Goal: Information Seeking & Learning: Learn about a topic

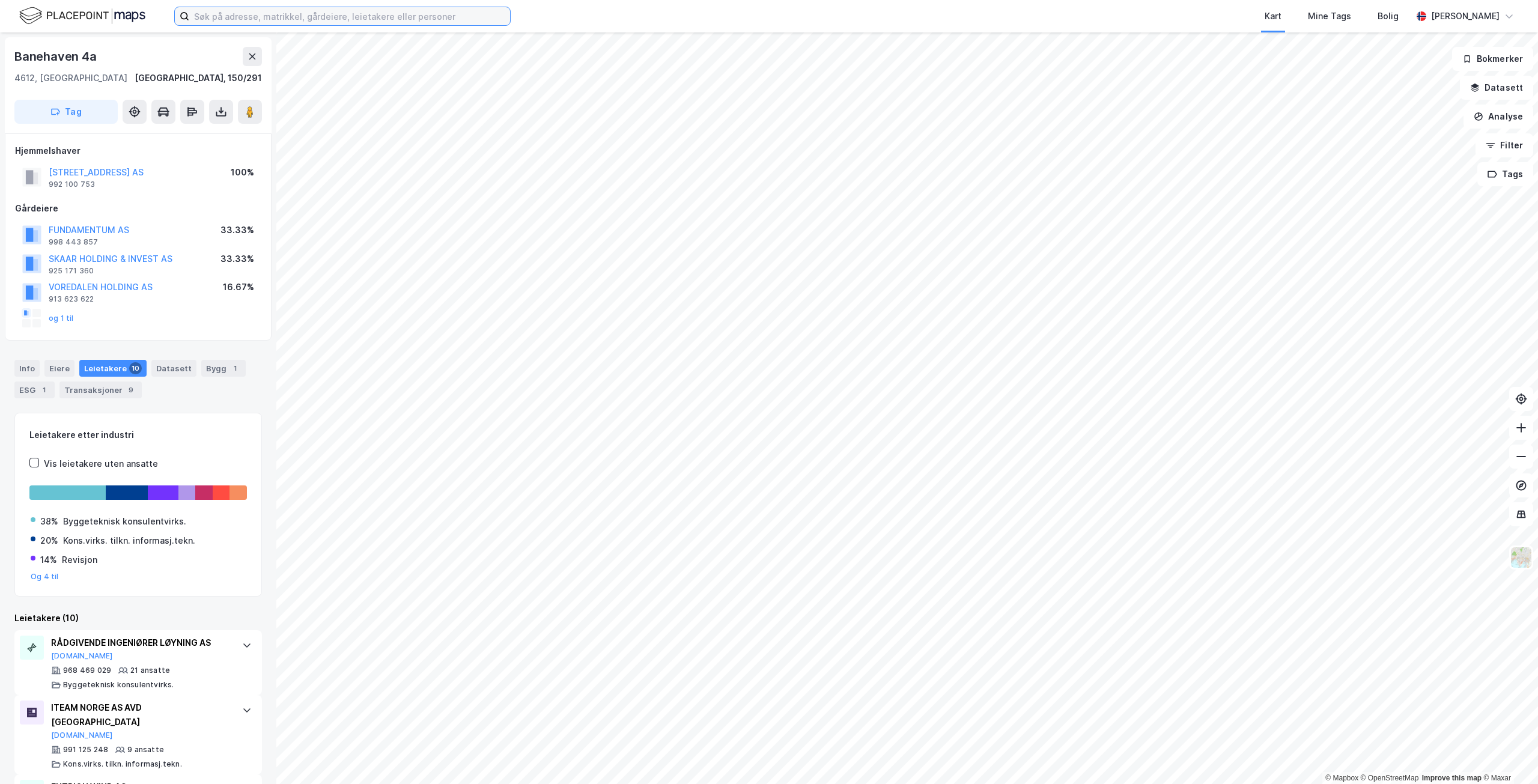
click at [424, 17] on input at bounding box center [349, 16] width 321 height 18
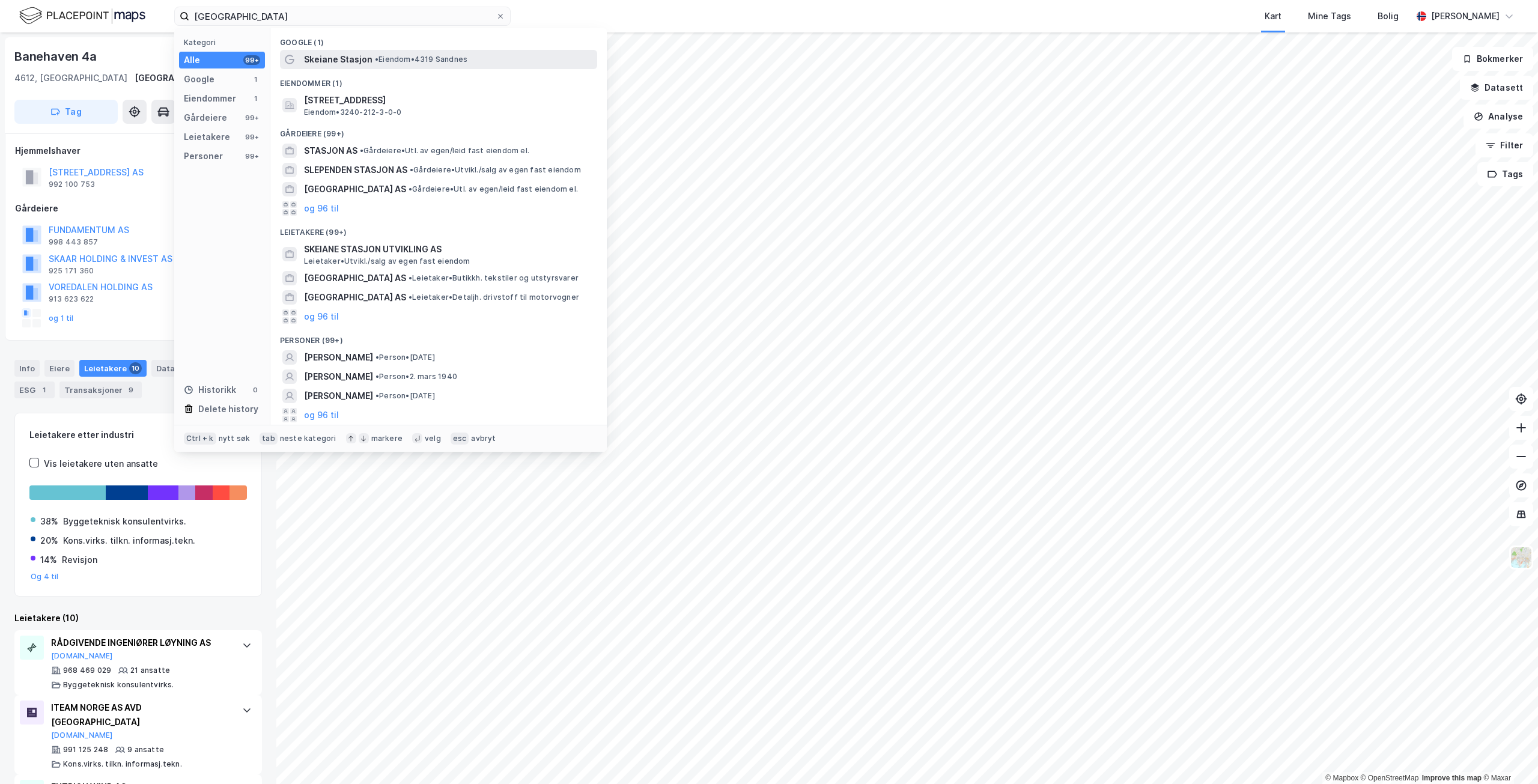
click at [466, 63] on span "• Eiendom • 4319 [GEOGRAPHIC_DATA]" at bounding box center [421, 59] width 93 height 10
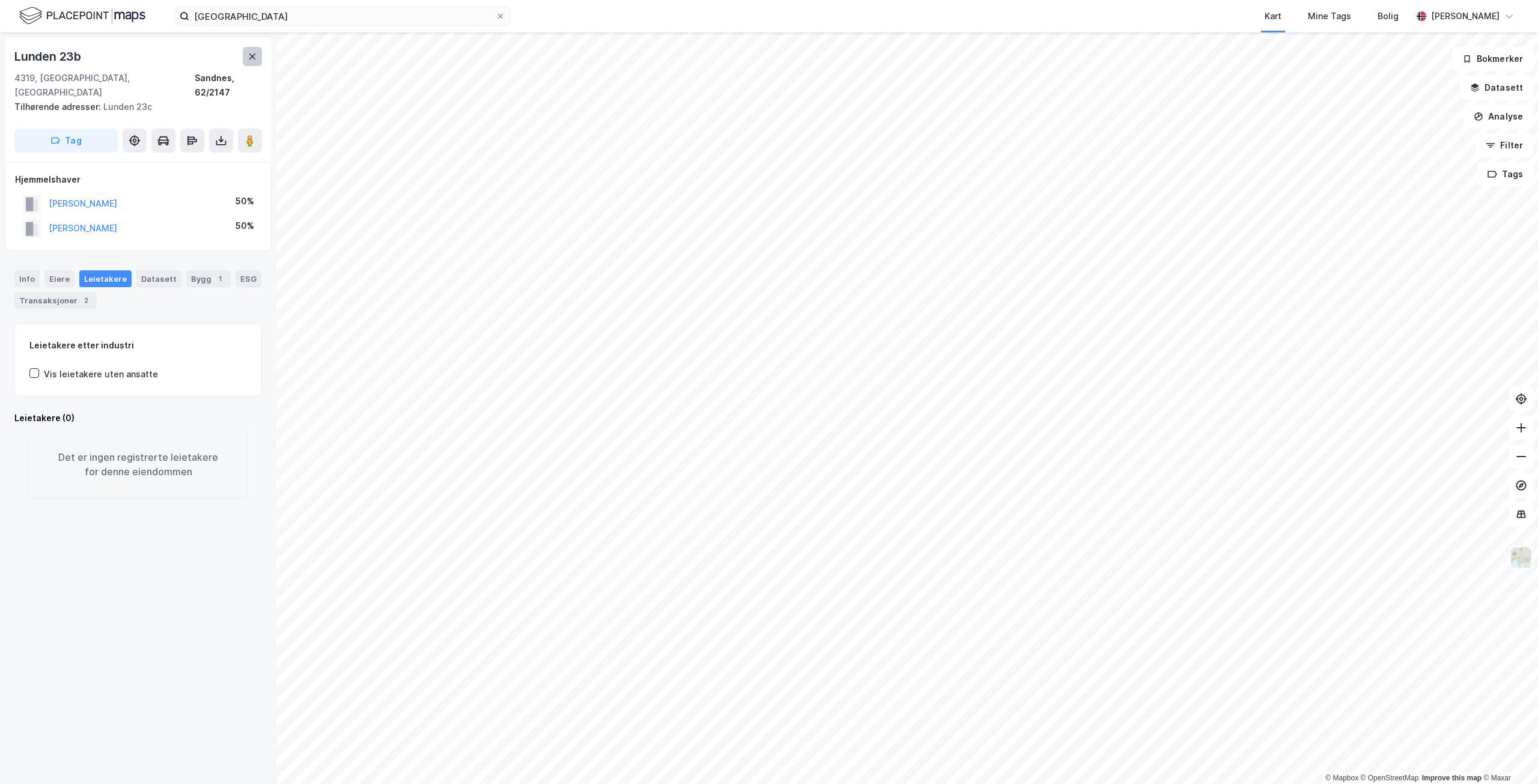
click at [253, 59] on icon at bounding box center [253, 57] width 6 height 6
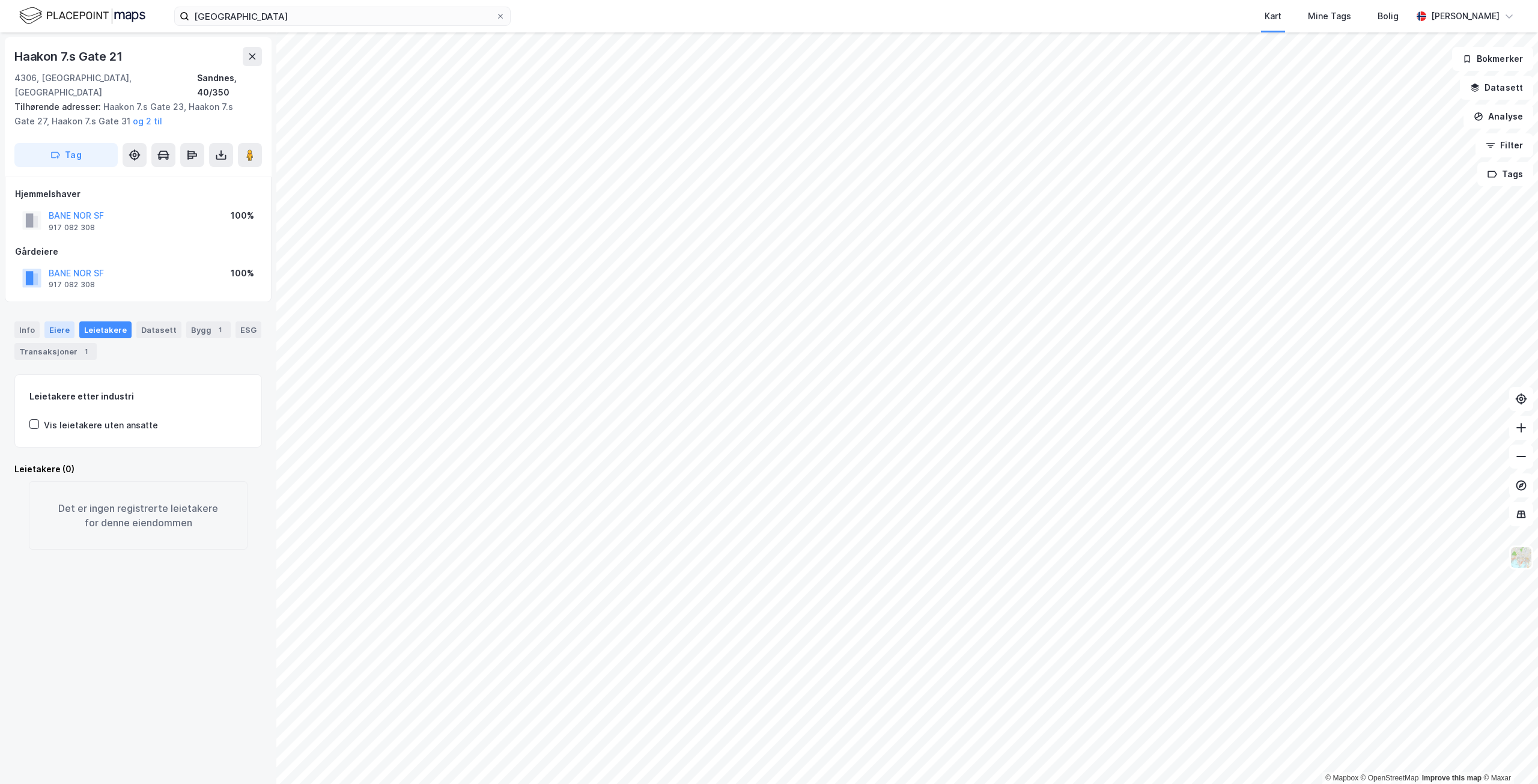
click at [53, 322] on div "Eiere" at bounding box center [59, 329] width 30 height 17
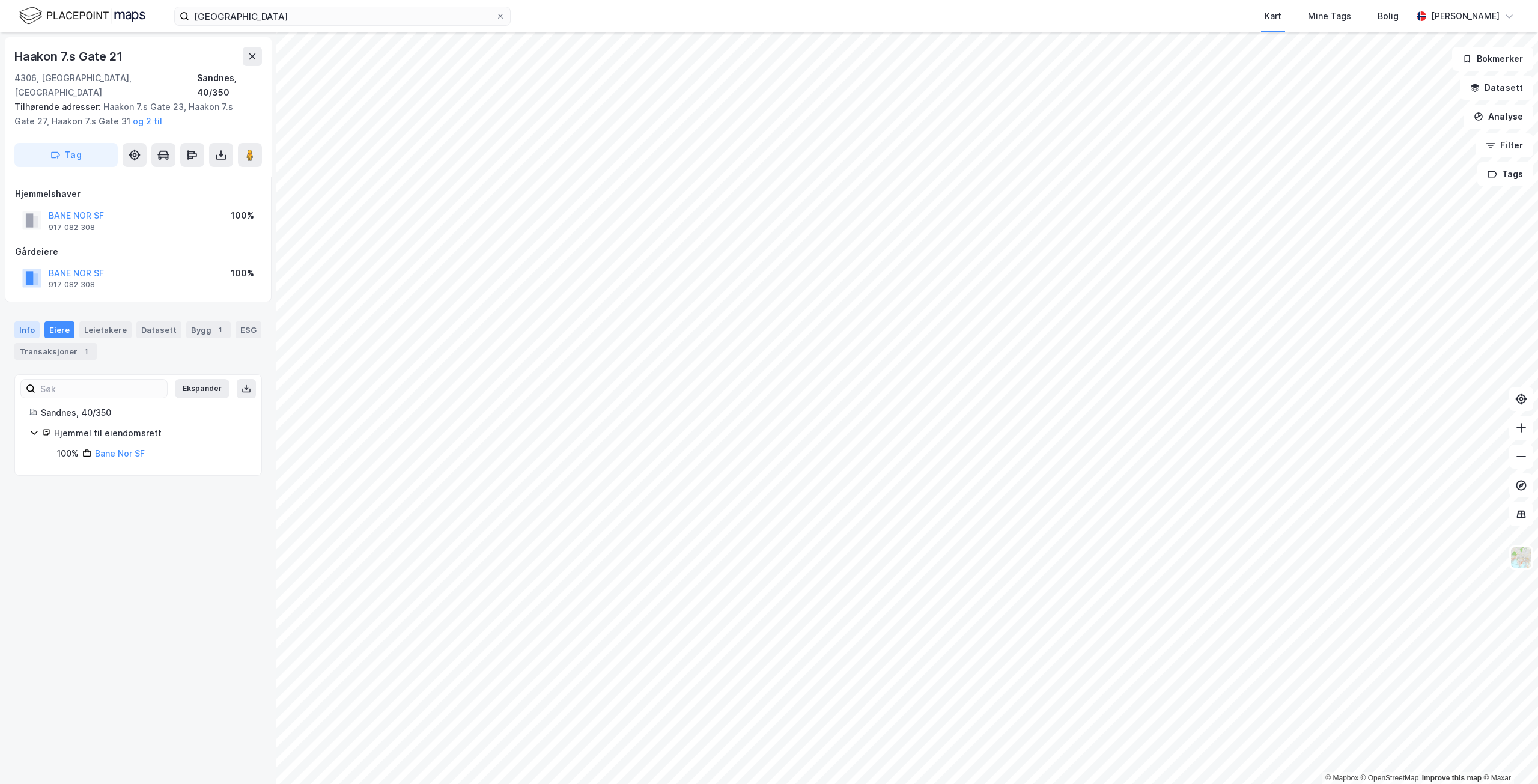
click at [26, 322] on div "Info" at bounding box center [27, 329] width 25 height 17
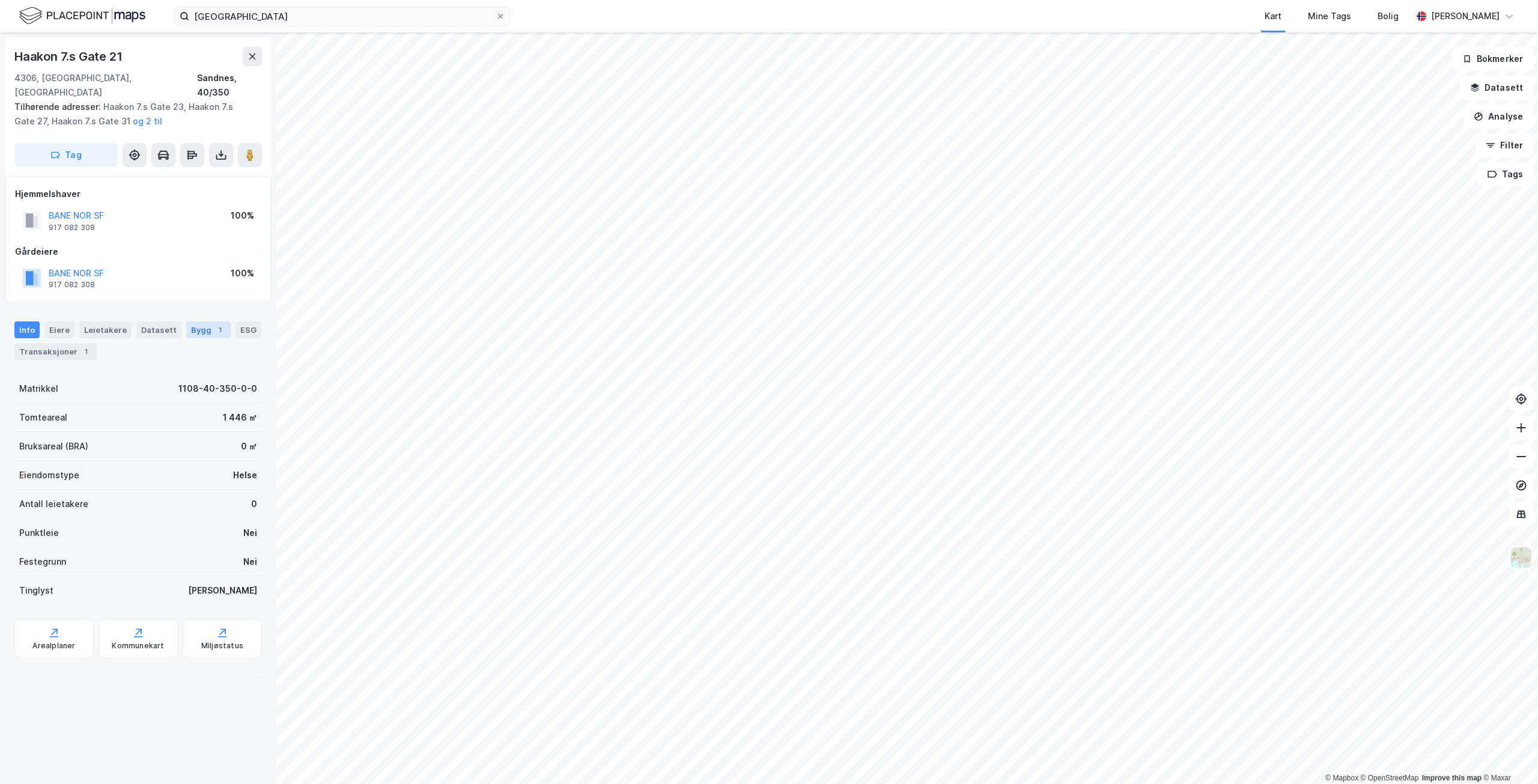
click at [196, 322] on div "Bygg 1" at bounding box center [208, 329] width 44 height 17
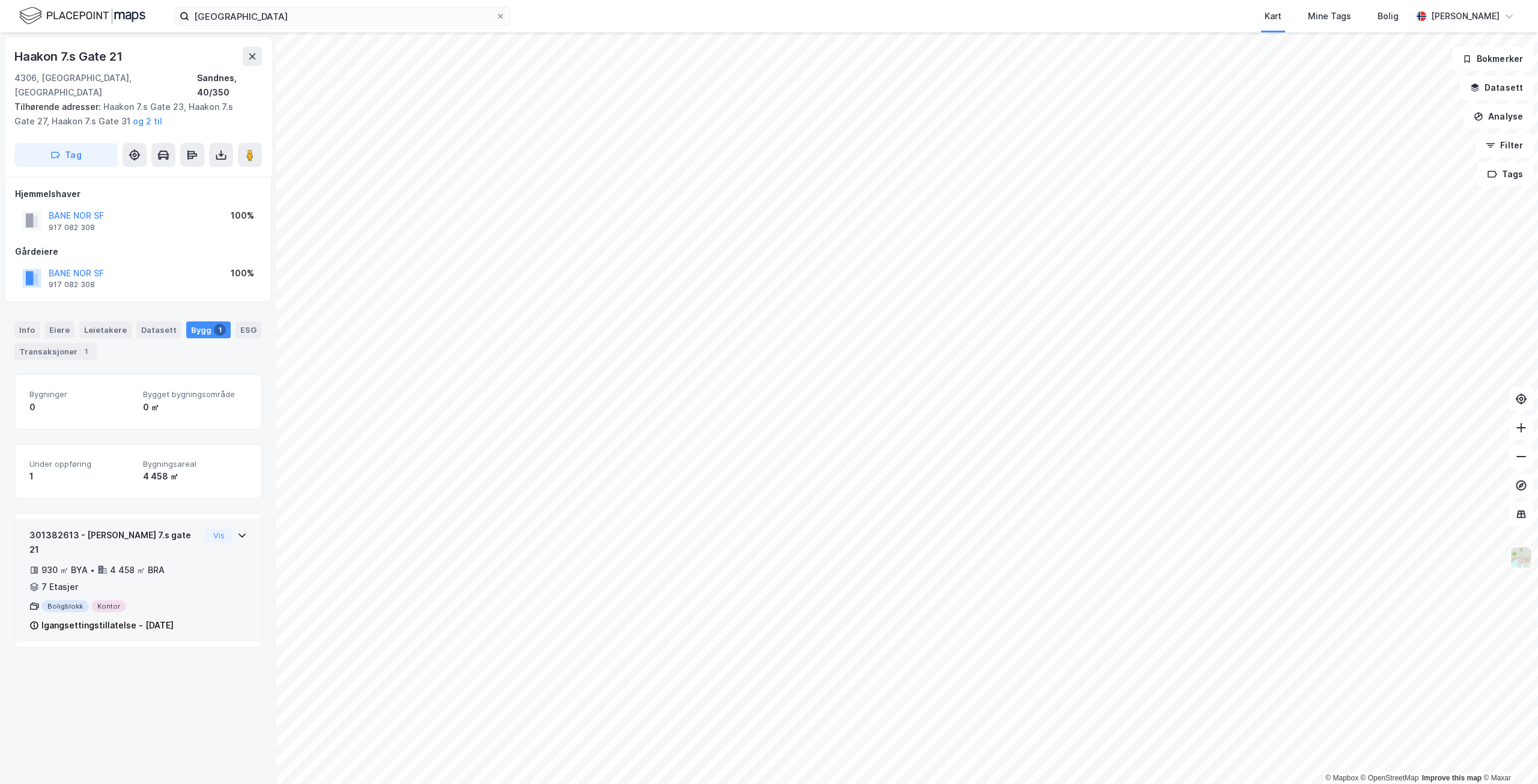
click at [203, 563] on div "301382613 - [PERSON_NAME] 7.s gate 21 930 ㎡ BYA • 4 458 ㎡ BRA • 7 Etasjer Bolig…" at bounding box center [138, 585] width 218 height 114
click at [417, 31] on div "[GEOGRAPHIC_DATA] Kart Mine Tags Bolig [PERSON_NAME]" at bounding box center [769, 16] width 1538 height 32
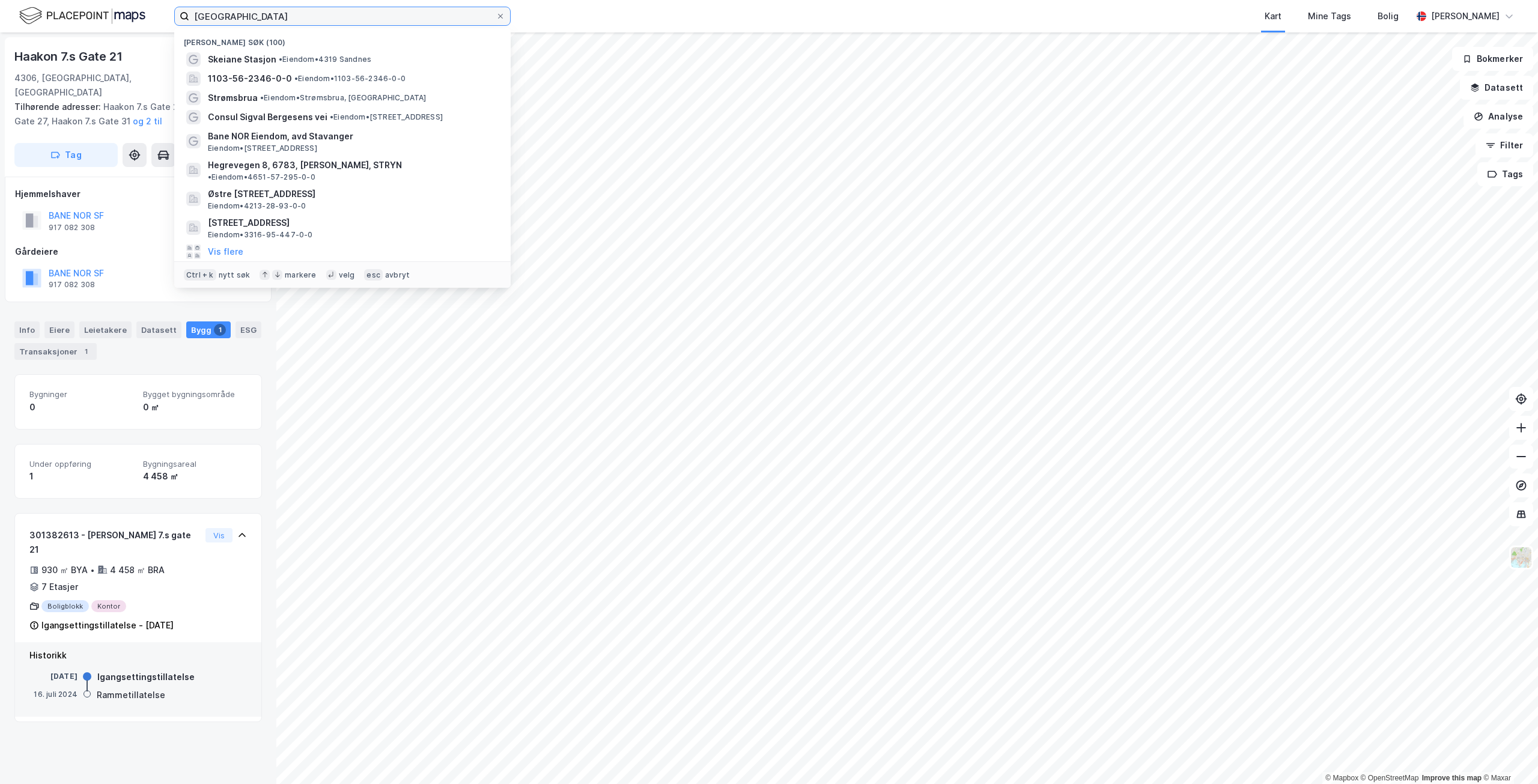
drag, startPoint x: 413, startPoint y: 14, endPoint x: 147, endPoint y: 4, distance: 266.2
click at [147, 4] on div "[GEOGRAPHIC_DATA] Nylige søk (100) Skeiane Stasjon • Eiendom • 4319 Sandnes 110…" at bounding box center [769, 16] width 1538 height 32
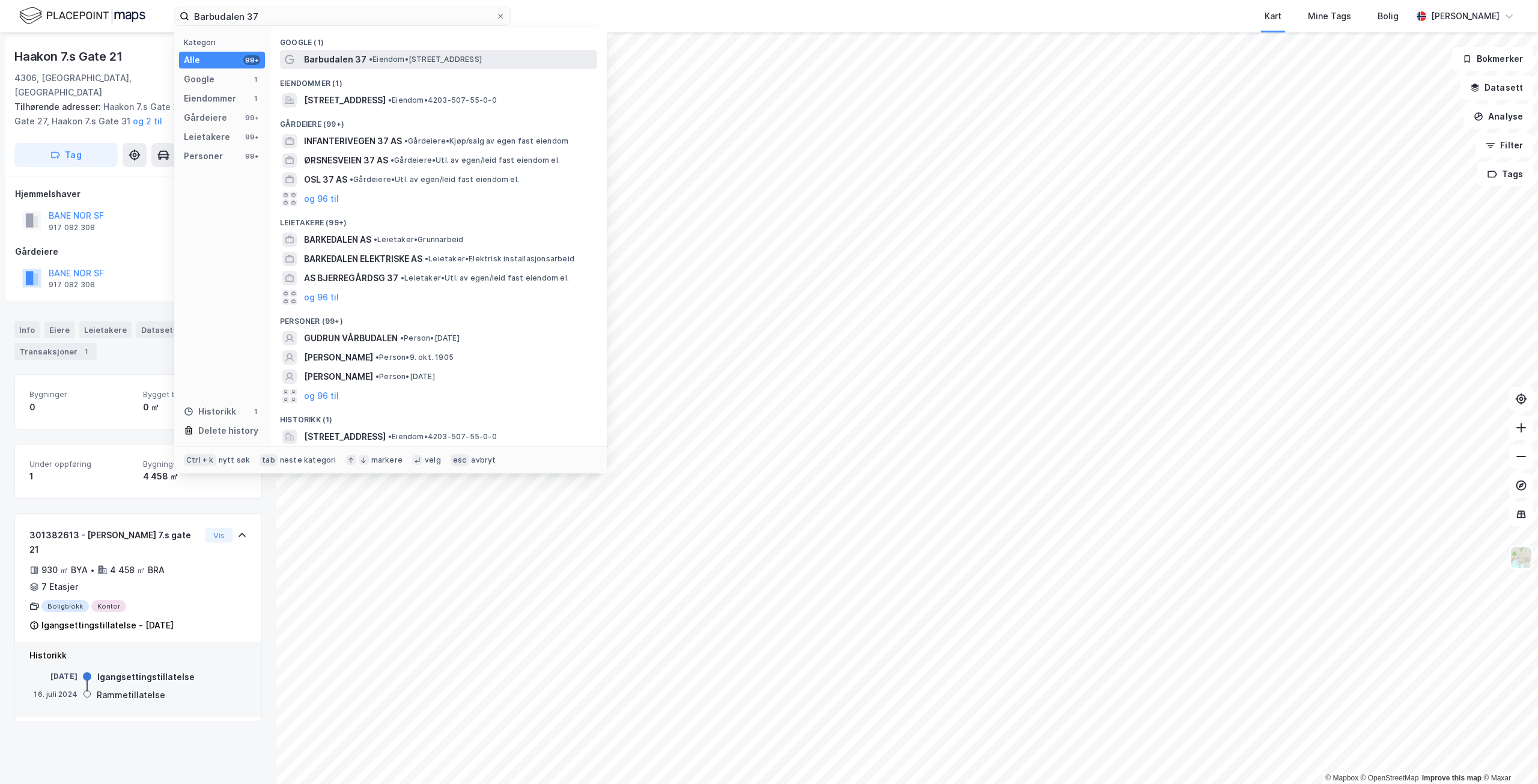
click at [369, 56] on span "•" at bounding box center [371, 59] width 4 height 9
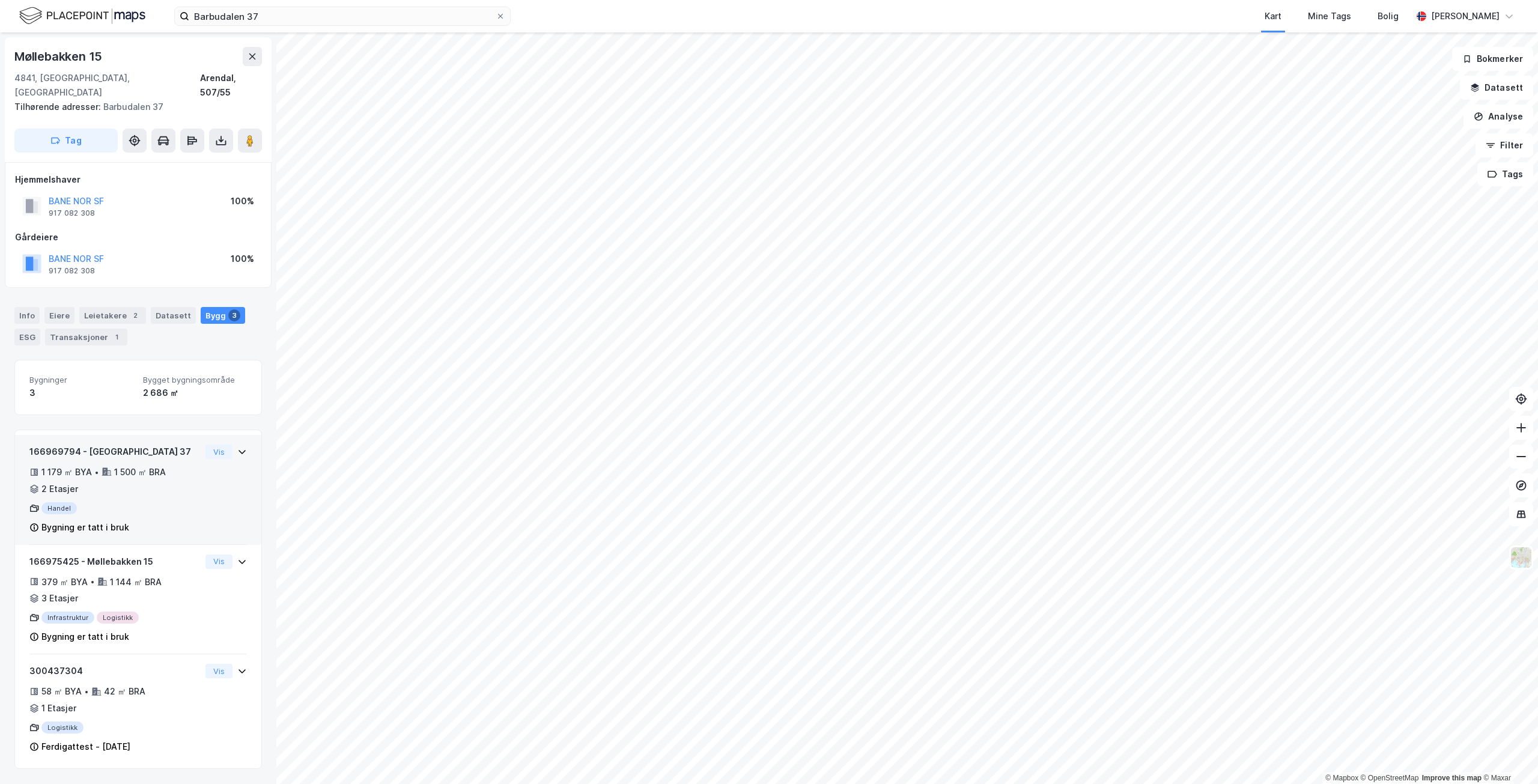
click at [106, 471] on div "1 179 ㎡ BYA • 1 500 ㎡ BRA • 2 Etasjer" at bounding box center [115, 480] width 171 height 31
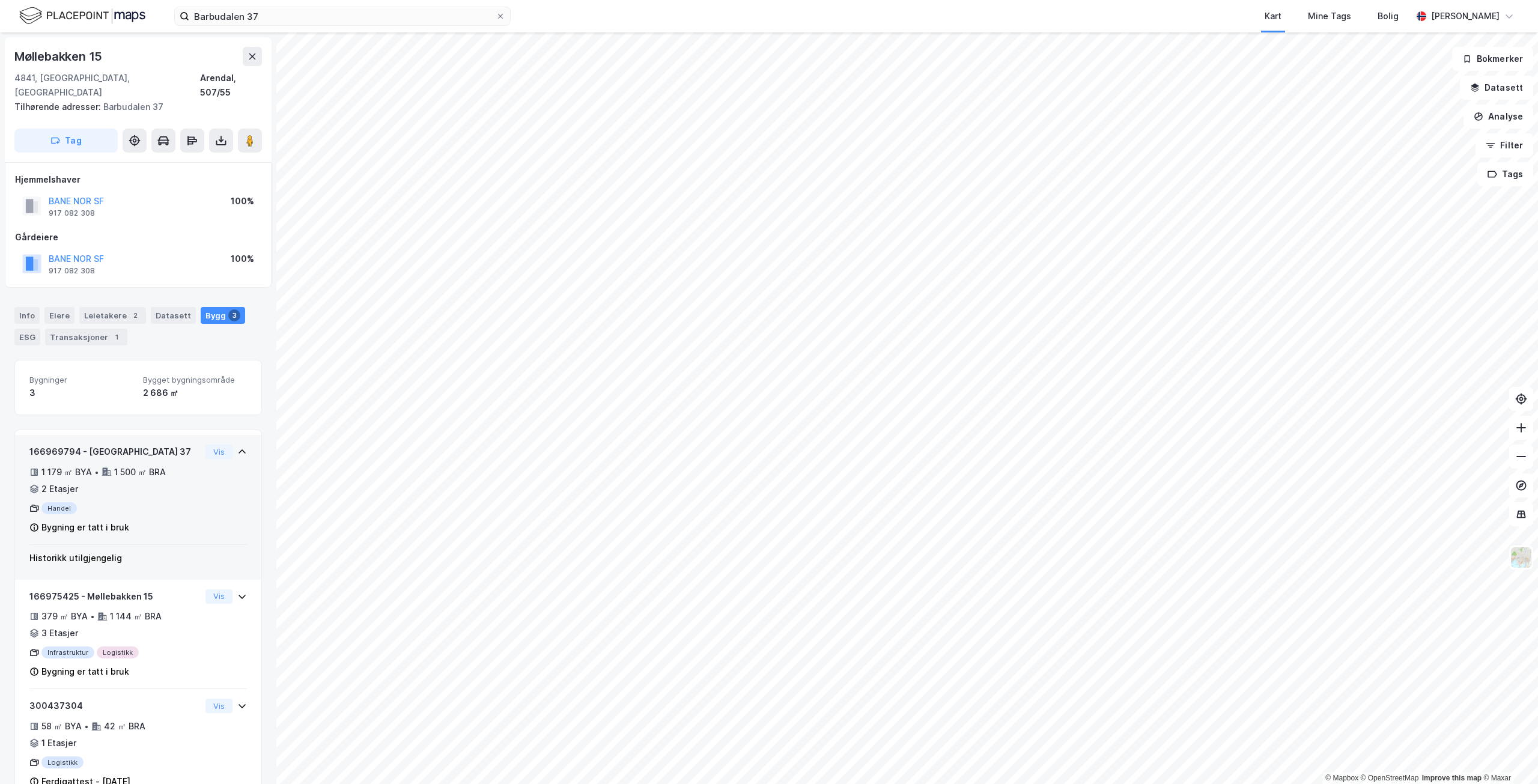
click at [172, 465] on div "1 179 ㎡ BYA • 1 500 ㎡ BRA • 2 Etasjer" at bounding box center [115, 480] width 171 height 31
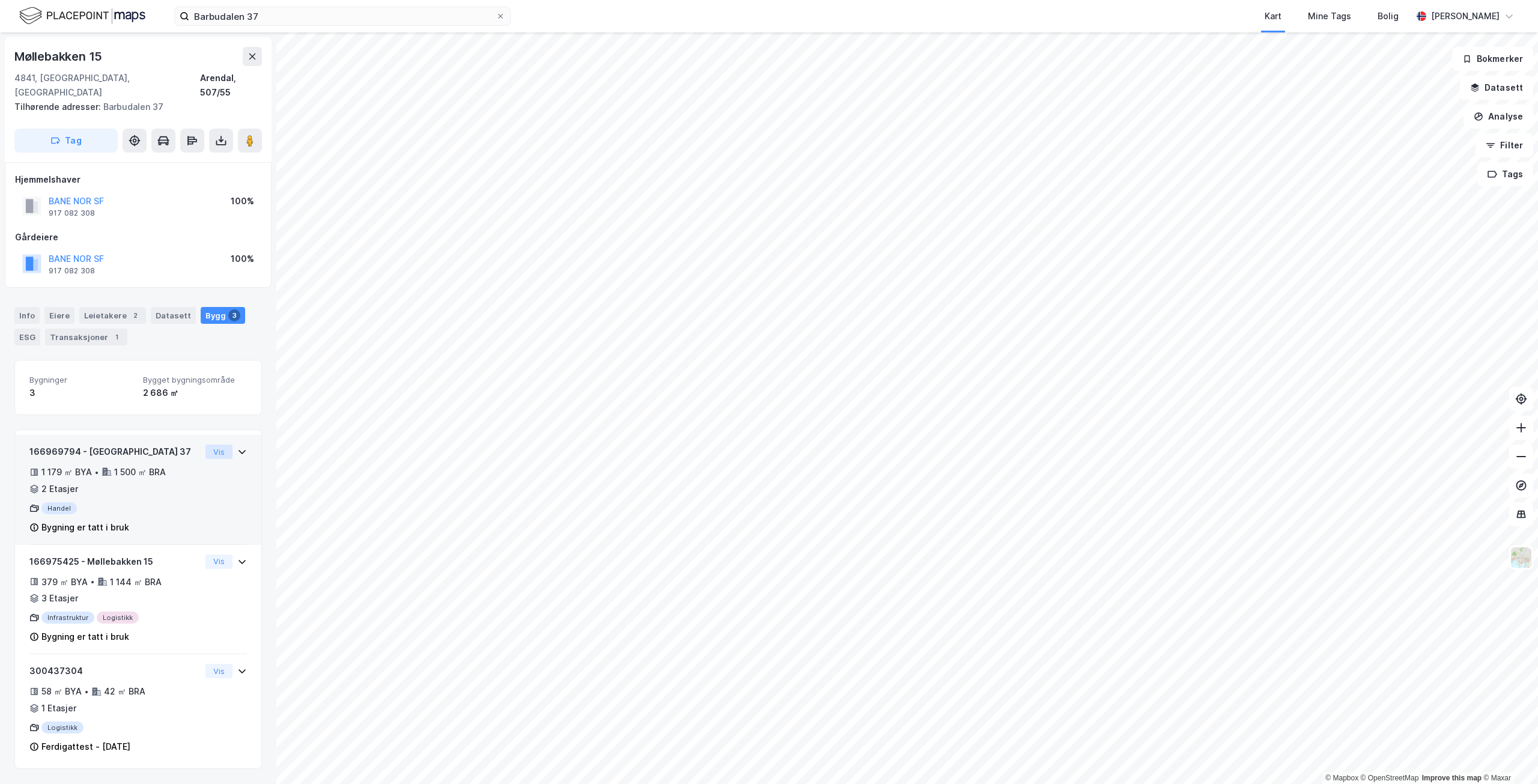
click at [215, 444] on button "Vis" at bounding box center [219, 451] width 27 height 14
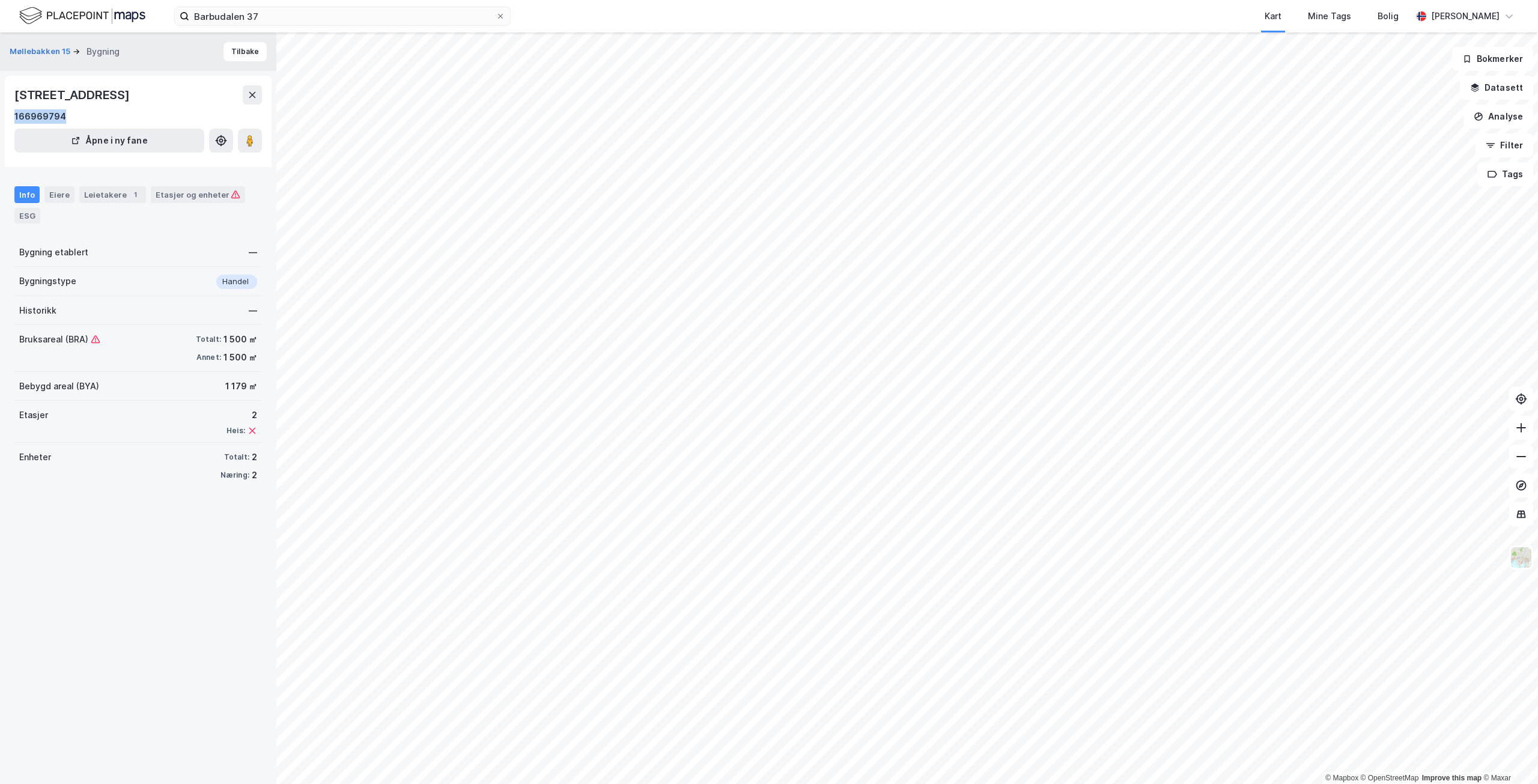
drag, startPoint x: 71, startPoint y: 115, endPoint x: 5, endPoint y: 120, distance: 66.2
click at [5, 120] on div "[STREET_ADDRESS] 166969794 Åpne i ny fane" at bounding box center [138, 121] width 267 height 91
copy div "166969794"
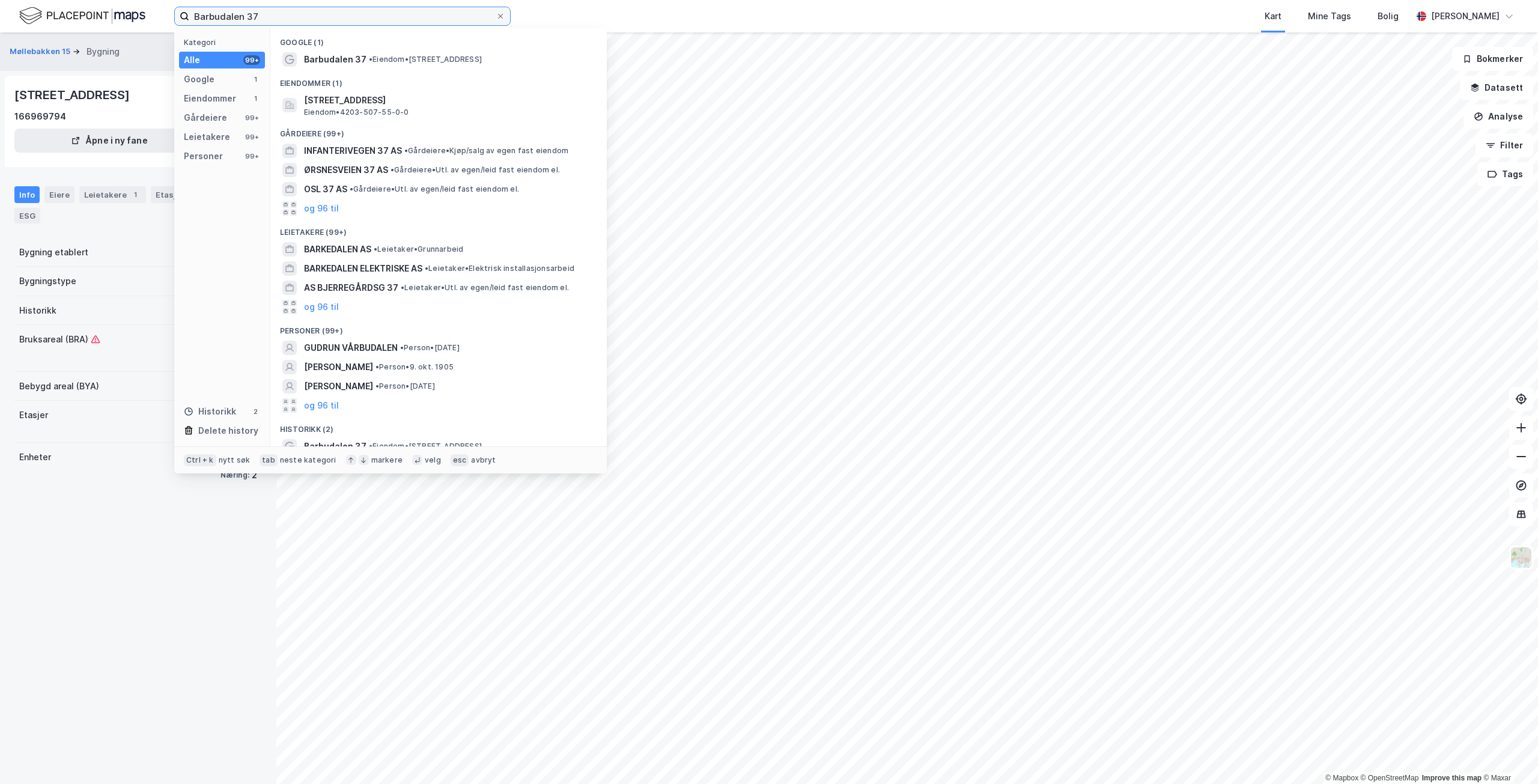
drag, startPoint x: 333, startPoint y: 16, endPoint x: 191, endPoint y: 4, distance: 142.5
click at [191, 4] on div "Barbudalen 37 Kategori Alle 99+ Google 1 Eiendommer 1 Gårdeiere 99+ Leietakere …" at bounding box center [769, 16] width 1538 height 32
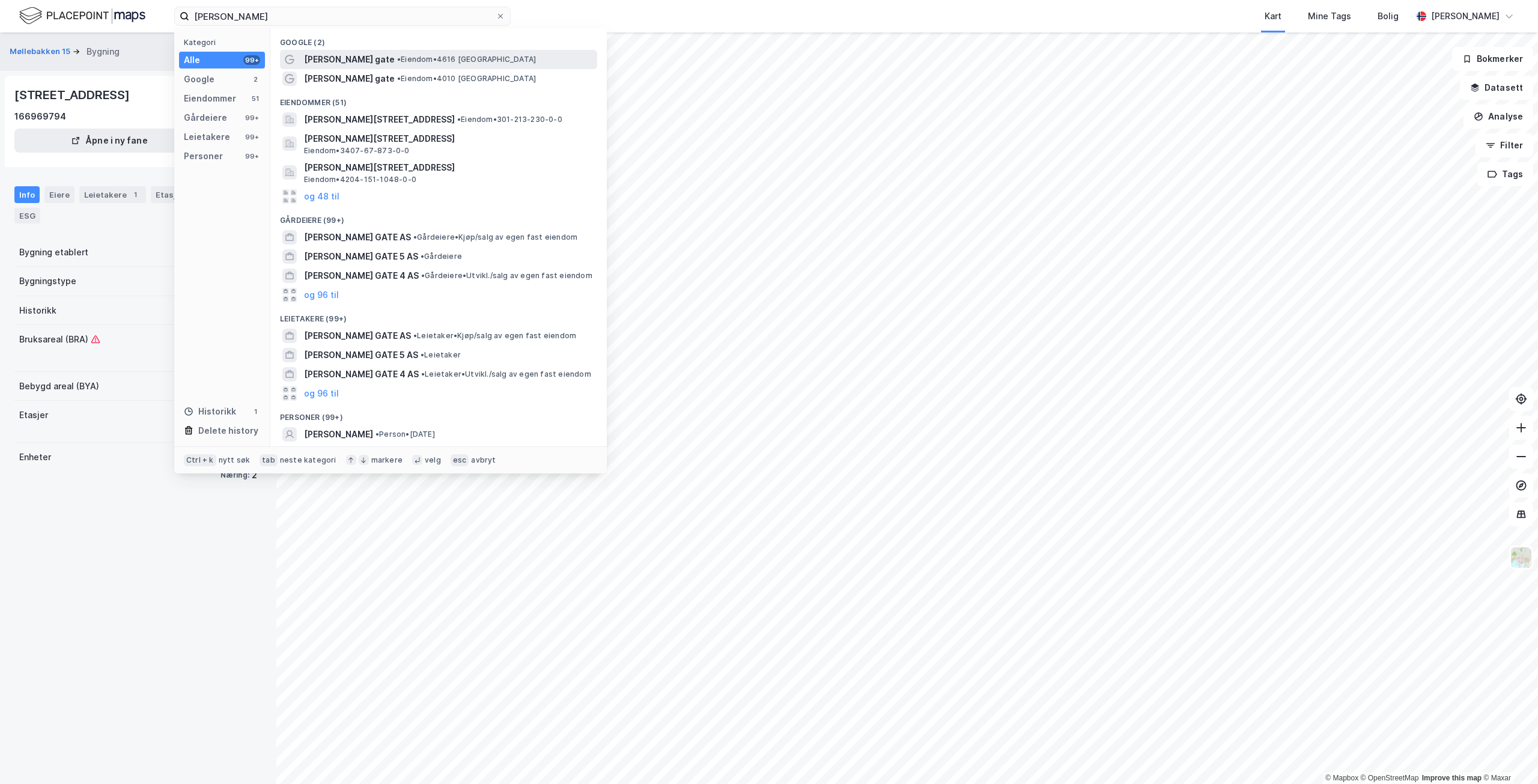
click at [471, 60] on span "• Eiendom • 4616 [GEOGRAPHIC_DATA]" at bounding box center [466, 59] width 139 height 10
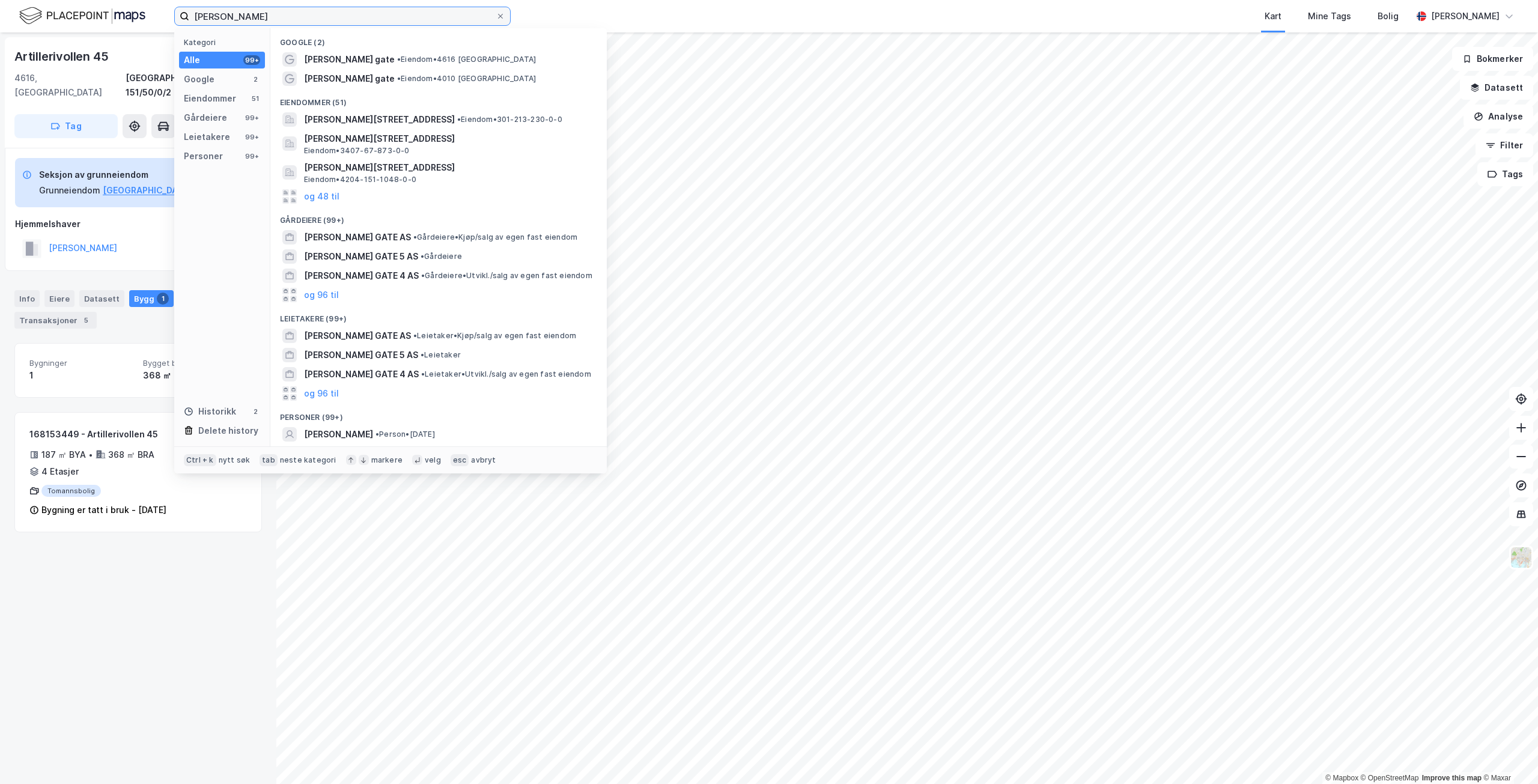
click at [292, 17] on input "[PERSON_NAME]" at bounding box center [342, 16] width 306 height 18
drag, startPoint x: 381, startPoint y: 193, endPoint x: 381, endPoint y: 185, distance: 8.0
click at [381, 187] on div "og 48 til" at bounding box center [439, 196] width 318 height 19
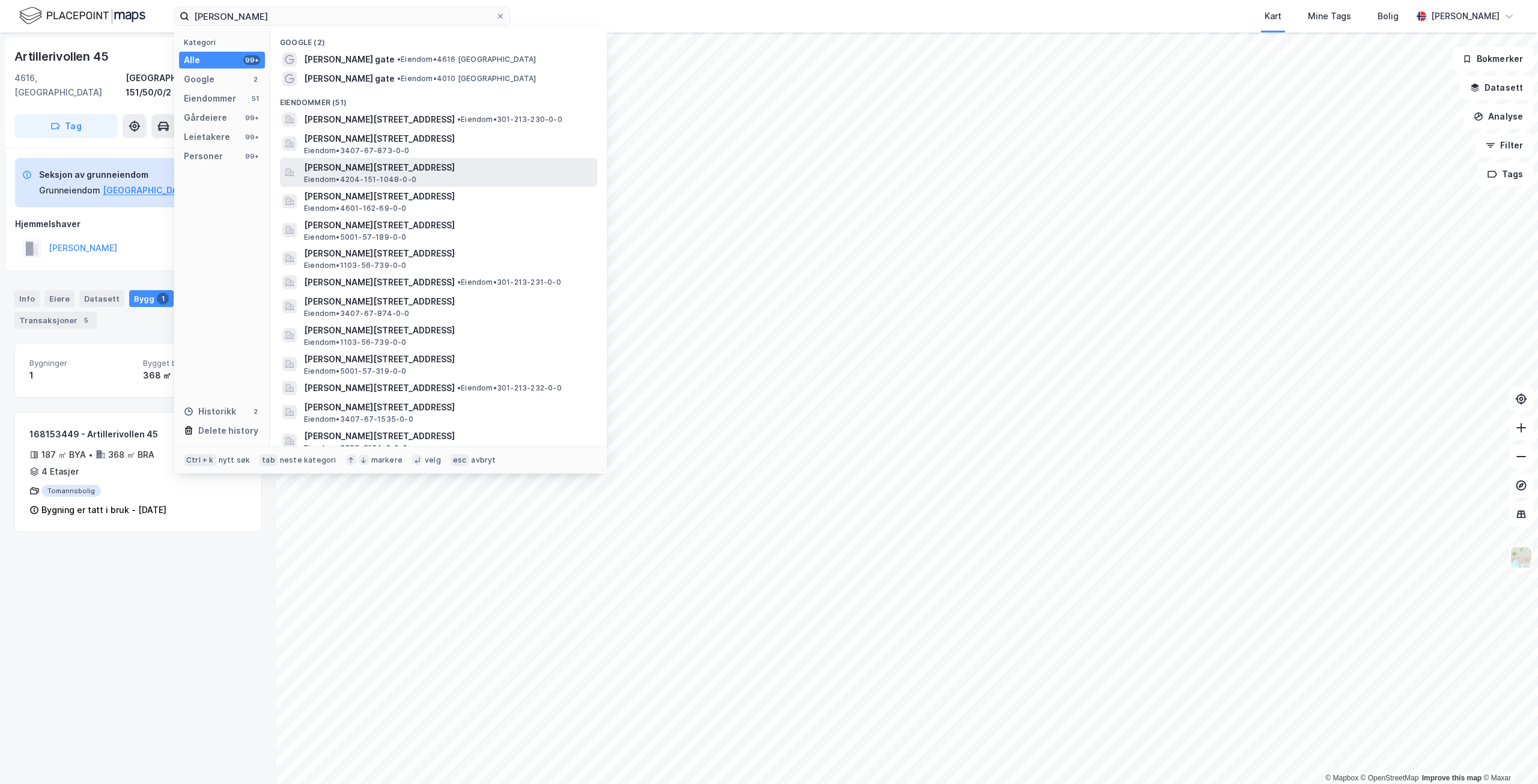
click at [385, 173] on span "[PERSON_NAME][STREET_ADDRESS]" at bounding box center [448, 168] width 288 height 14
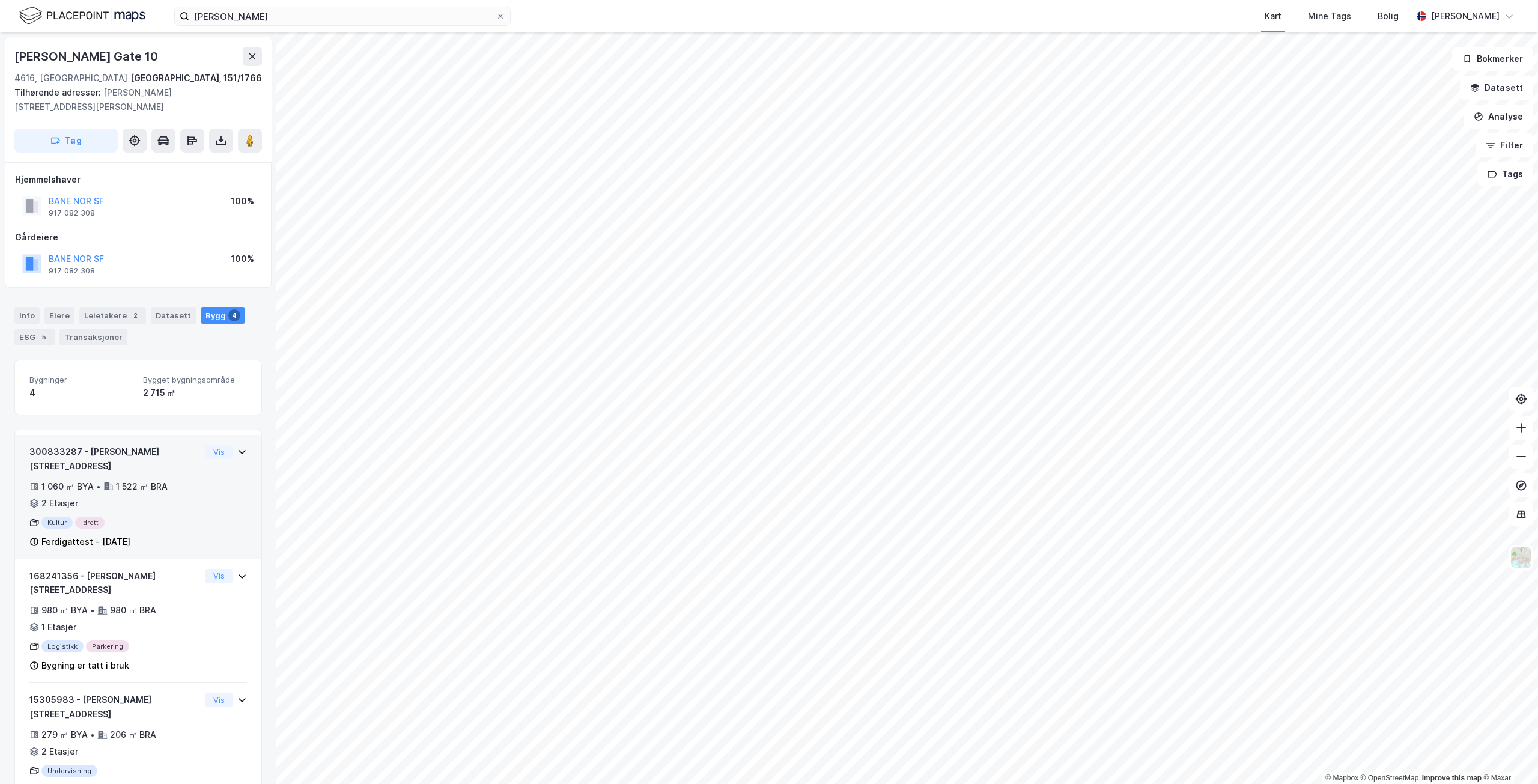
click at [166, 479] on div "1 522 ㎡ BRA" at bounding box center [141, 486] width 51 height 14
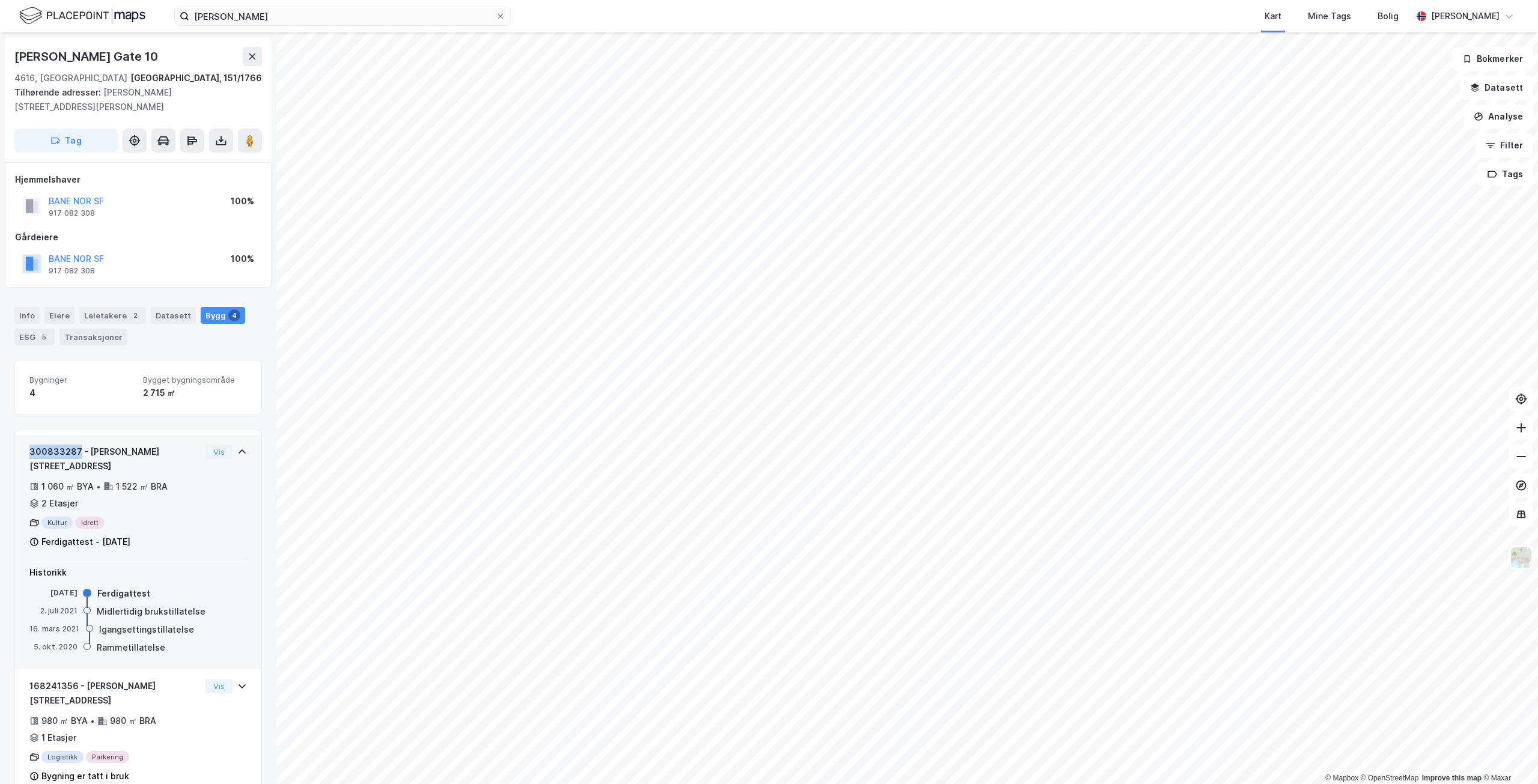
drag, startPoint x: 78, startPoint y: 449, endPoint x: 26, endPoint y: 452, distance: 52.1
click at [26, 452] on div "300833287 - [PERSON_NAME][STREET_ADDRESS] 1 060 ㎡ BYA • 1 522 ㎡ BRA • 2 Etasjer…" at bounding box center [138, 497] width 246 height 124
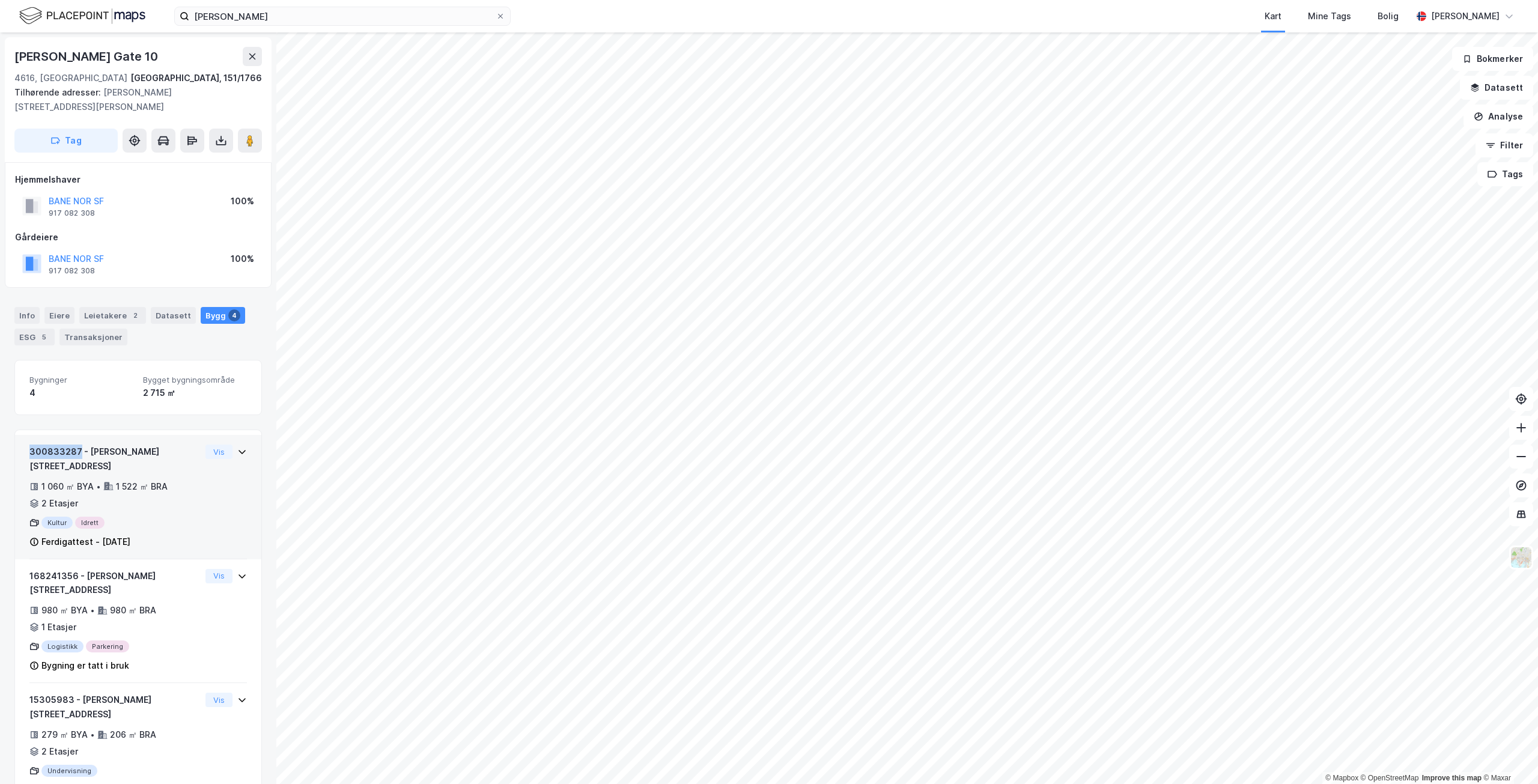
copy div "300833287"
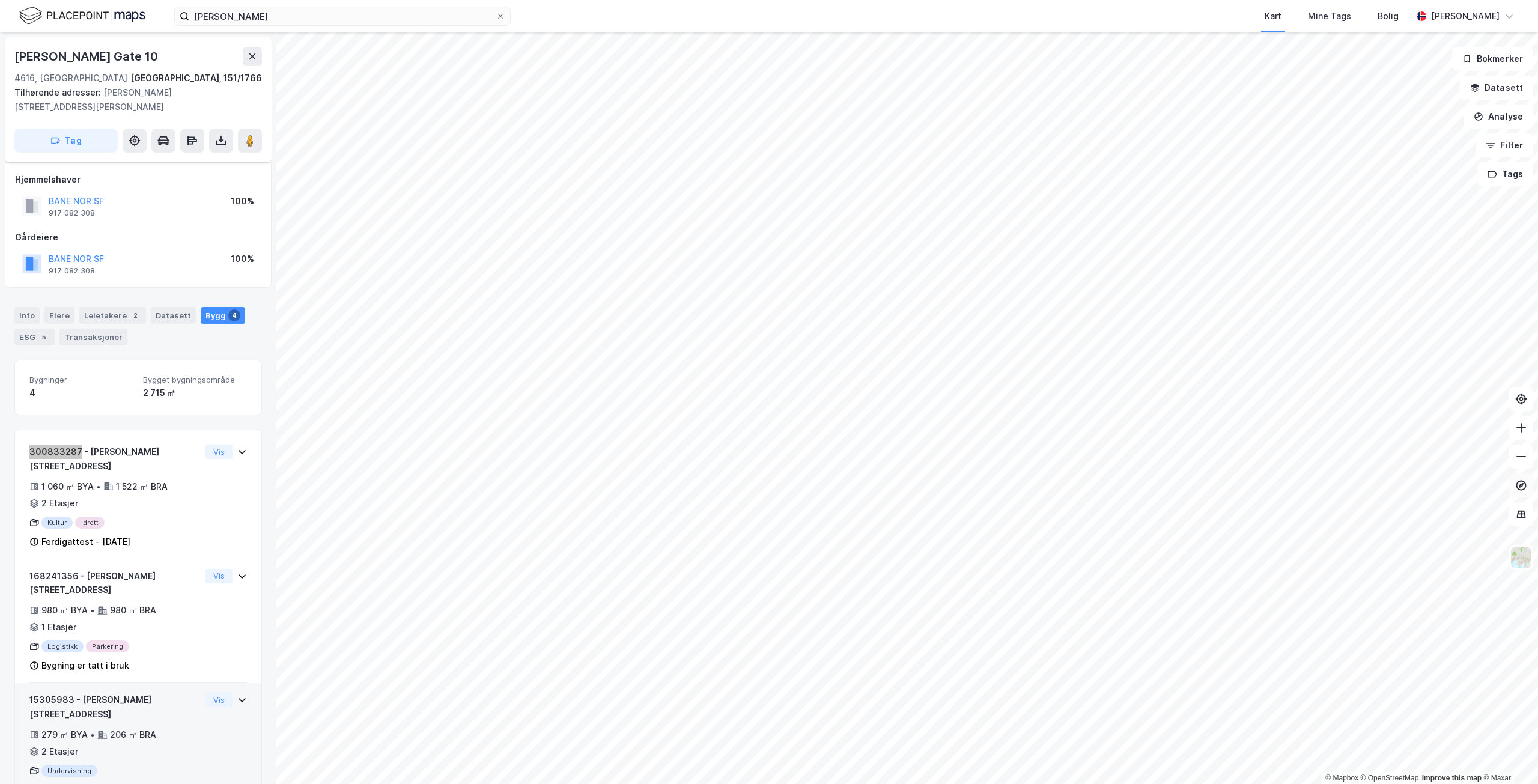
scroll to position [109, 0]
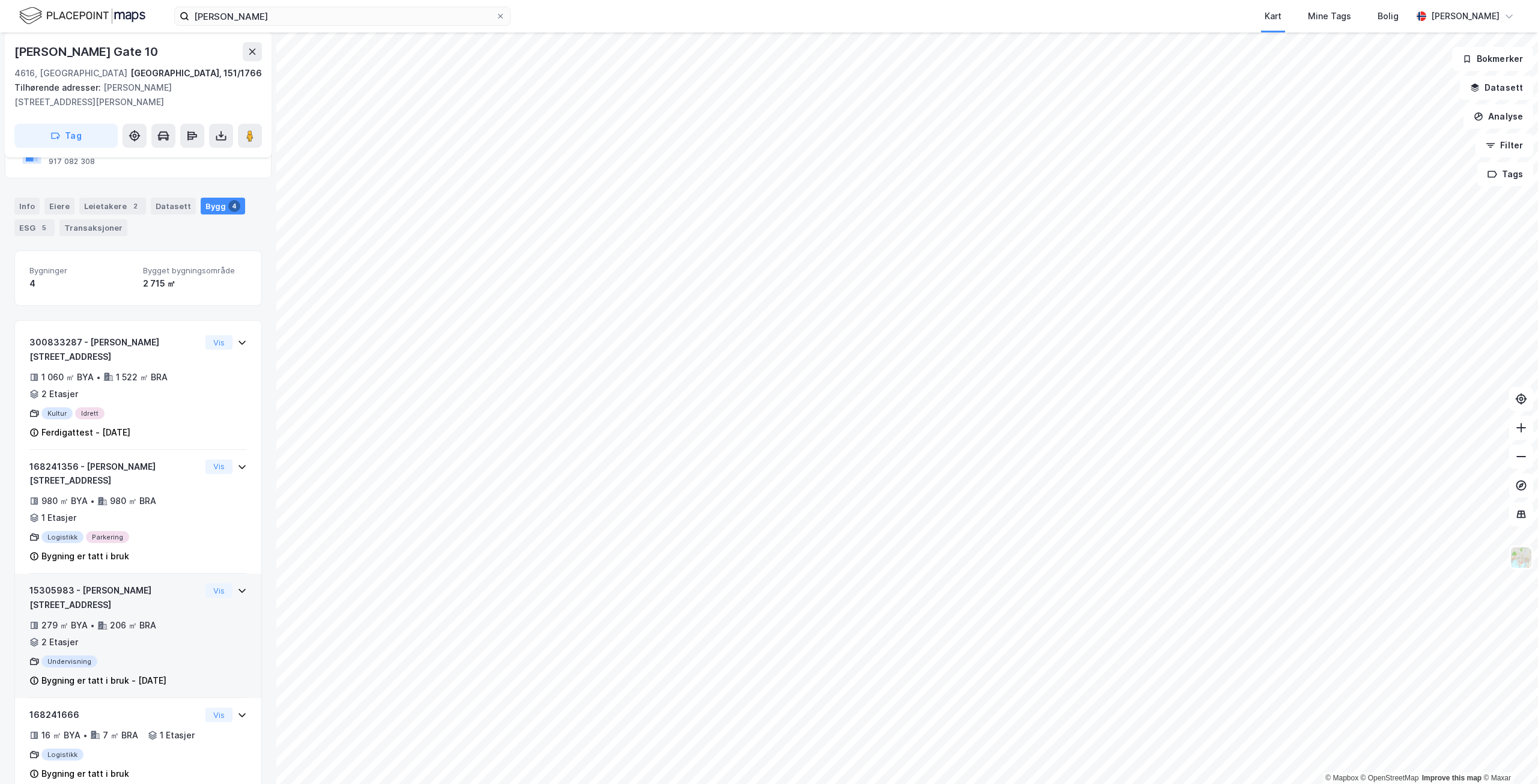
click at [168, 584] on div "15305983 - [PERSON_NAME][STREET_ADDRESS]" at bounding box center [115, 598] width 171 height 29
click at [161, 618] on div "279 ㎡ BYA • 206 ㎡ BRA • 2 Etasjer" at bounding box center [115, 634] width 171 height 31
drag, startPoint x: 73, startPoint y: 561, endPoint x: 21, endPoint y: 561, distance: 52.0
click at [21, 573] on div "15305983 - [PERSON_NAME] gate 10 279 ㎡ BYA • 206 ㎡ BRA • 2 Etasjer Undervisning…" at bounding box center [138, 635] width 246 height 124
copy div "15305983"
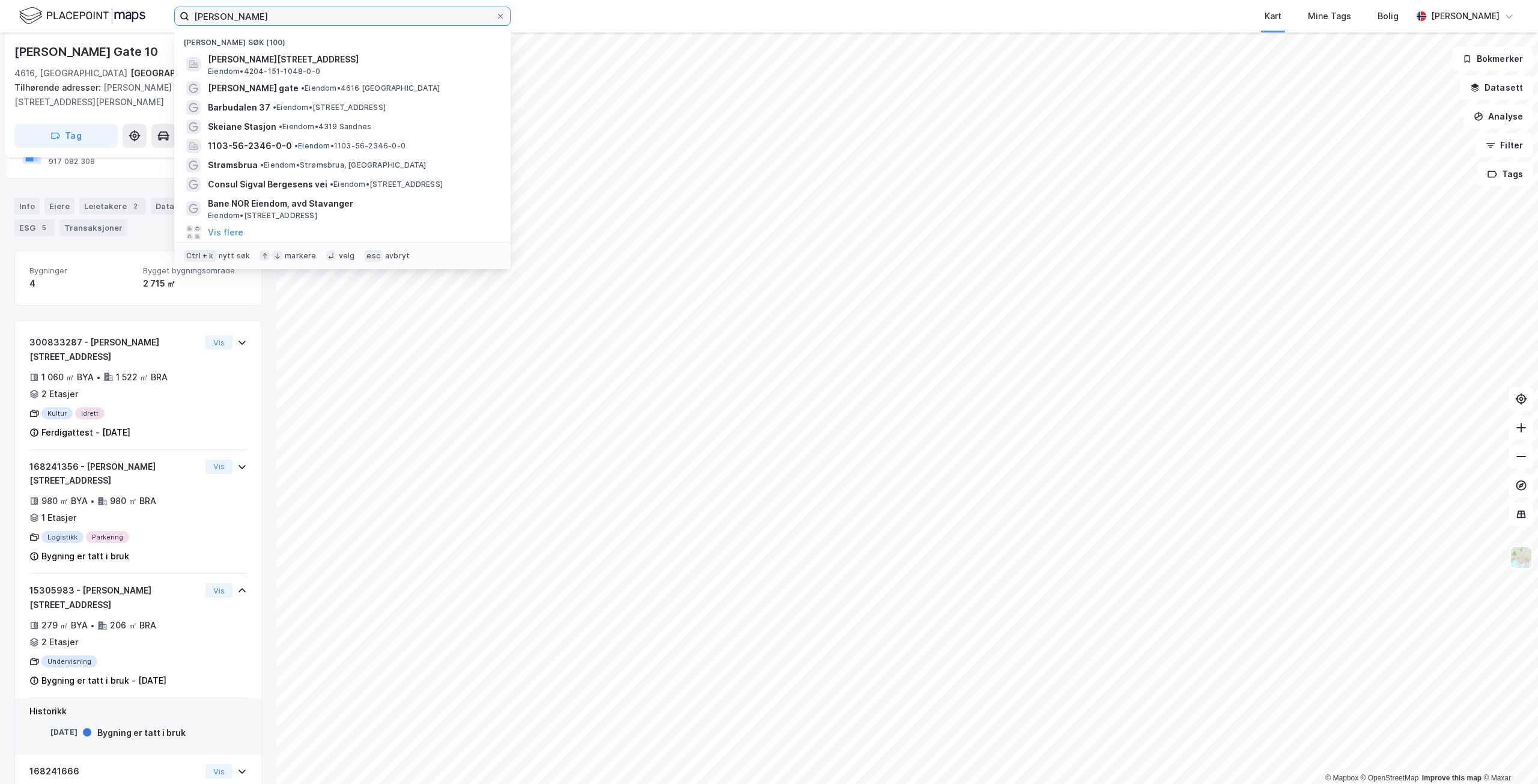
drag, startPoint x: 369, startPoint y: 17, endPoint x: 140, endPoint y: -4, distance: 230.0
click at [140, 0] on html "[PERSON_NAME] søk (100) [PERSON_NAME][STREET_ADDRESS] • 4204-151-1048-0-0 [PERS…" at bounding box center [769, 392] width 1538 height 784
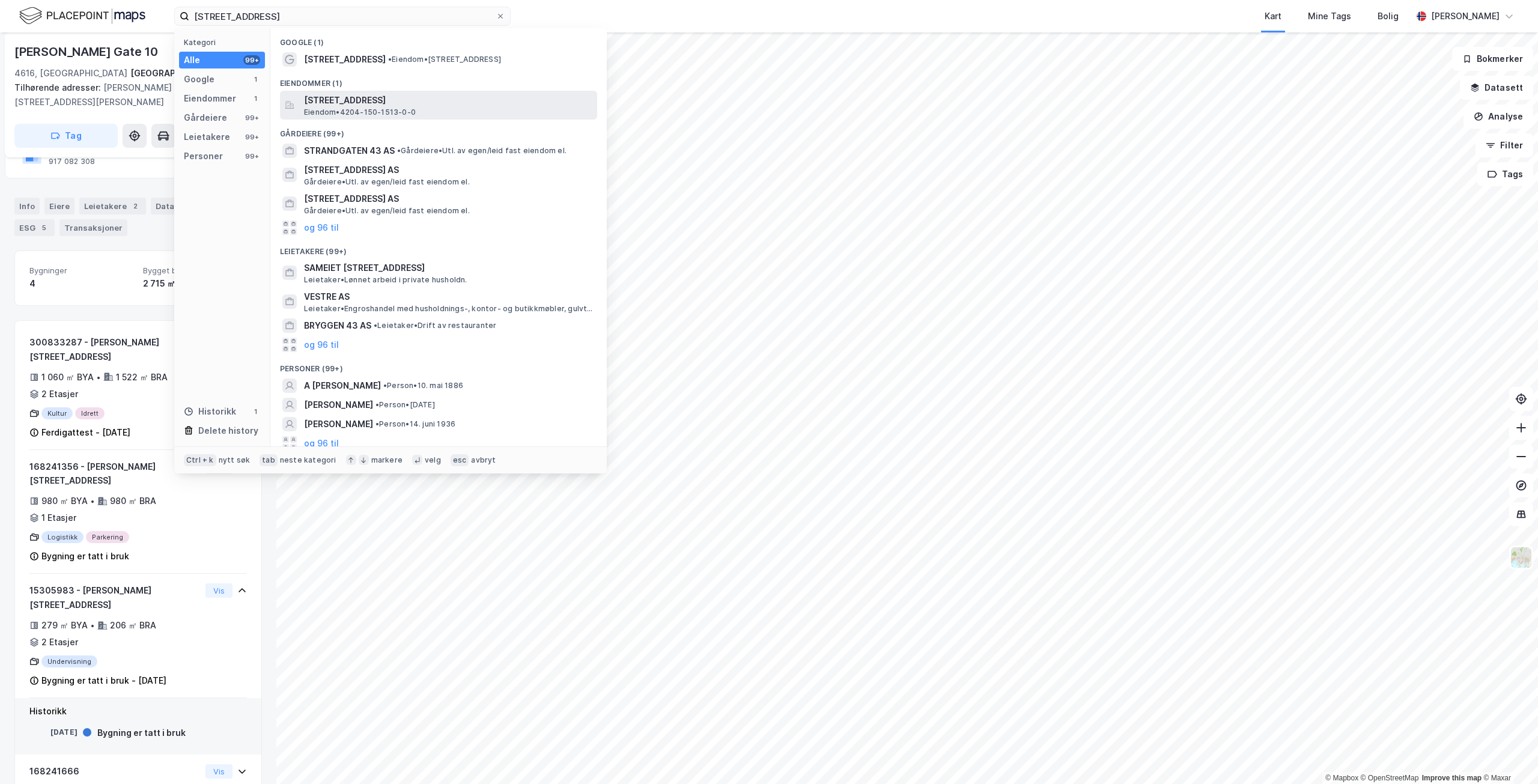
click at [392, 101] on span "[STREET_ADDRESS]" at bounding box center [448, 101] width 288 height 14
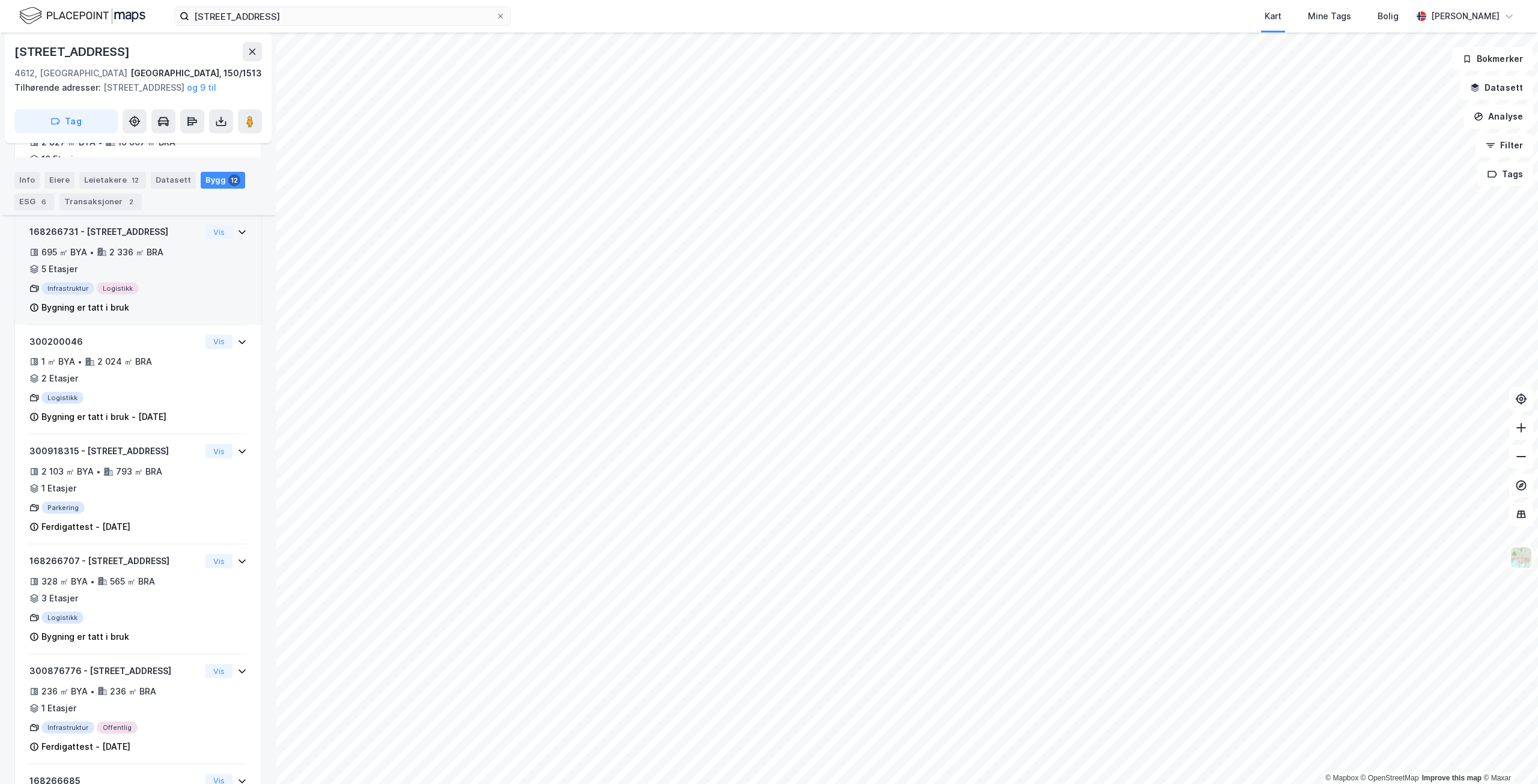
scroll to position [385, 0]
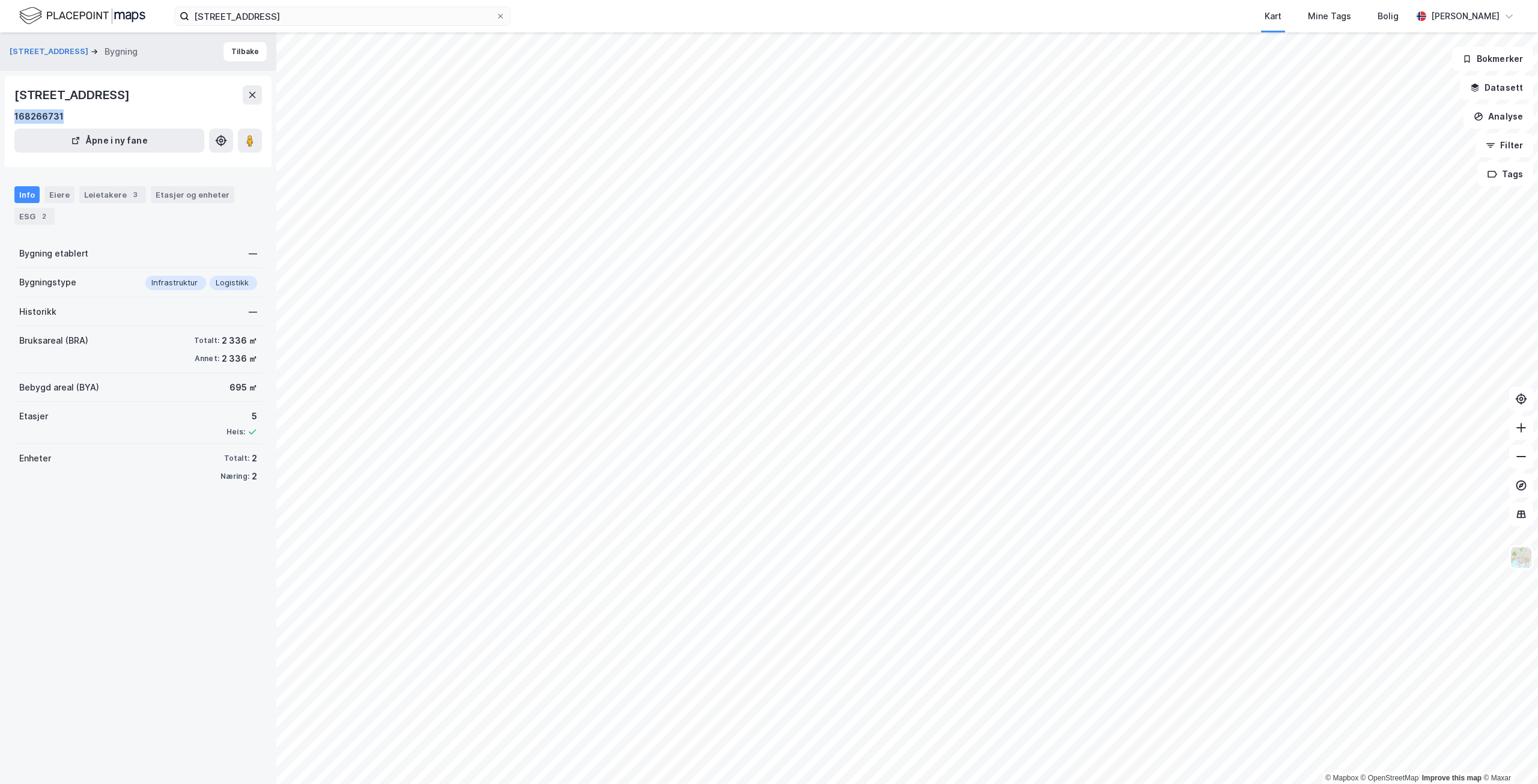
drag, startPoint x: 73, startPoint y: 117, endPoint x: 0, endPoint y: 116, distance: 73.0
click at [0, 116] on div "[STREET_ADDRESS] Bygning Tilbake [STREET_ADDRESS][GEOGRAPHIC_DATA] Åpne i ny fa…" at bounding box center [138, 408] width 276 height 752
copy div "168266731"
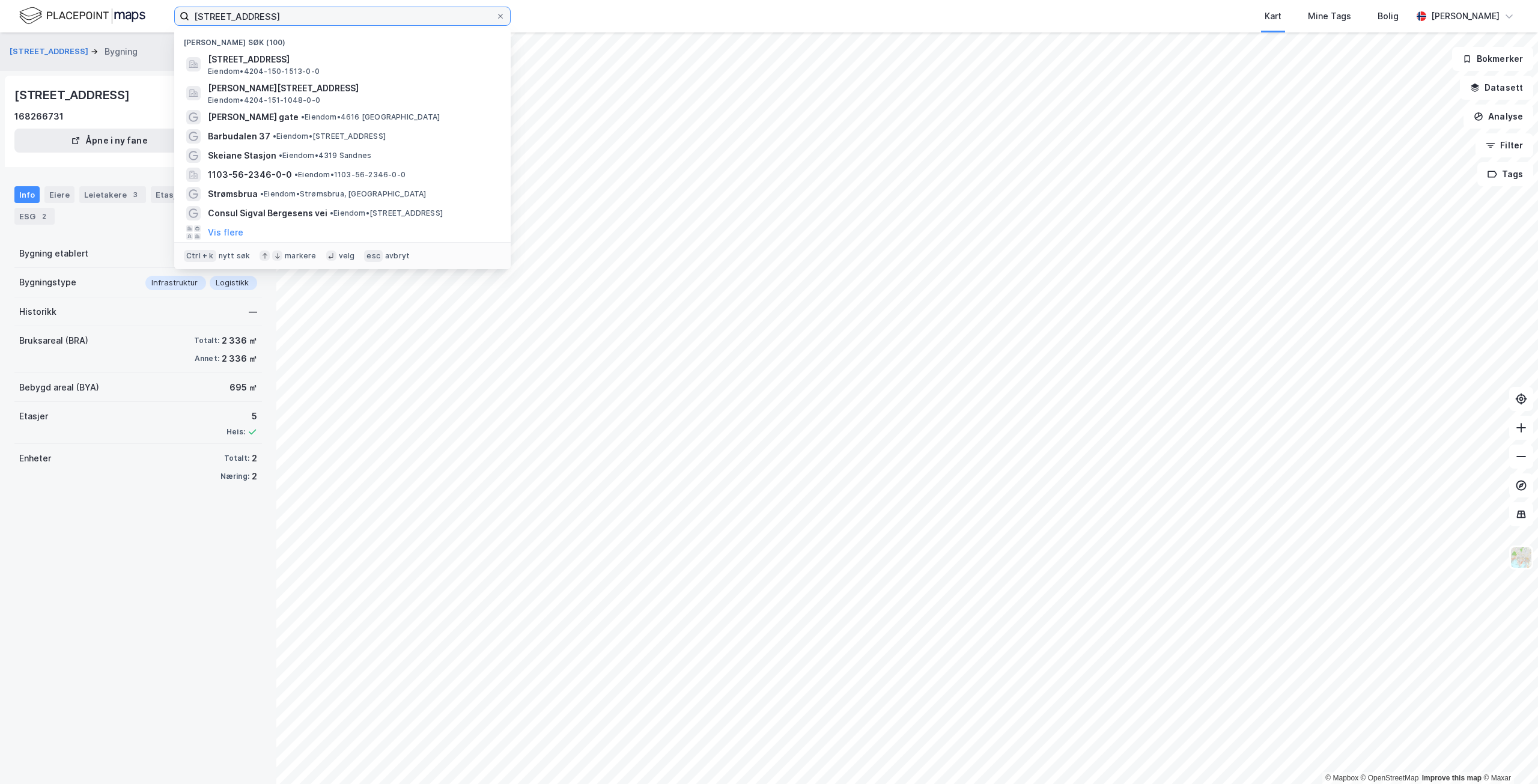
drag, startPoint x: 318, startPoint y: 23, endPoint x: 182, endPoint y: 14, distance: 136.3
click at [182, 14] on label "[STREET_ADDRESS]" at bounding box center [342, 16] width 337 height 19
paste input "[STREET_ADDRESS]"
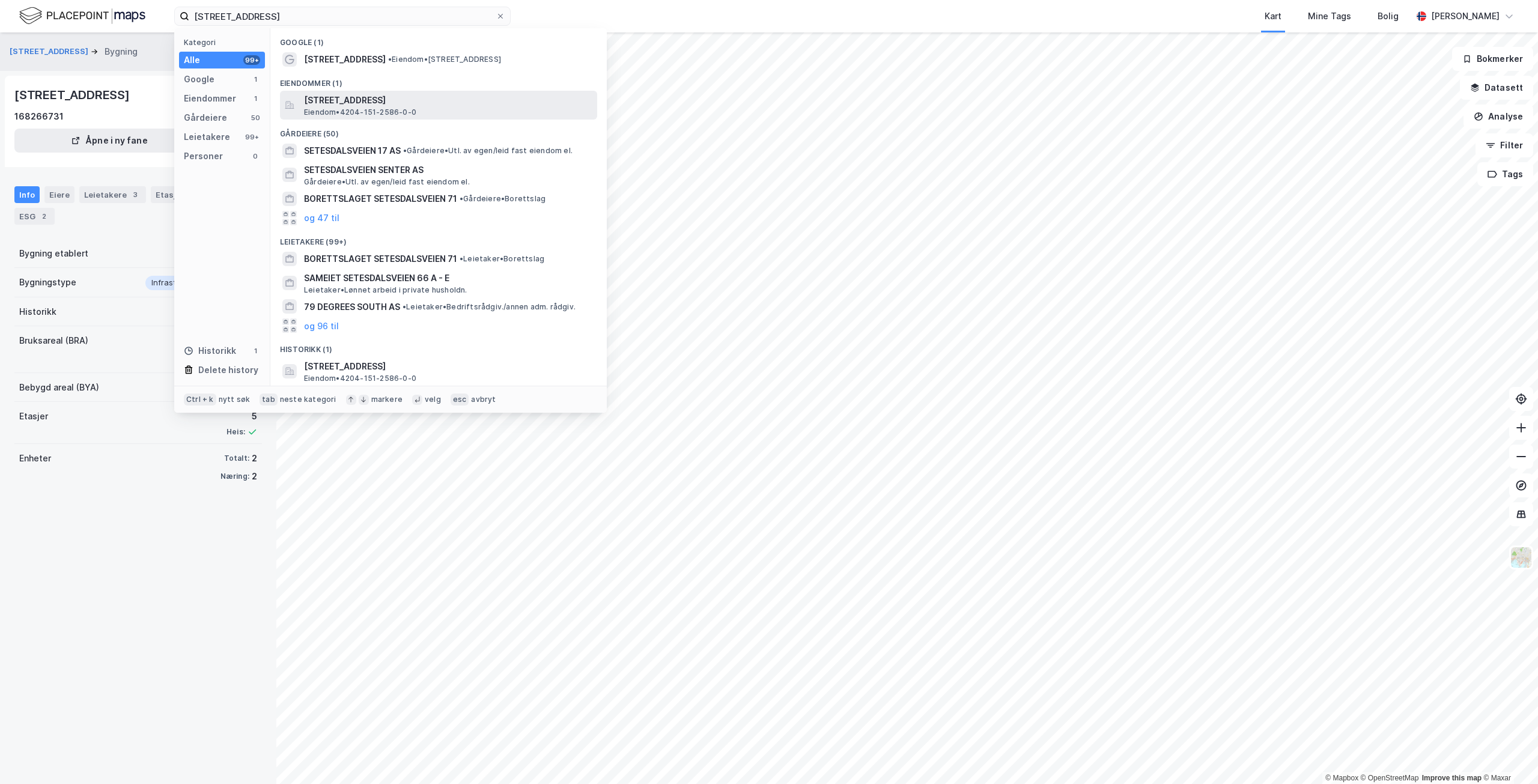
click at [436, 112] on div "[STREET_ADDRESS] • 4204-151-2586-0-0" at bounding box center [449, 105] width 291 height 24
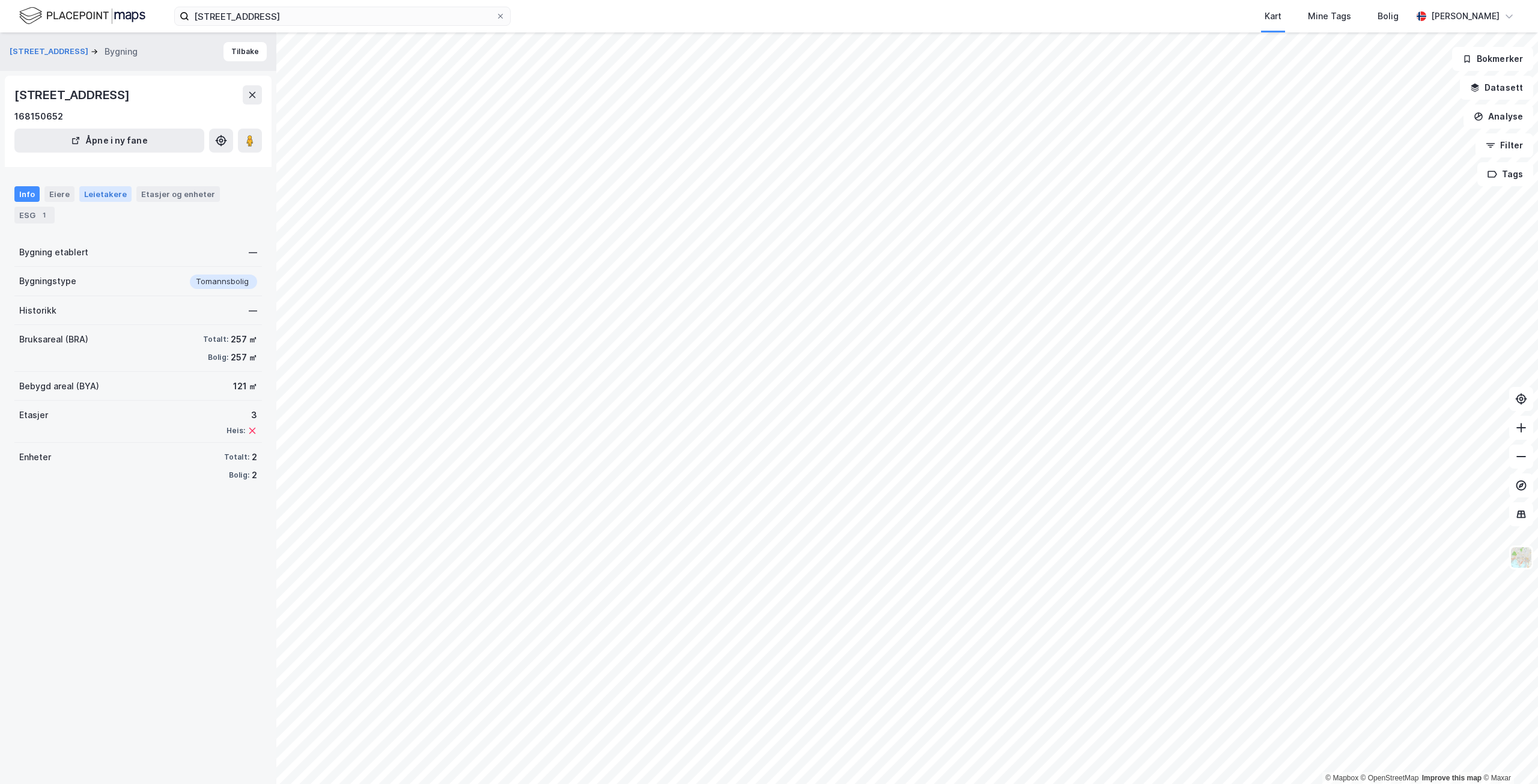
click at [96, 190] on div "Leietakere" at bounding box center [105, 194] width 52 height 16
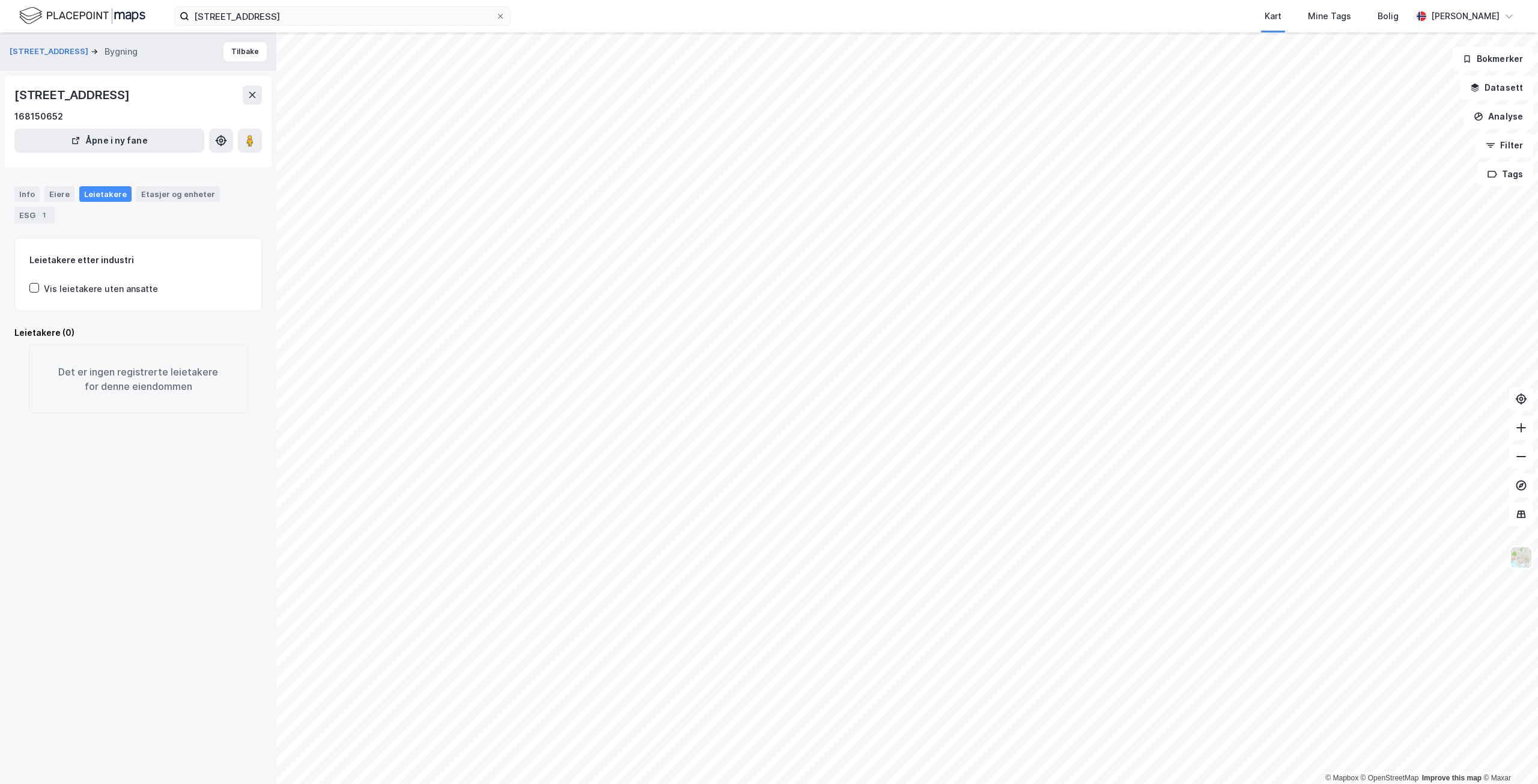
click at [96, 284] on div "Vis leietakere uten ansatte" at bounding box center [101, 289] width 114 height 14
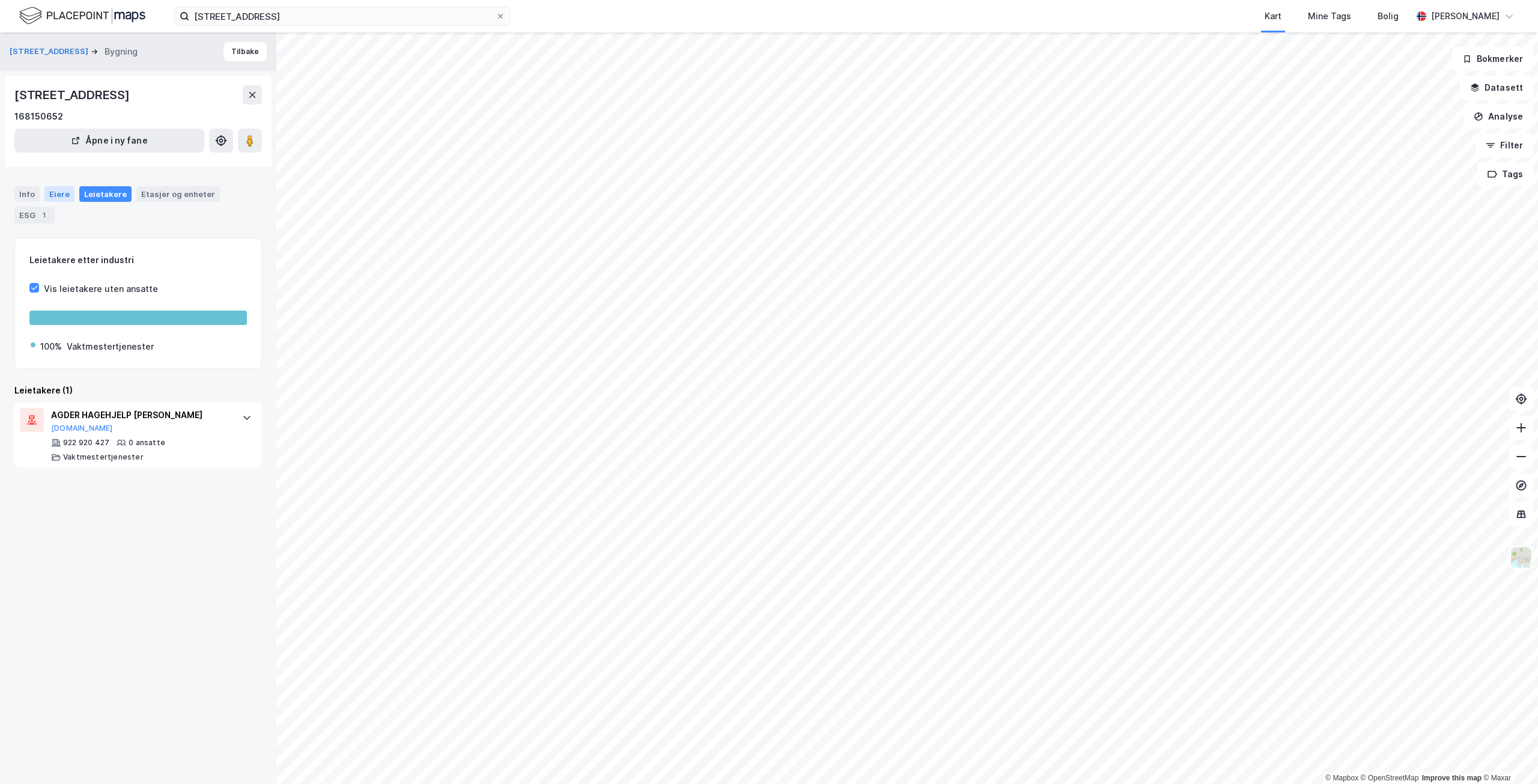
click at [51, 193] on div "Eiere" at bounding box center [59, 194] width 30 height 16
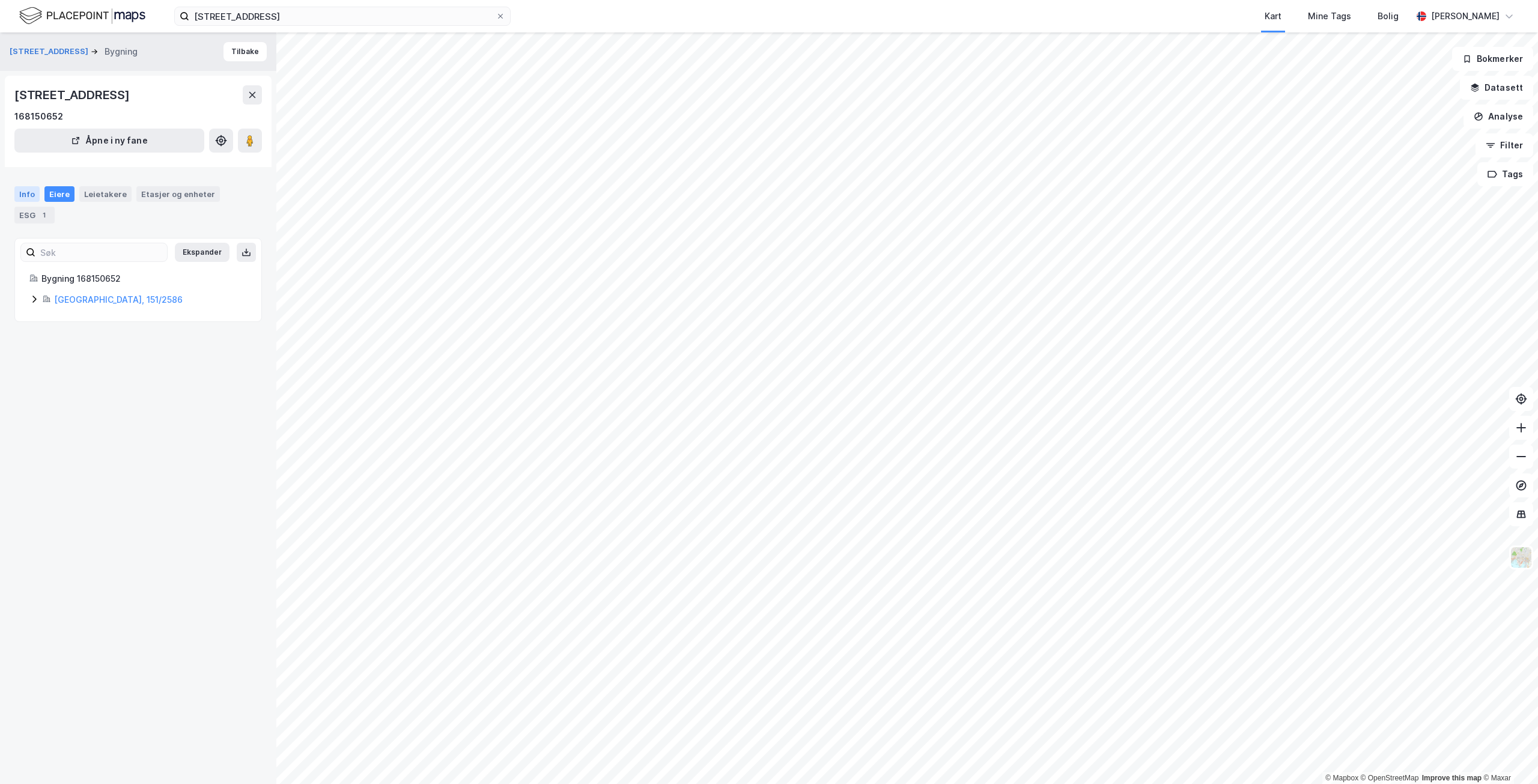
click at [26, 196] on div "Info" at bounding box center [27, 194] width 25 height 16
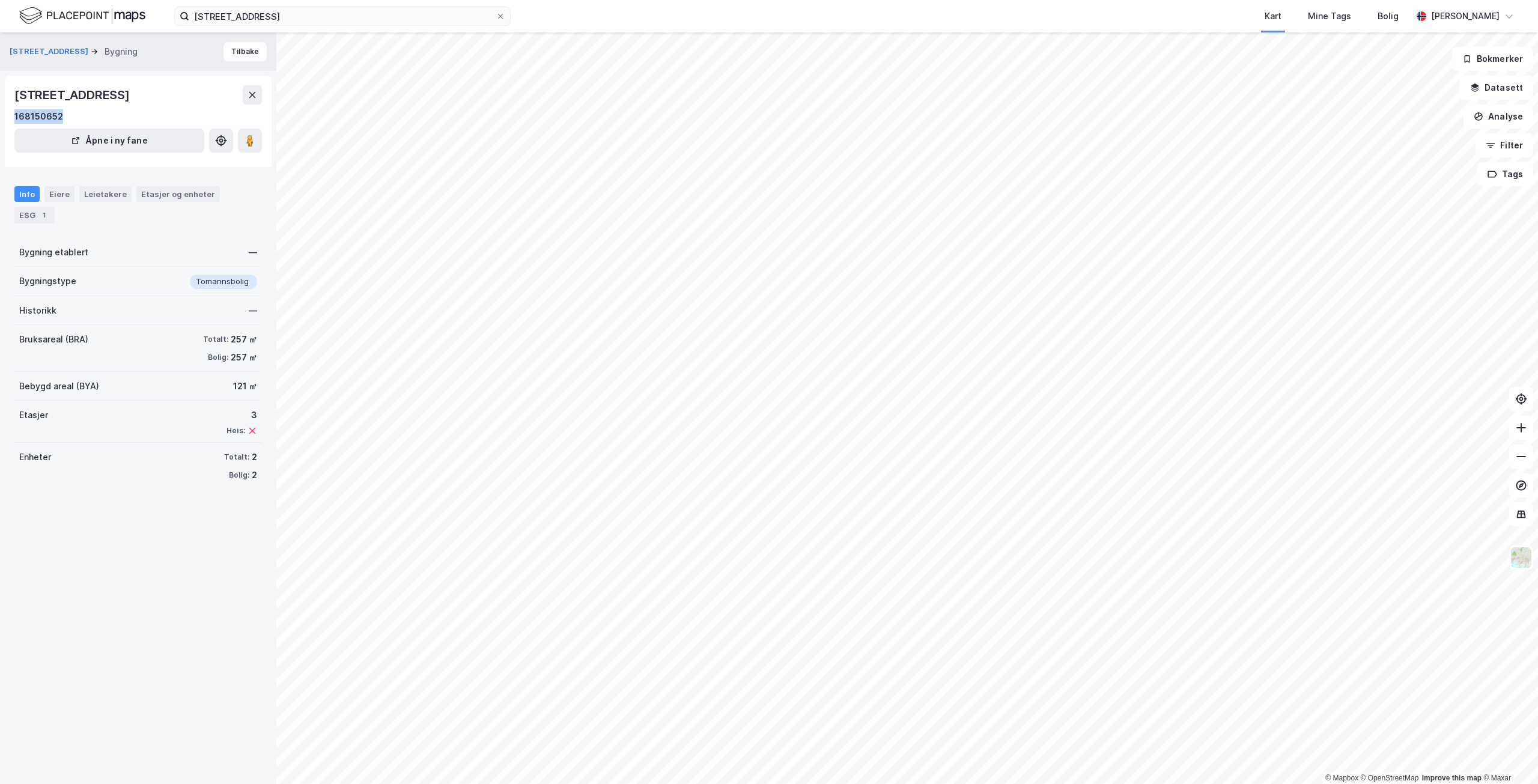
drag, startPoint x: 72, startPoint y: 116, endPoint x: 0, endPoint y: 110, distance: 72.2
click at [0, 110] on div "Setesdalsveien 79 Bygning Tilbake [STREET_ADDRESS] 168150652 Åpne i ny fane Inf…" at bounding box center [138, 408] width 276 height 752
copy div "168150652"
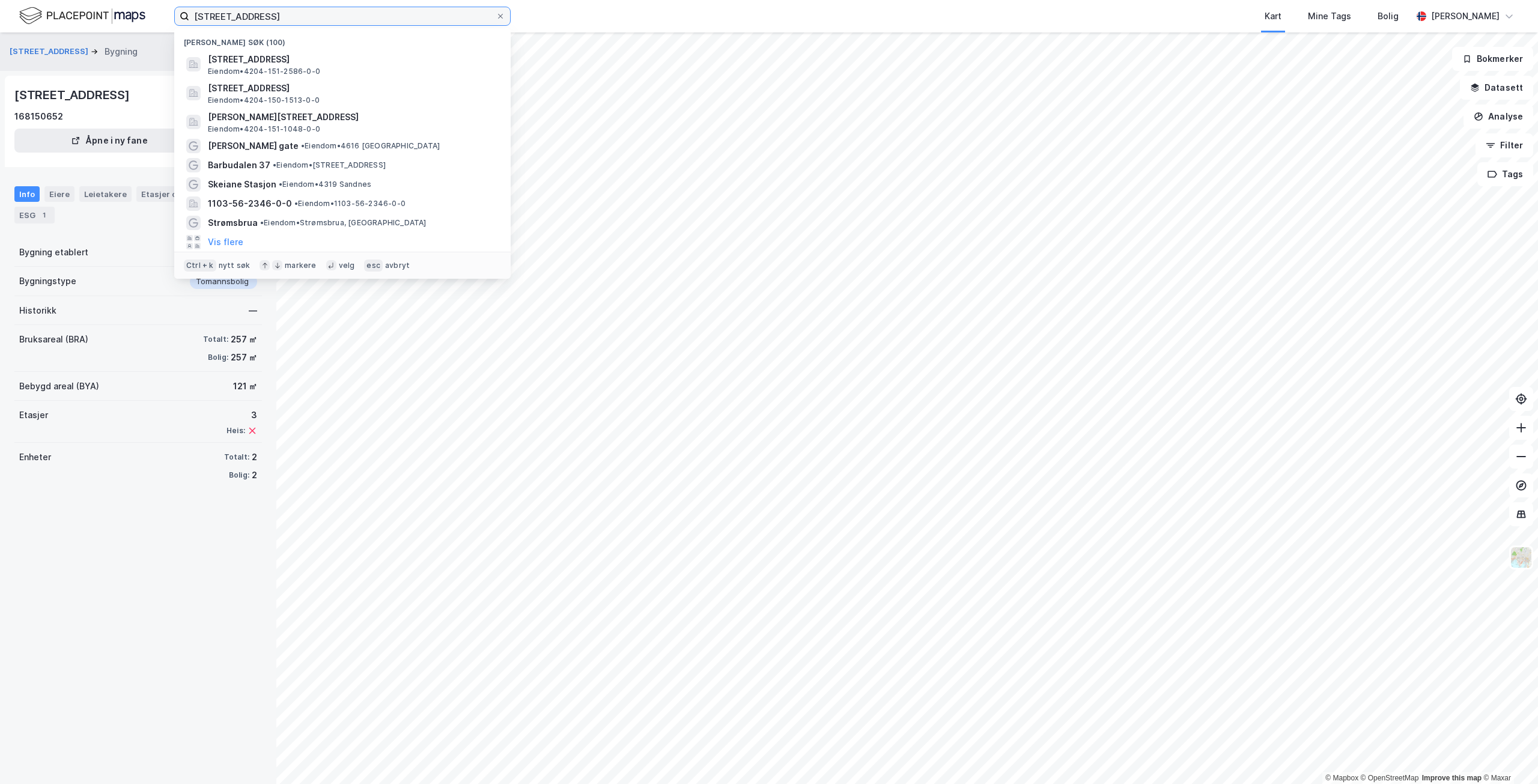
drag, startPoint x: 293, startPoint y: 18, endPoint x: 128, endPoint y: 6, distance: 165.4
click at [128, 6] on div "[STREET_ADDRESS] Nylige søk (100) [STREET_ADDRESS], [GEOGRAPHIC_DATA] • 4204-15…" at bounding box center [769, 16] width 1538 height 32
paste input "Vesterdalsvegen 813"
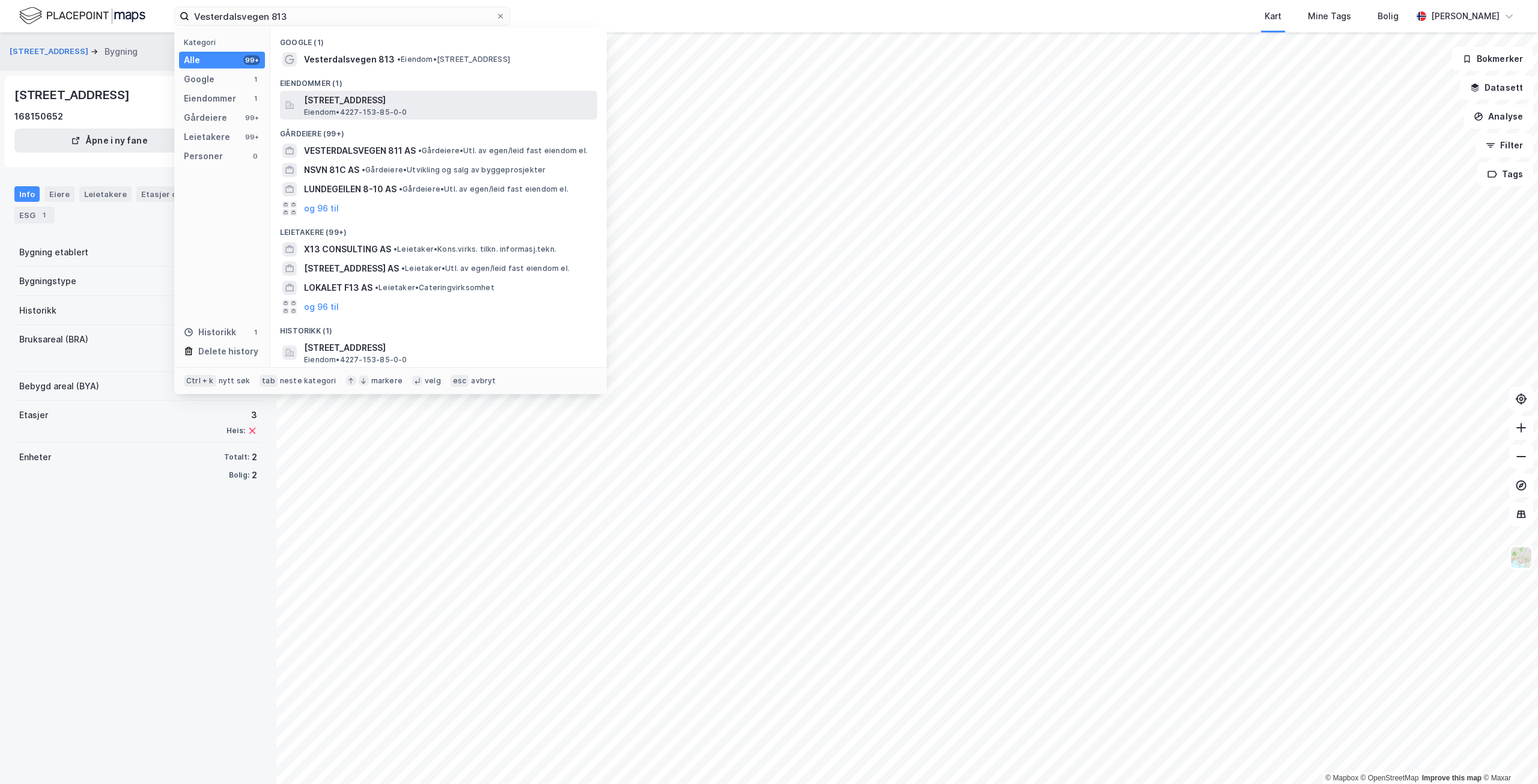
click at [402, 99] on span "[STREET_ADDRESS]" at bounding box center [448, 101] width 288 height 14
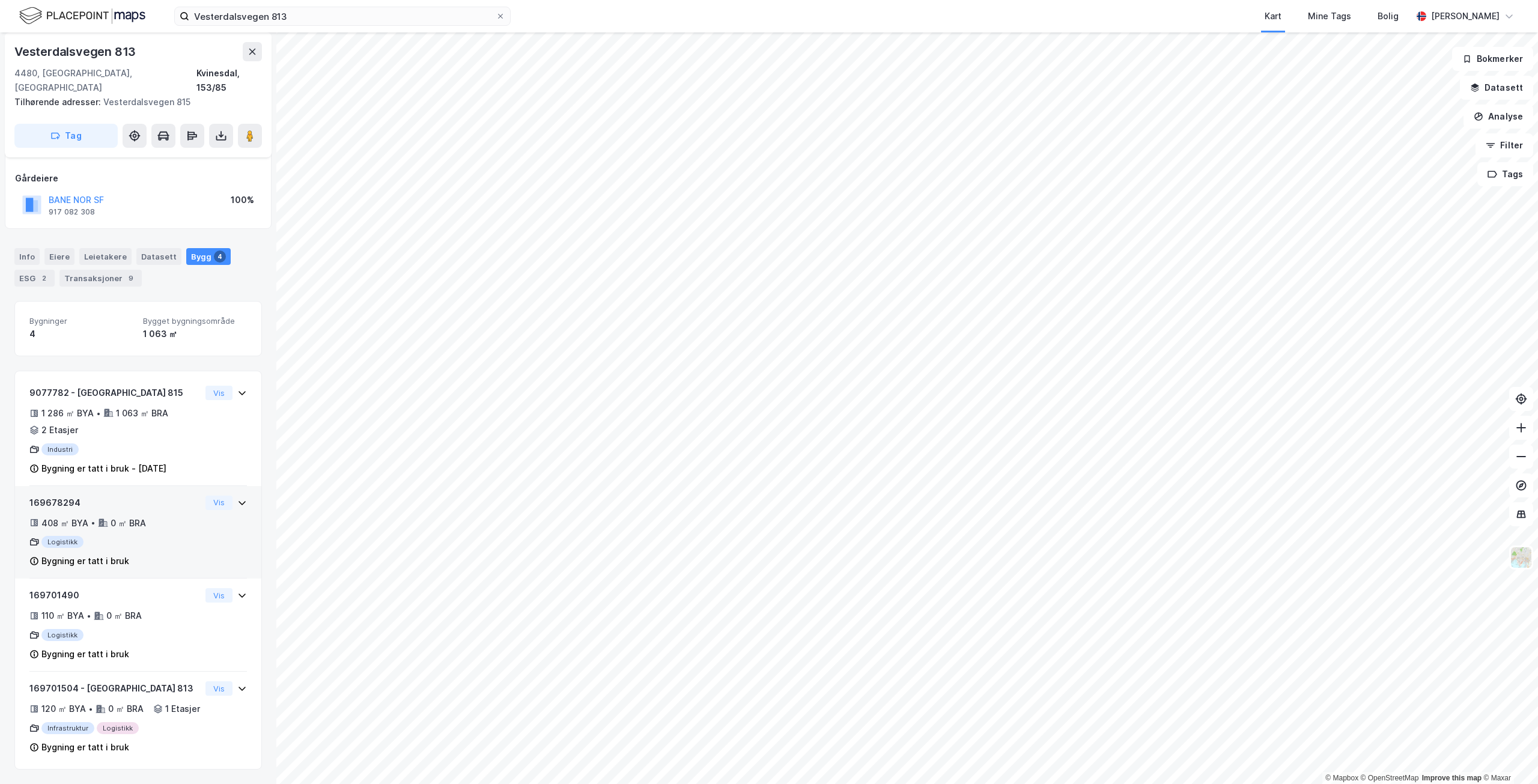
scroll to position [61, 0]
click at [161, 681] on div "169701504 - [GEOGRAPHIC_DATA] 813 120 ㎡ BYA • 0 ㎡ BRA • 1 Etasjer Infrastruktur…" at bounding box center [115, 717] width 171 height 74
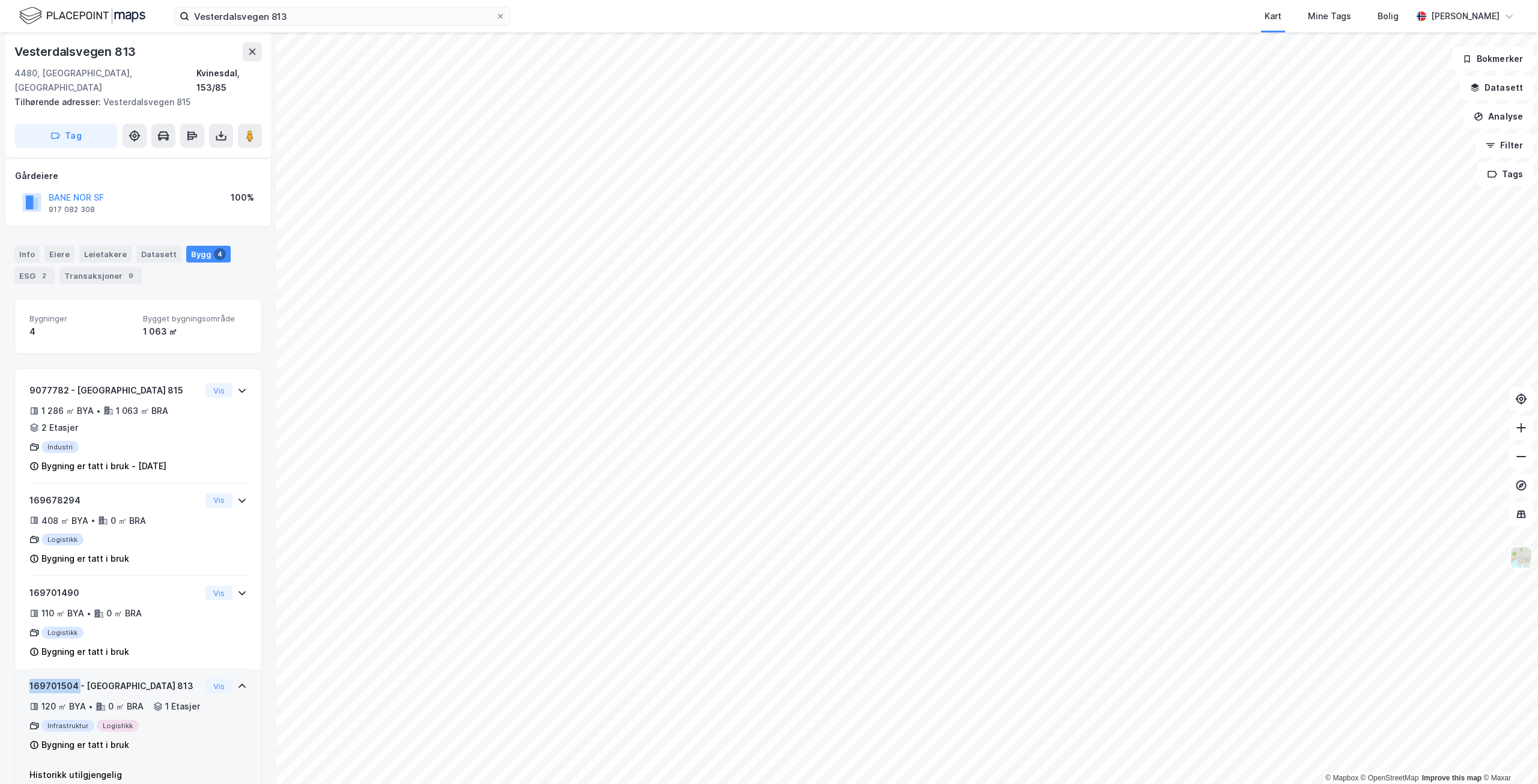
drag, startPoint x: 76, startPoint y: 671, endPoint x: 25, endPoint y: 673, distance: 51.0
click at [25, 673] on div "169701504 - [GEOGRAPHIC_DATA] 813 120 ㎡ BYA • 0 ㎡ BRA • 1 Etasjer Infrastruktur…" at bounding box center [138, 715] width 246 height 93
copy div "169701504"
click at [181, 705] on div "120 ㎡ BYA • 0 ㎡ BRA • 1 Etasjer" at bounding box center [115, 709] width 171 height 14
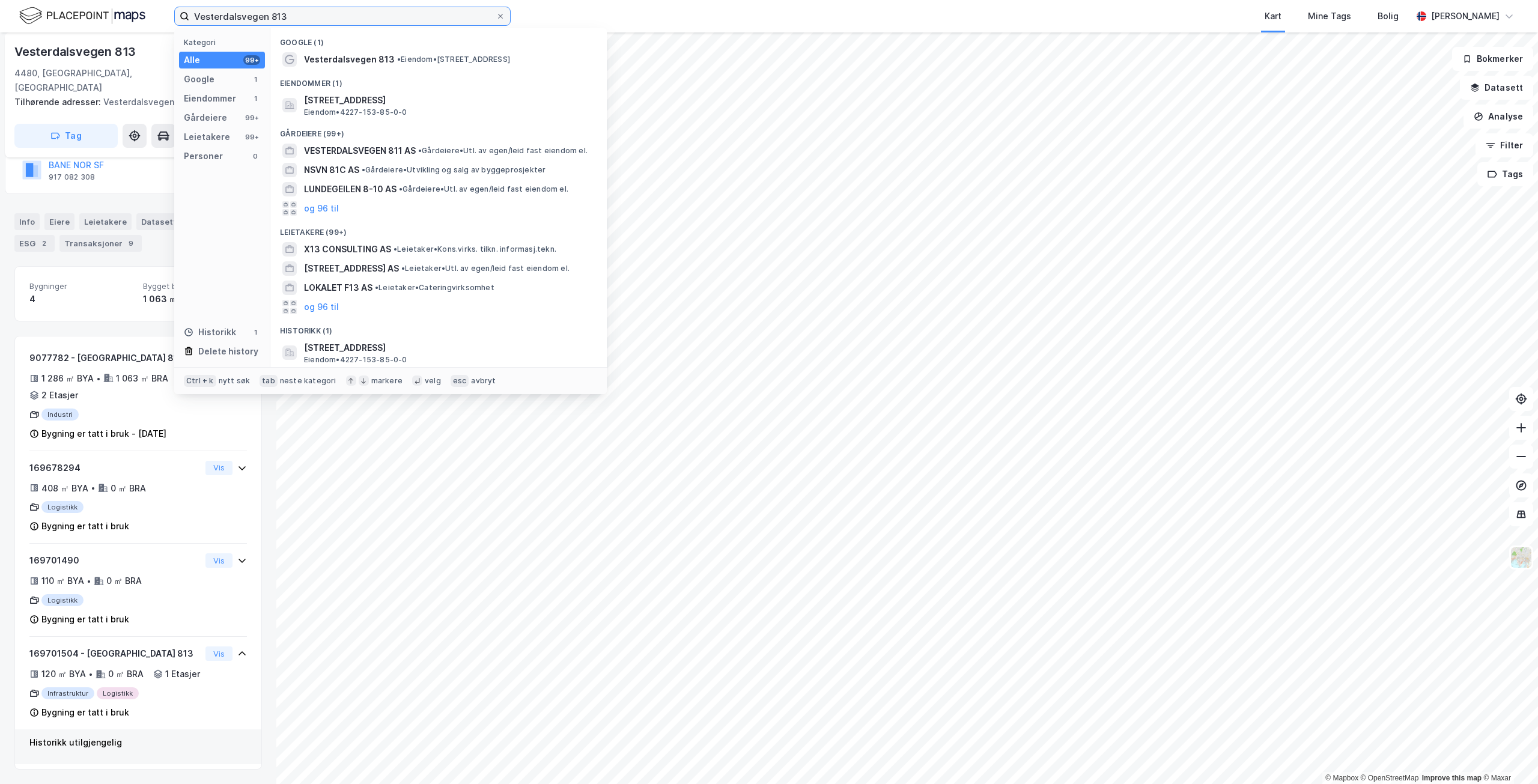
drag, startPoint x: 417, startPoint y: 16, endPoint x: 165, endPoint y: 16, distance: 252.0
click at [165, 16] on div "Vesterdalsvegen 813 Kategori Alle 99+ Google 1 Eiendommer 1 Gårdeiere 99+ Leiet…" at bounding box center [769, 16] width 1538 height 32
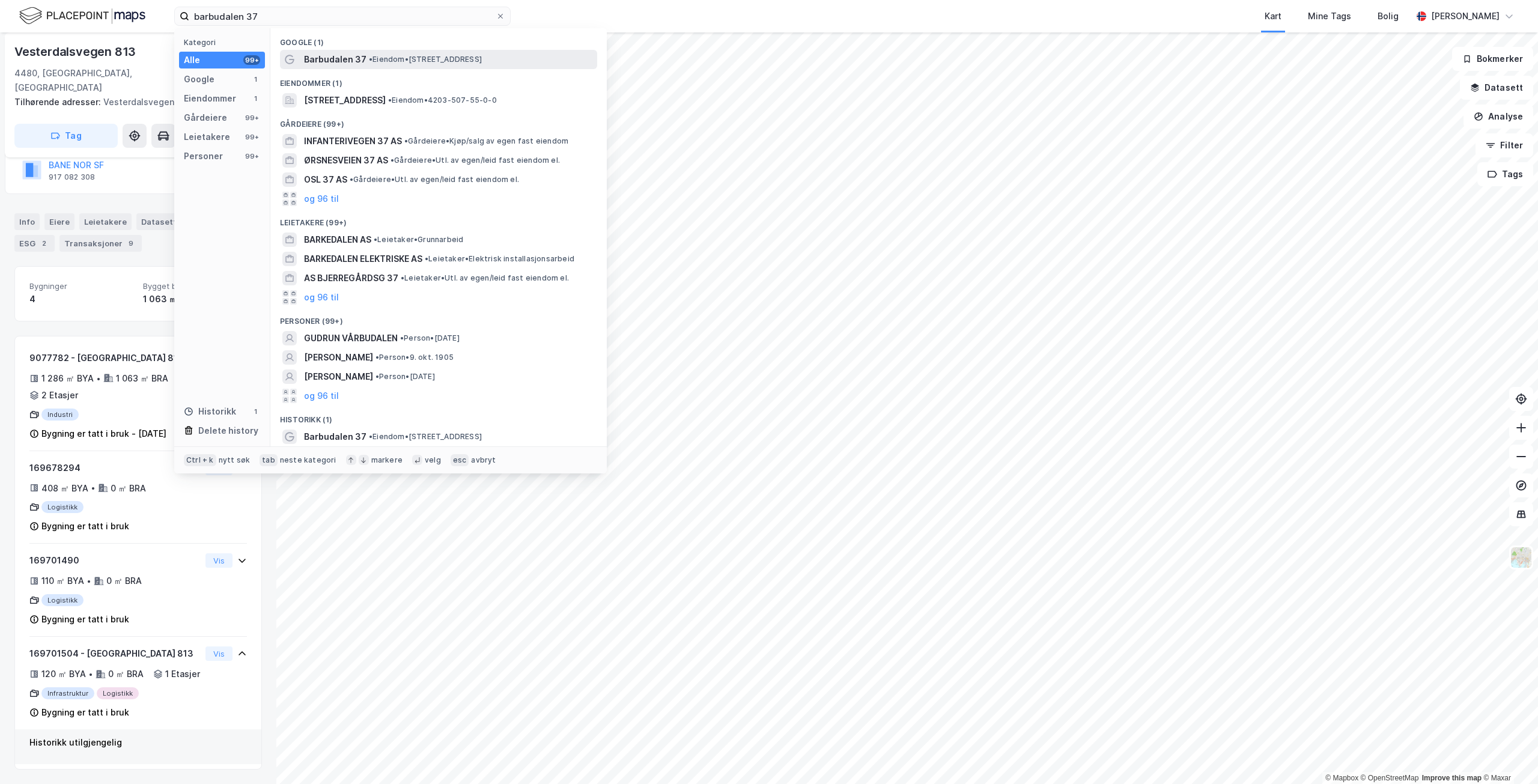
click at [417, 59] on span "• Eiendom • [STREET_ADDRESS]" at bounding box center [425, 59] width 113 height 10
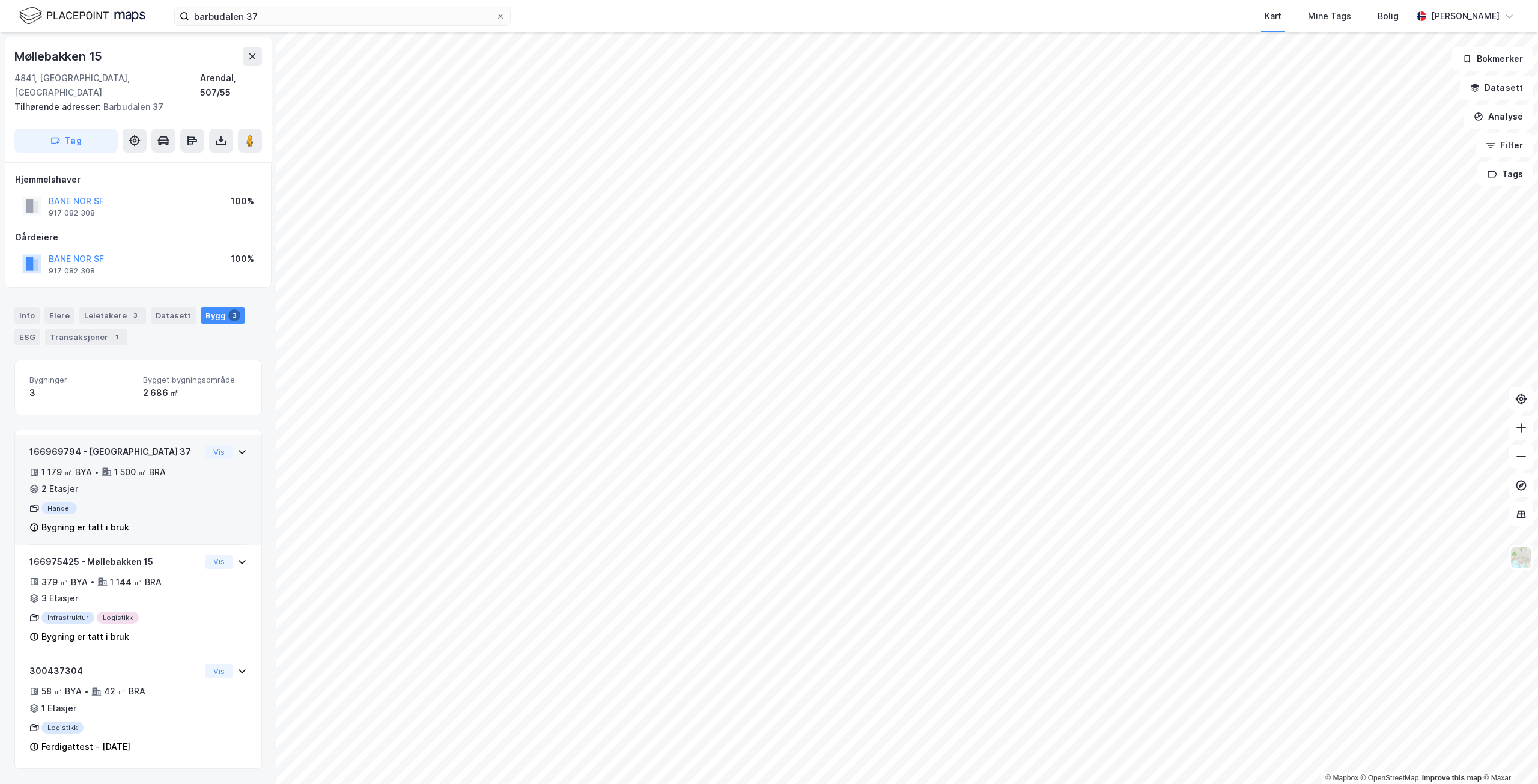
click at [128, 502] on div "Handel" at bounding box center [115, 508] width 171 height 12
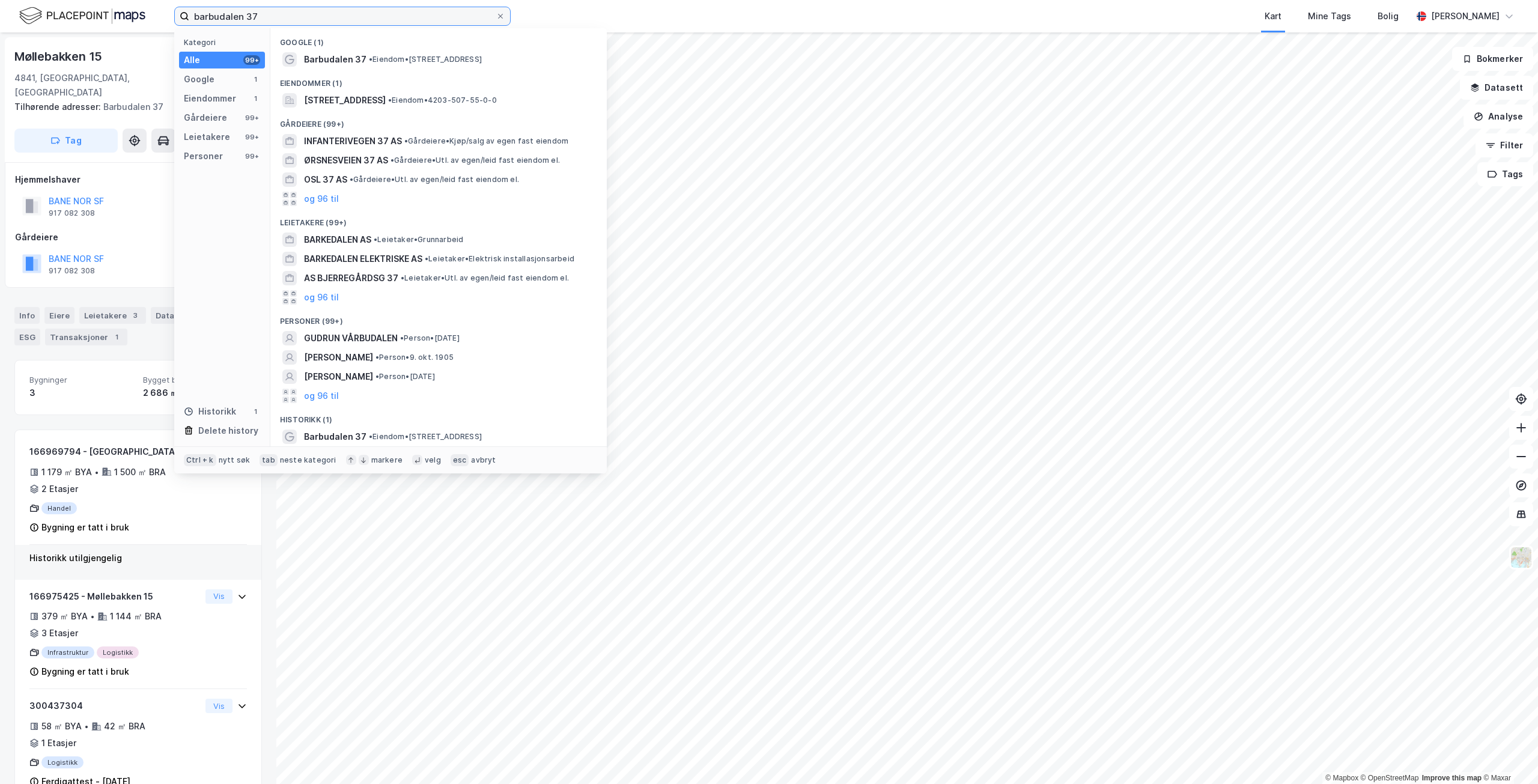
drag, startPoint x: 295, startPoint y: 14, endPoint x: 181, endPoint y: 11, distance: 114.0
click at [181, 11] on label "barbudalen 37" at bounding box center [342, 16] width 337 height 19
paste input "[STREET_ADDRESS]"
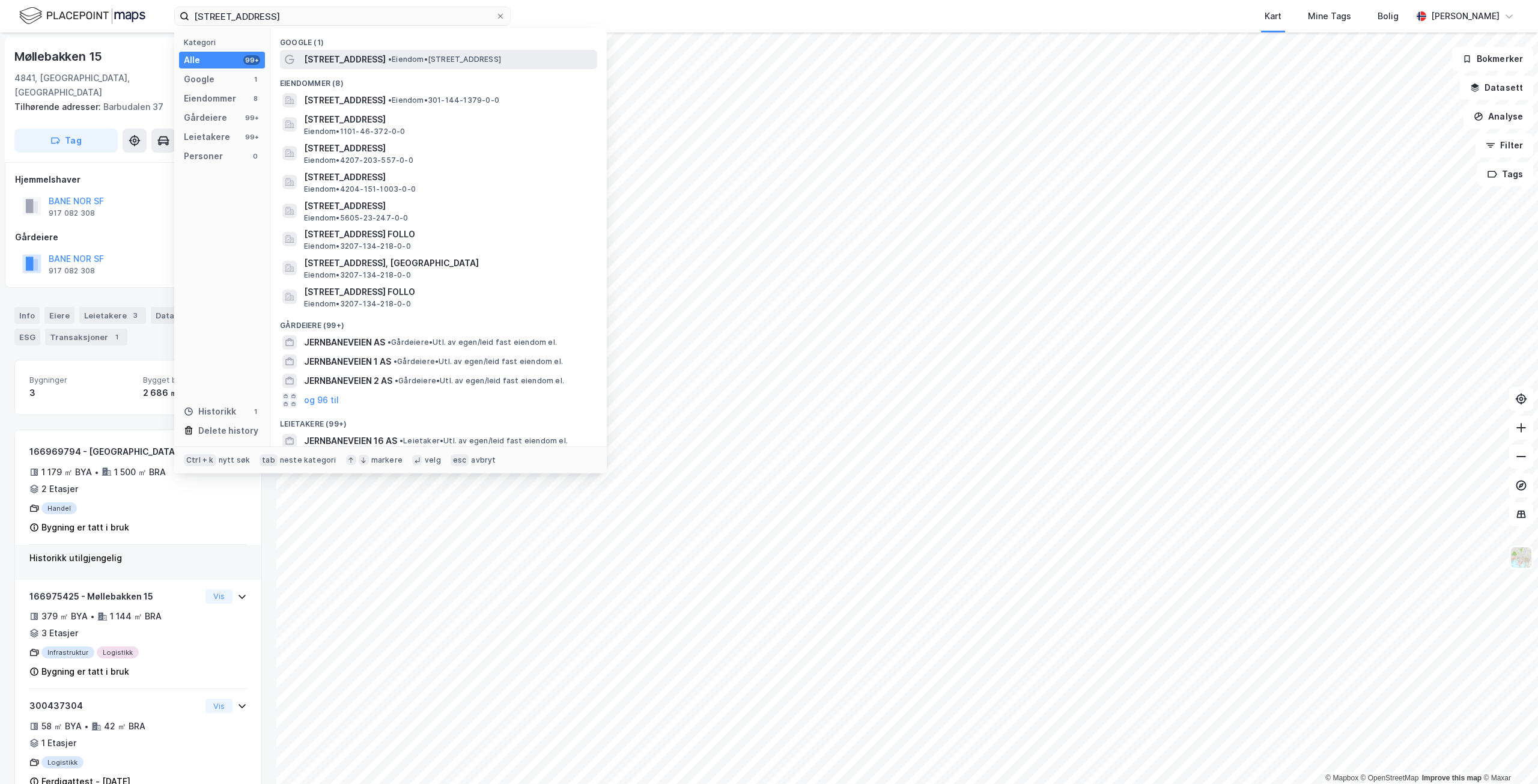
click at [436, 59] on span "• Eiendom • [STREET_ADDRESS]" at bounding box center [444, 59] width 113 height 10
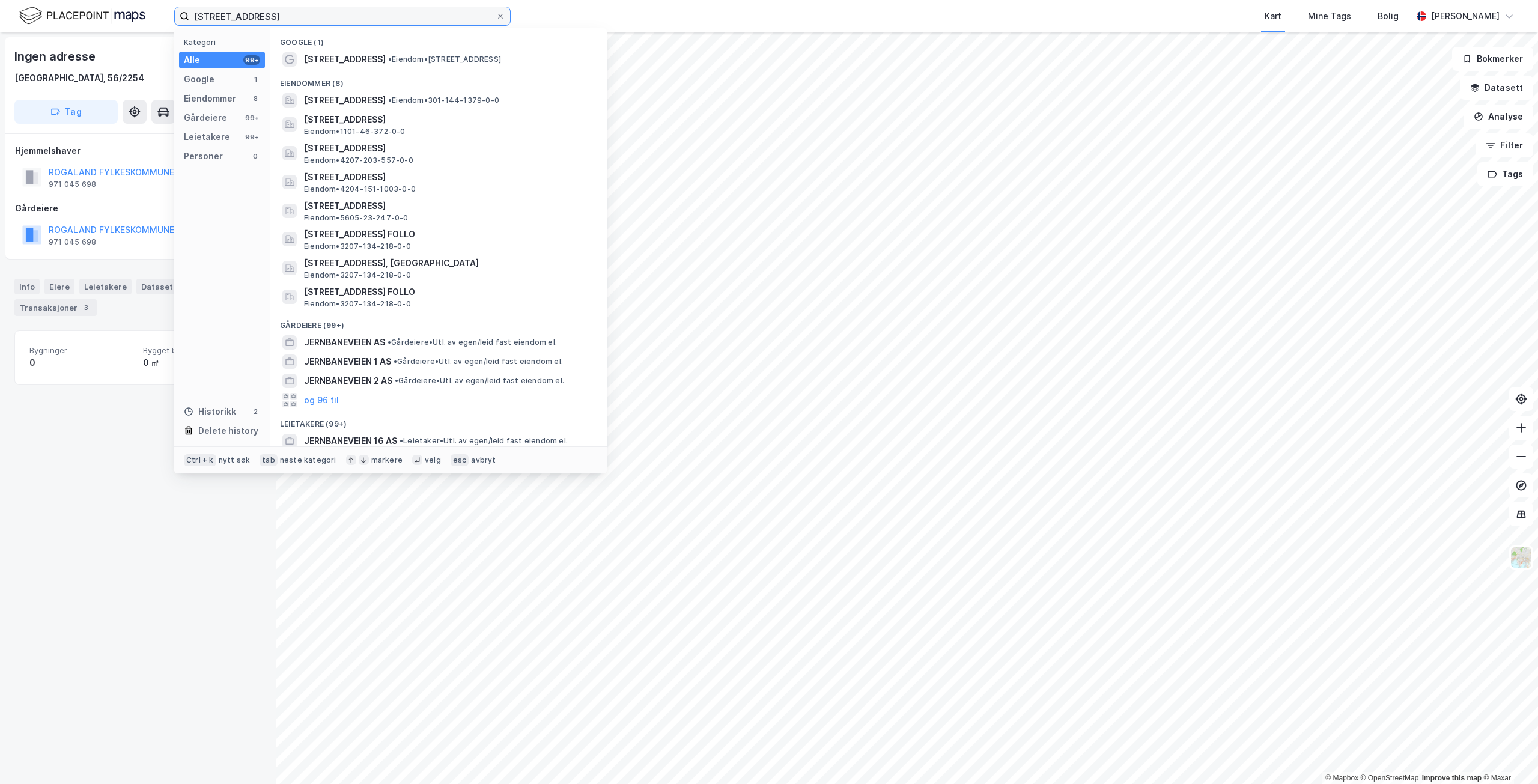
click at [344, 16] on input "[STREET_ADDRESS]" at bounding box center [342, 16] width 306 height 18
click at [470, 154] on span "[STREET_ADDRESS]" at bounding box center [448, 148] width 288 height 14
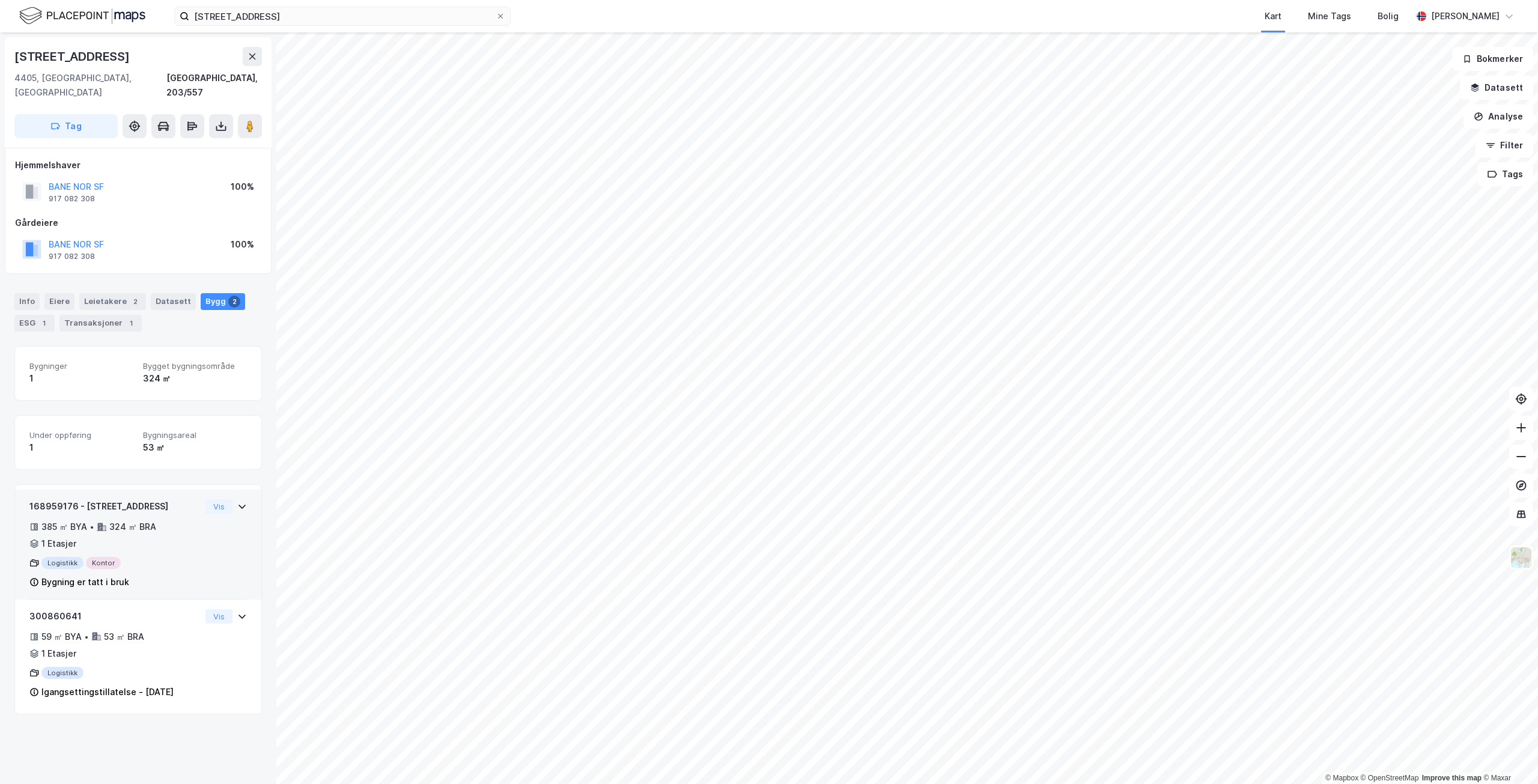
click at [188, 519] on div "385 ㎡ BYA • 324 ㎡ BRA • 1 Etasjer" at bounding box center [115, 535] width 171 height 31
drag, startPoint x: 75, startPoint y: 492, endPoint x: 15, endPoint y: 491, distance: 60.0
click at [15, 491] on div "168959176 - [GEOGRAPHIC_DATA] 6 385 ㎡ BYA • 324 ㎡ BRA • 1 Etasjer Logistikk Kon…" at bounding box center [138, 544] width 246 height 110
copy div "168959176"
click at [178, 557] on div "Logistikk Kontor" at bounding box center [115, 562] width 171 height 12
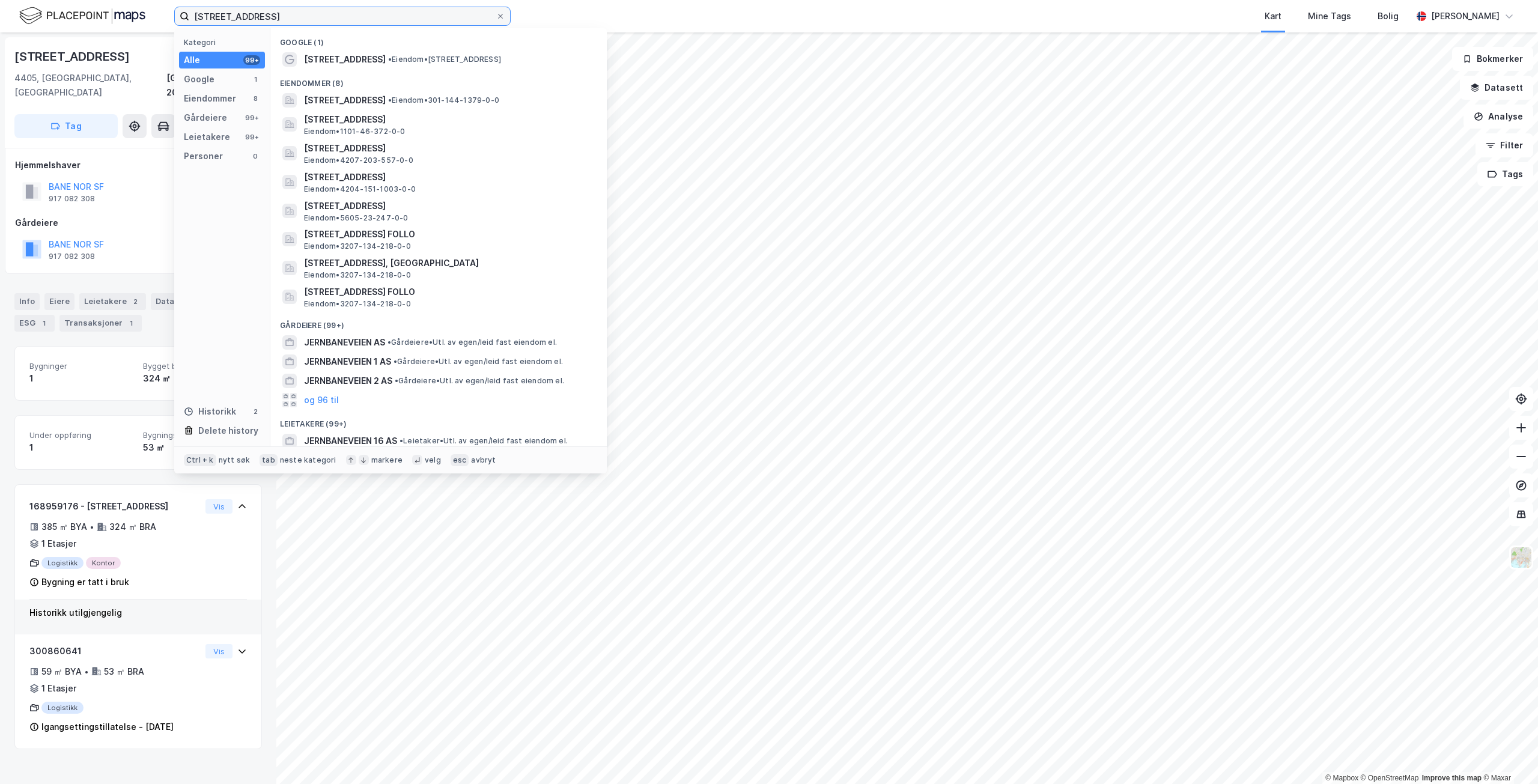
drag, startPoint x: 283, startPoint y: 16, endPoint x: 199, endPoint y: 9, distance: 84.3
click at [199, 9] on input "[STREET_ADDRESS]" at bounding box center [342, 16] width 306 height 18
type input "J"
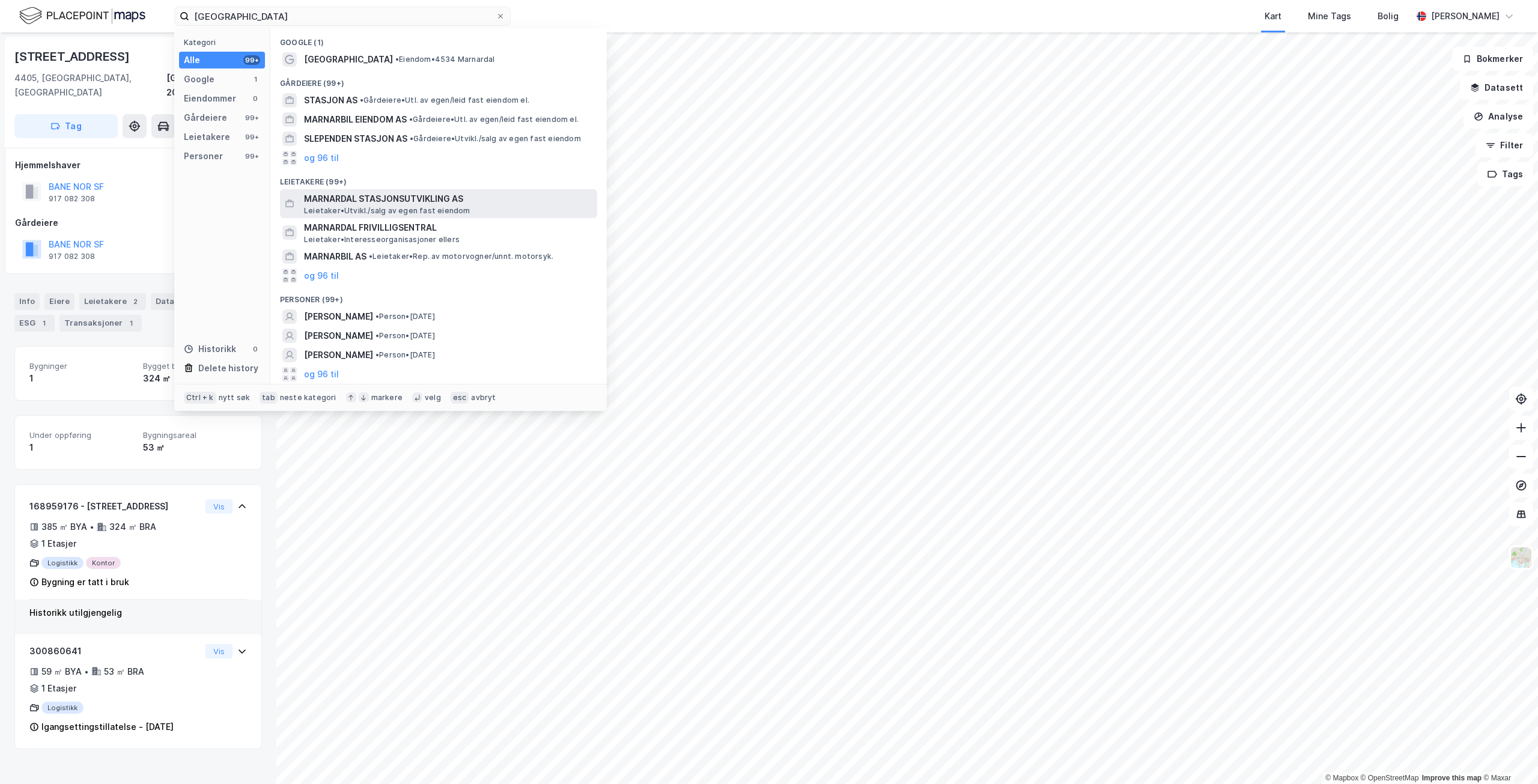
click at [514, 205] on span "MARNARDAL STASJONSUTVIKLING AS" at bounding box center [448, 199] width 288 height 14
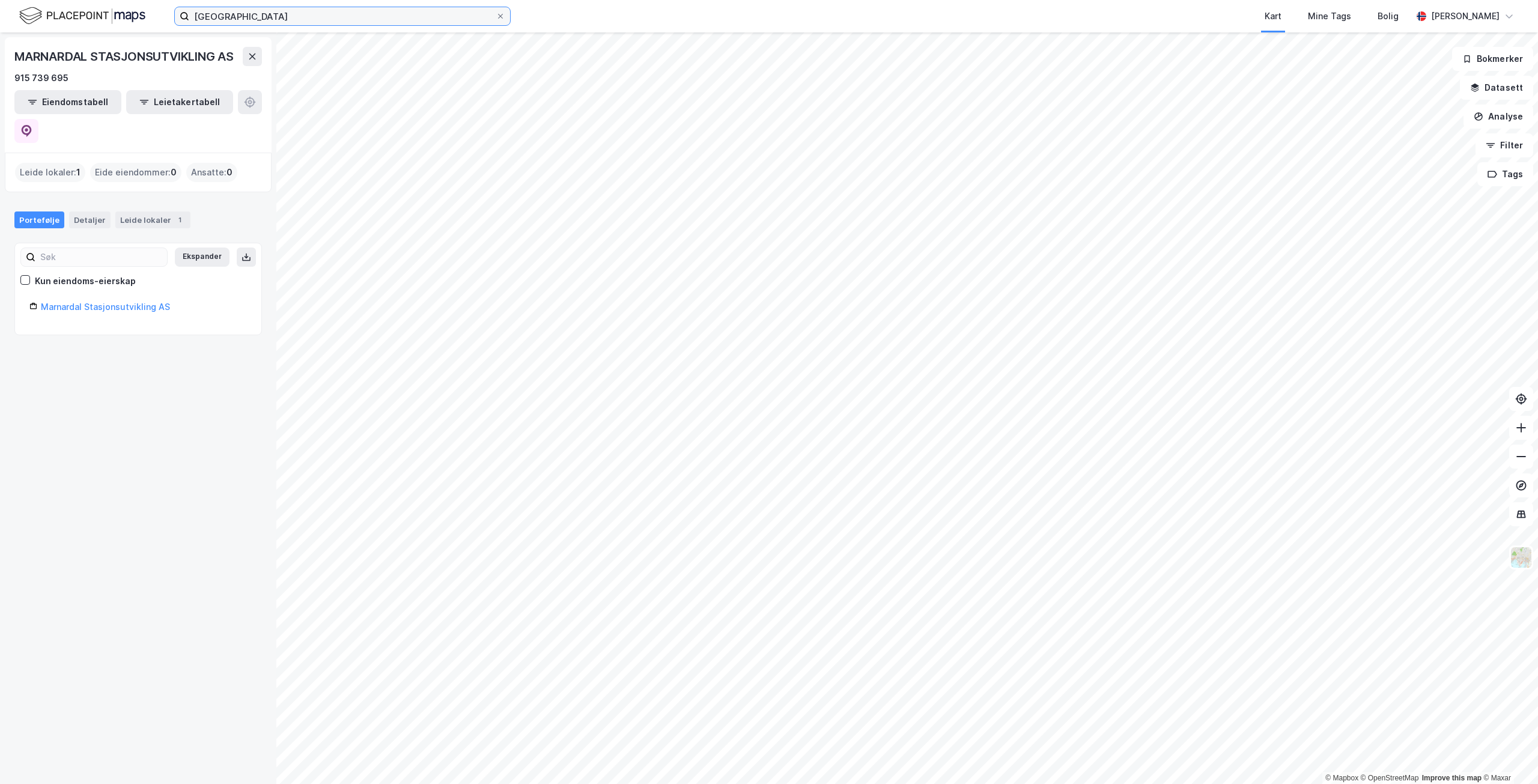
click at [384, 12] on input "[GEOGRAPHIC_DATA]" at bounding box center [342, 16] width 306 height 18
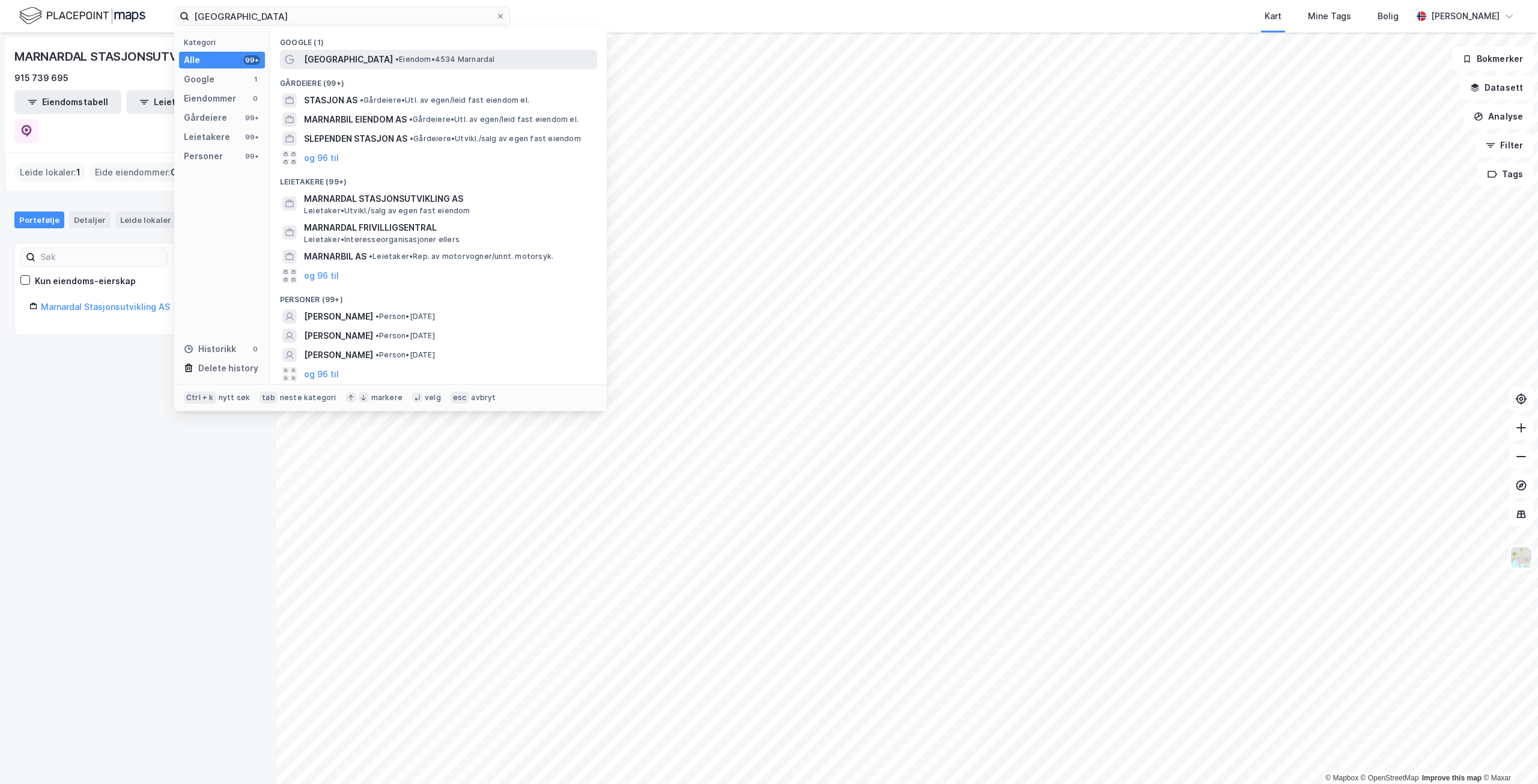
click at [360, 59] on span "[GEOGRAPHIC_DATA]" at bounding box center [348, 59] width 89 height 14
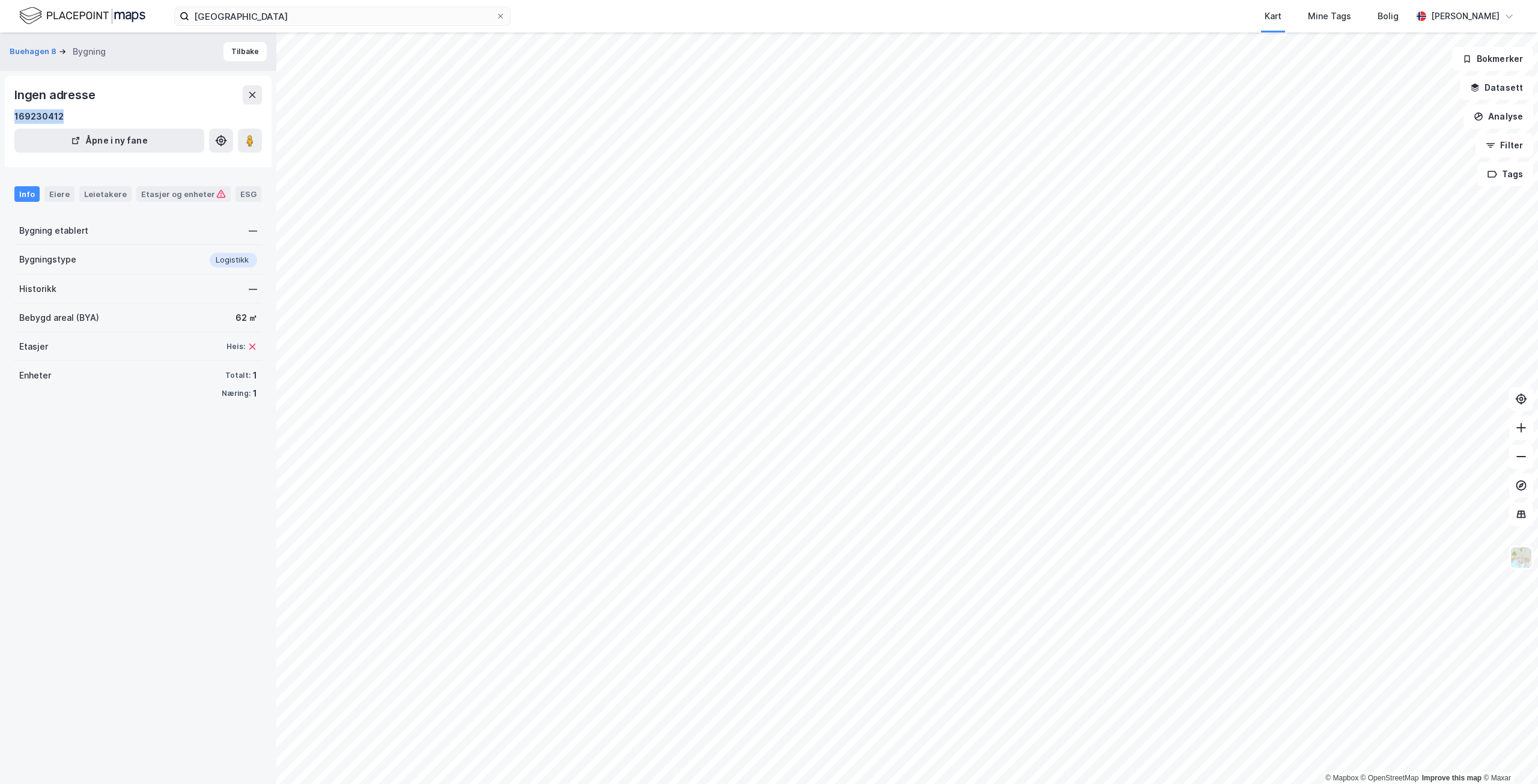
drag, startPoint x: 70, startPoint y: 117, endPoint x: 0, endPoint y: 111, distance: 70.3
click at [0, 111] on div "Buehagen 8 Bygning Tilbake Ingen adresse 169230412 Åpne i ny fane Info Eiere Le…" at bounding box center [138, 408] width 276 height 752
copy div "169230412"
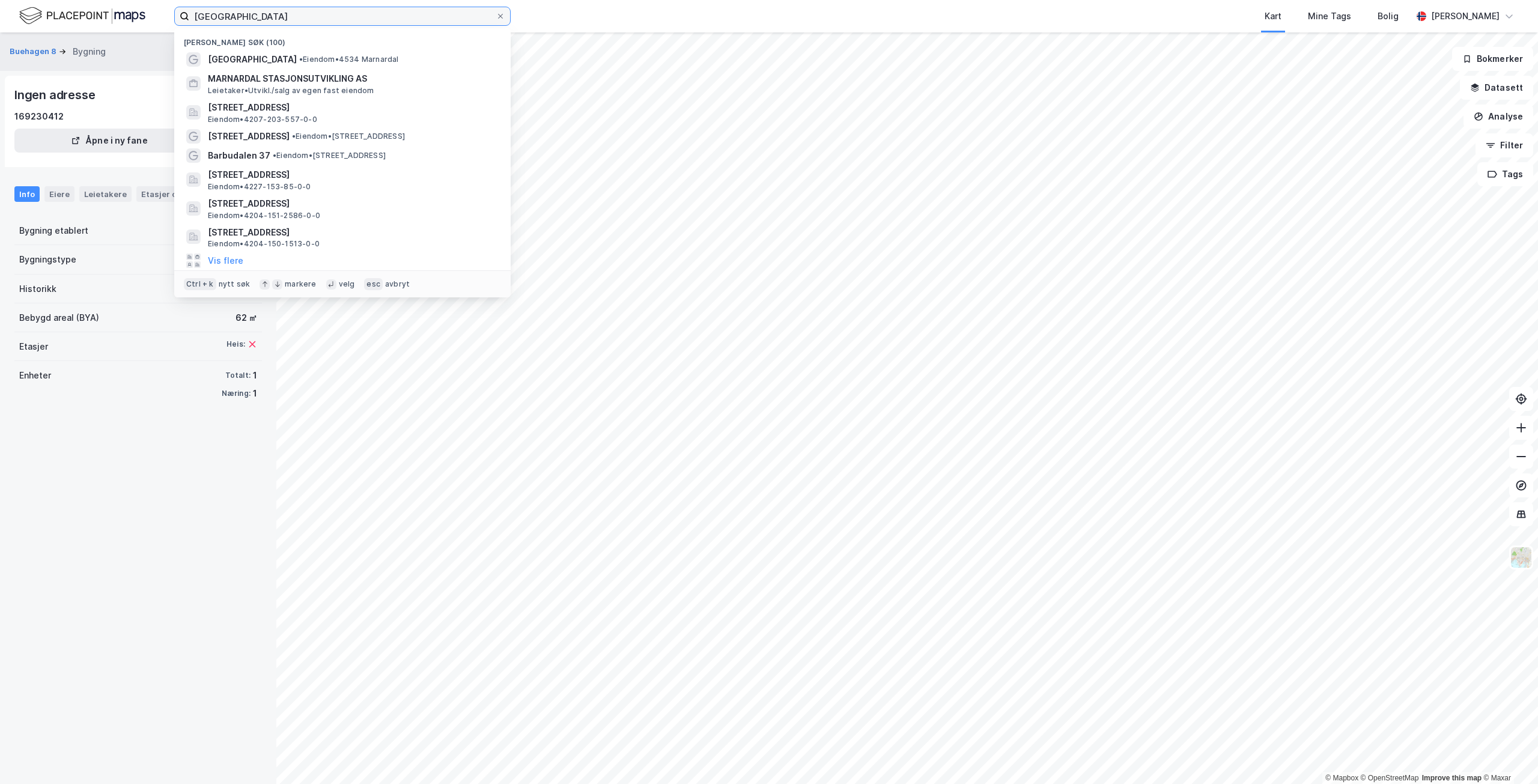
drag, startPoint x: 301, startPoint y: 19, endPoint x: 139, endPoint y: 2, distance: 162.9
click at [139, 2] on div "[GEOGRAPHIC_DATA] Nylige søk (100) [GEOGRAPHIC_DATA] • Eiendom • 4534 [GEOGRAPH…" at bounding box center [769, 16] width 1538 height 32
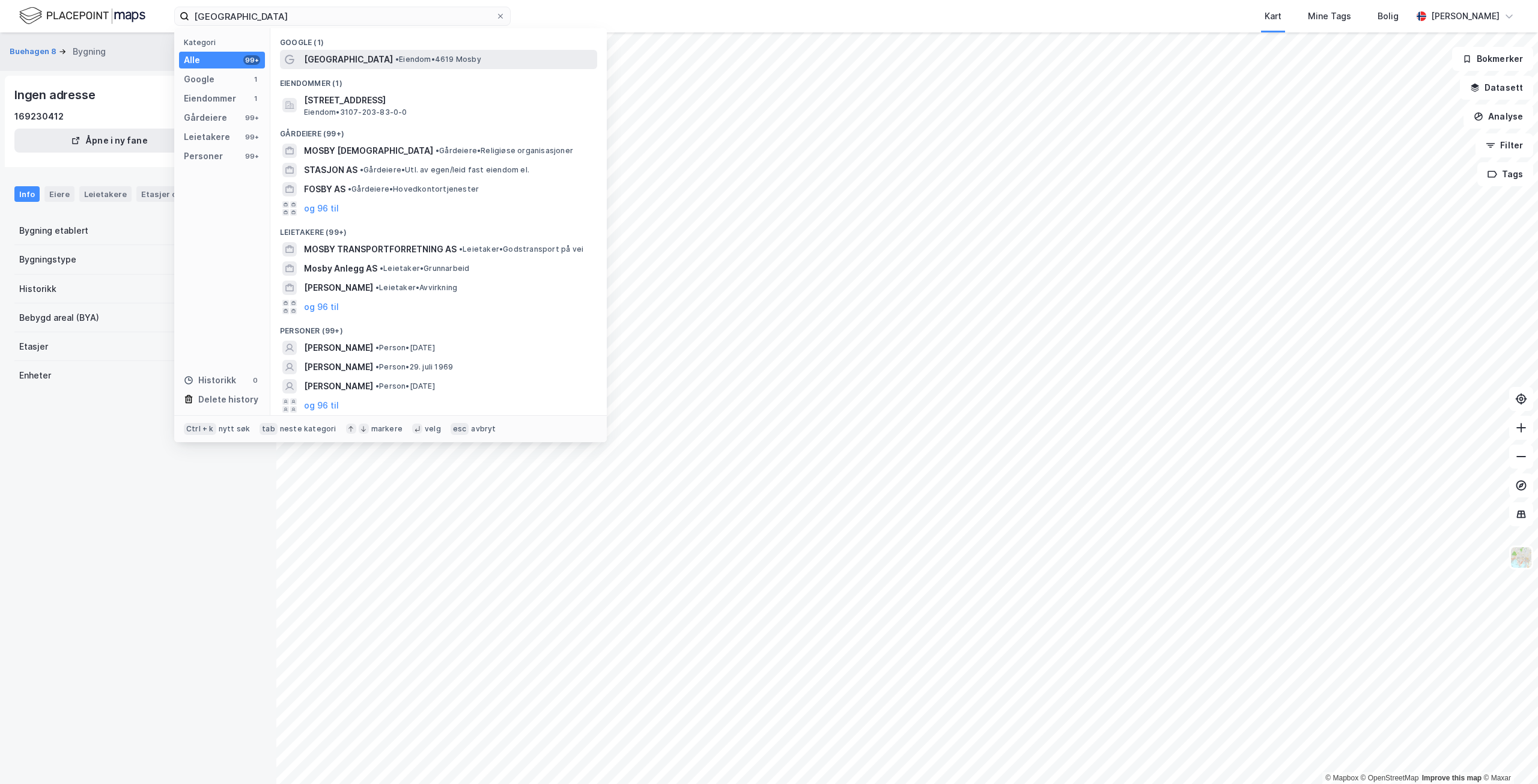
click at [424, 63] on span "• Eiendom • 4619 [GEOGRAPHIC_DATA]" at bounding box center [438, 59] width 86 height 10
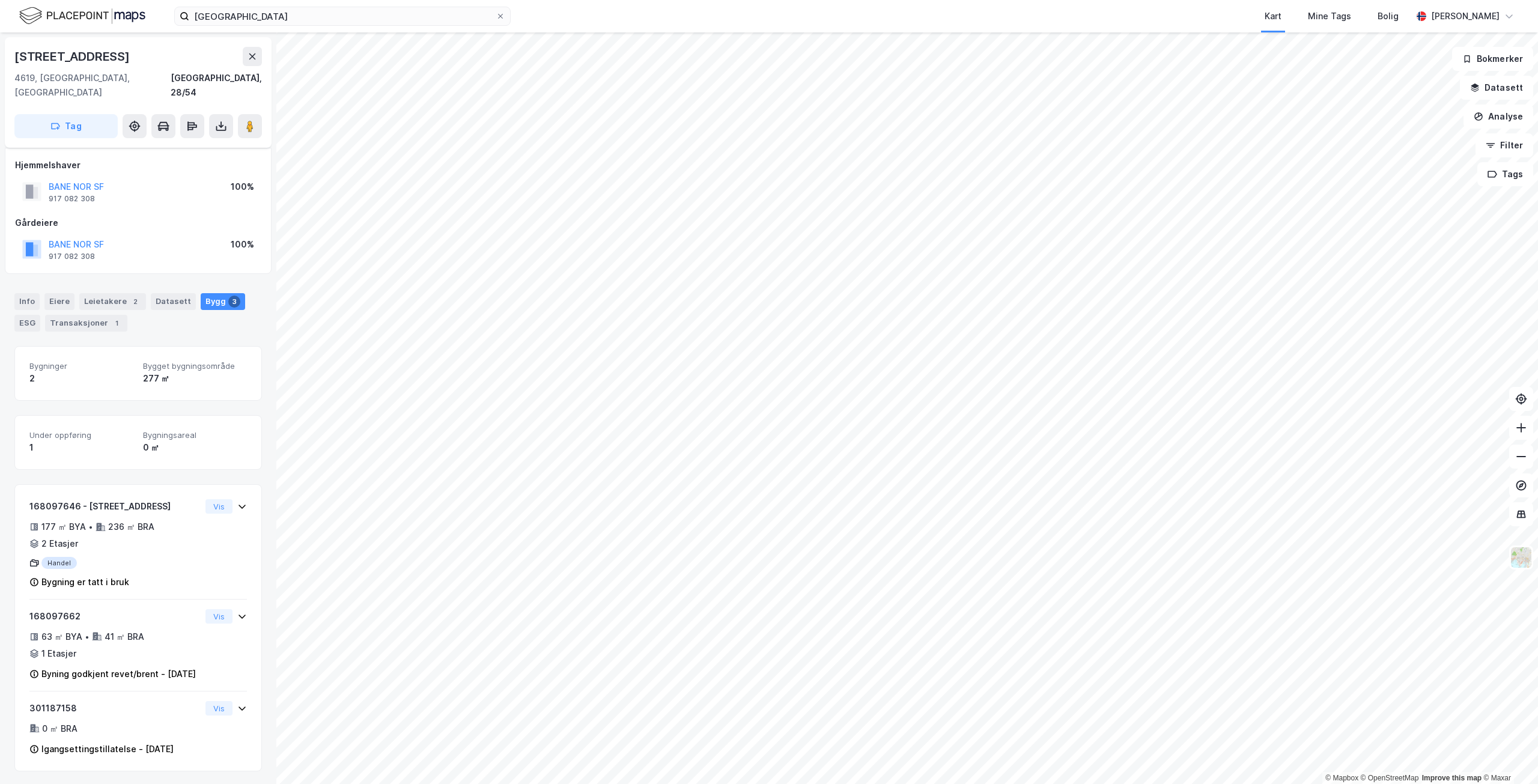
scroll to position [16, 0]
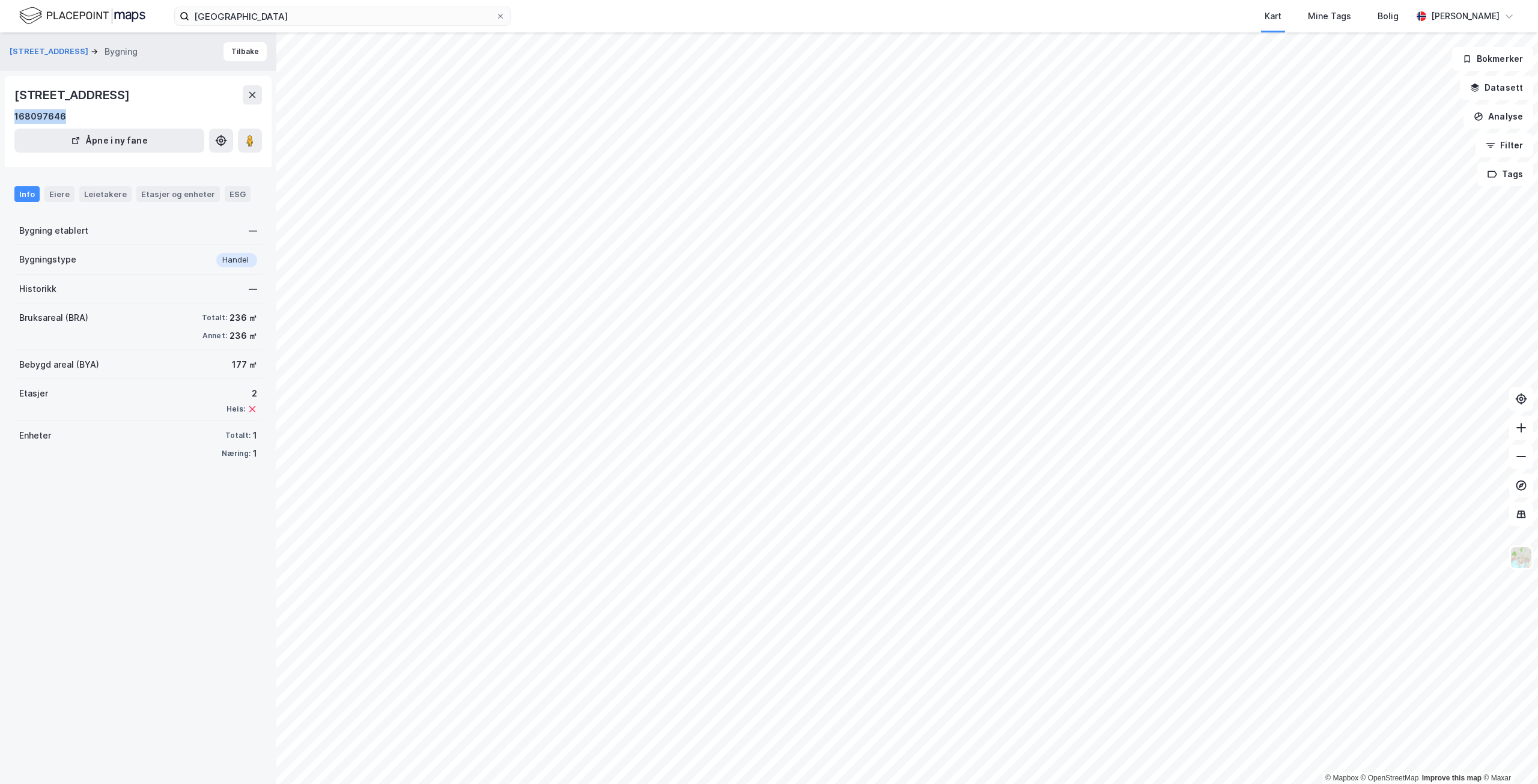
drag, startPoint x: 63, startPoint y: 115, endPoint x: 0, endPoint y: 116, distance: 63.0
click at [0, 116] on div "[STREET_ADDRESS] Bygning Tilbake [STREET_ADDRESS] 168097646 Åpne i ny fane Info…" at bounding box center [138, 408] width 276 height 752
copy div "168097646"
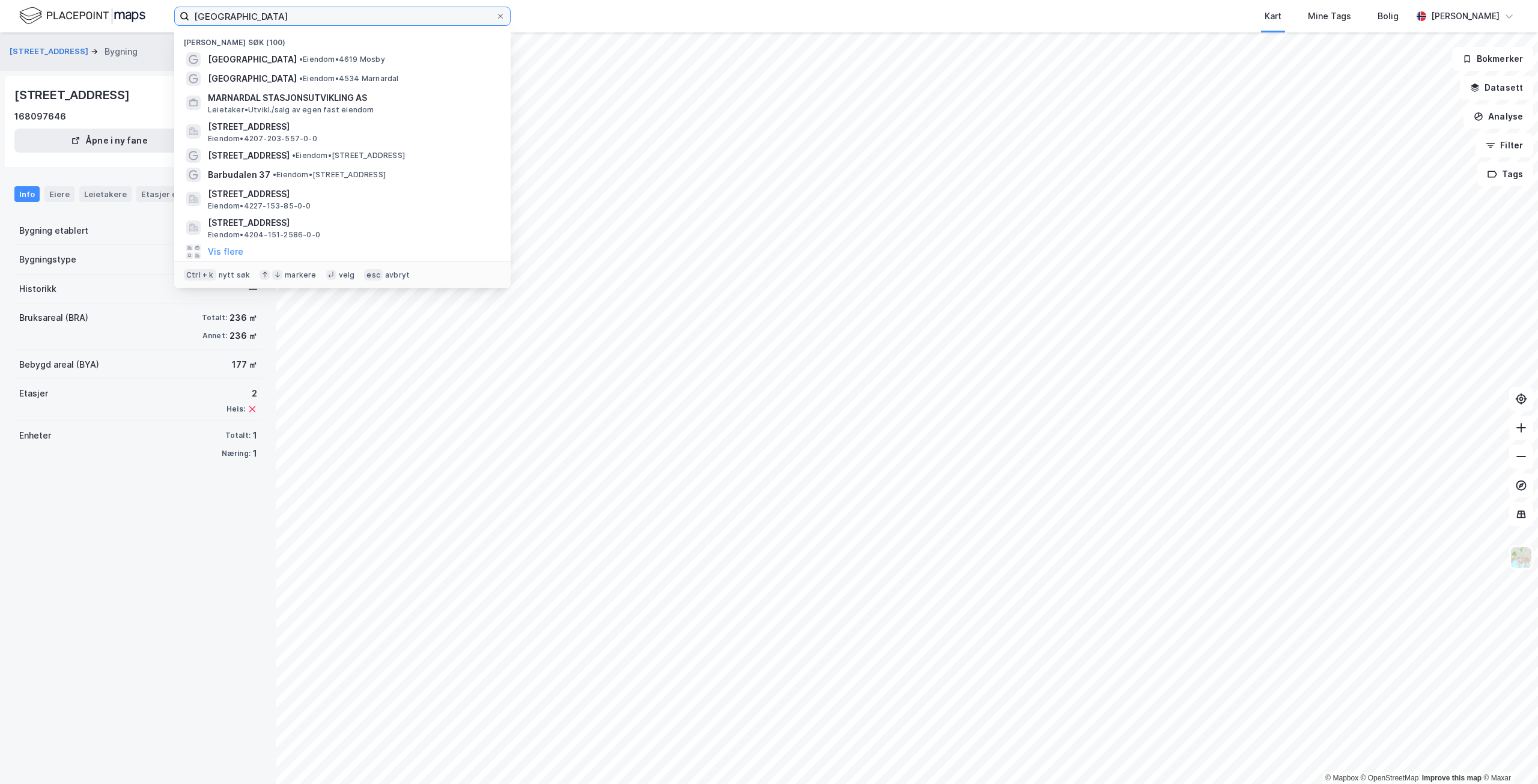
drag, startPoint x: 387, startPoint y: 13, endPoint x: 168, endPoint y: 10, distance: 219.0
click at [168, 10] on div "[GEOGRAPHIC_DATA] [GEOGRAPHIC_DATA] (100) [GEOGRAPHIC_DATA] • Eiendom • [GEOGRA…" at bounding box center [769, 16] width 1538 height 32
type input "[GEOGRAPHIC_DATA]"
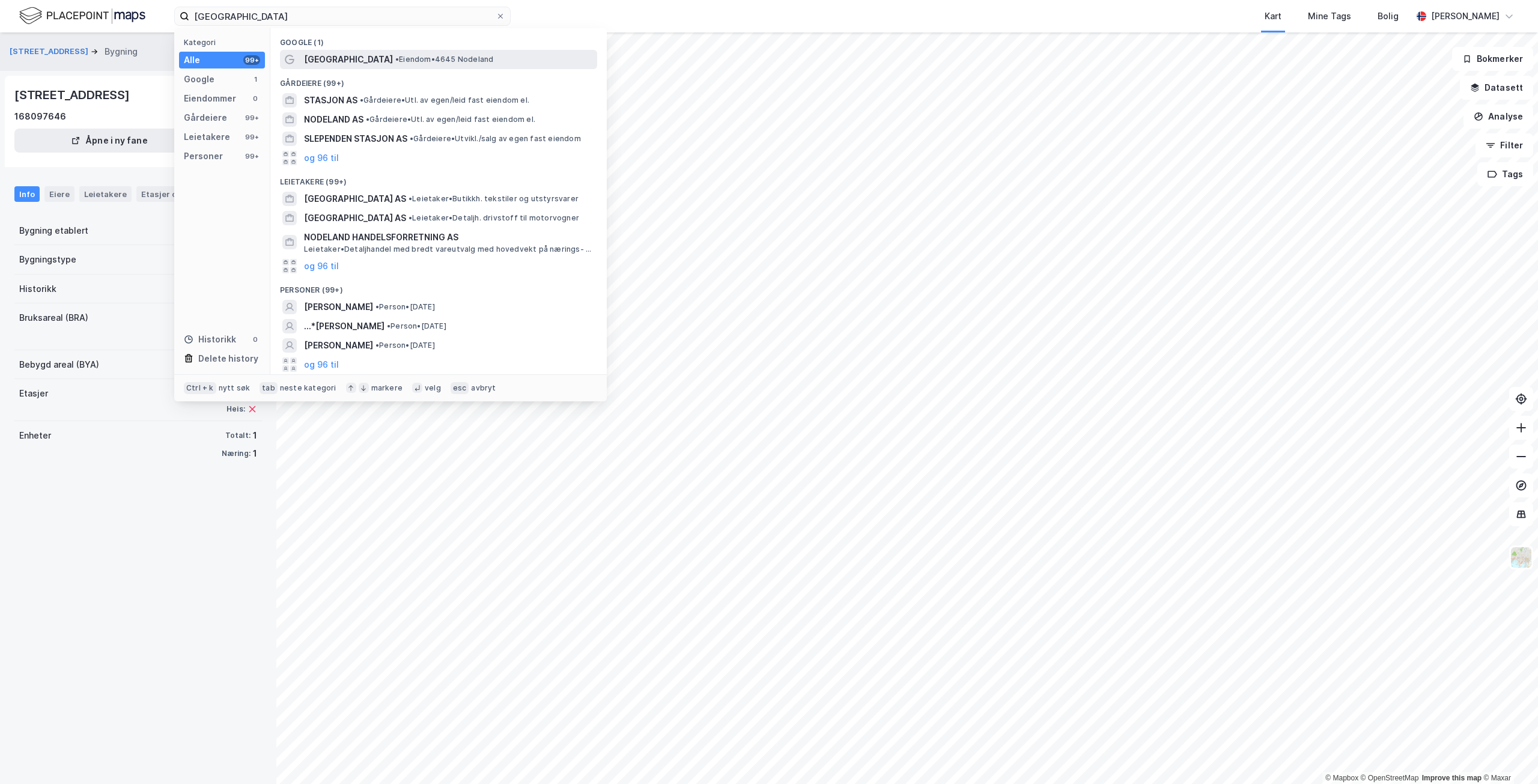
click at [395, 56] on span "• Eiendom • 4645 [GEOGRAPHIC_DATA]" at bounding box center [444, 59] width 98 height 10
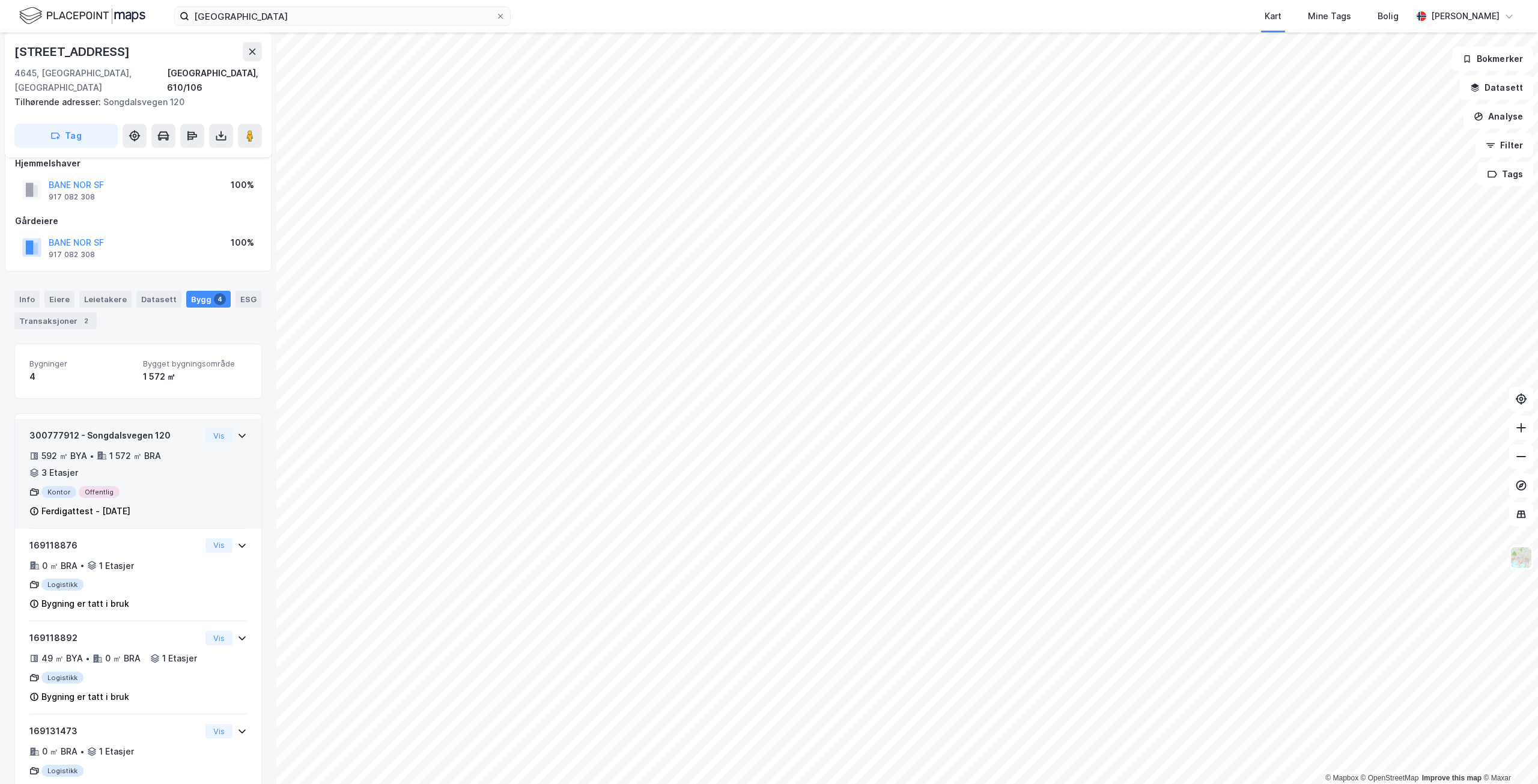
scroll to position [61, 0]
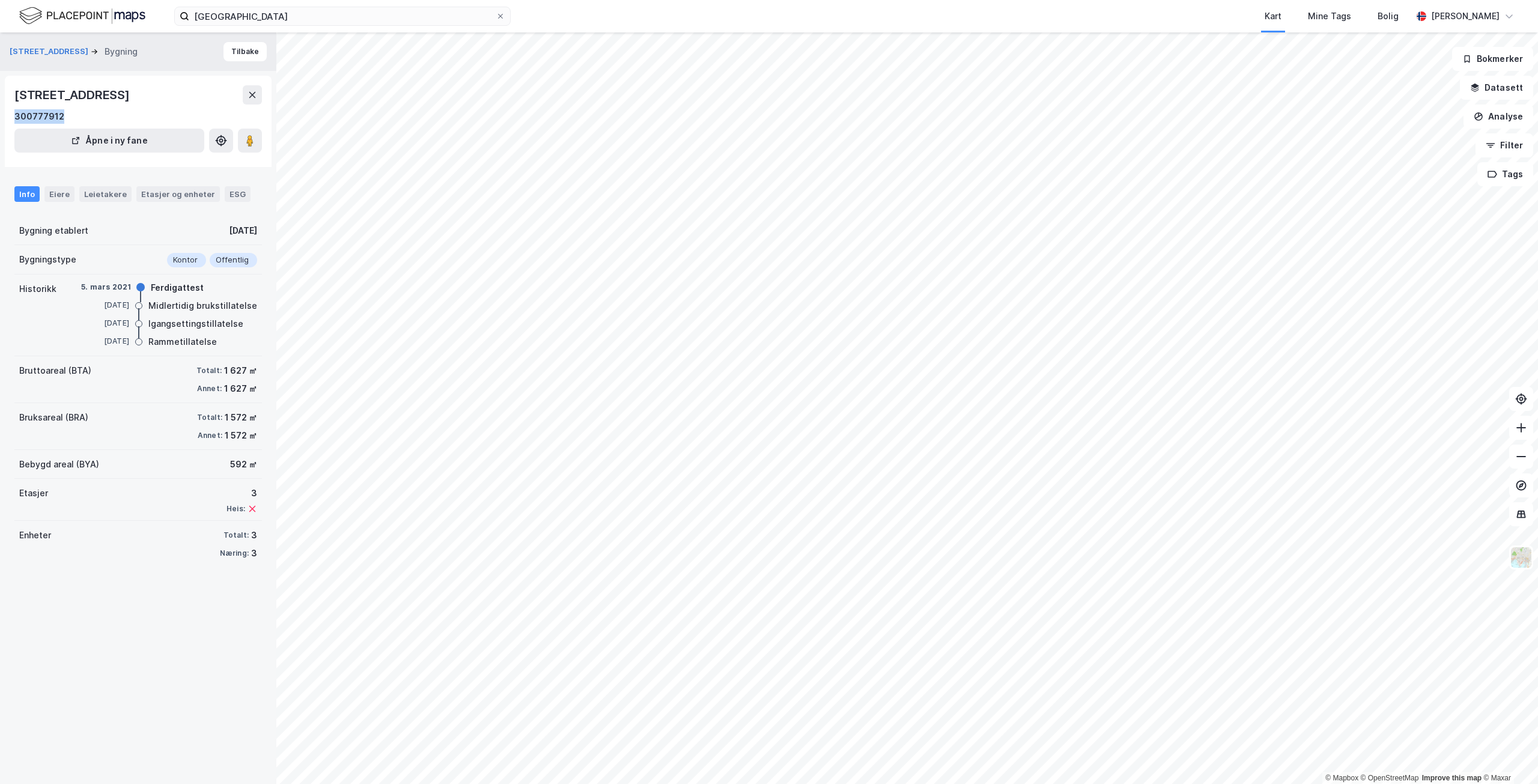
drag, startPoint x: 71, startPoint y: 112, endPoint x: 8, endPoint y: 117, distance: 63.2
click at [8, 117] on div "Songdalsvegen 120, 4645, AGDER 300777912 Åpne i ny fane" at bounding box center [138, 121] width 267 height 91
copy div "300777912"
click at [501, 13] on icon at bounding box center [500, 16] width 7 height 7
click at [496, 13] on input "[GEOGRAPHIC_DATA]" at bounding box center [342, 16] width 306 height 18
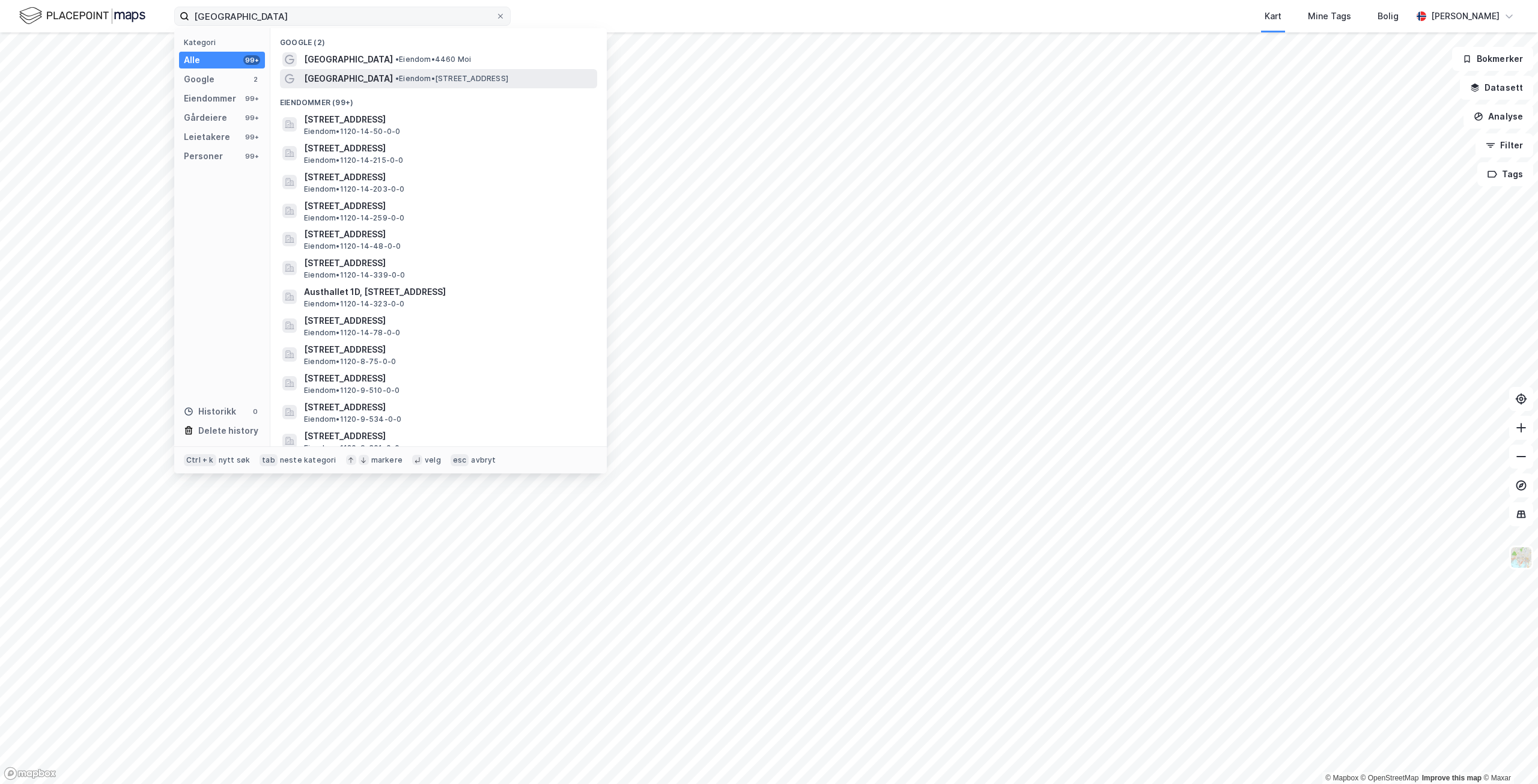
click at [467, 80] on span "• Eiendom • [STREET_ADDRESS]" at bounding box center [451, 78] width 113 height 10
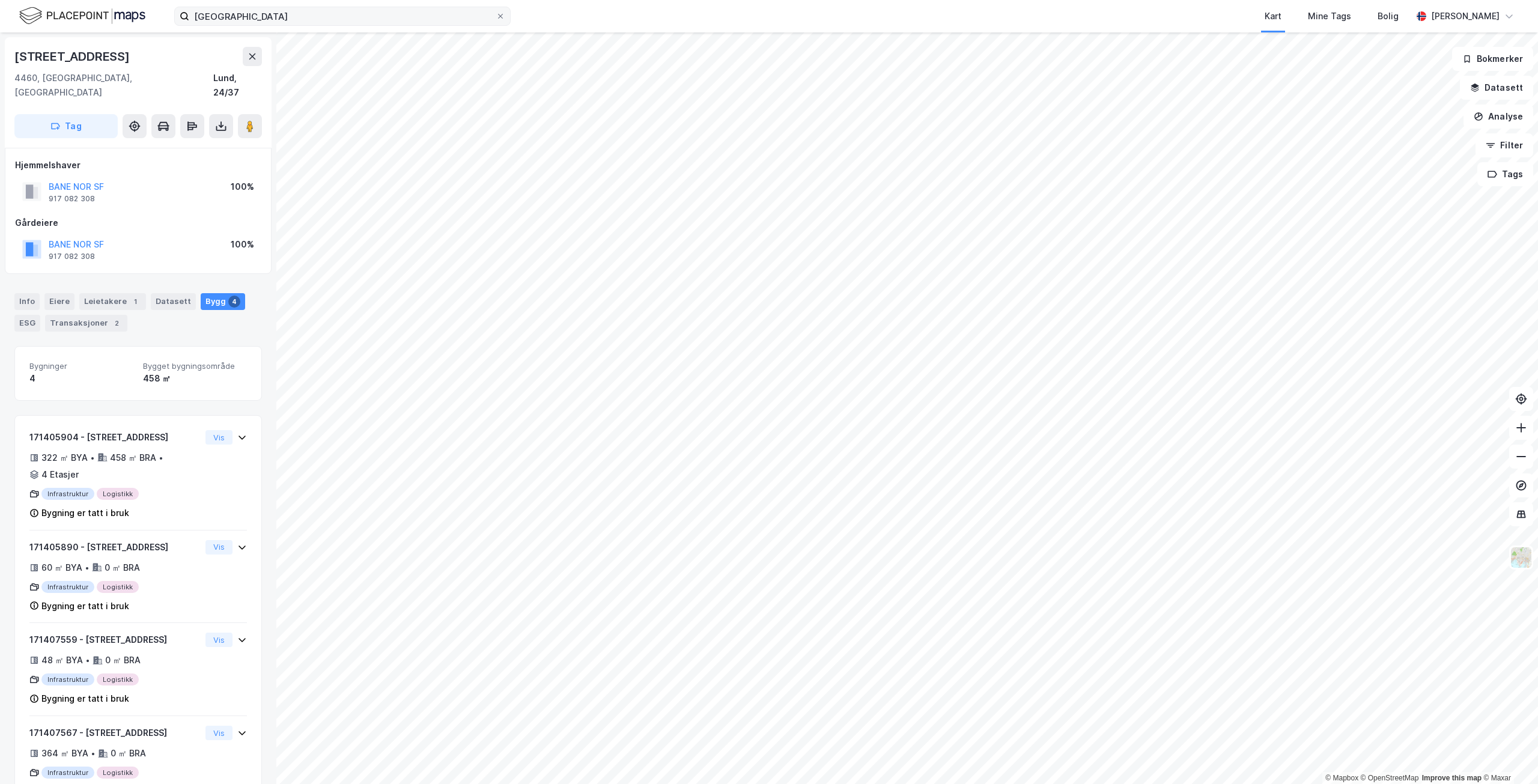
scroll to position [30, 0]
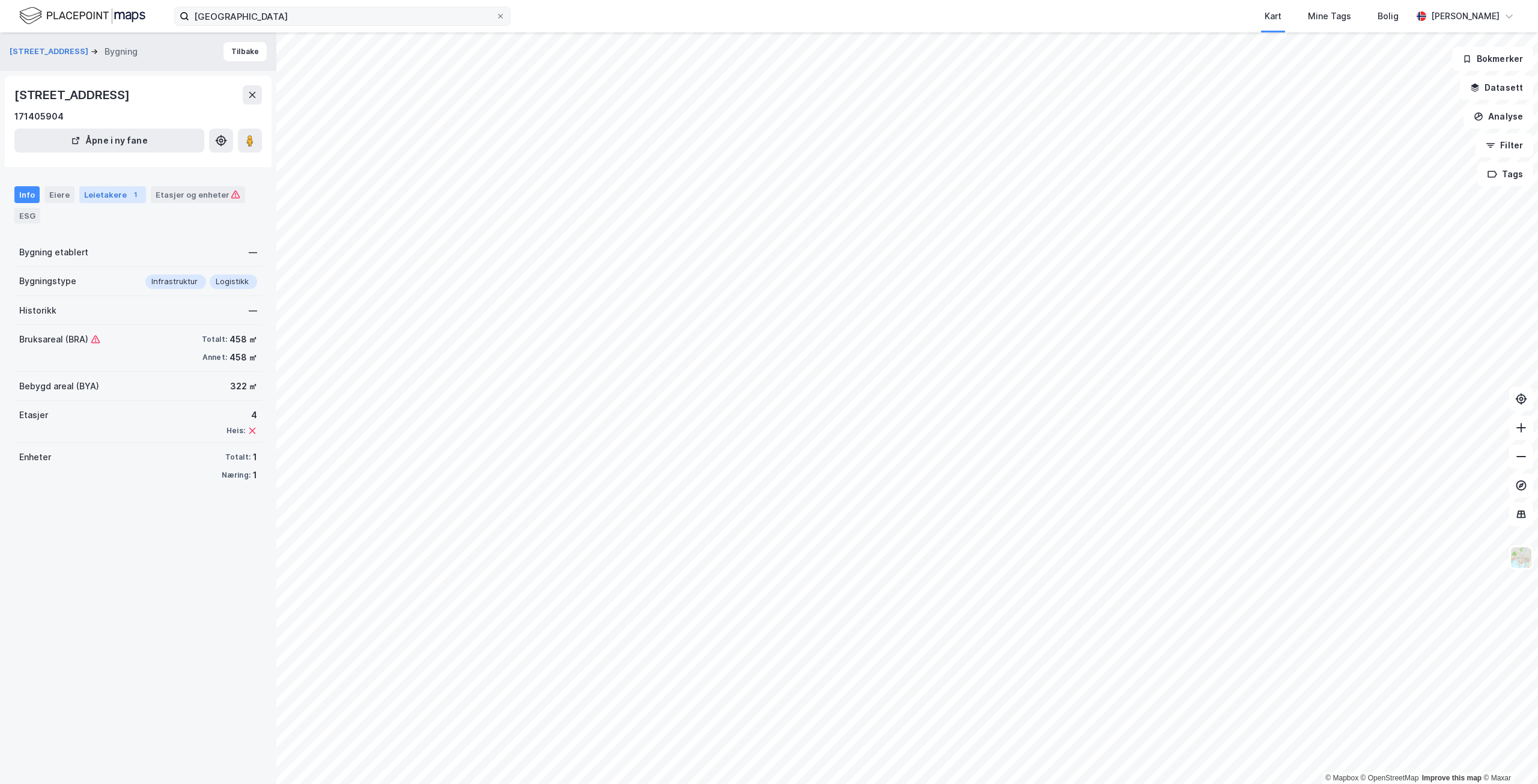
click at [131, 198] on div "1" at bounding box center [135, 194] width 12 height 12
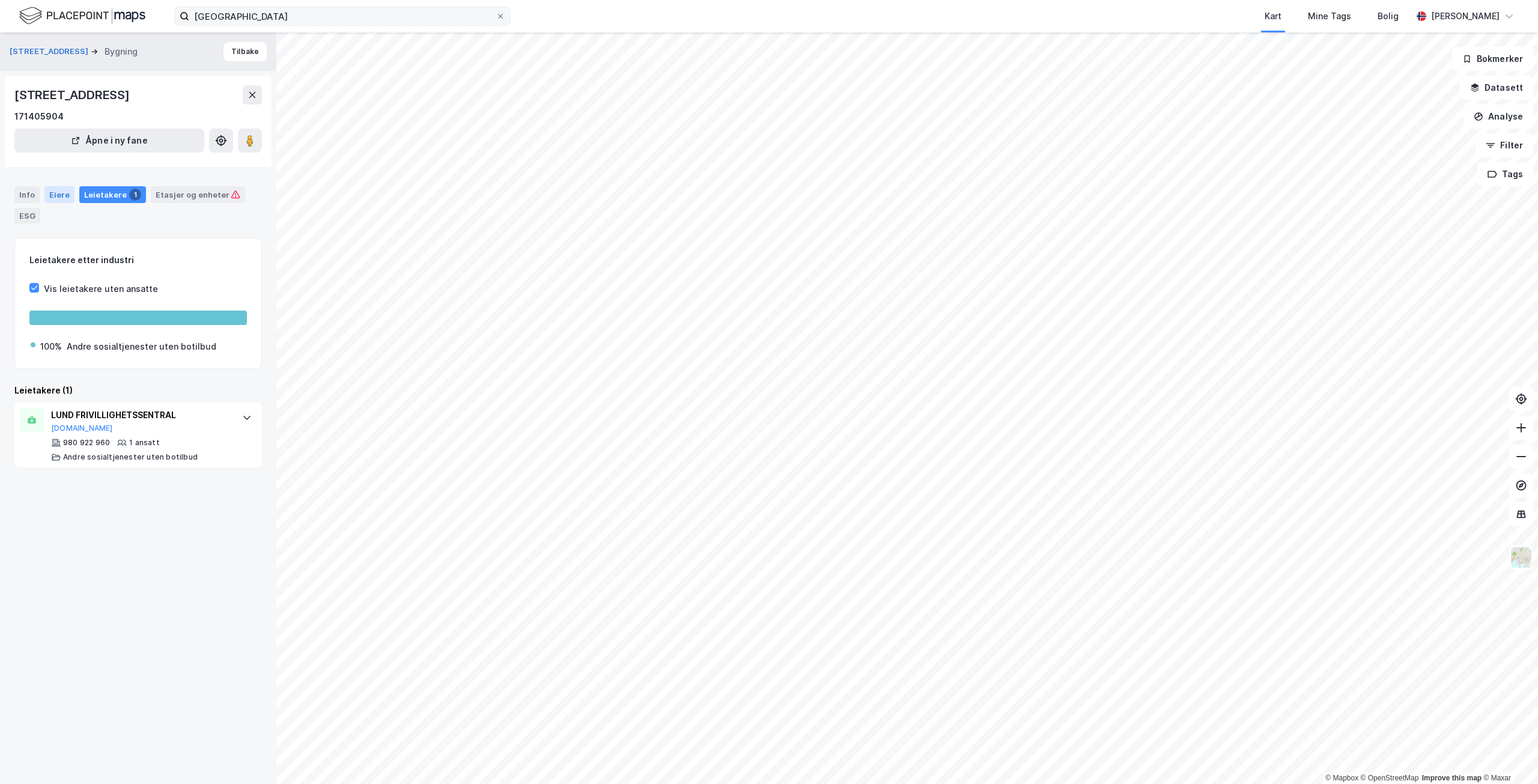
click at [48, 192] on div "Eiere" at bounding box center [59, 194] width 30 height 17
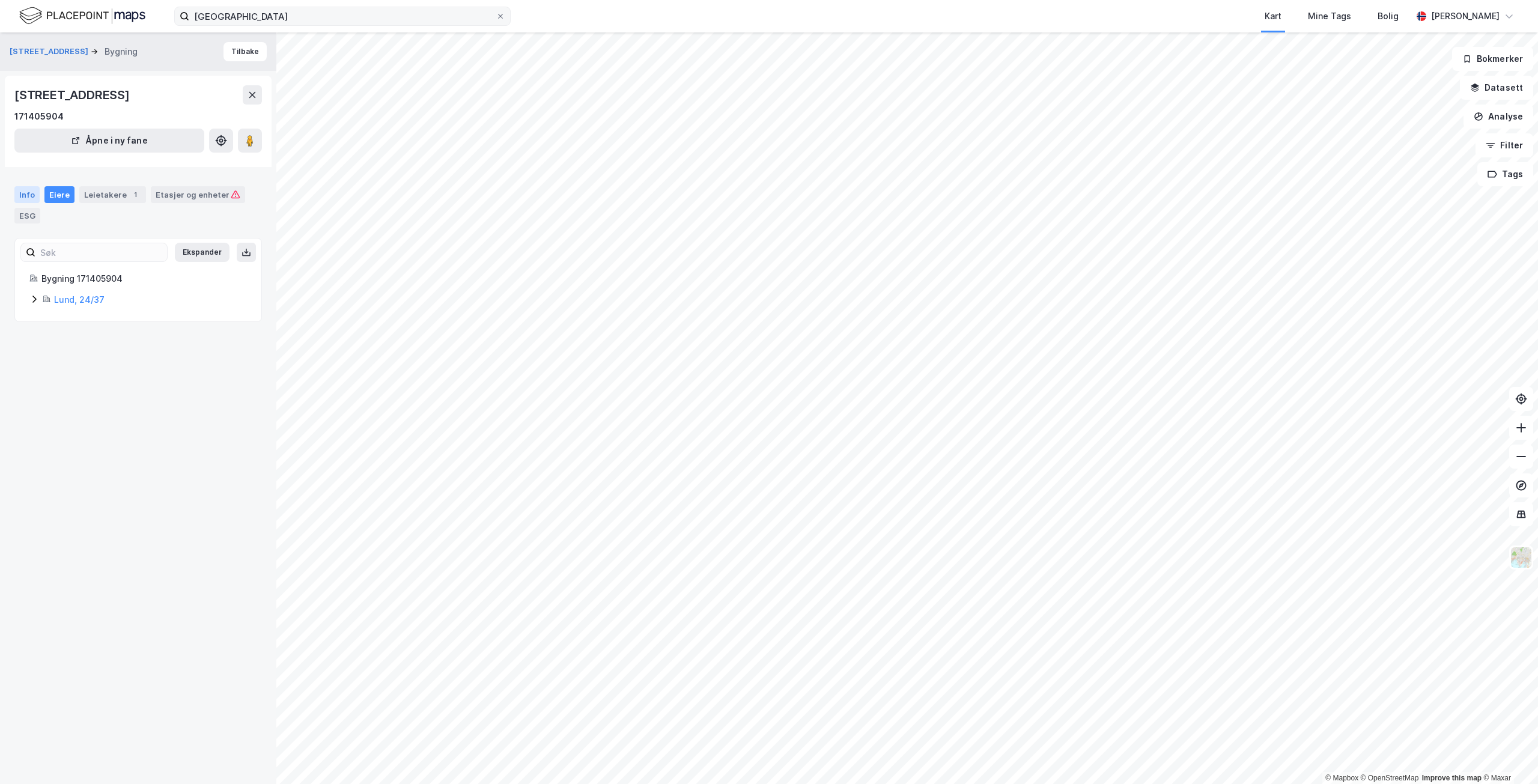
click at [25, 188] on div "Info" at bounding box center [27, 194] width 25 height 17
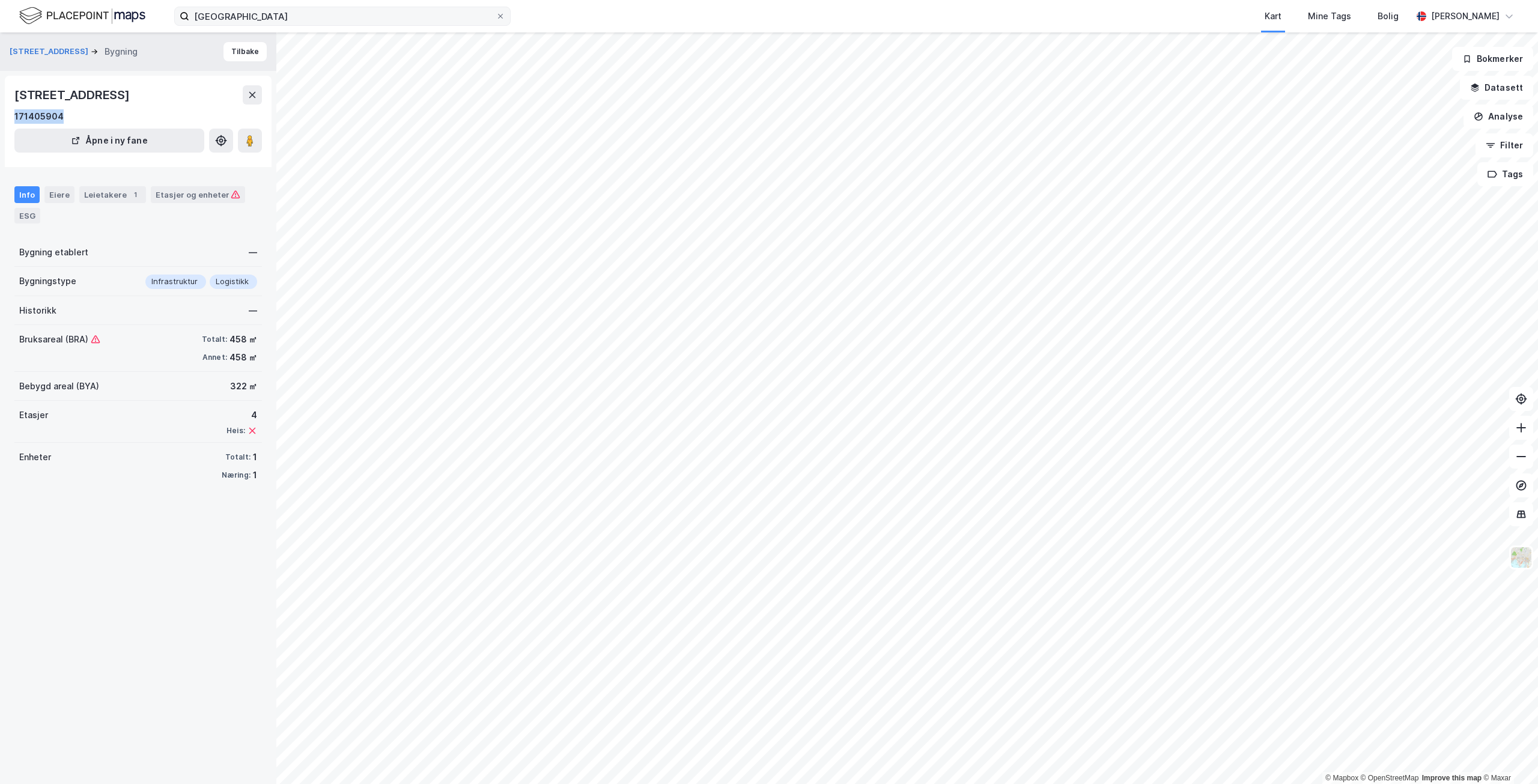
drag, startPoint x: 86, startPoint y: 116, endPoint x: 0, endPoint y: 108, distance: 86.4
click at [0, 108] on div "Stasjonsveien 9 Bygning Tilbake [STREET_ADDRESS] 171405904 Åpne i ny fane Info …" at bounding box center [138, 408] width 276 height 752
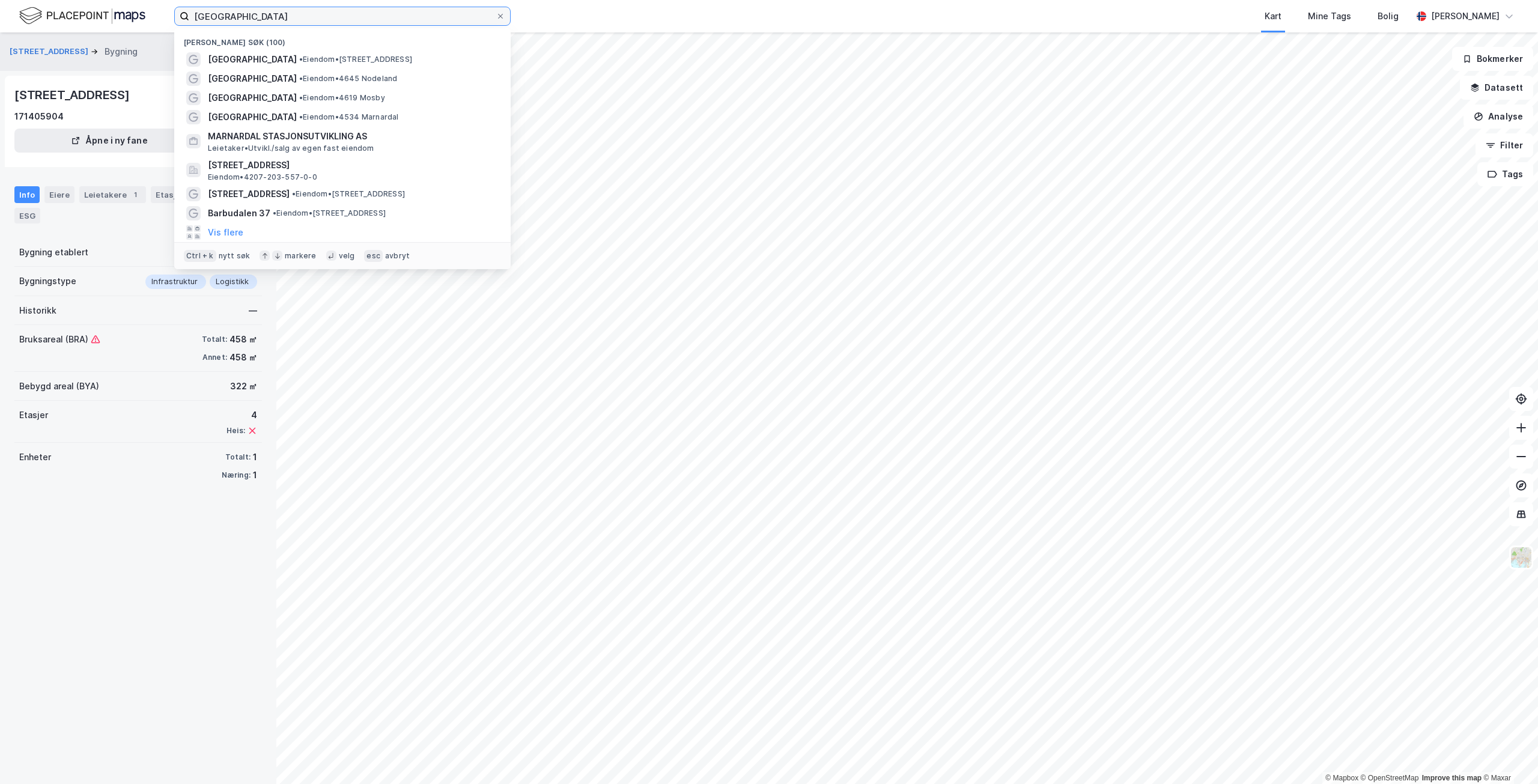
drag, startPoint x: 305, startPoint y: 13, endPoint x: 146, endPoint y: 3, distance: 159.3
click at [146, 3] on div "Moi stasjon Nylige søk (100) [GEOGRAPHIC_DATA] • Eiendom • [STREET_ADDRESS] • E…" at bounding box center [769, 16] width 1538 height 32
paste input "[STREET_ADDRESS]"
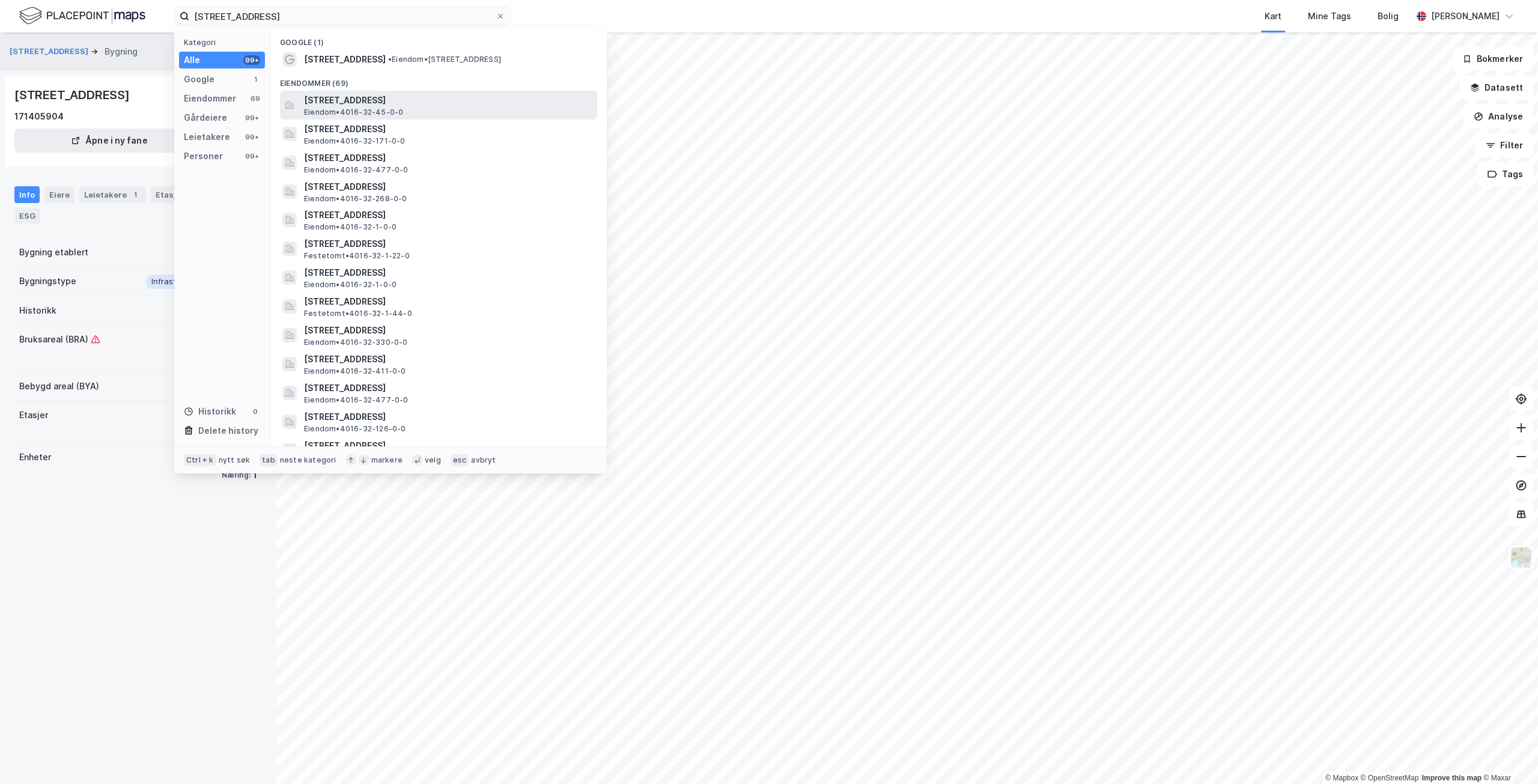
click at [467, 106] on span "[STREET_ADDRESS]" at bounding box center [448, 101] width 288 height 14
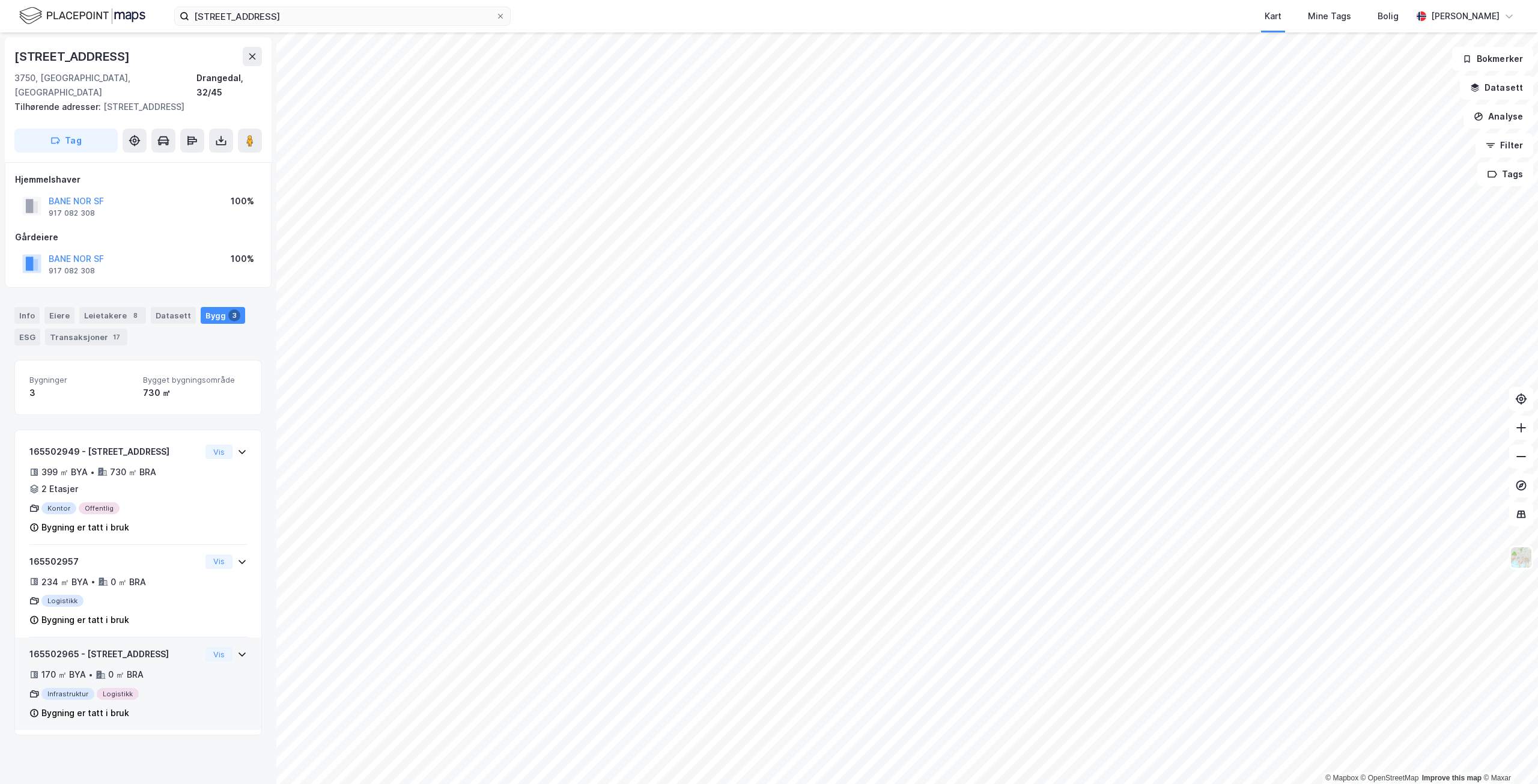
click at [158, 647] on div "165502965 - [STREET_ADDRESS]" at bounding box center [115, 654] width 171 height 14
click at [205, 647] on button "Vis" at bounding box center [219, 654] width 27 height 14
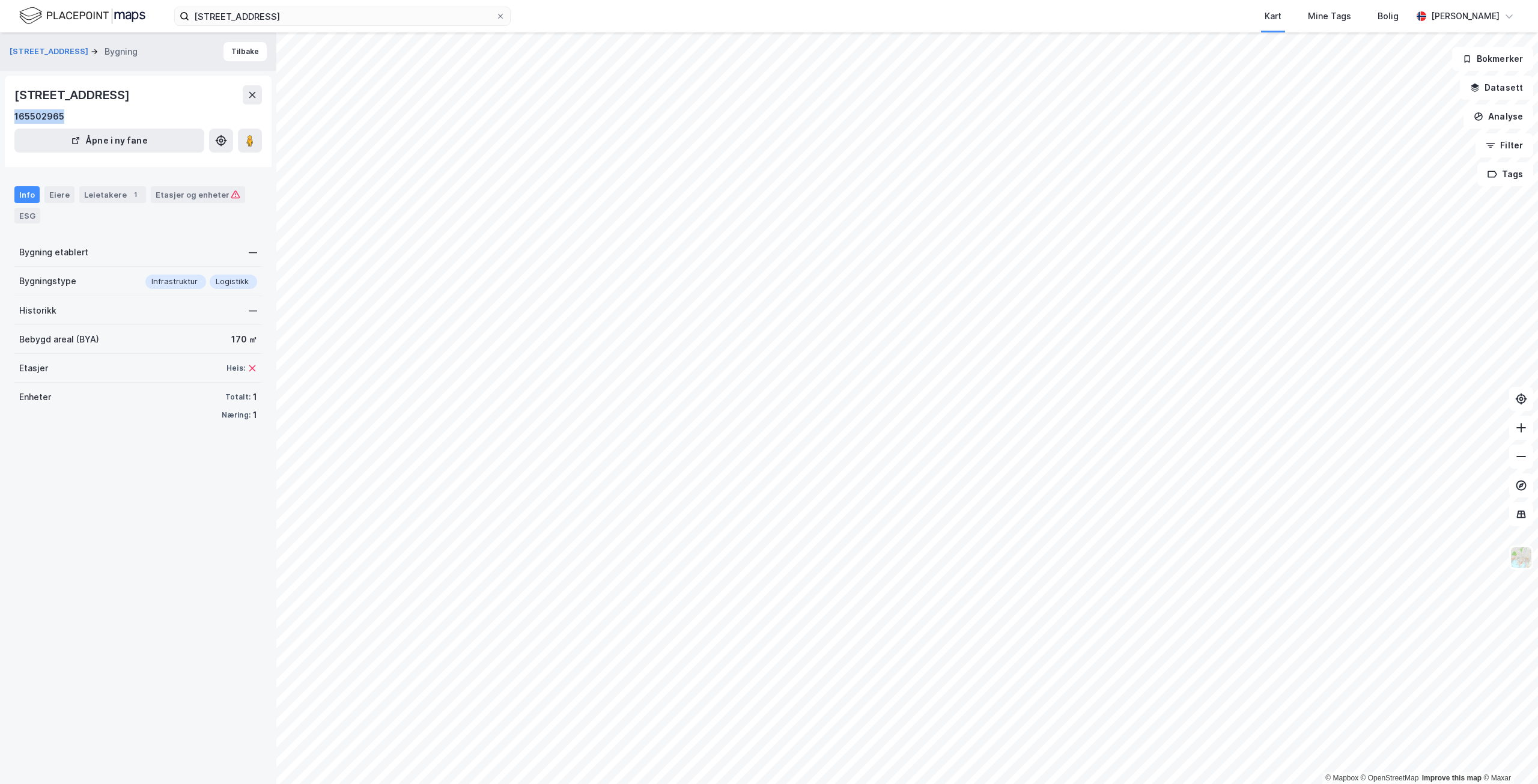
drag, startPoint x: 69, startPoint y: 116, endPoint x: 2, endPoint y: 118, distance: 67.0
click at [2, 118] on div "[STREET_ADDRESS] Bygning [GEOGRAPHIC_DATA][STREET_ADDRESS] Åpne i ny fane Info …" at bounding box center [138, 408] width 276 height 752
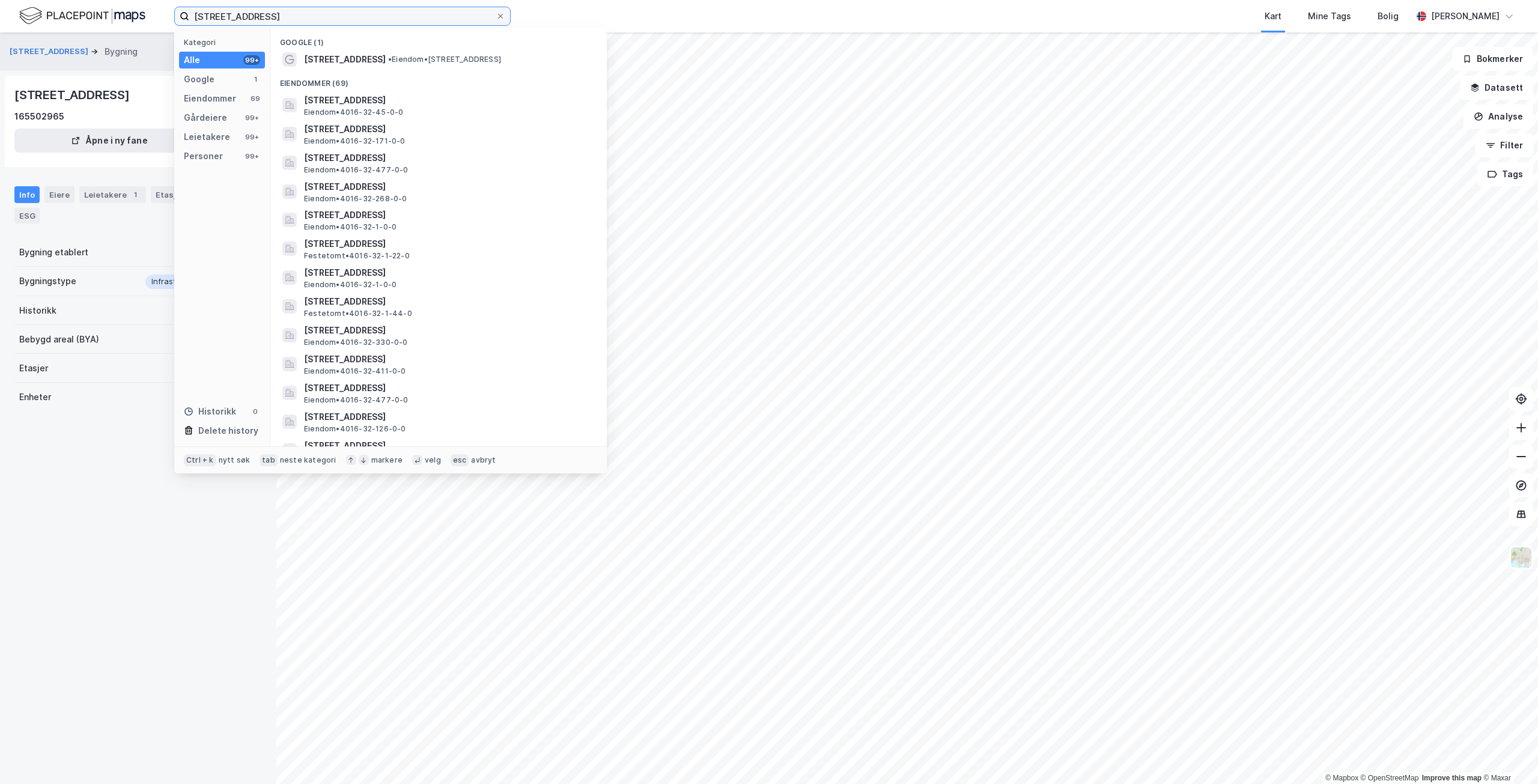
drag, startPoint x: 347, startPoint y: 21, endPoint x: 188, endPoint y: 13, distance: 159.2
click at [188, 13] on label "[STREET_ADDRESS]" at bounding box center [342, 16] width 337 height 19
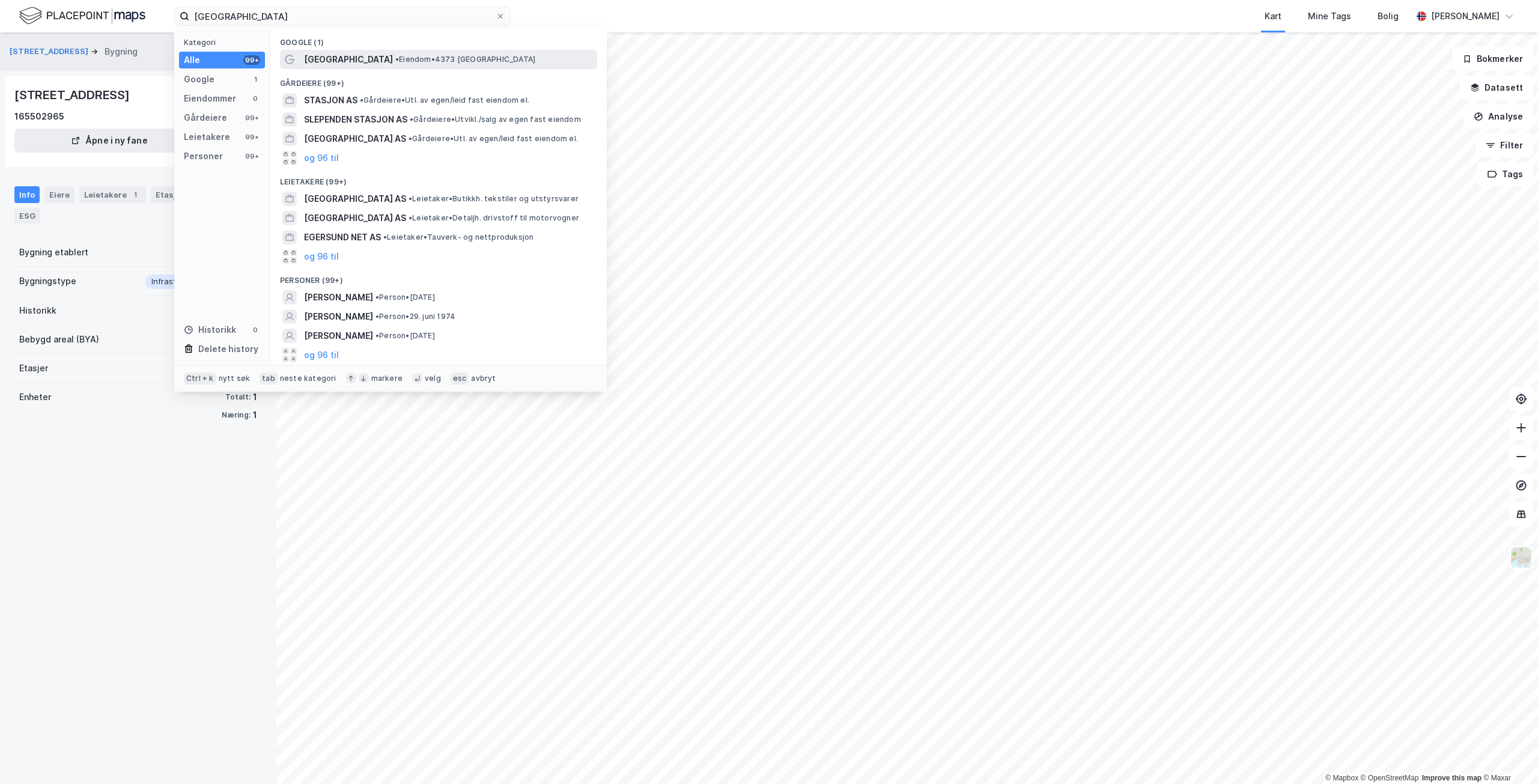
click at [465, 61] on span "• Eiendom • 4373 [GEOGRAPHIC_DATA]" at bounding box center [465, 59] width 140 height 10
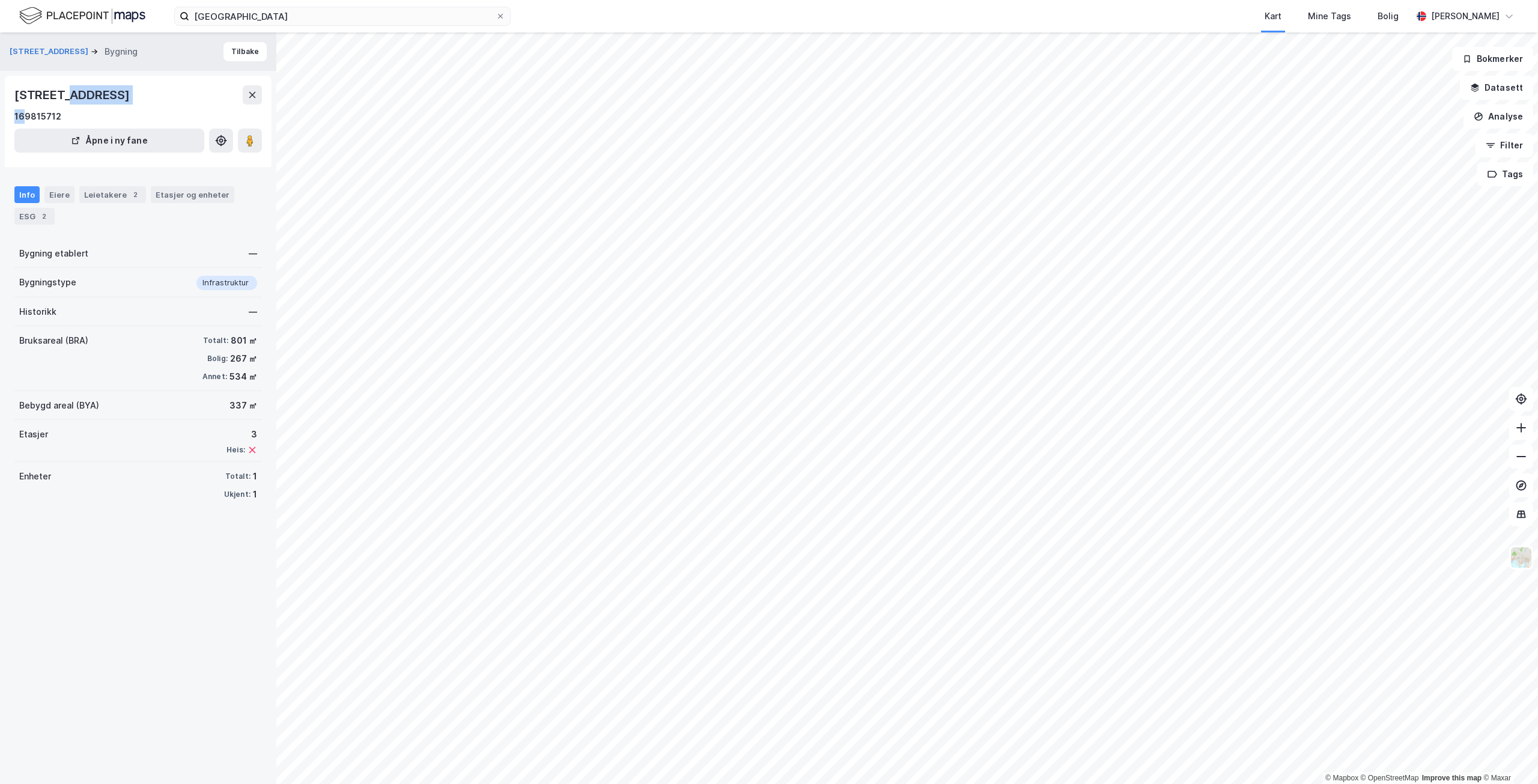
drag, startPoint x: 71, startPoint y: 106, endPoint x: 78, endPoint y: 114, distance: 10.6
click at [36, 113] on div "[STREET_ADDRESS] 169815712" at bounding box center [138, 105] width 248 height 39
click at [81, 113] on div "169815712" at bounding box center [138, 116] width 248 height 14
drag, startPoint x: 89, startPoint y: 113, endPoint x: 6, endPoint y: 116, distance: 83.1
click at [6, 116] on div "Krossmoveien 2, 4373, [GEOGRAPHIC_DATA] 169815712 Åpne i ny fane" at bounding box center [138, 121] width 267 height 91
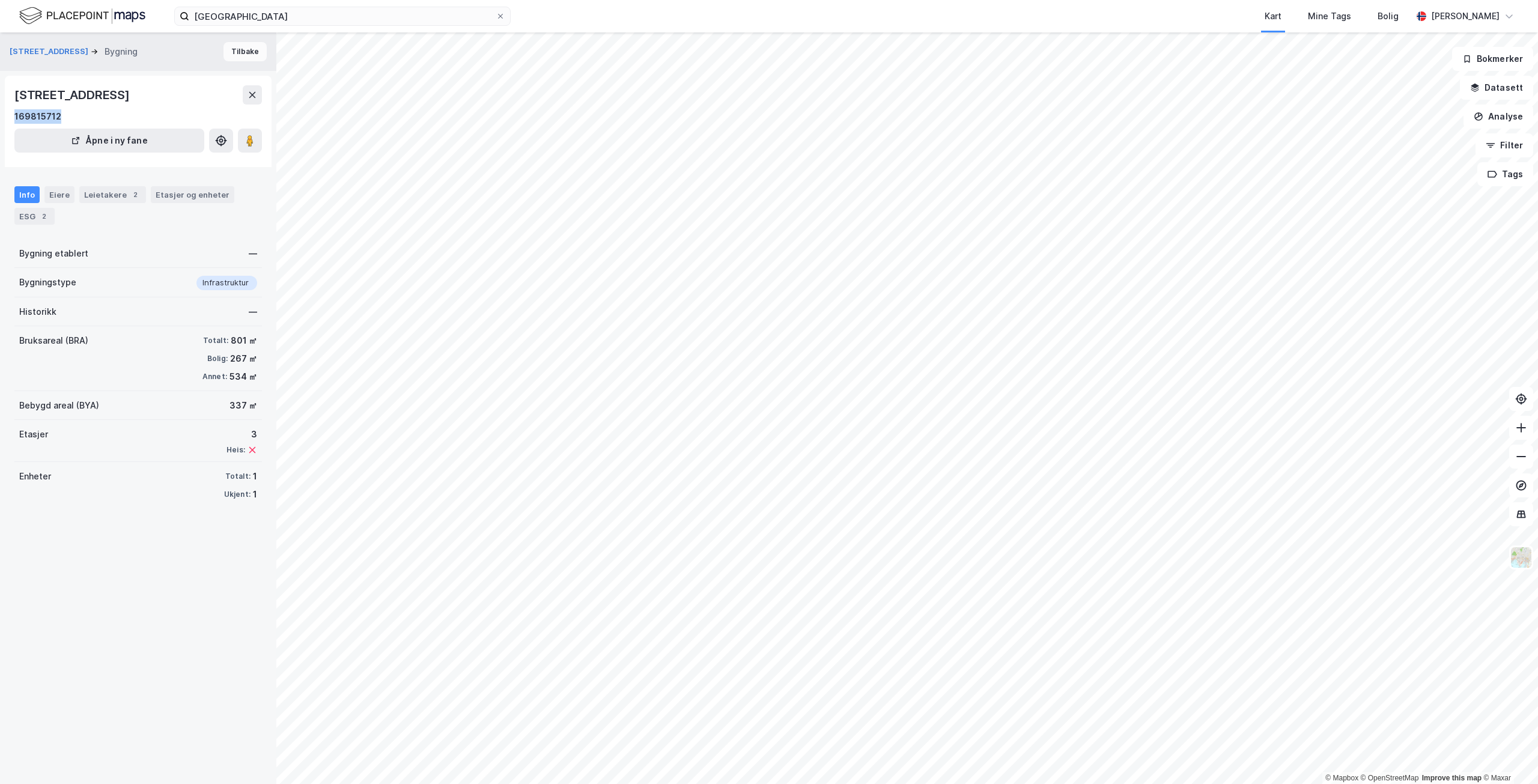
click at [246, 51] on button "Tilbake" at bounding box center [245, 51] width 44 height 19
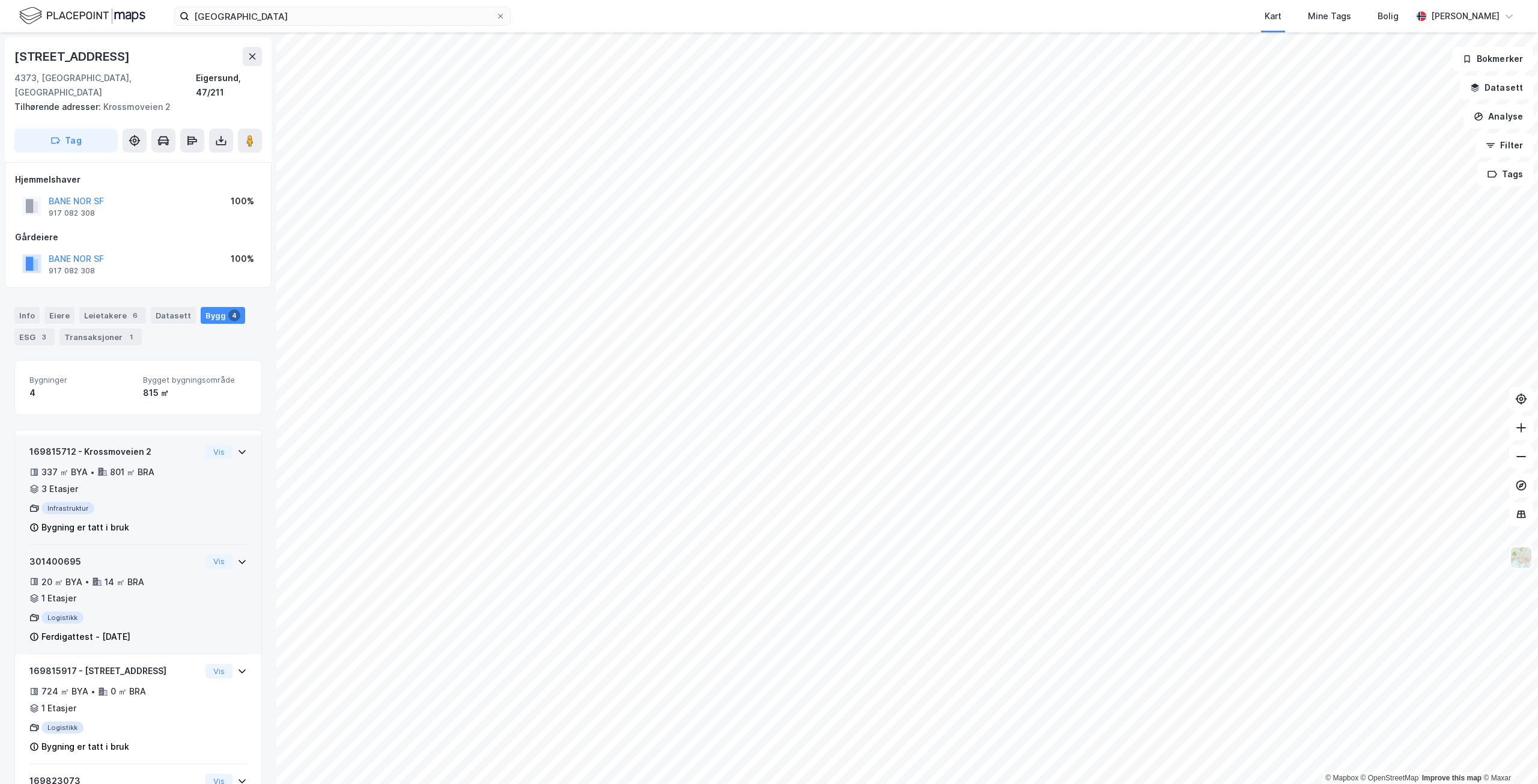
scroll to position [60, 0]
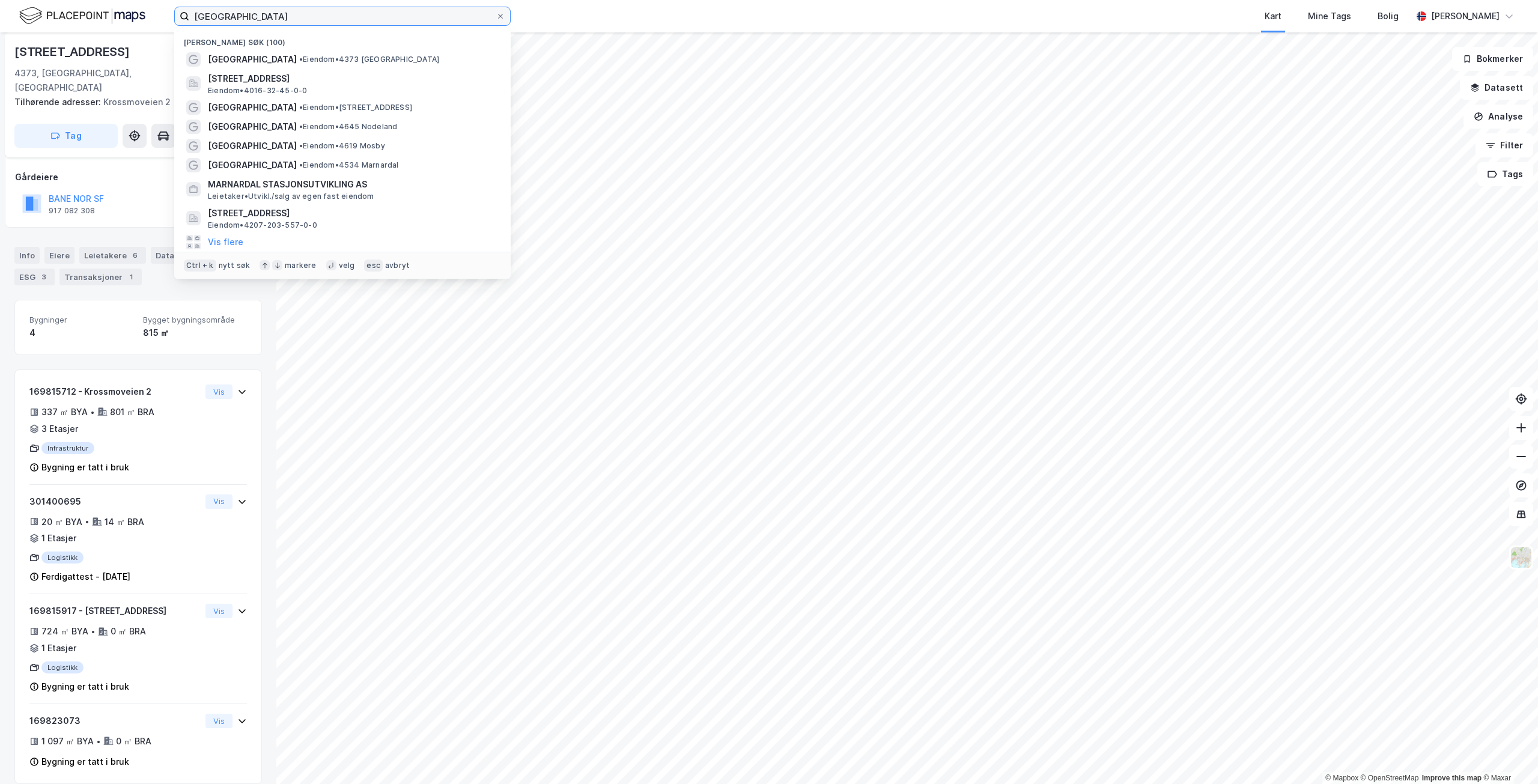
drag, startPoint x: 341, startPoint y: 16, endPoint x: 181, endPoint y: 14, distance: 160.0
click at [181, 14] on label "[GEOGRAPHIC_DATA]" at bounding box center [342, 16] width 337 height 19
paste input "[STREET_ADDRESS]"
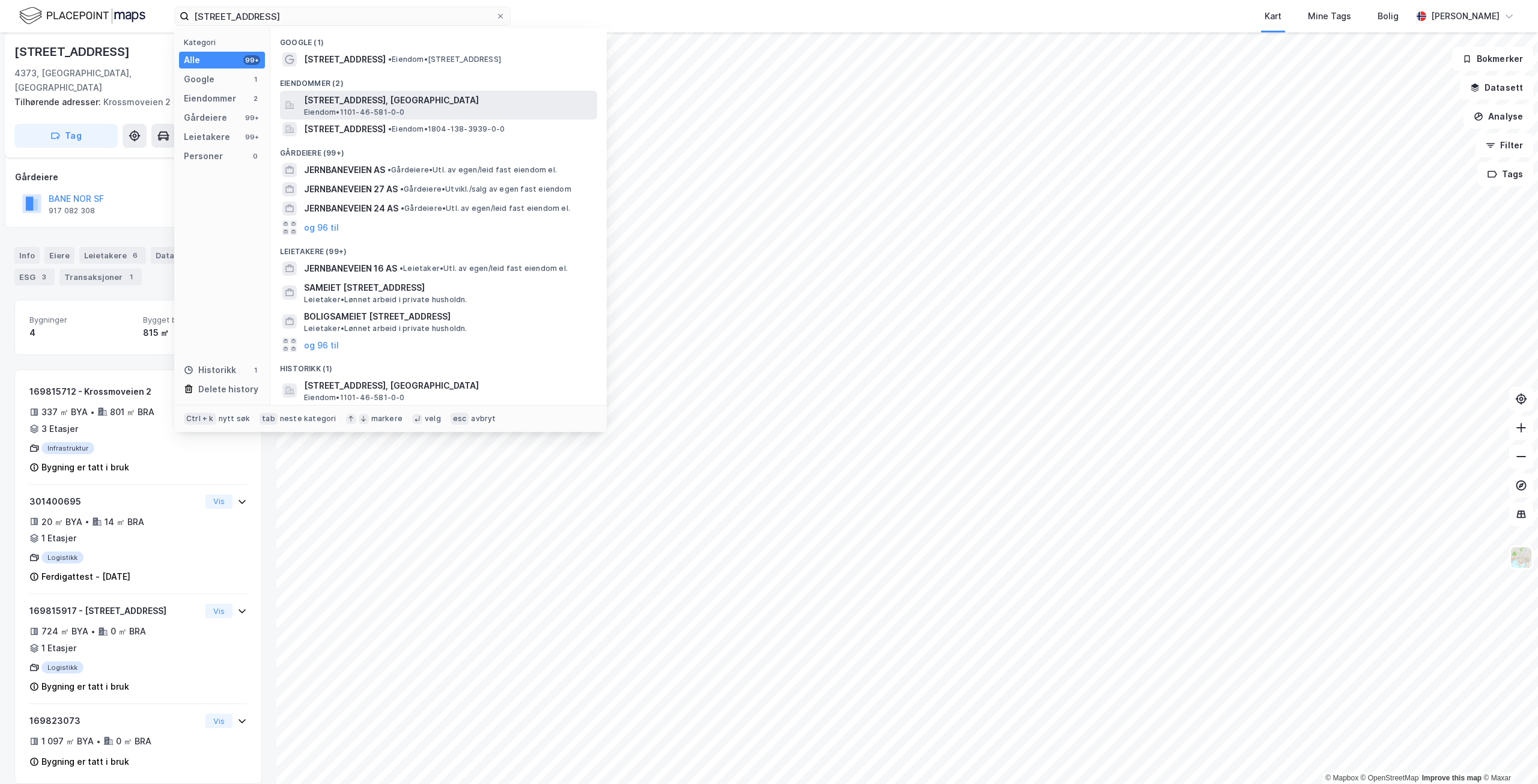
click at [436, 97] on span "[STREET_ADDRESS], [GEOGRAPHIC_DATA]" at bounding box center [448, 101] width 288 height 14
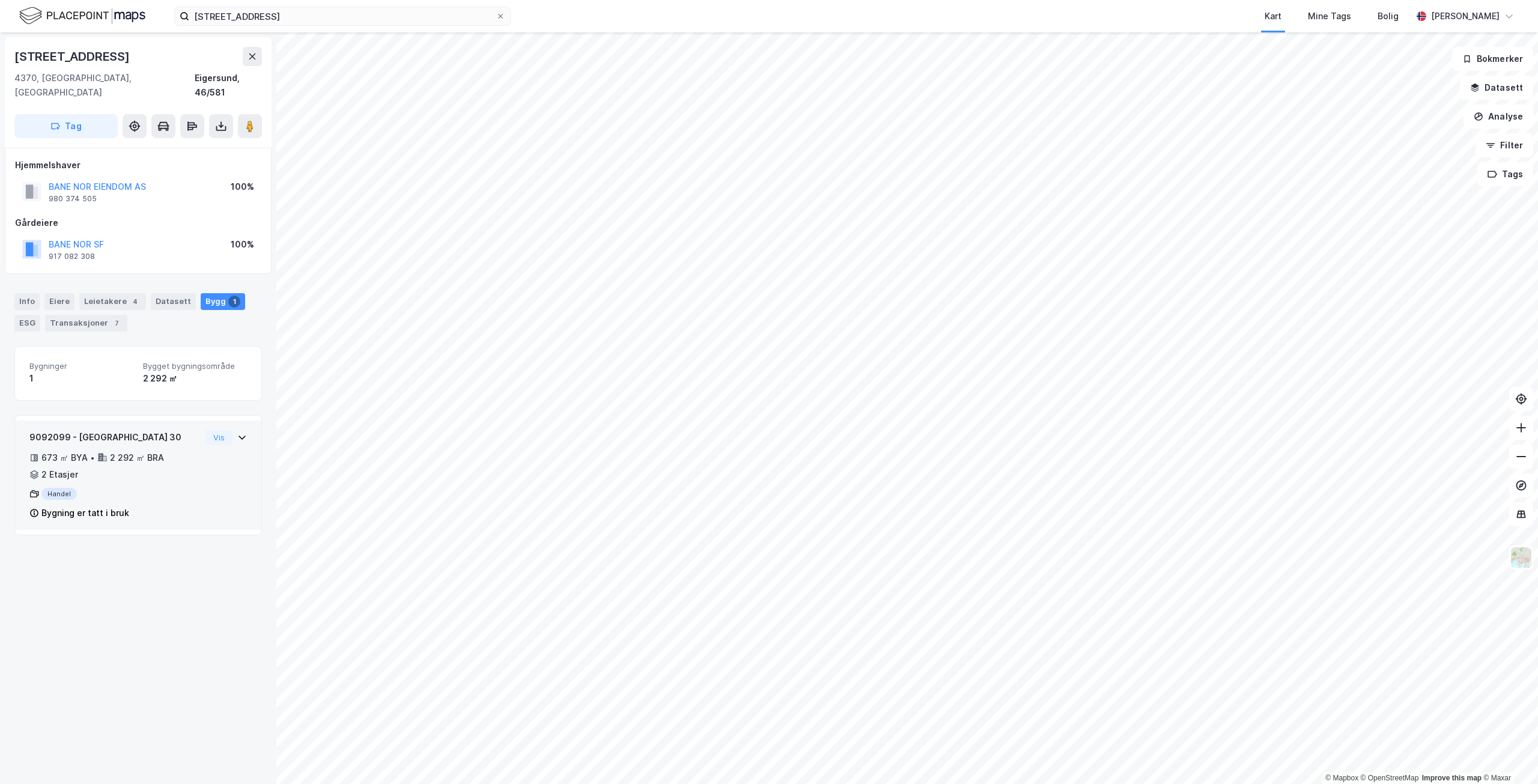
click at [178, 459] on div "673 ㎡ BYA • 2 292 ㎡ BRA • 2 Etasjer" at bounding box center [115, 466] width 171 height 31
drag, startPoint x: 70, startPoint y: 422, endPoint x: 16, endPoint y: 416, distance: 54.3
click at [16, 421] on div "9092099 - [GEOGRAPHIC_DATA] 30 673 ㎡ BYA • 2 292 ㎡ BRA • 2 Etasjer Handel Bygni…" at bounding box center [138, 475] width 246 height 109
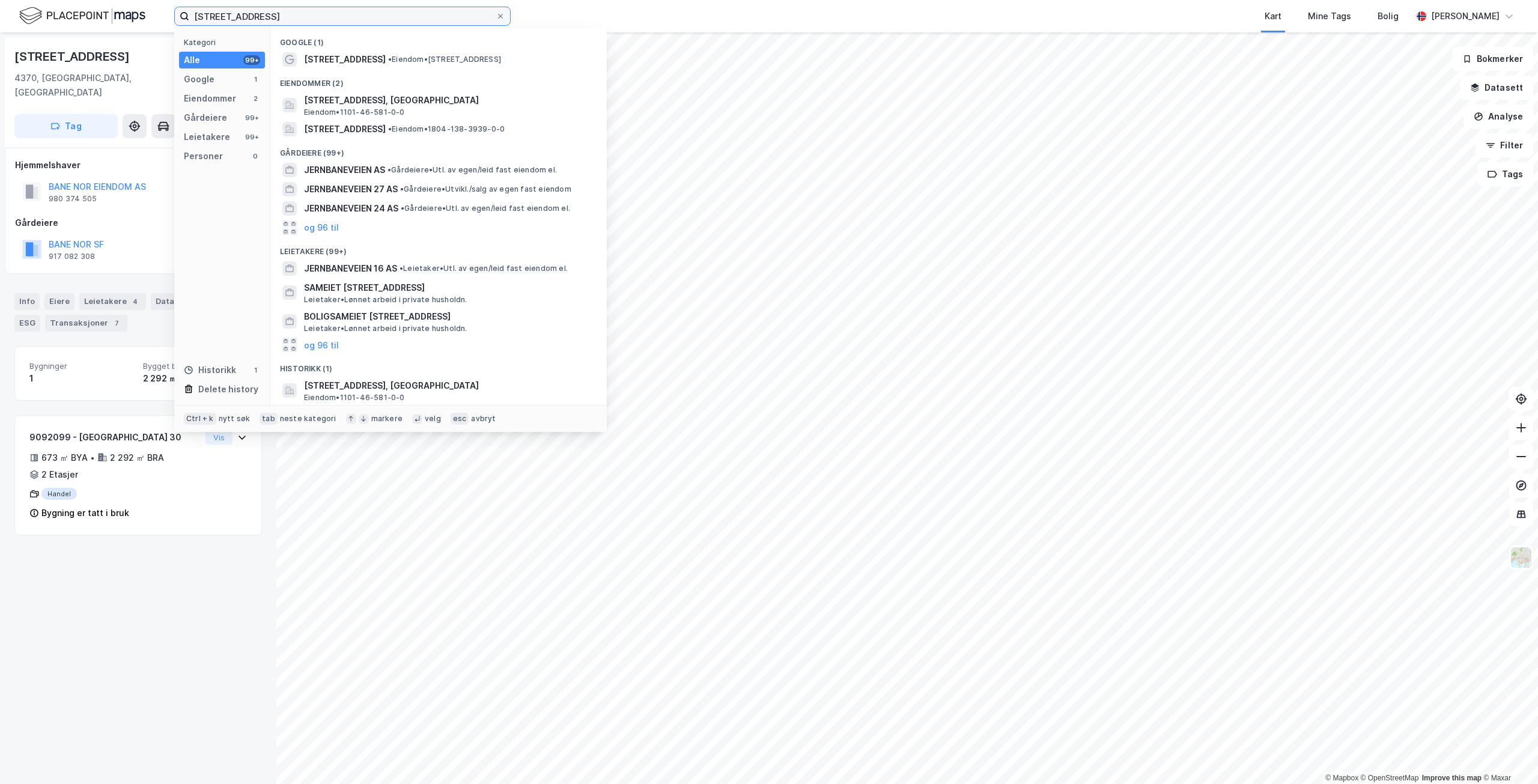
drag, startPoint x: 380, startPoint y: 15, endPoint x: 133, endPoint y: 6, distance: 247.2
click at [133, 6] on div "Jernbaneveien 30 Kategori Alle 99+ Google 1 Eiendommer 2 Gårdeiere 99+ Leietake…" at bounding box center [769, 16] width 1538 height 32
paste input "[STREET_ADDRESS]"
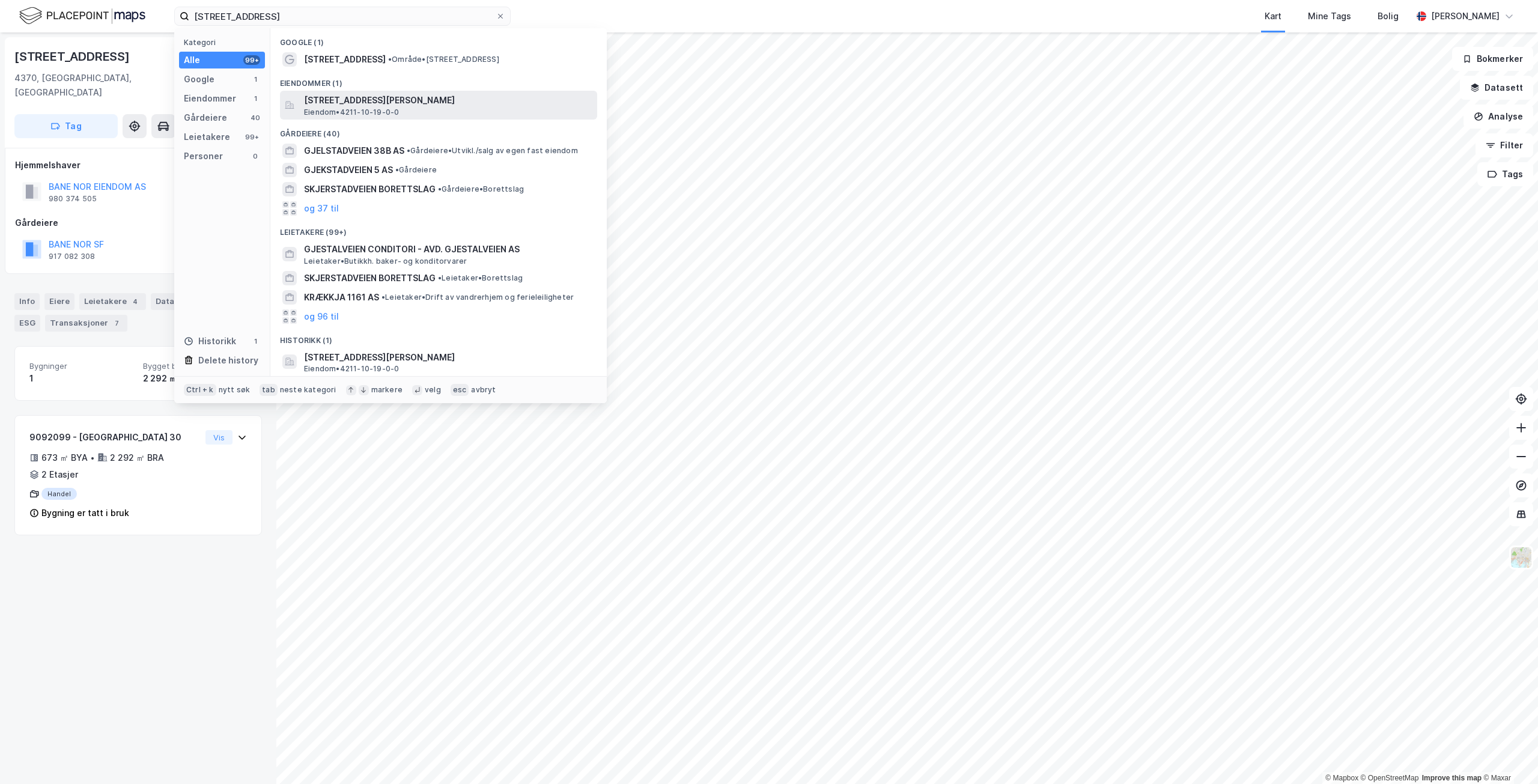
click at [413, 101] on span "[STREET_ADDRESS][PERSON_NAME]" at bounding box center [448, 101] width 288 height 14
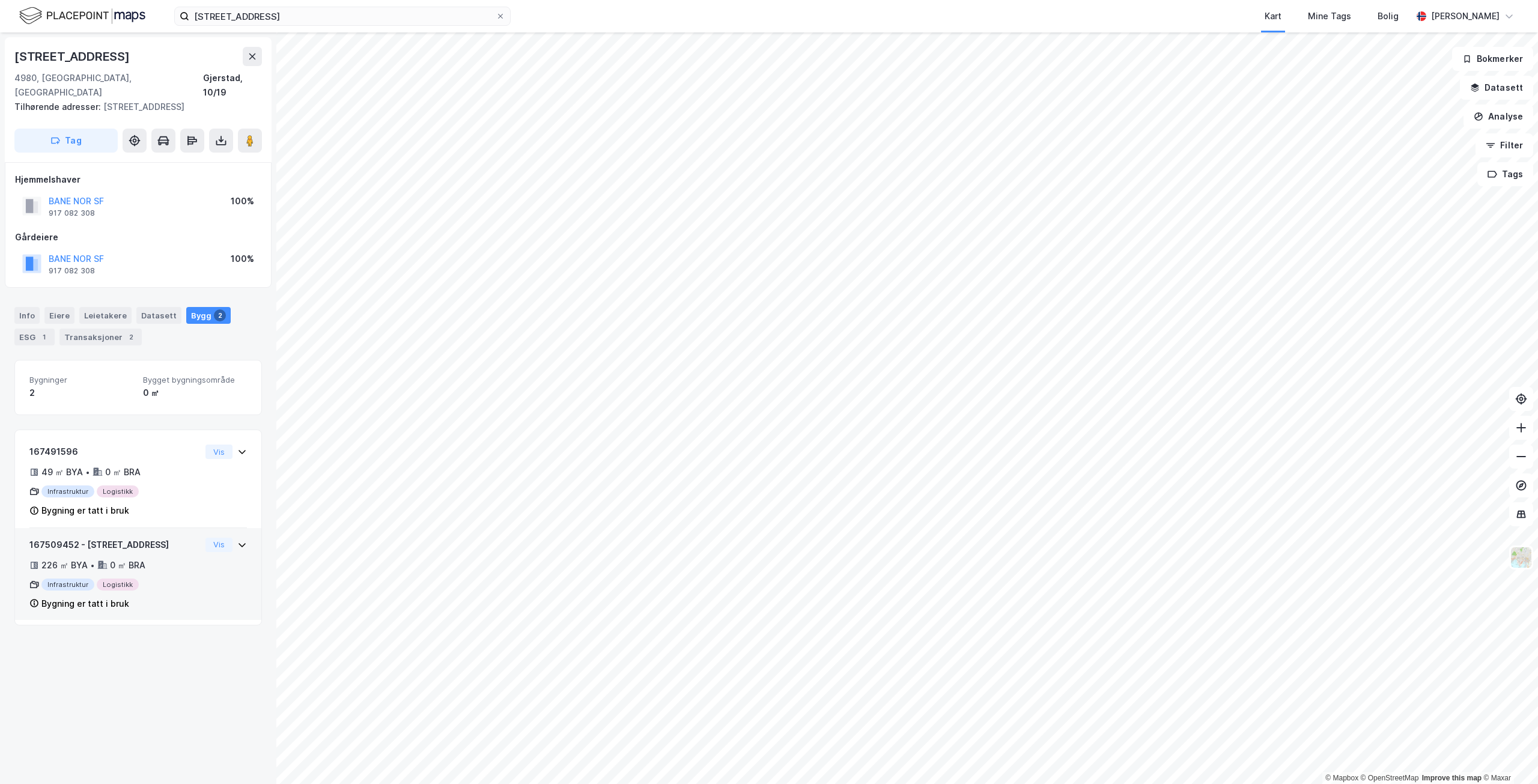
click at [182, 579] on div "Infrastruktur Logistikk" at bounding box center [115, 584] width 171 height 12
drag, startPoint x: 78, startPoint y: 533, endPoint x: 16, endPoint y: 527, distance: 62.3
click at [16, 528] on div "167509452 - [GEOGRAPHIC_DATA] 1161 226 ㎡ BYA • 0 ㎡ BRA Infrastruktur Logistikk …" at bounding box center [138, 574] width 246 height 93
click at [205, 538] on button "Vis" at bounding box center [219, 545] width 27 height 14
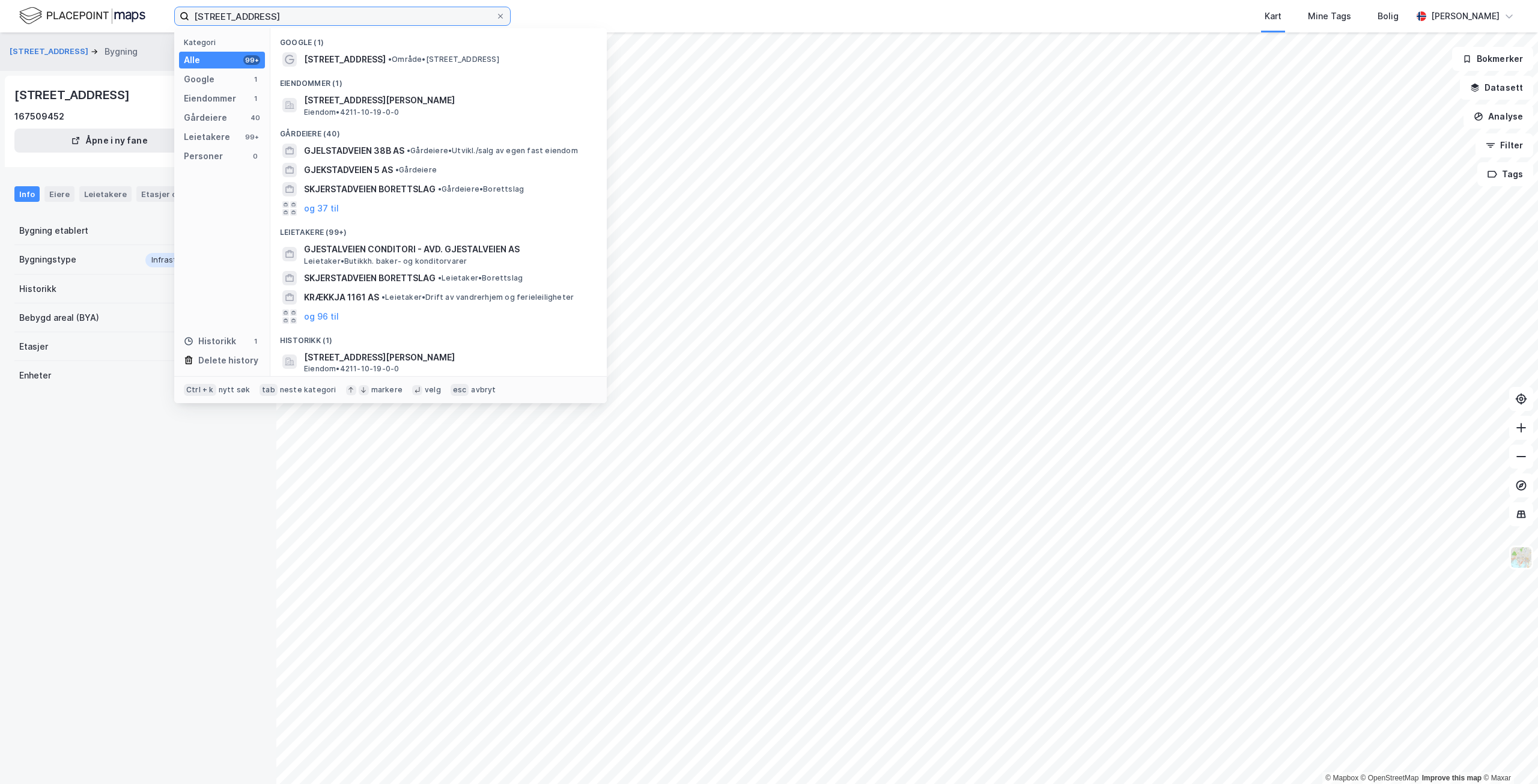
drag, startPoint x: 306, startPoint y: 16, endPoint x: 149, endPoint y: -1, distance: 157.9
click at [149, 0] on html "[STREET_ADDRESS] Kategori Alle 99+ Google 1 Eiendommer 1 Gårdeiere 40 Leietaker…" at bounding box center [769, 392] width 1538 height 784
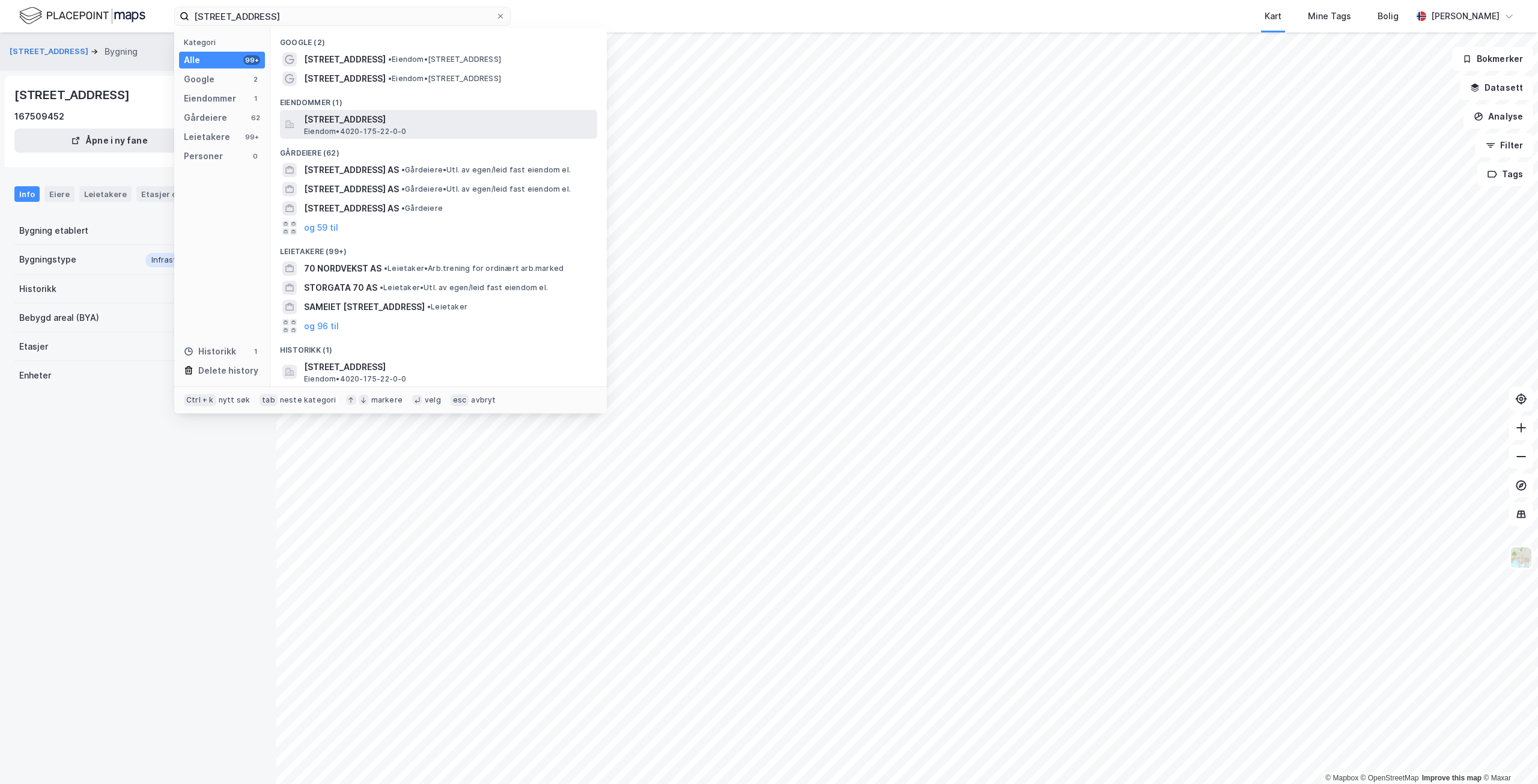
click at [460, 120] on span "[STREET_ADDRESS]" at bounding box center [448, 120] width 288 height 14
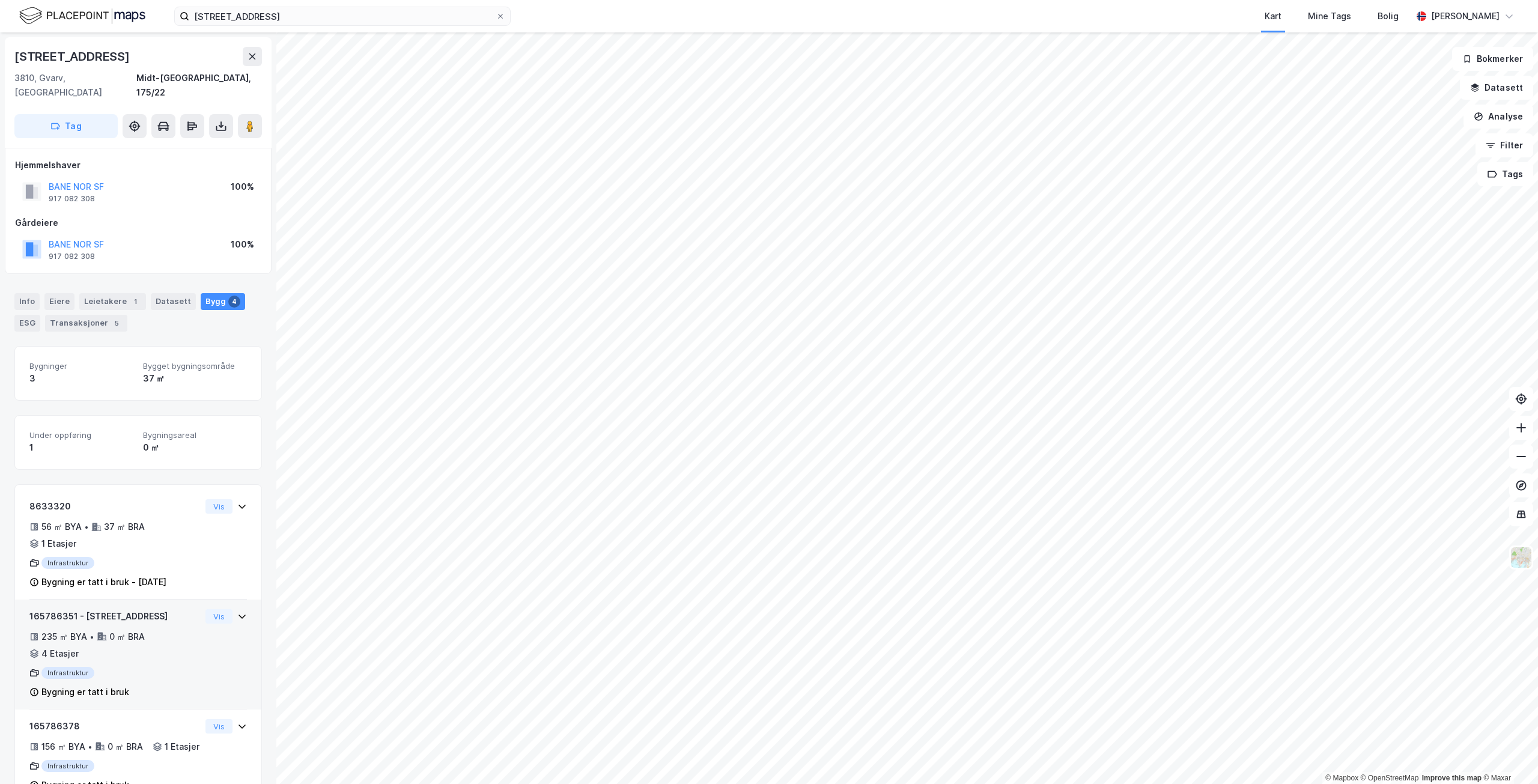
click at [141, 613] on div "165786351 - Gvarvgata 70 235 ㎡ BYA • 0 ㎡ BRA • 4 Etasjer Infrastruktur Bygning …" at bounding box center [115, 654] width 171 height 90
click at [215, 609] on button "Vis" at bounding box center [219, 616] width 27 height 14
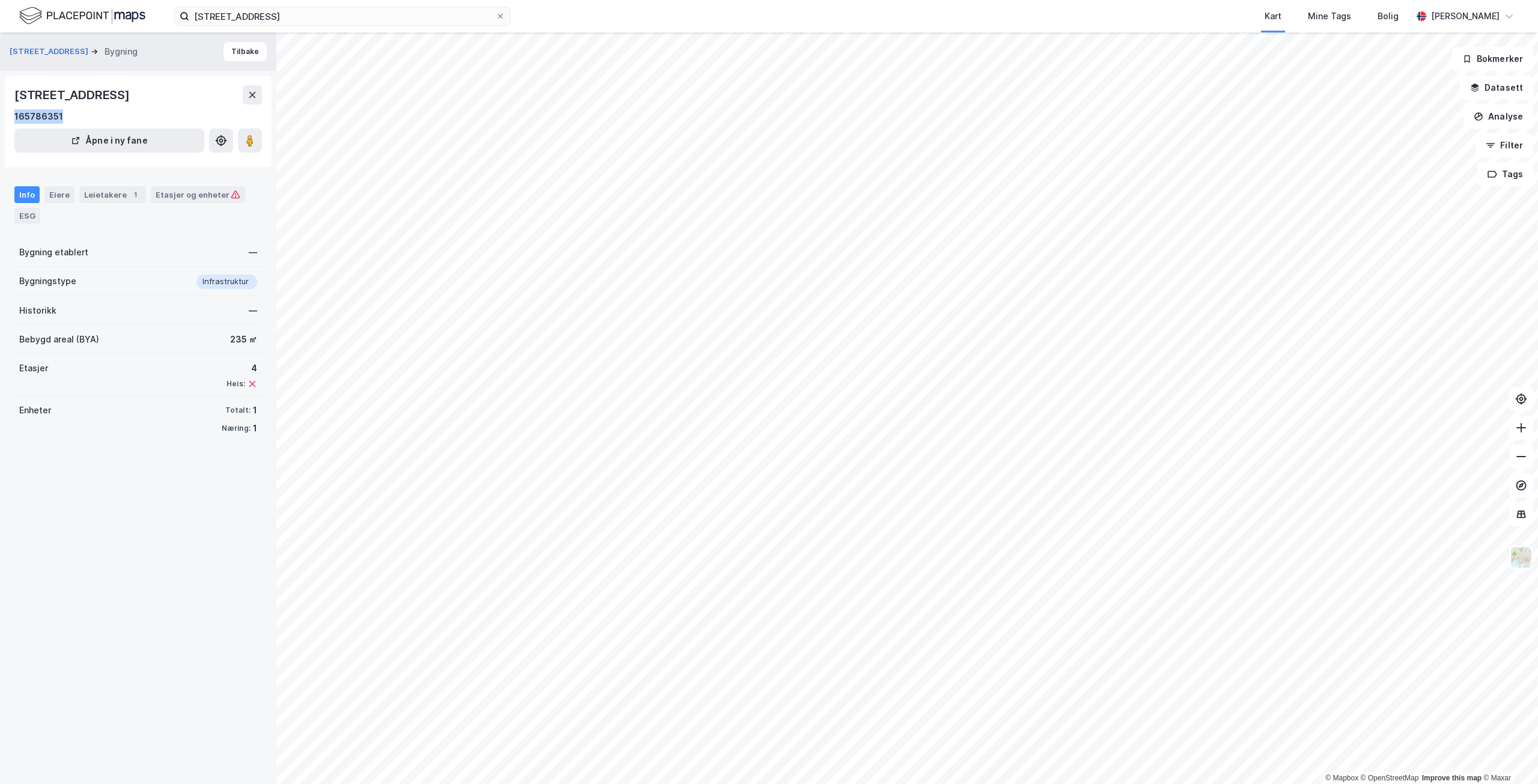
drag, startPoint x: 81, startPoint y: 118, endPoint x: 8, endPoint y: 118, distance: 73.0
click at [8, 118] on div "[STREET_ADDRESS] 165786351 Åpne i ny fane" at bounding box center [138, 121] width 267 height 91
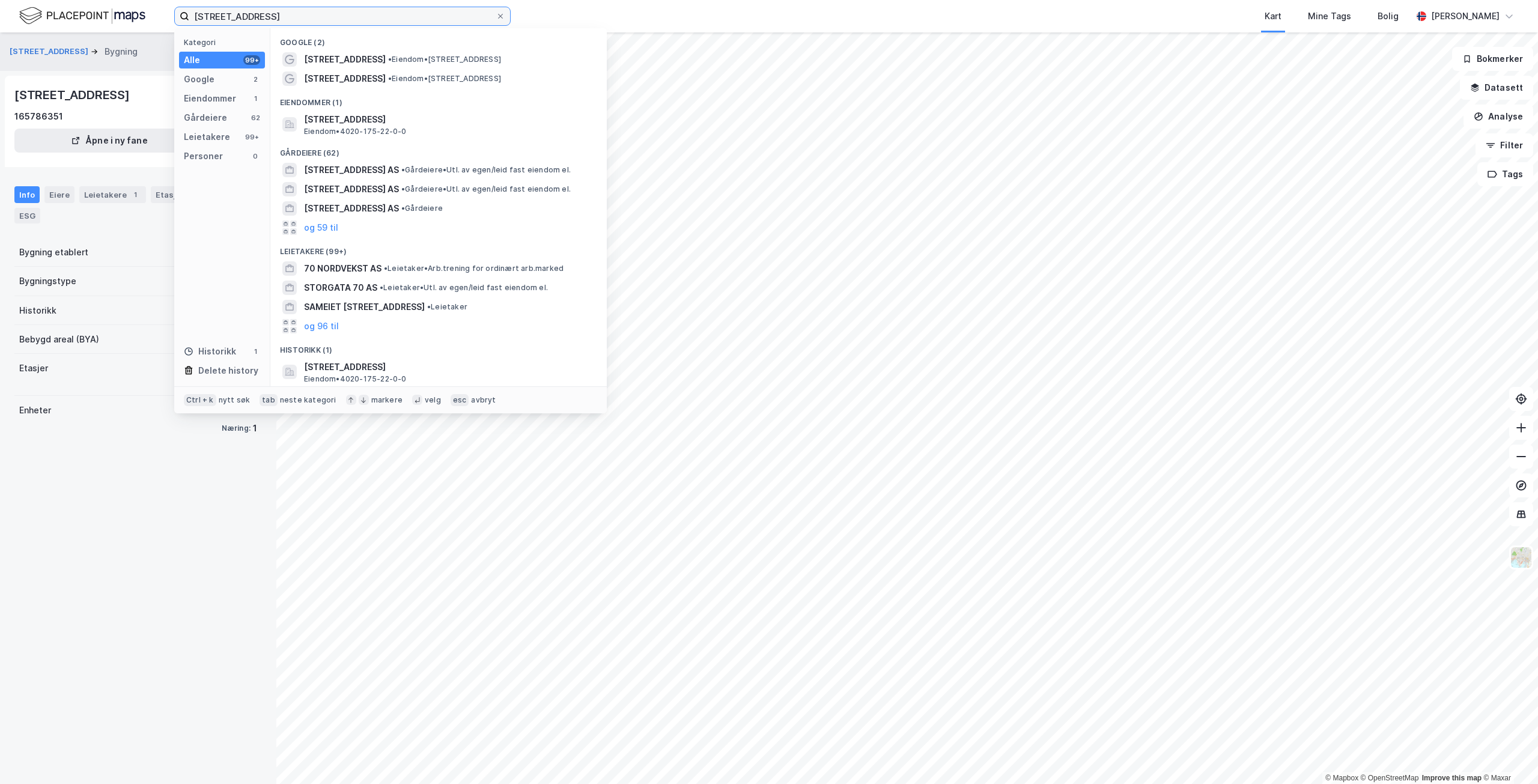
drag, startPoint x: 322, startPoint y: 14, endPoint x: 139, endPoint y: 13, distance: 183.0
click at [139, 13] on div "[STREET_ADDRESS] Kategori Alle 99+ Google 2 Eiendommer 1 Gårdeiere 62 Leietaker…" at bounding box center [769, 16] width 1538 height 32
paste input "ylandsveien 212"
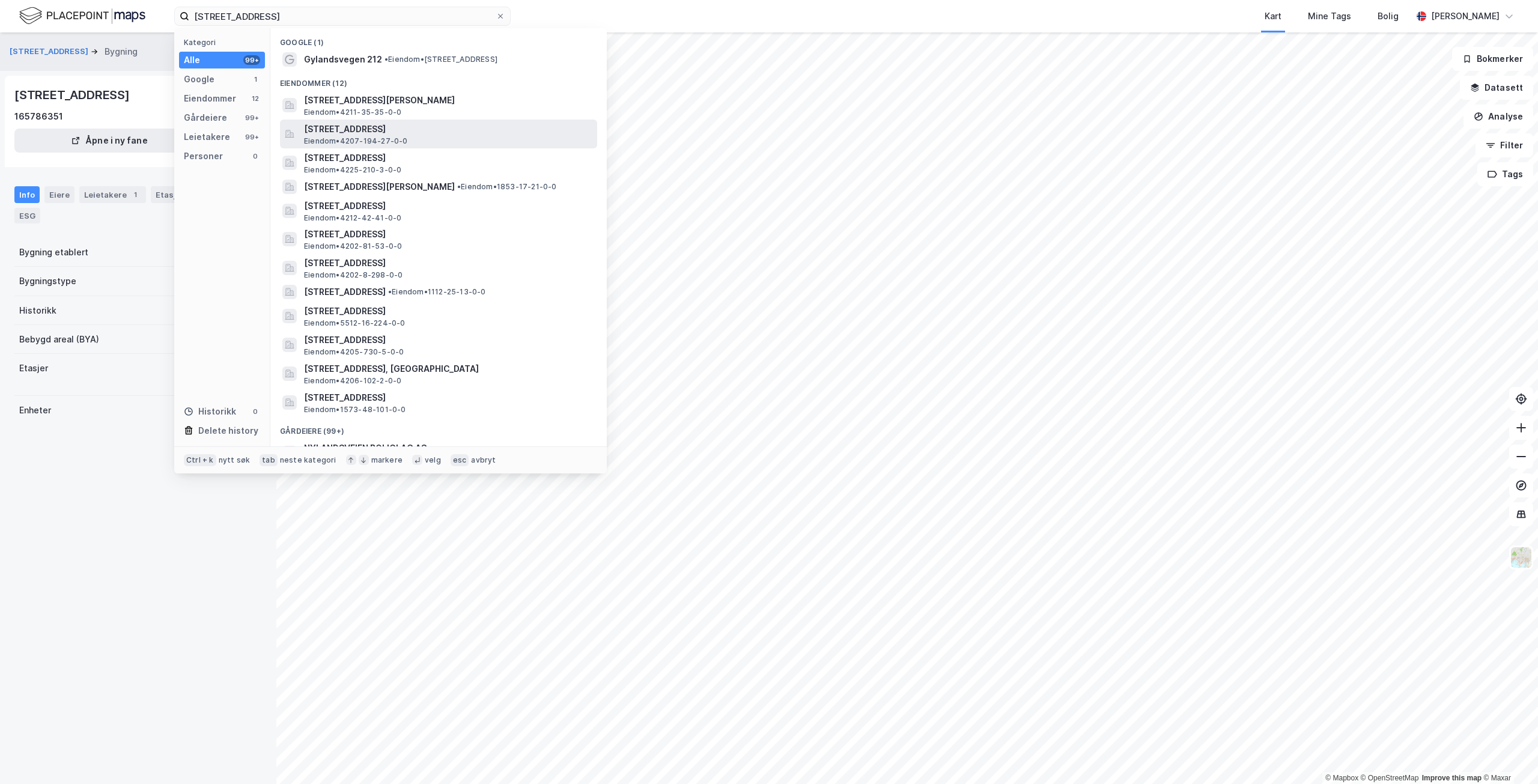
click at [440, 127] on span "[STREET_ADDRESS]" at bounding box center [448, 129] width 288 height 14
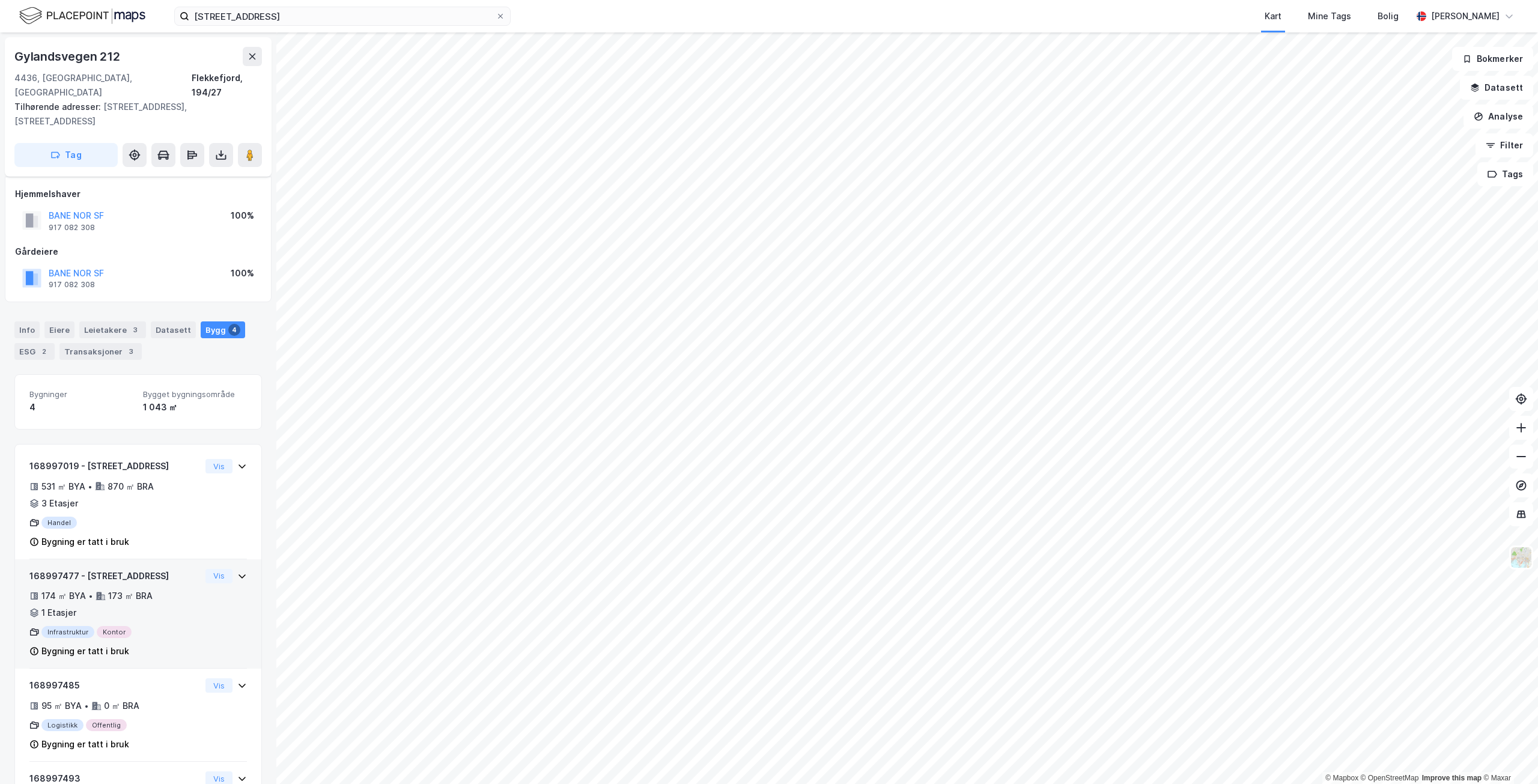
scroll to position [76, 0]
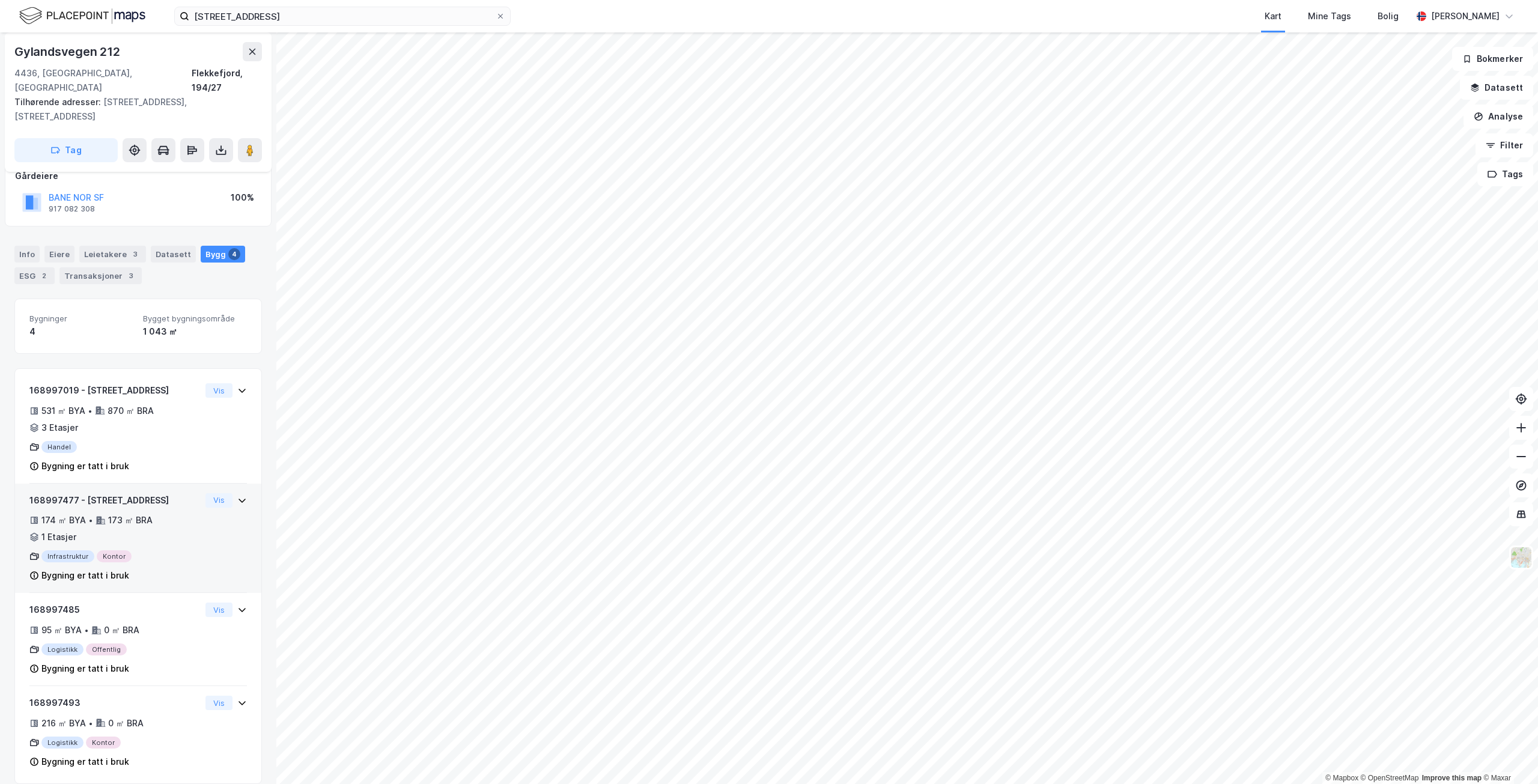
click at [166, 497] on div "168997477 - Gylandsvegen 212 174 ㎡ BYA • 173 ㎡ BRA • 1 Etasjer Infrastruktur Ko…" at bounding box center [115, 539] width 171 height 90
click at [206, 493] on button "Vis" at bounding box center [219, 500] width 27 height 14
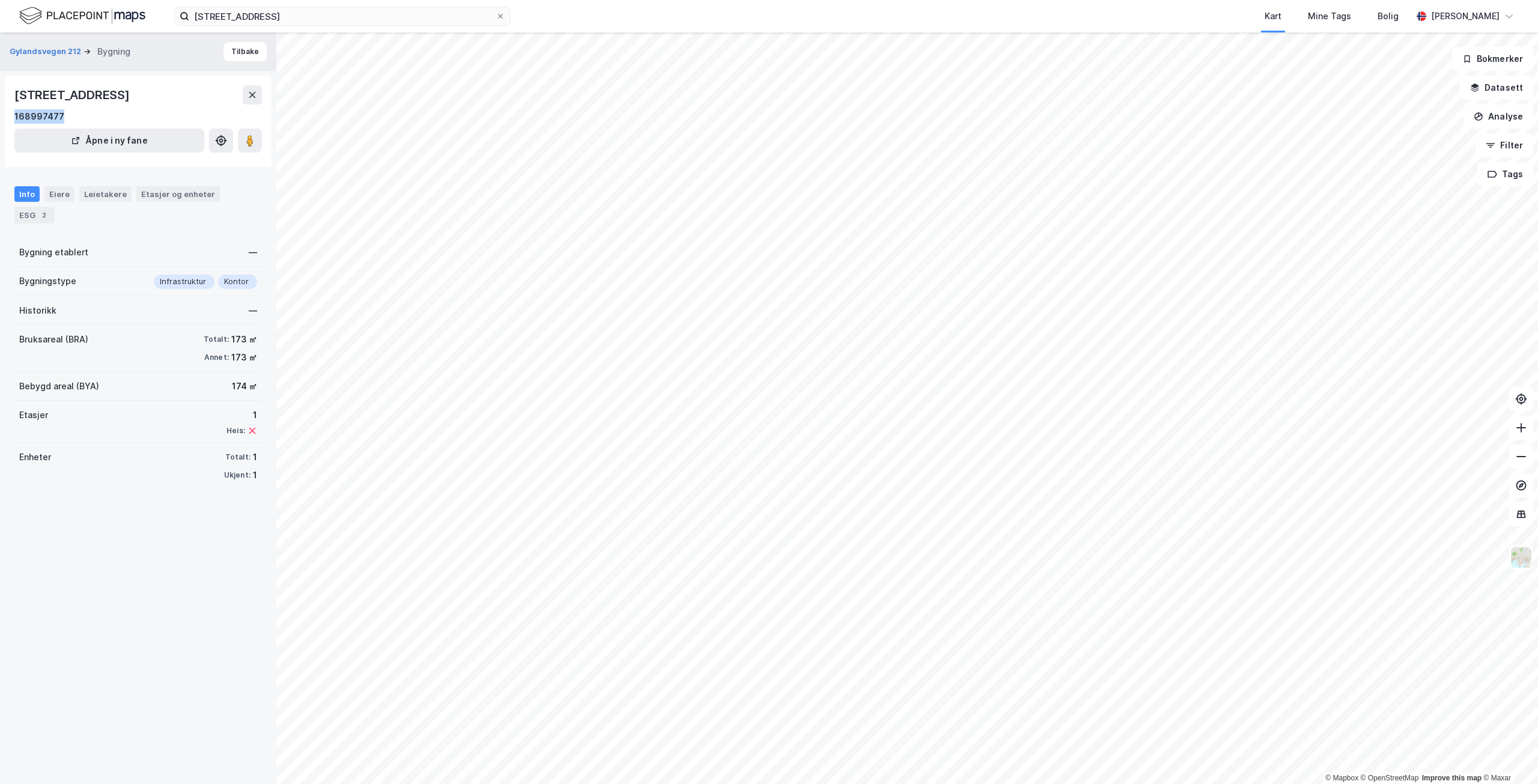
drag, startPoint x: 83, startPoint y: 116, endPoint x: 0, endPoint y: 114, distance: 83.0
click at [0, 114] on div "Gylandsvegen 212 Bygning Tilbake Gylandsvegen 212, [GEOGRAPHIC_DATA] 168997477 …" at bounding box center [138, 408] width 276 height 752
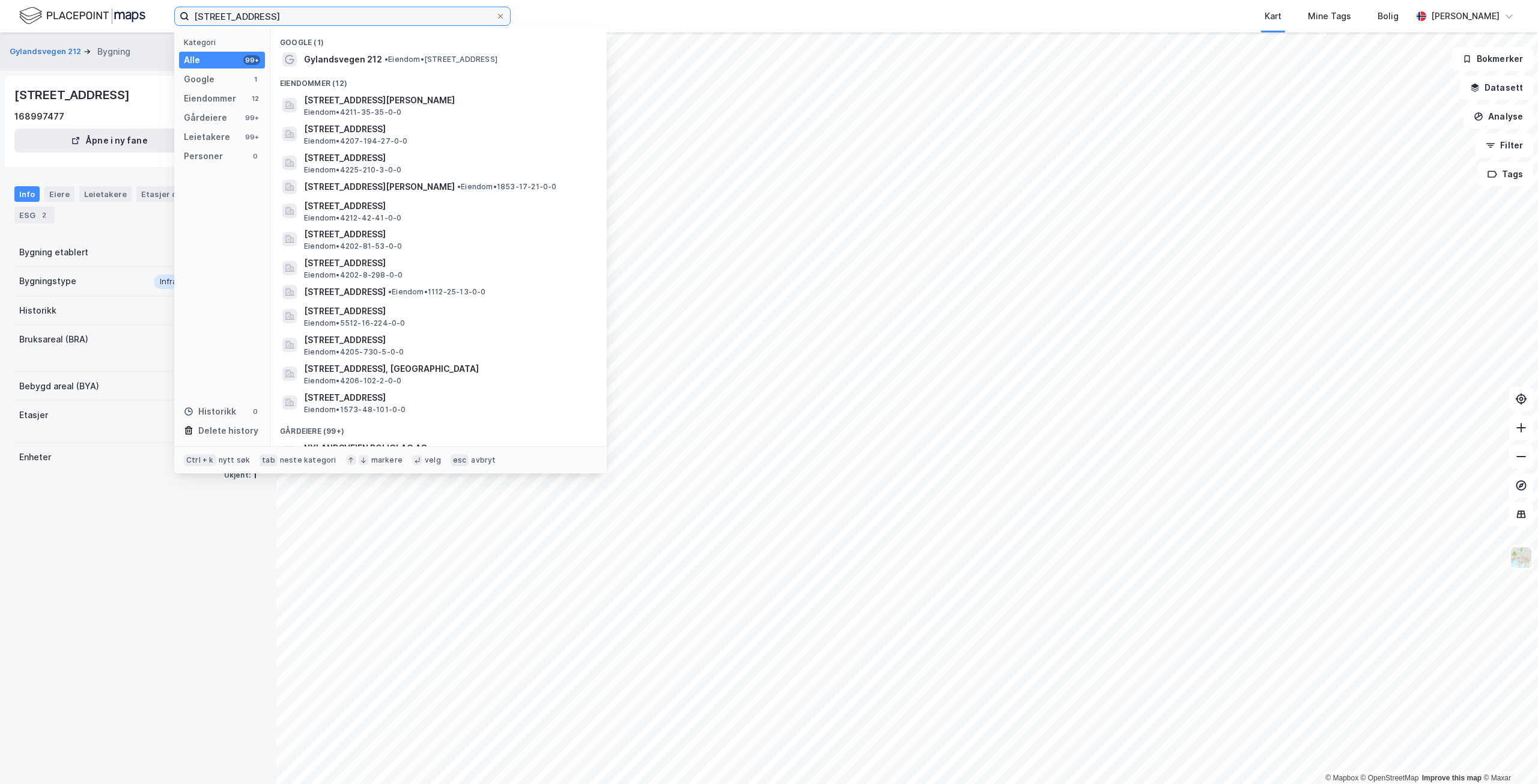
drag, startPoint x: 418, startPoint y: 16, endPoint x: 120, endPoint y: -10, distance: 299.1
click at [120, 0] on html "[STREET_ADDRESS] Kategori Alle 99+ Google 1 Eiendommer 12 Gårdeiere 99+ Leietak…" at bounding box center [769, 392] width 1538 height 784
type input "h"
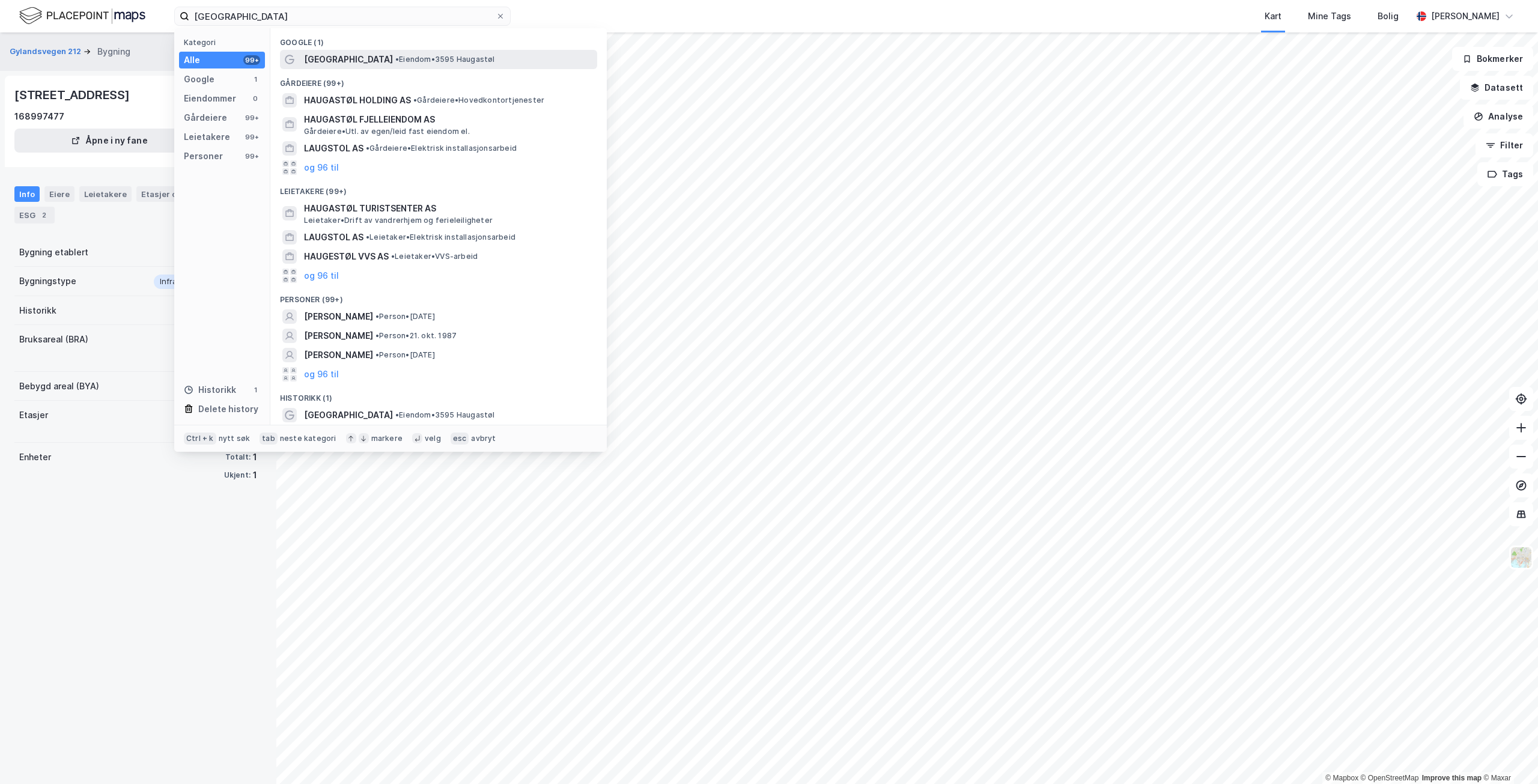
click at [413, 58] on span "• Eiendom • 3595 [GEOGRAPHIC_DATA]" at bounding box center [445, 59] width 100 height 10
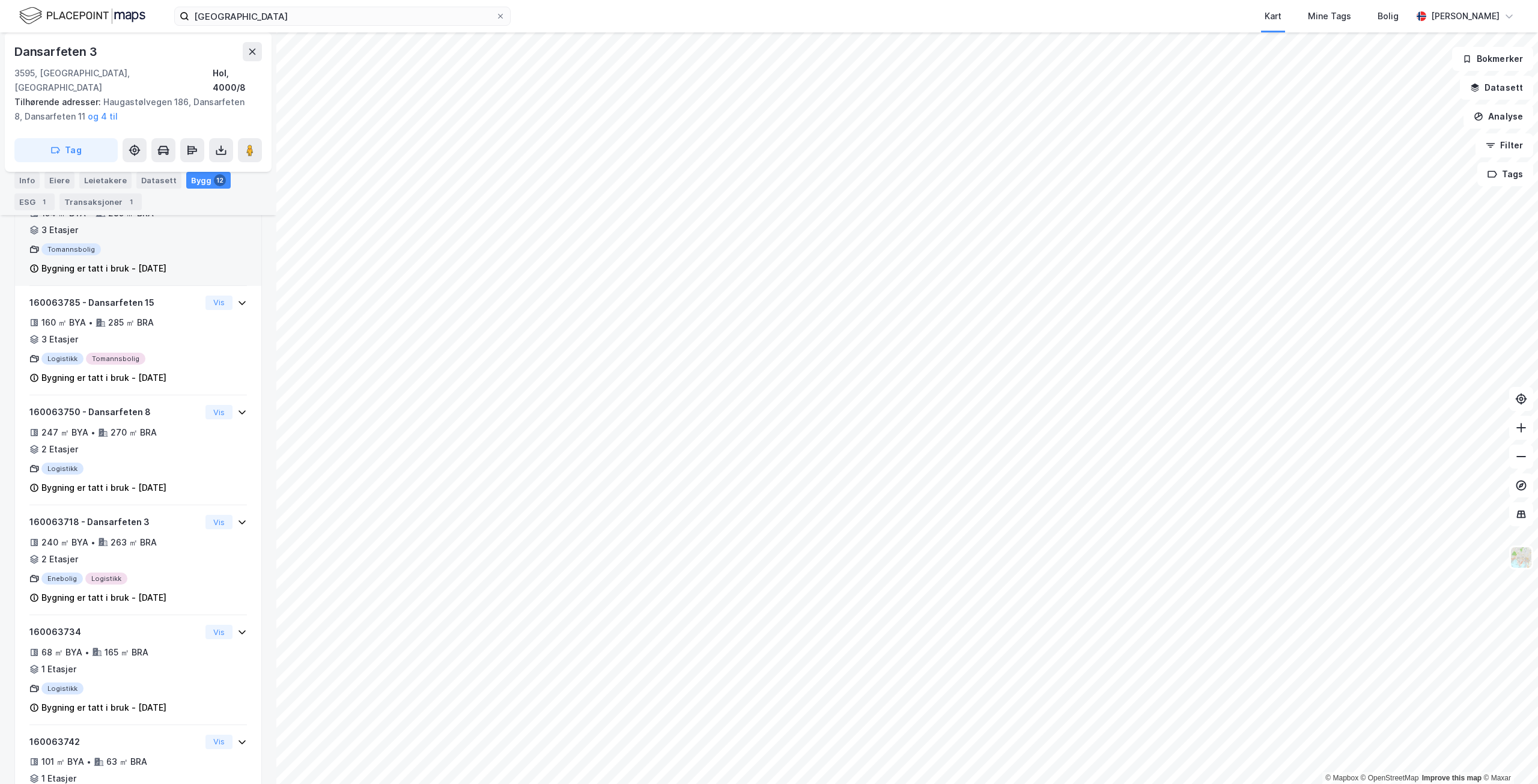
scroll to position [316, 0]
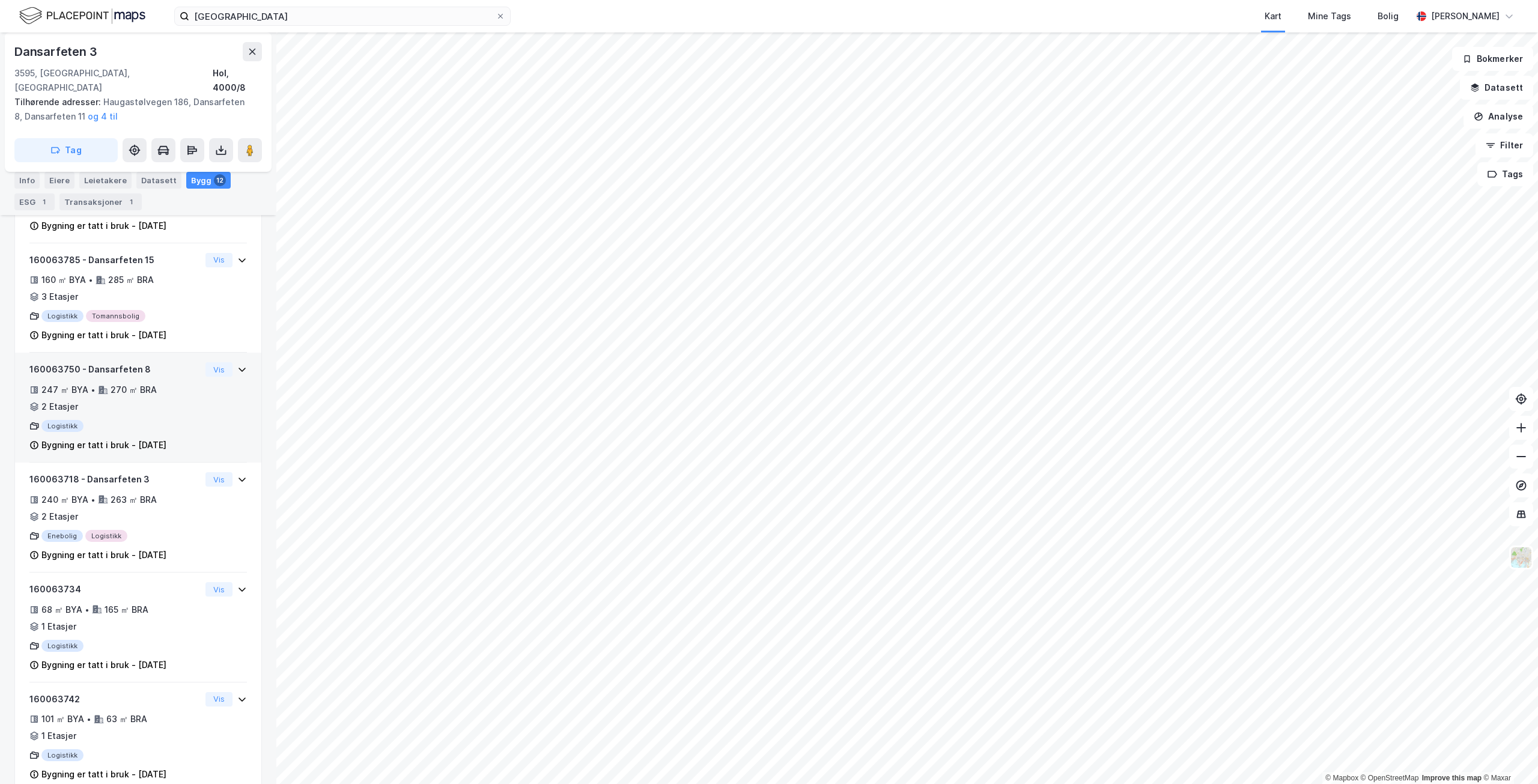
click at [155, 394] on div "247 ㎡ BYA • 270 ㎡ BRA • 2 Etasjer" at bounding box center [115, 398] width 171 height 31
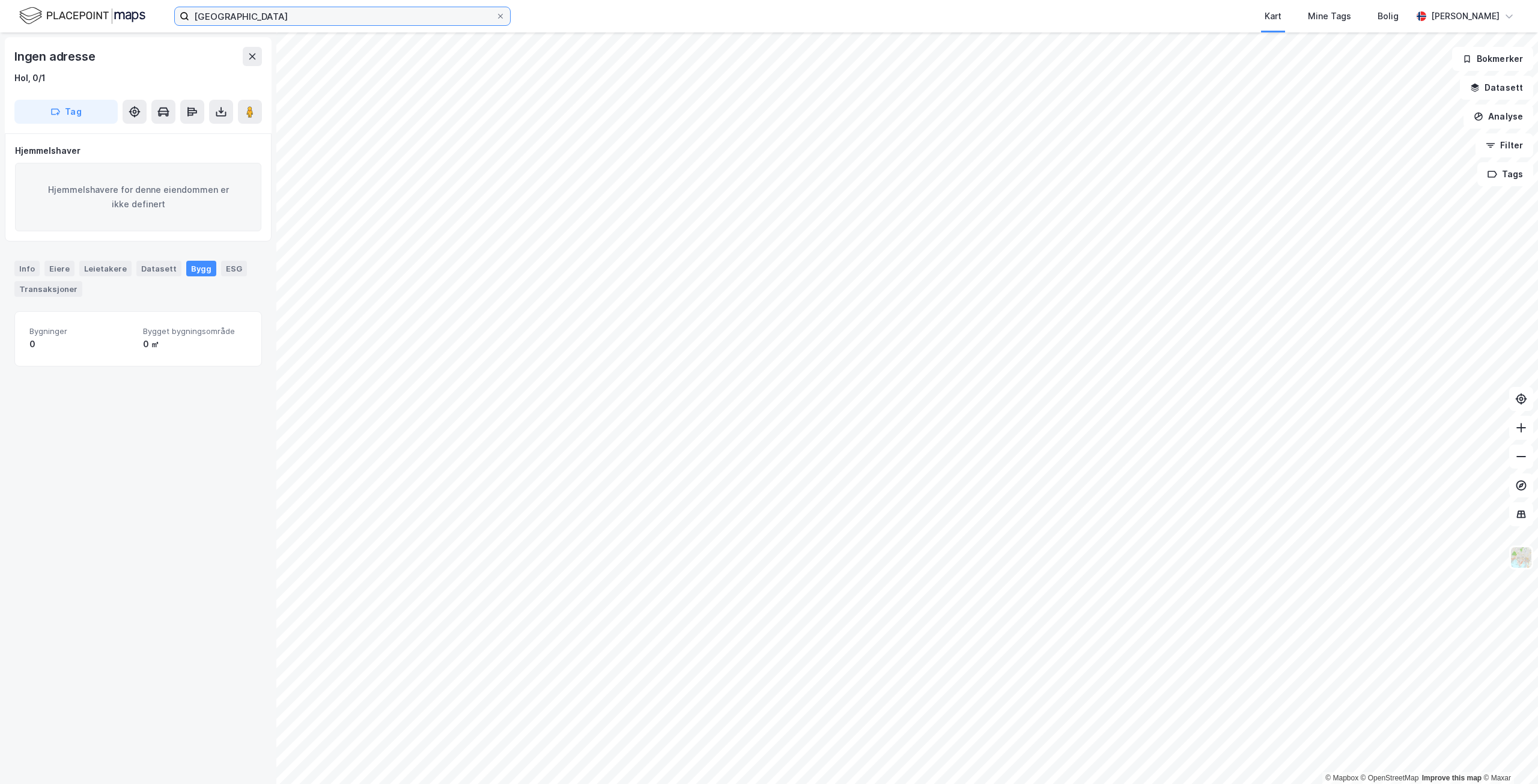
click at [341, 13] on input "[GEOGRAPHIC_DATA]" at bounding box center [342, 16] width 306 height 18
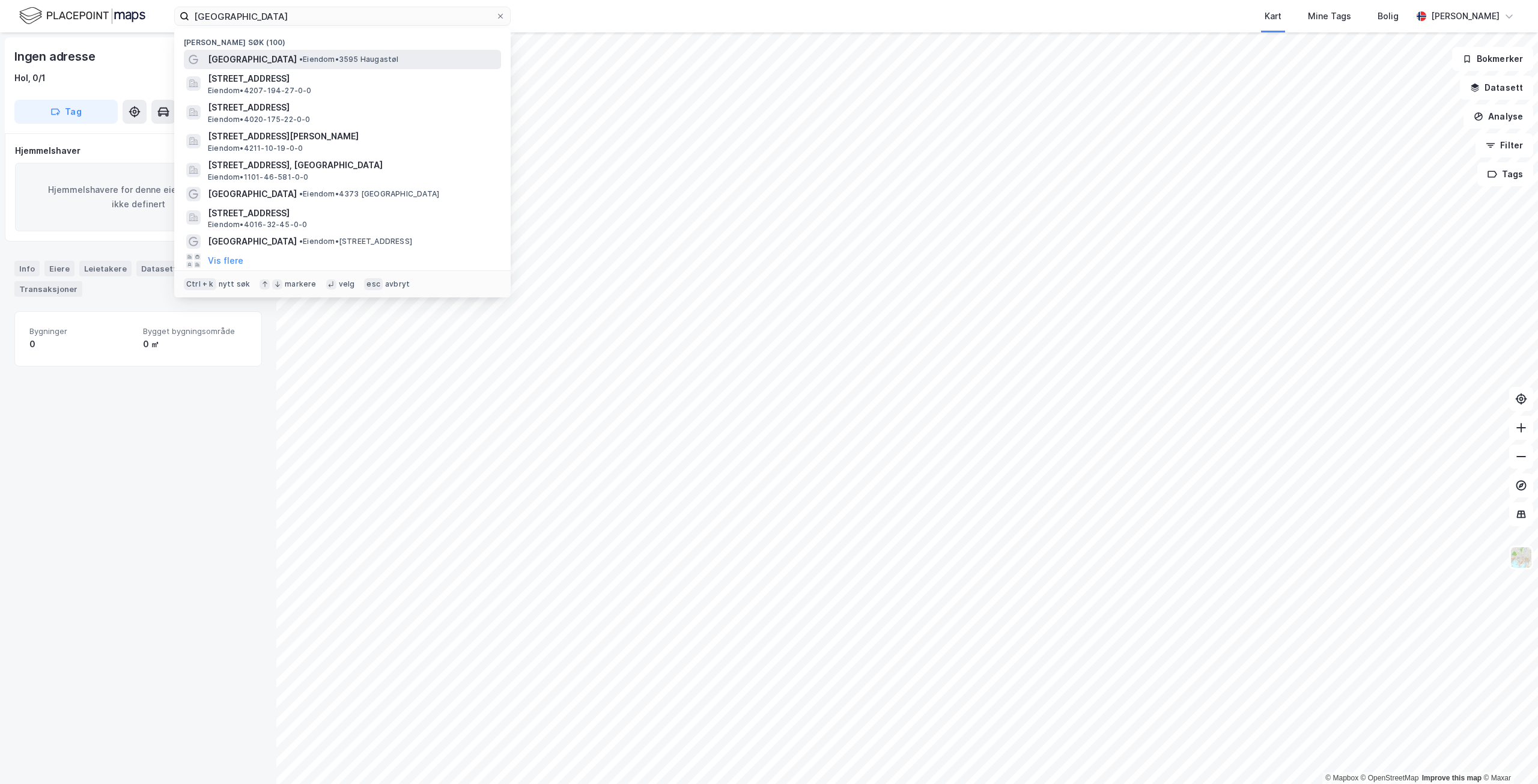
click at [347, 66] on div "[GEOGRAPHIC_DATA] • Eiendom • 3595 [GEOGRAPHIC_DATA]" at bounding box center [352, 59] width 291 height 14
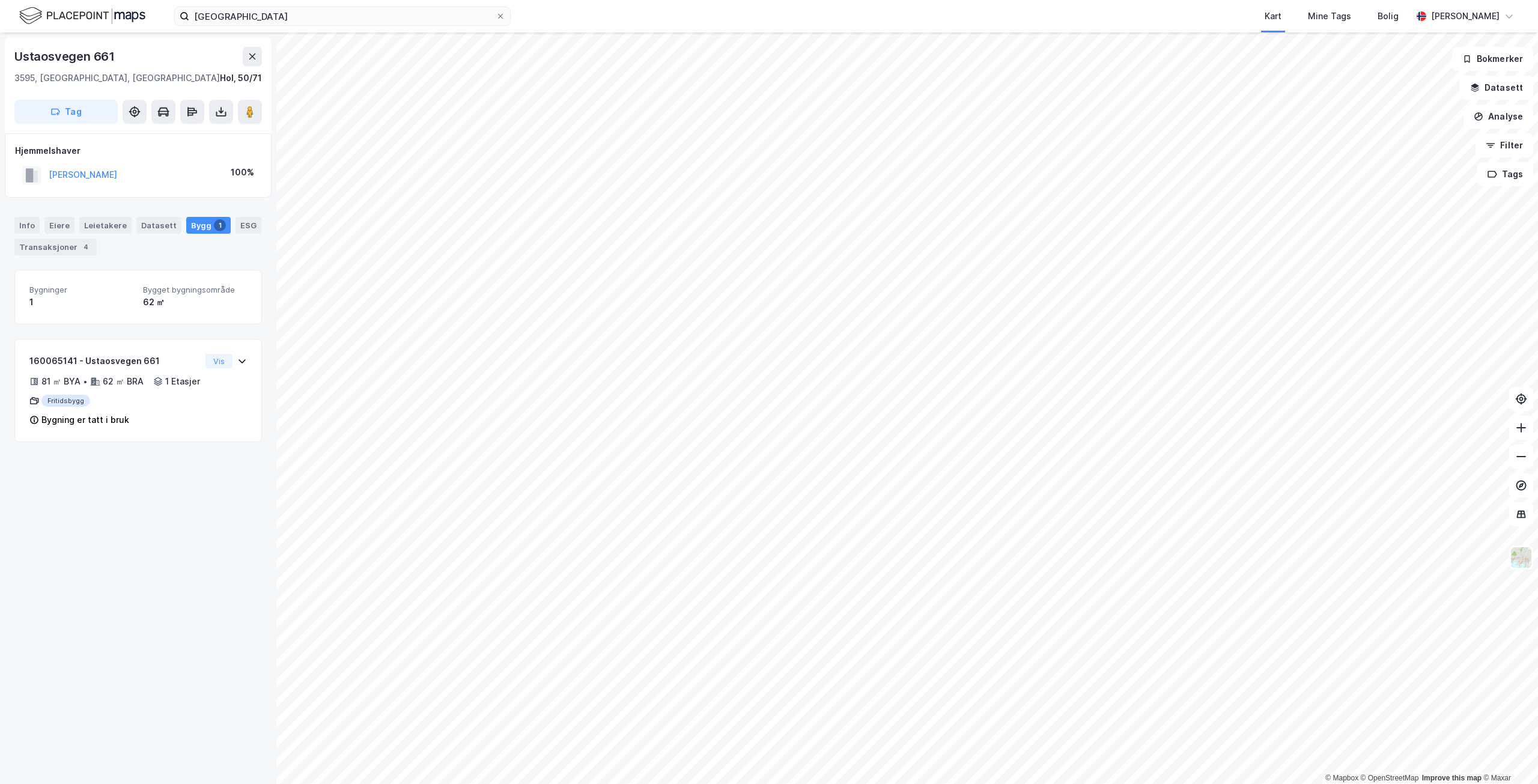
click at [1537, 748] on html "[GEOGRAPHIC_DATA] Kart Mine Tags Bolig [PERSON_NAME] © Mapbox © OpenStreetMap I…" at bounding box center [769, 392] width 1538 height 784
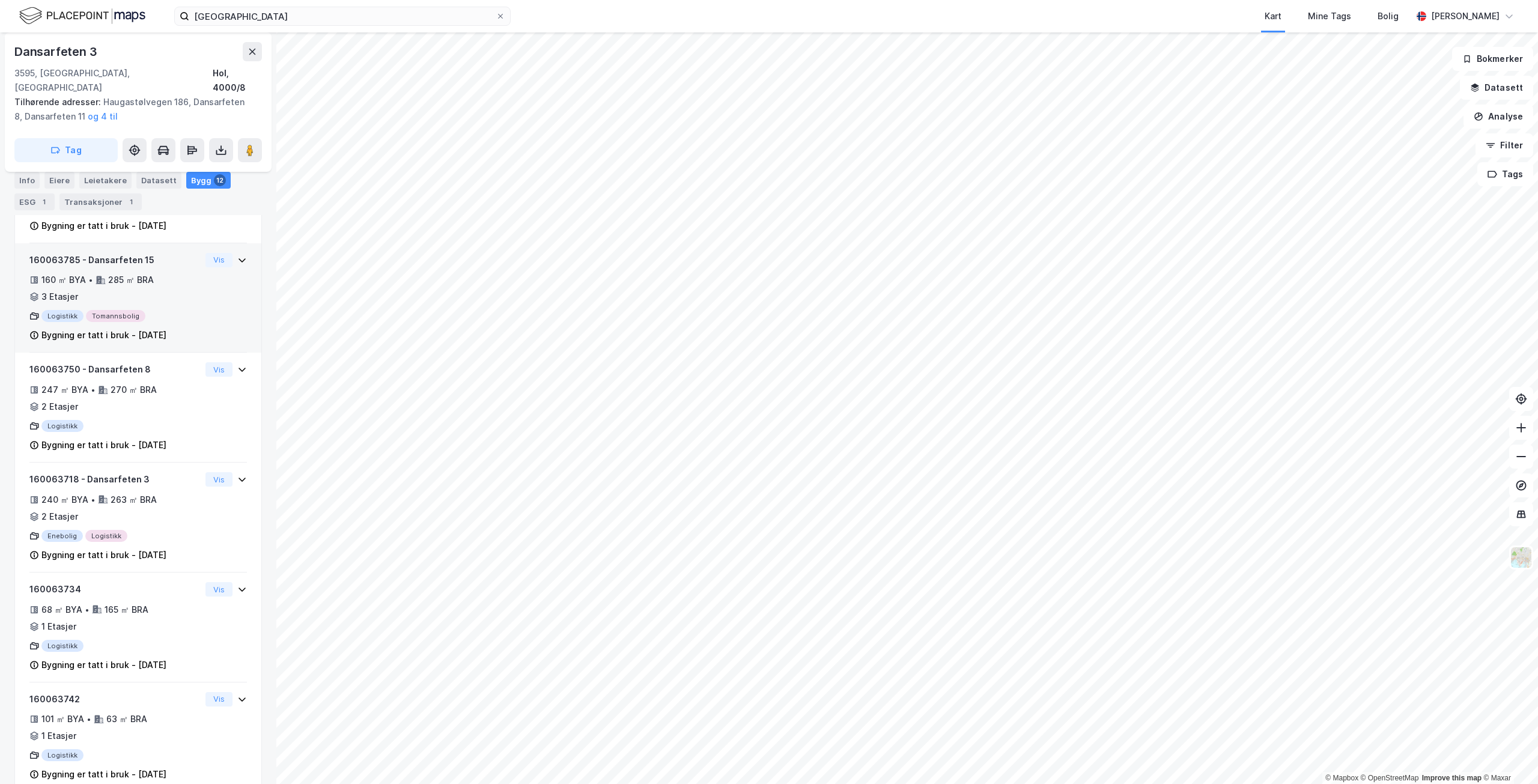
scroll to position [301, 0]
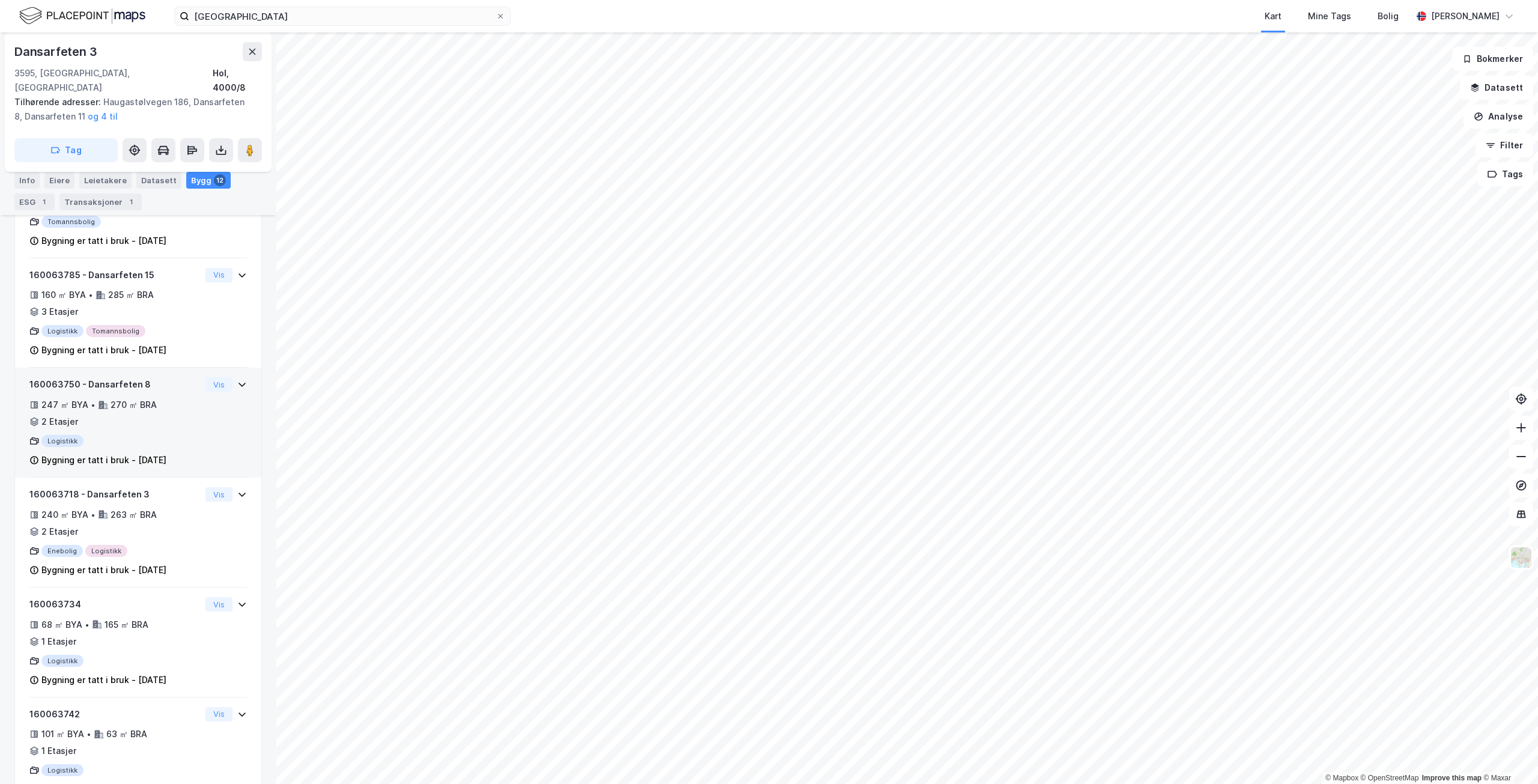
click at [169, 398] on div "247 ㎡ BYA • 270 ㎡ BRA • 2 Etasjer" at bounding box center [115, 413] width 171 height 31
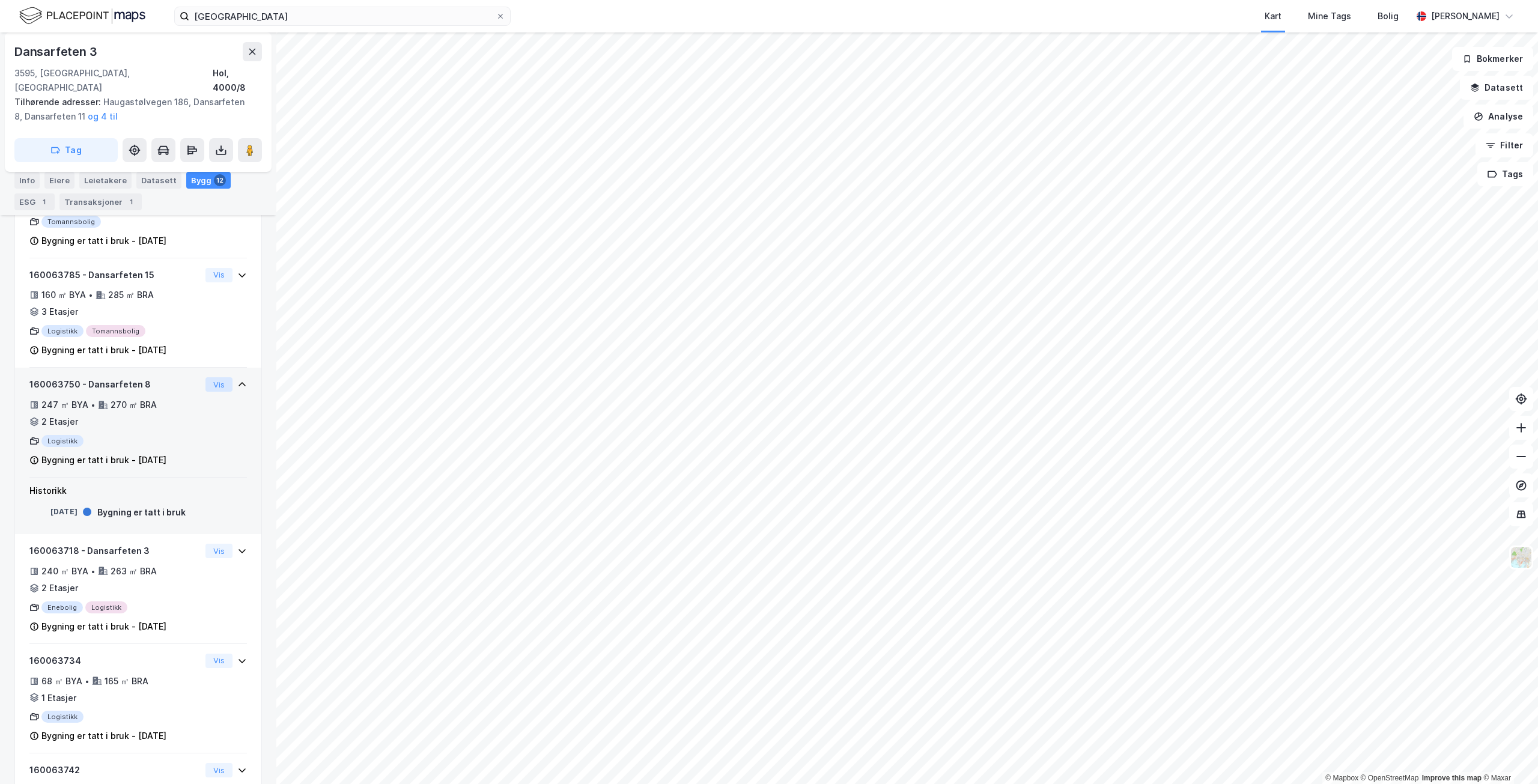
click at [205, 377] on button "Vis" at bounding box center [219, 384] width 27 height 14
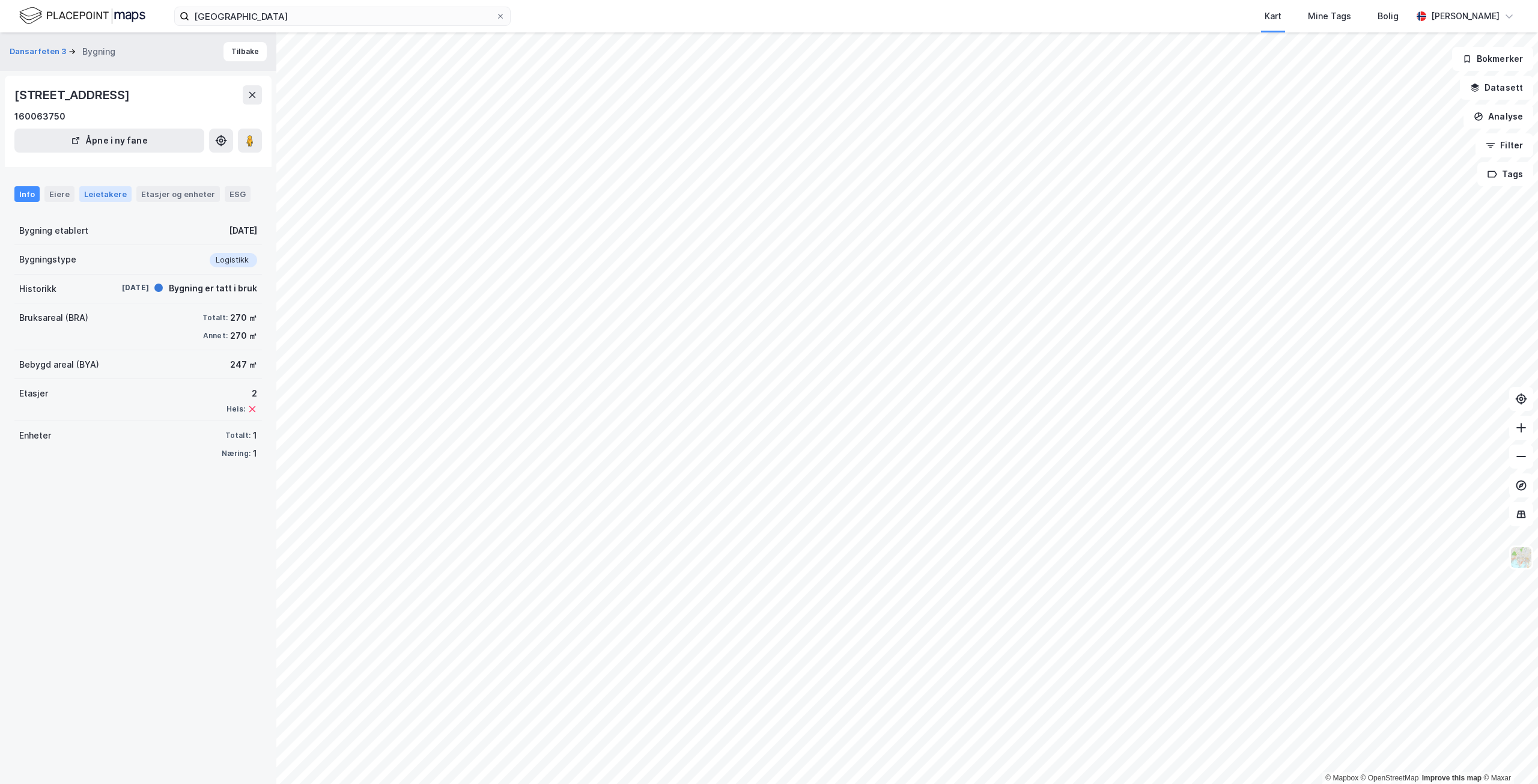
click at [93, 196] on div "Leietakere" at bounding box center [105, 194] width 52 height 16
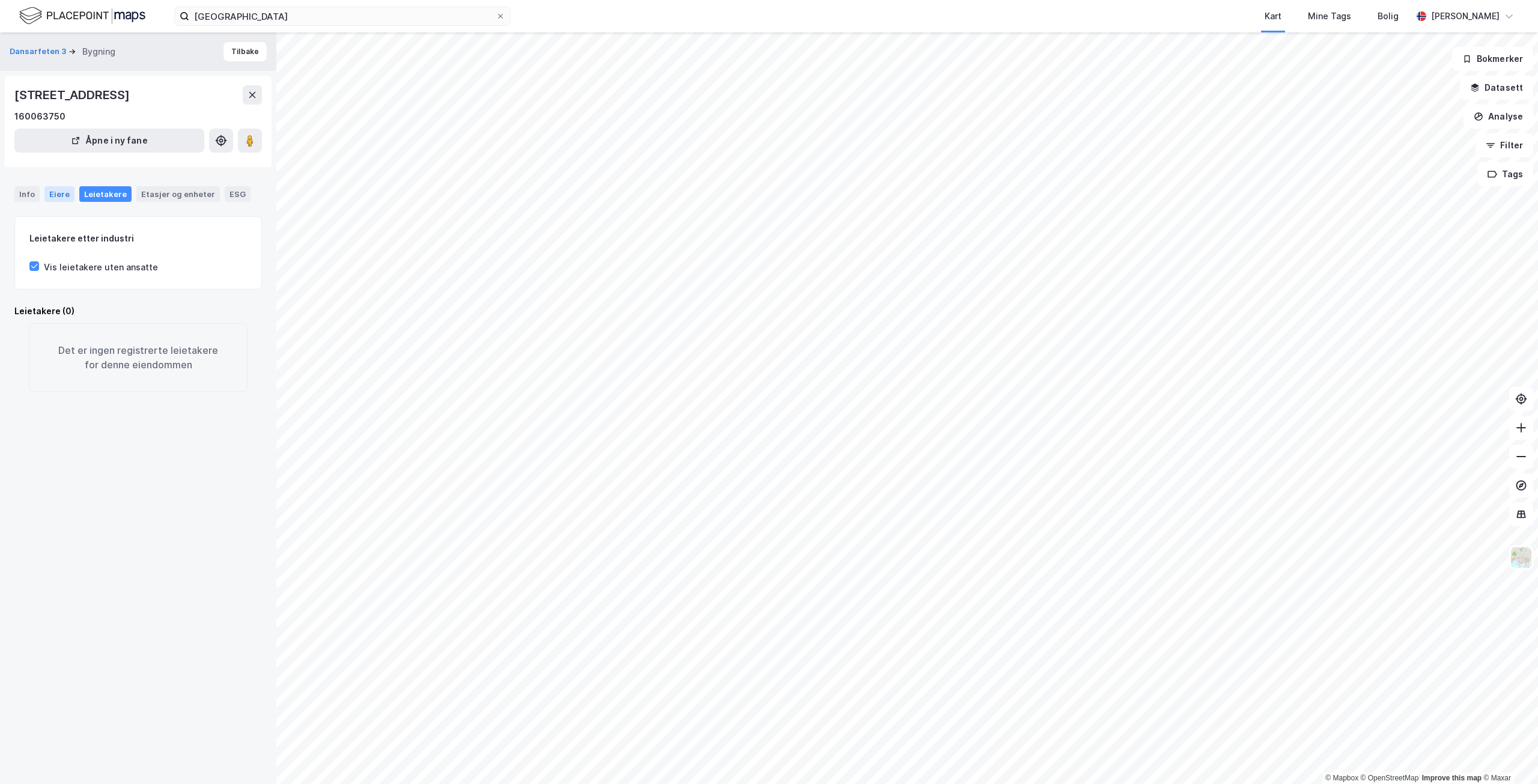
click at [61, 196] on div "Eiere" at bounding box center [59, 194] width 30 height 16
click at [22, 188] on div "Info" at bounding box center [27, 194] width 25 height 16
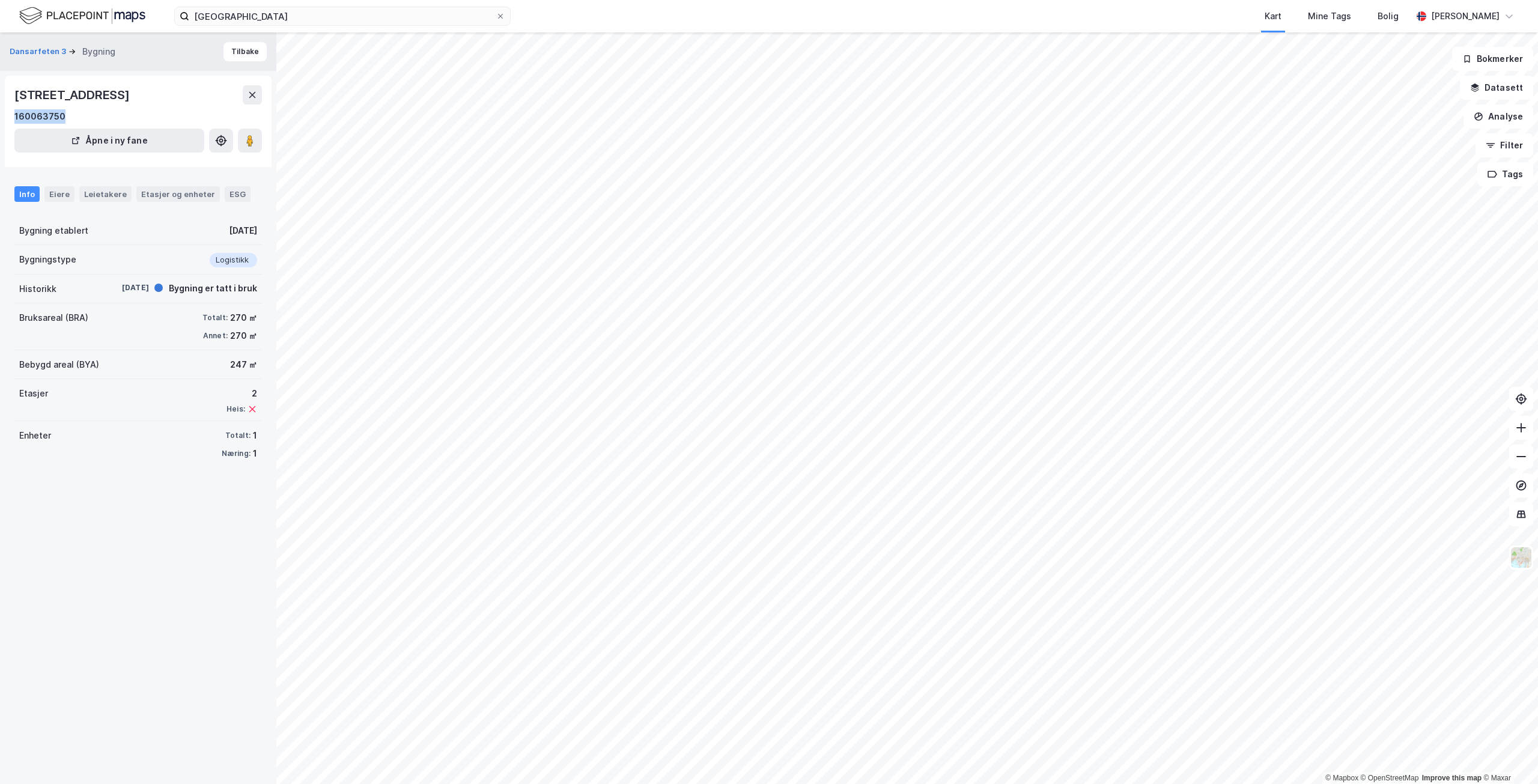
drag, startPoint x: 74, startPoint y: 112, endPoint x: 6, endPoint y: 114, distance: 68.0
click at [6, 114] on div "Dansarfeten 8, 3595, BUSKERUD 160063750 Åpne i ny fane" at bounding box center [138, 121] width 267 height 91
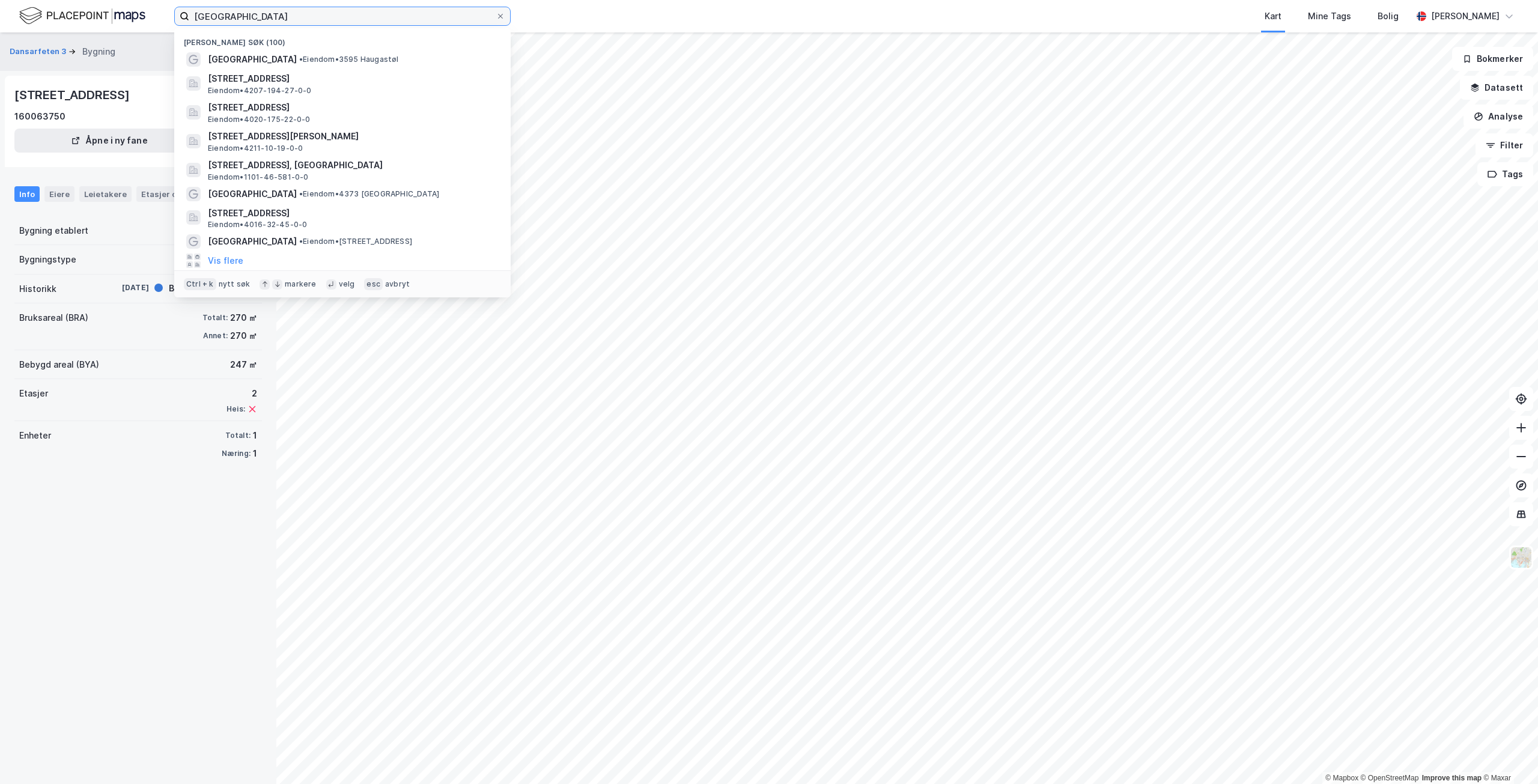
drag, startPoint x: 364, startPoint y: 17, endPoint x: 188, endPoint y: -2, distance: 177.0
click at [188, 0] on html "[GEOGRAPHIC_DATA] [GEOGRAPHIC_DATA] (100) [GEOGRAPHIC_DATA] • Eiendom • 3595 Ha…" at bounding box center [769, 392] width 1538 height 784
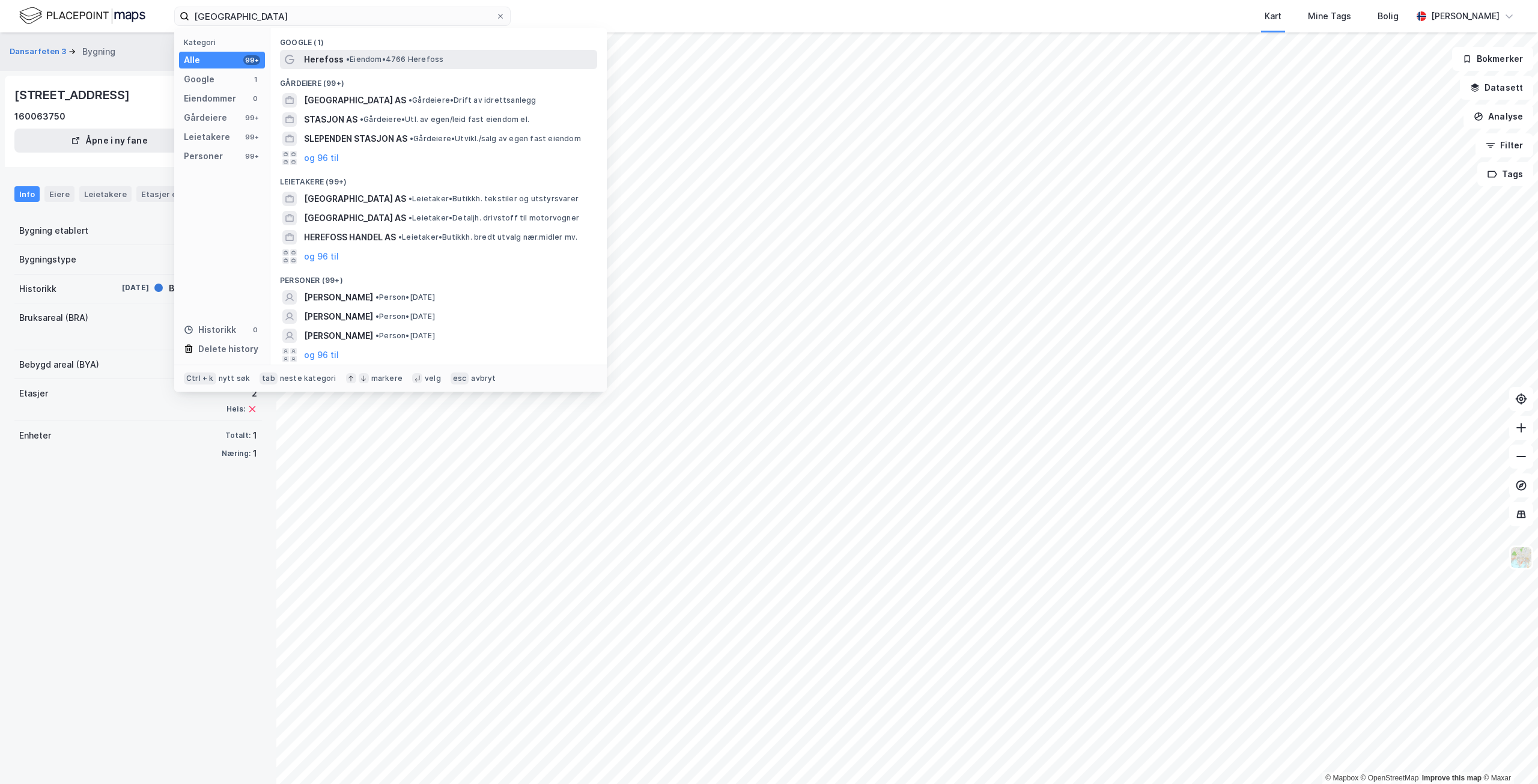
click at [402, 63] on span "• Eiendom • 4766 [GEOGRAPHIC_DATA]" at bounding box center [394, 59] width 97 height 10
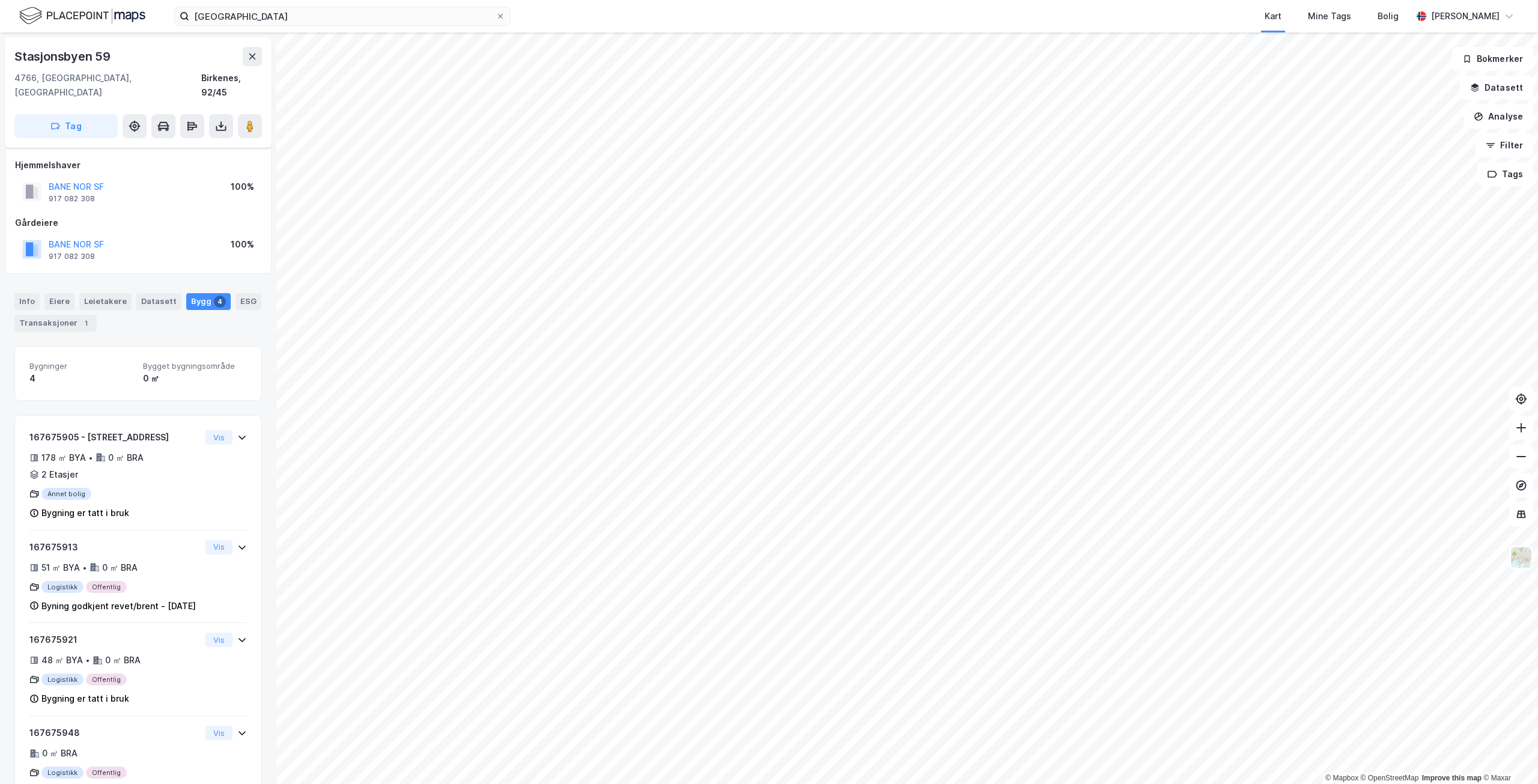
scroll to position [59, 0]
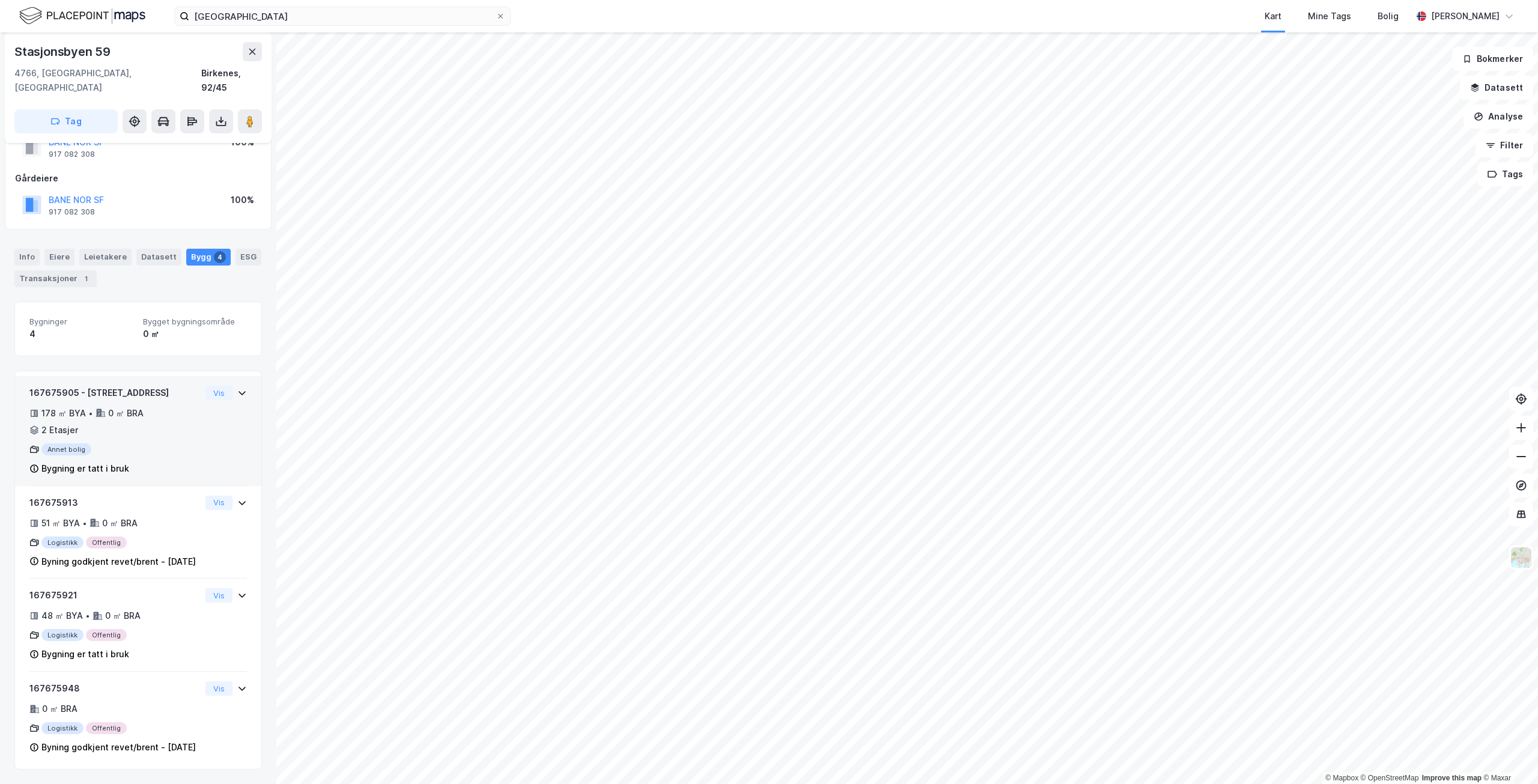
click at [169, 406] on div "178 ㎡ BYA • 0 ㎡ BRA • 2 Etasjer" at bounding box center [115, 421] width 171 height 31
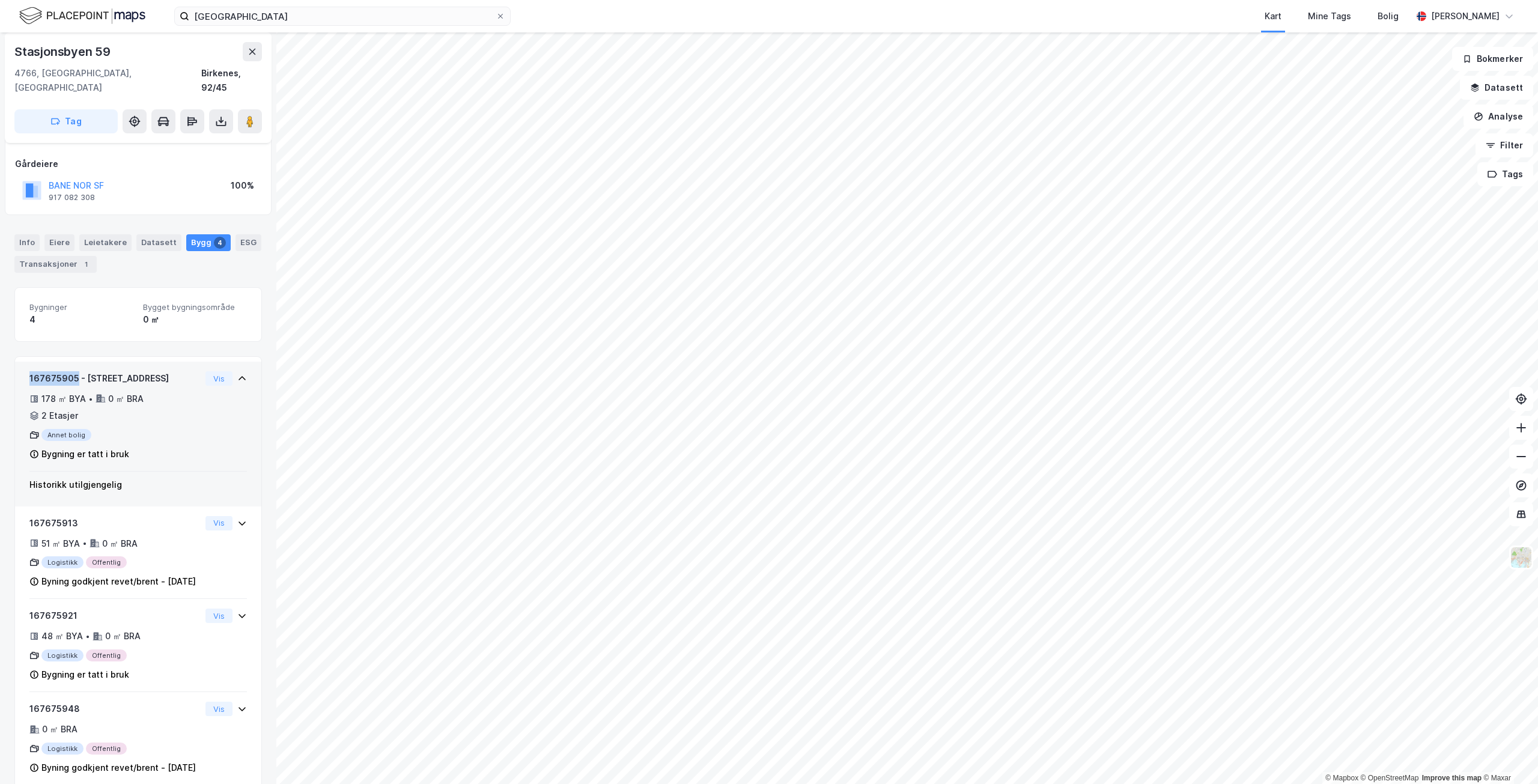
drag, startPoint x: 76, startPoint y: 363, endPoint x: 16, endPoint y: 367, distance: 60.1
click at [16, 367] on div "167675905 - Stasjonsbyen 59 178 ㎡ BYA • 0 ㎡ BRA • 2 Etasjer Annet bolig Bygning…" at bounding box center [138, 417] width 246 height 110
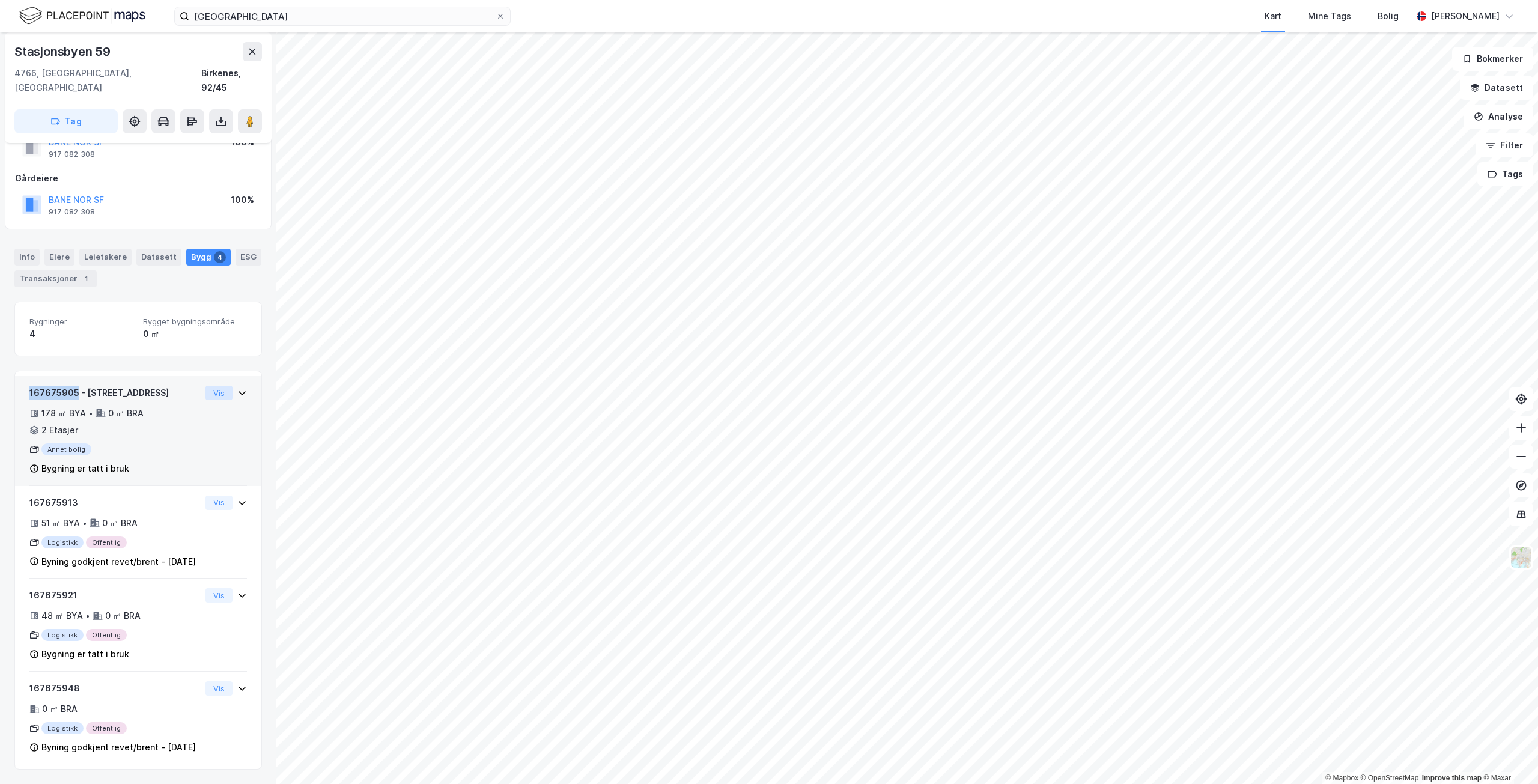
click at [213, 386] on button "Vis" at bounding box center [219, 393] width 27 height 14
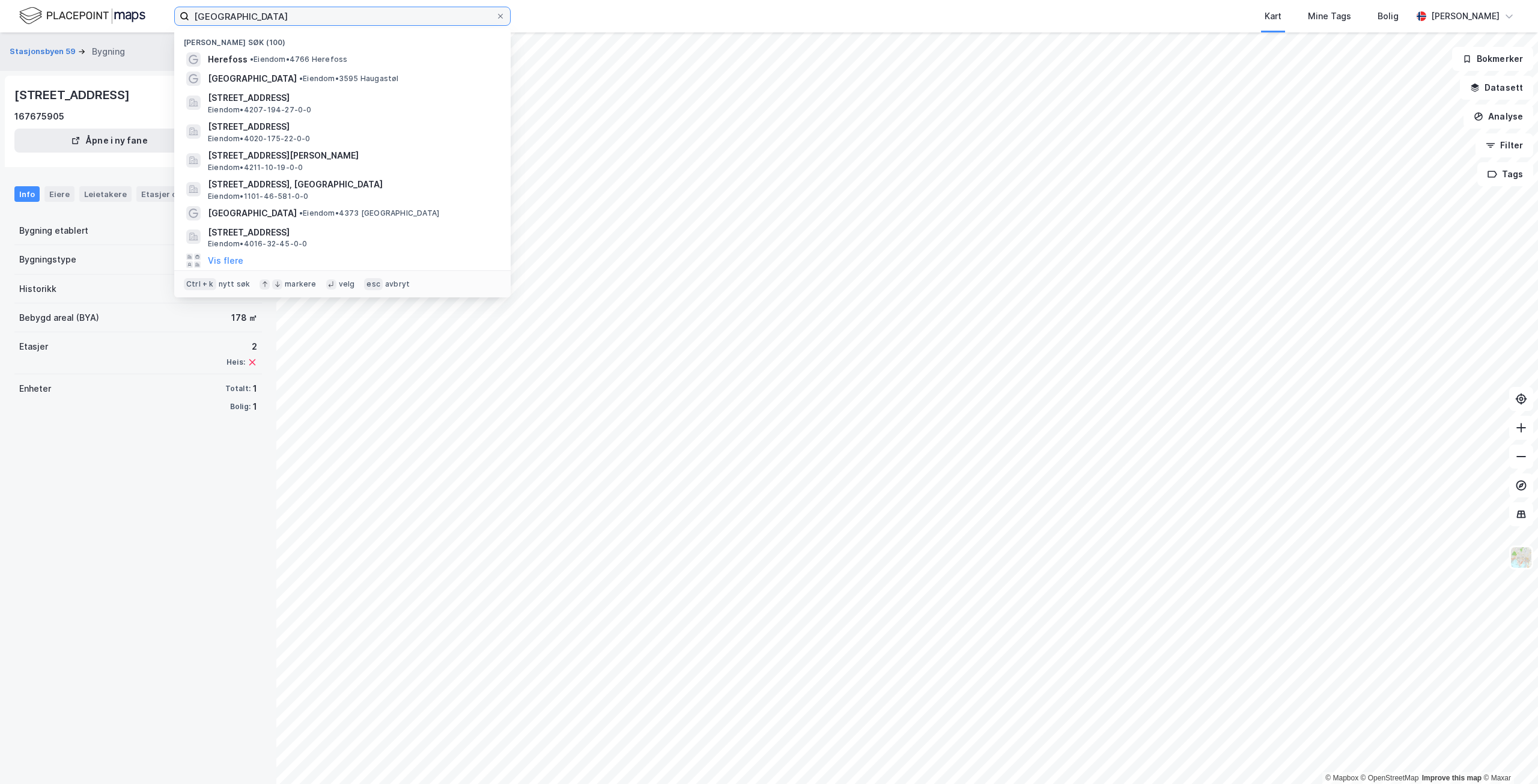
drag, startPoint x: 155, startPoint y: 15, endPoint x: 108, endPoint y: 15, distance: 47.0
click at [108, 15] on div "[GEOGRAPHIC_DATA] Nylige søk (100) [GEOGRAPHIC_DATA] • Eiendom • 4766 [GEOGRAPH…" at bounding box center [769, 16] width 1538 height 32
paste input "[STREET_ADDRESS]"
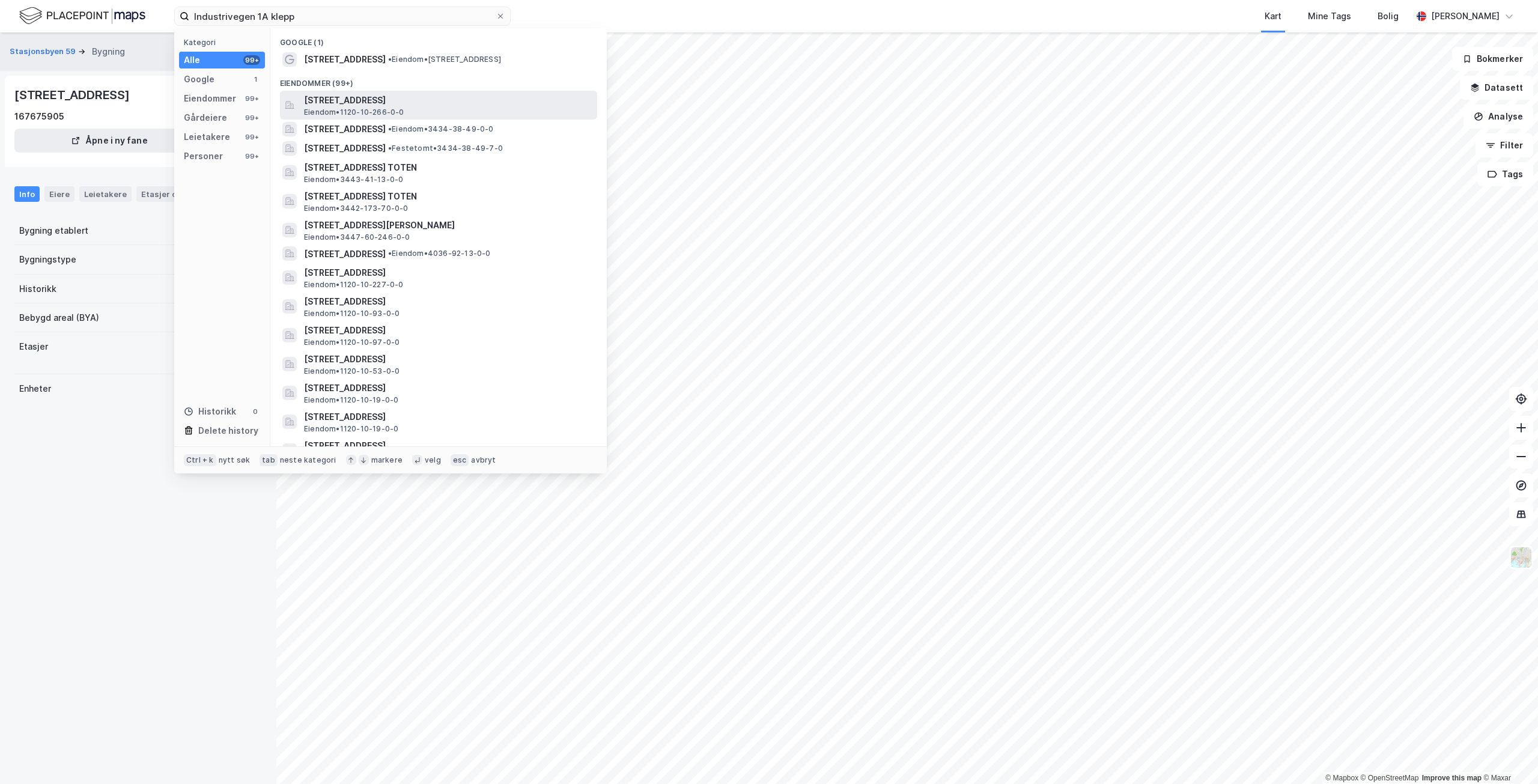
click at [443, 100] on span "[STREET_ADDRESS]" at bounding box center [448, 101] width 288 height 14
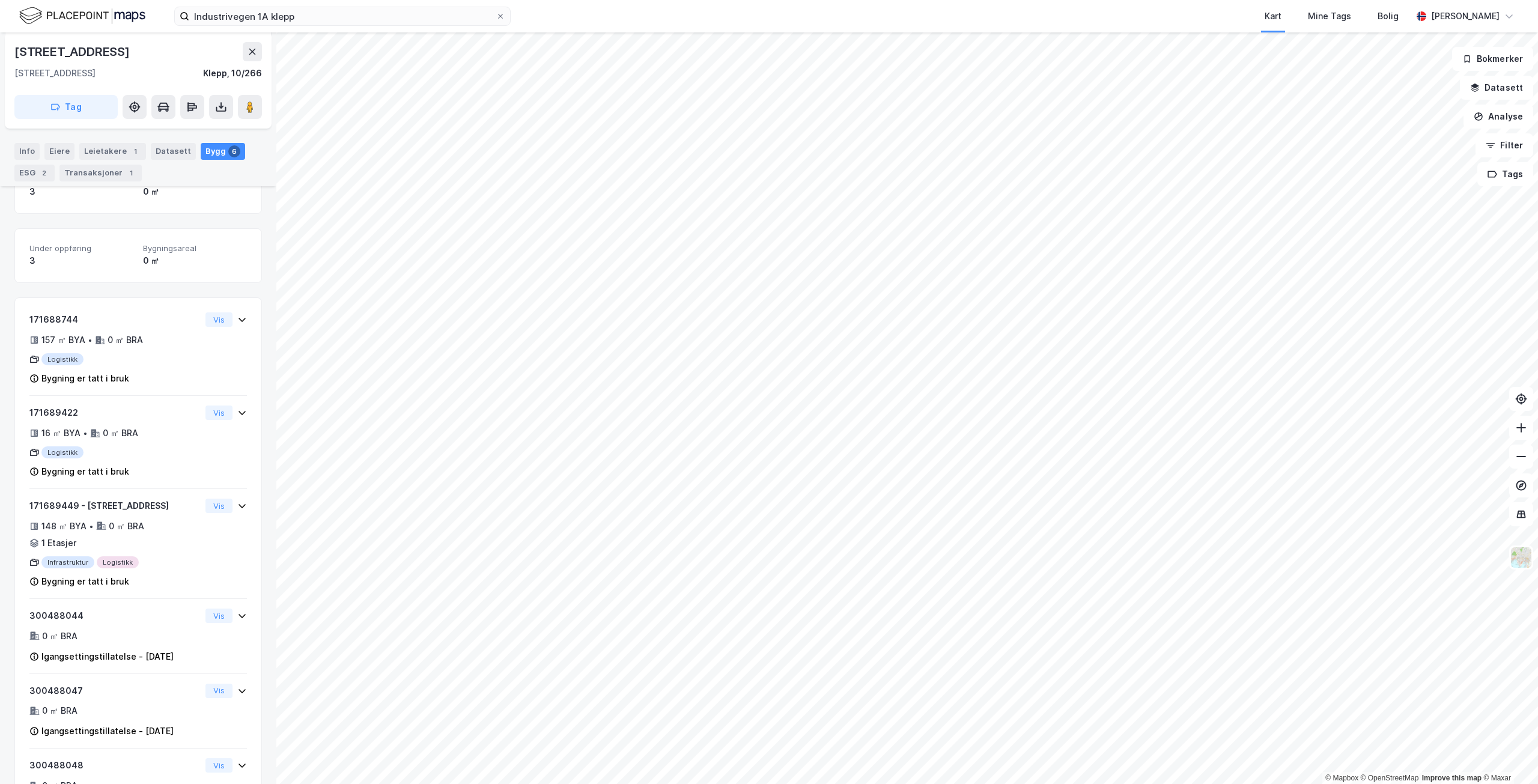
scroll to position [231, 0]
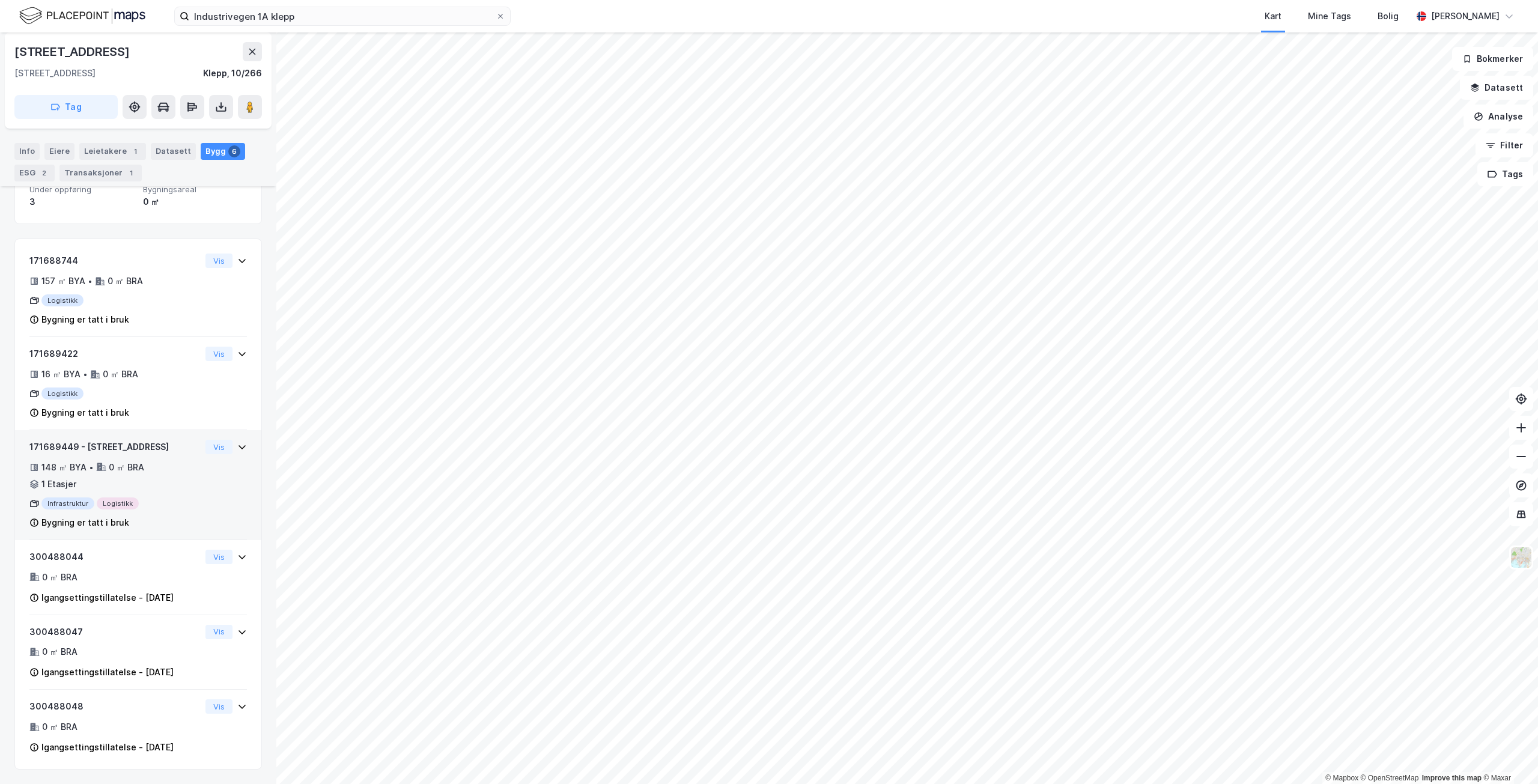
click at [182, 481] on div "148 ㎡ BYA • 0 ㎡ BRA • 1 Etasjer" at bounding box center [115, 475] width 171 height 31
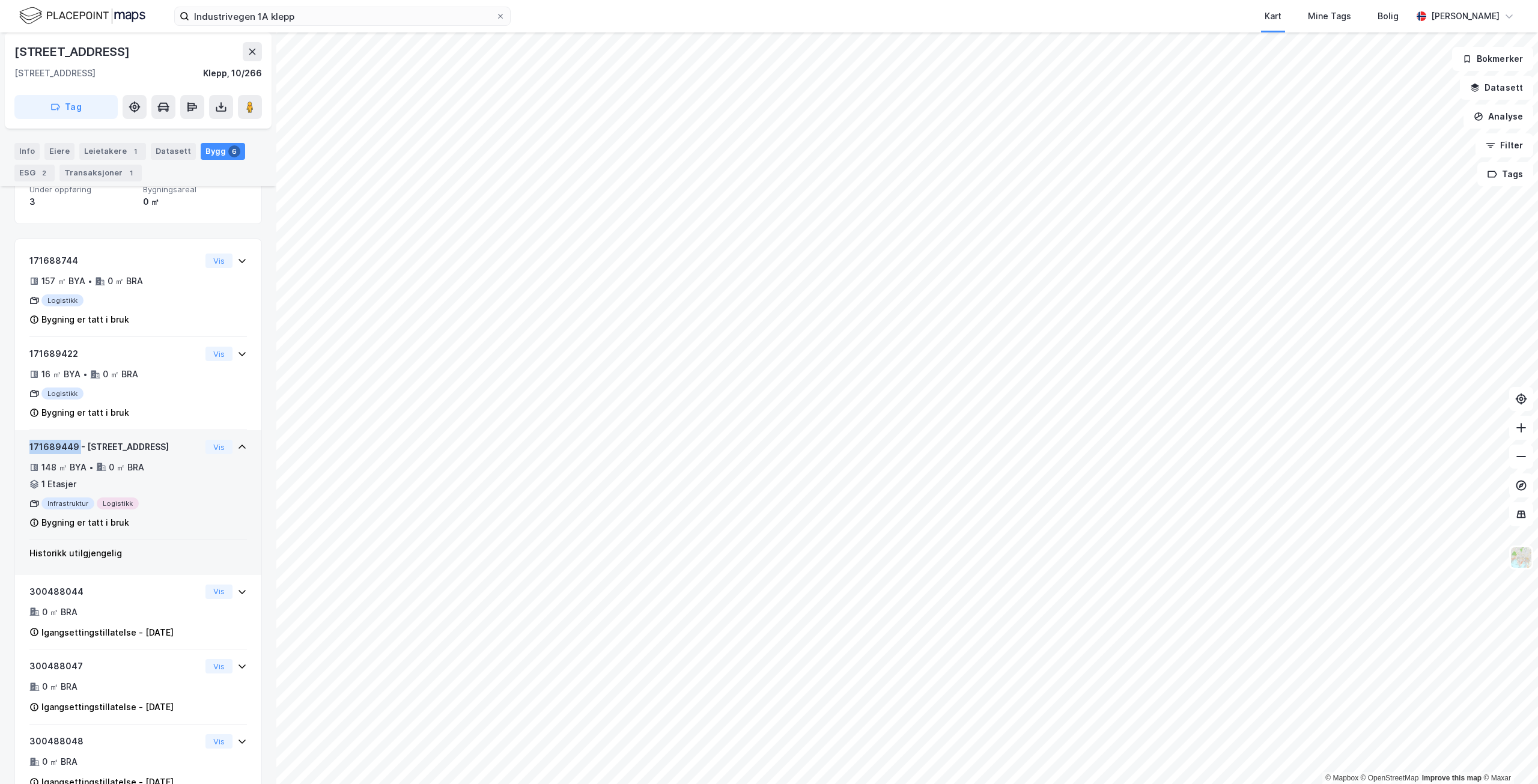
drag, startPoint x: 78, startPoint y: 445, endPoint x: 13, endPoint y: 447, distance: 65.0
click at [13, 447] on div "Industrivegen 1a [GEOGRAPHIC_DATA], [GEOGRAPHIC_DATA] Klepp, 10/266 Tag Hjemmel…" at bounding box center [138, 408] width 276 height 752
drag, startPoint x: 333, startPoint y: 25, endPoint x: 323, endPoint y: 16, distance: 13.5
click at [321, 23] on label "Industrivegen 1A klepp" at bounding box center [342, 16] width 337 height 19
click at [321, 23] on input "Industrivegen 1A klepp" at bounding box center [342, 16] width 306 height 18
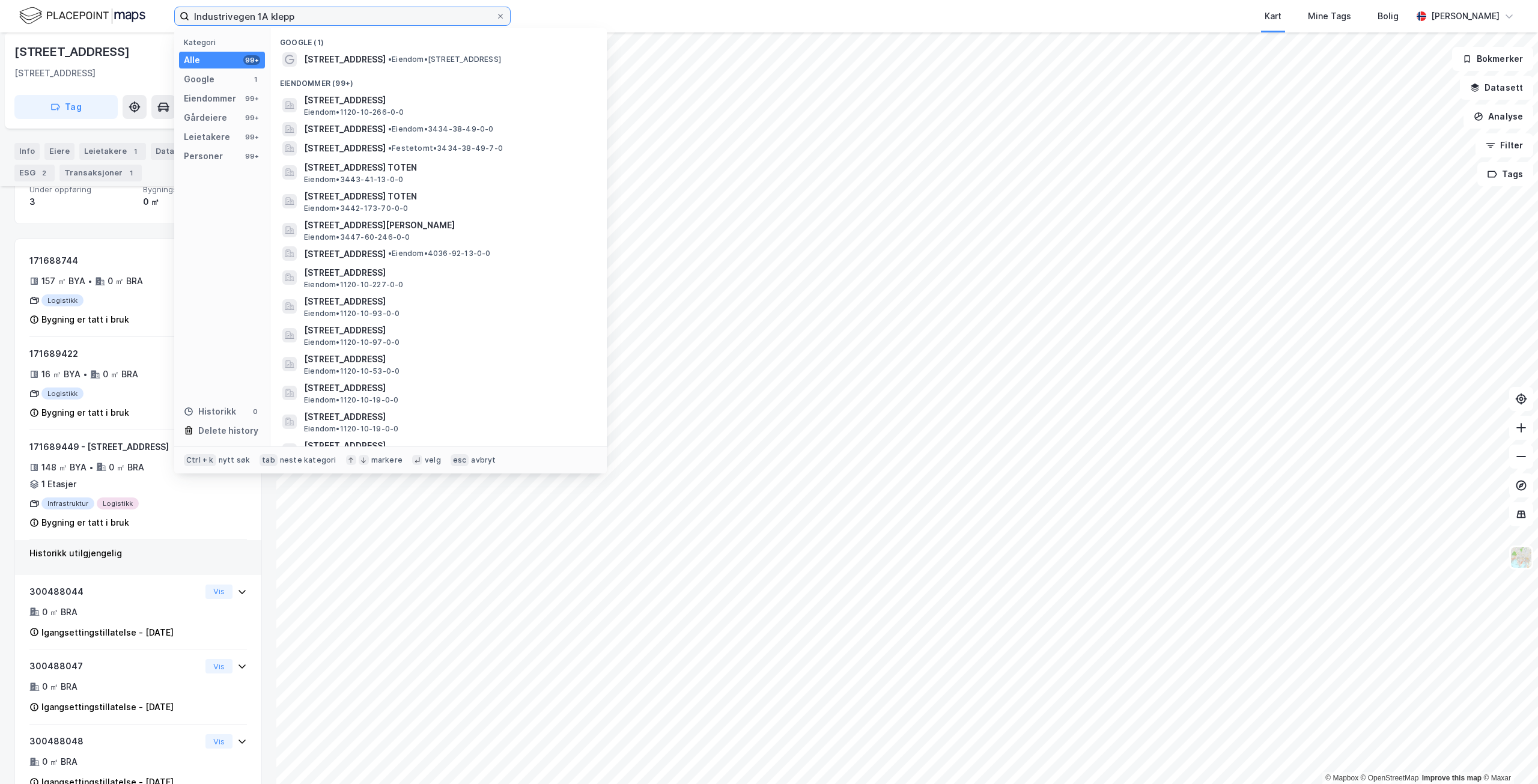
drag, startPoint x: 323, startPoint y: 16, endPoint x: 135, endPoint y: 9, distance: 188.1
click at [135, 9] on div "Industrivegen 1A klepp Kategori Alle 99+ Google 1 Eiendommer 99+ Gårdeiere 99+ …" at bounding box center [769, 16] width 1538 height 32
paste input "[STREET_ADDRESS]"
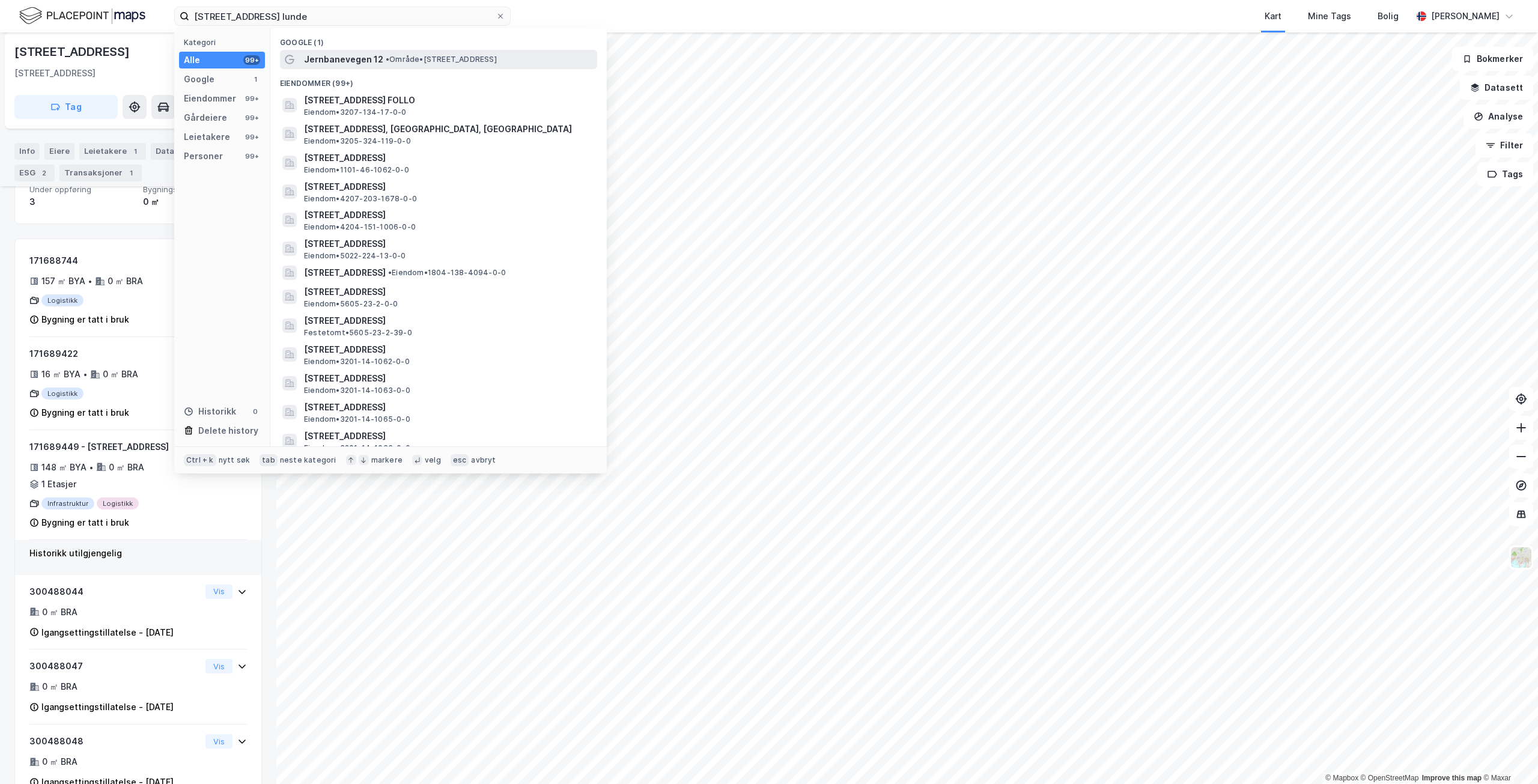
click at [455, 59] on span "• Område • [STREET_ADDRESS]" at bounding box center [441, 59] width 111 height 10
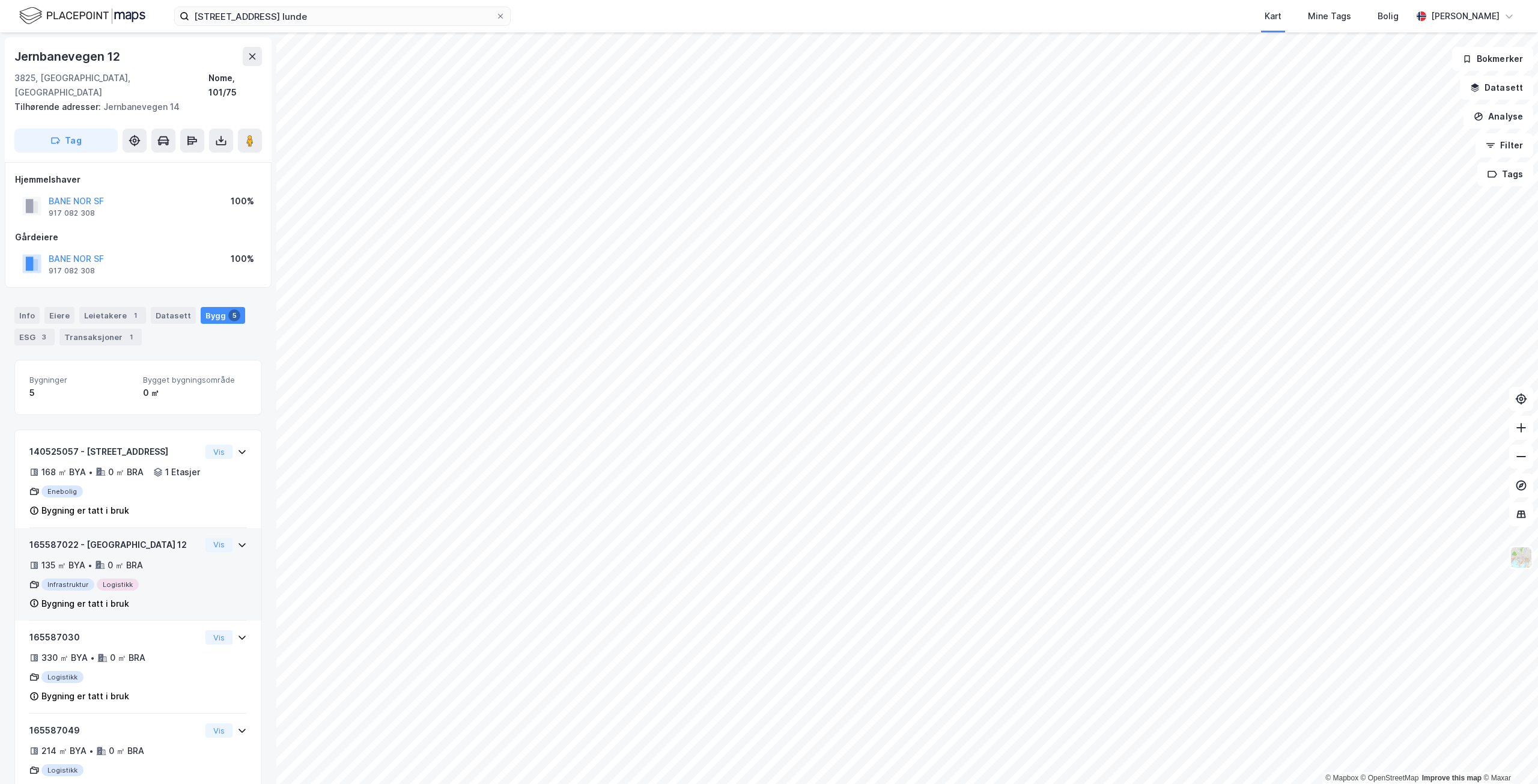
click at [166, 572] on div "135 ㎡ BYA • 0 ㎡ BRA" at bounding box center [115, 565] width 171 height 14
drag, startPoint x: 78, startPoint y: 549, endPoint x: 21, endPoint y: 549, distance: 57.0
click at [21, 549] on div "165587022 - [GEOGRAPHIC_DATA] 12 135 ㎡ BYA • 0 ㎡ BRA Infrastruktur Logistikk By…" at bounding box center [138, 575] width 246 height 93
click at [219, 583] on div "165587022 - [GEOGRAPHIC_DATA] 12 135 ㎡ BYA • 0 ㎡ BRA Infrastruktur Logistikk By…" at bounding box center [138, 579] width 218 height 83
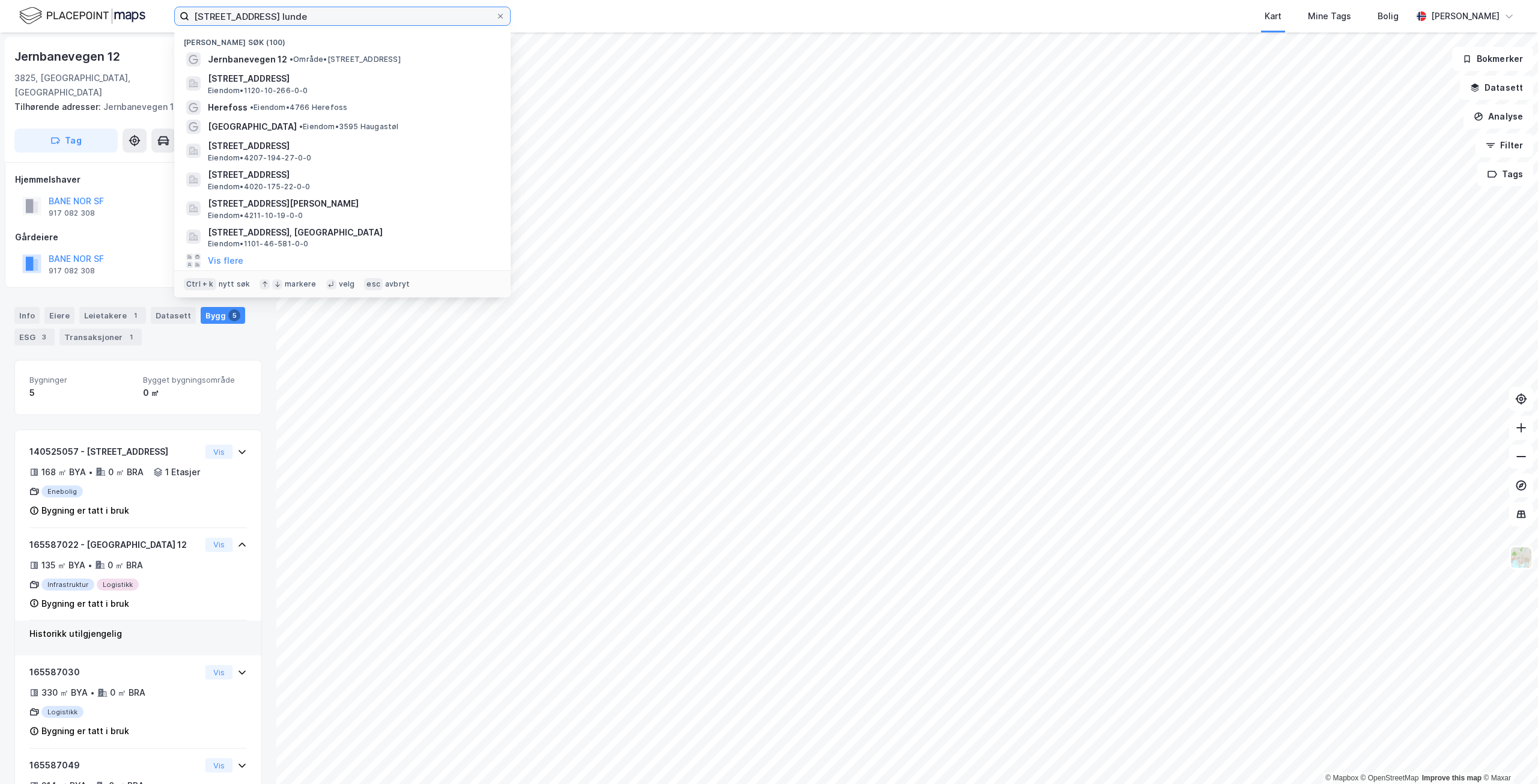
drag, startPoint x: 331, startPoint y: 17, endPoint x: 161, endPoint y: 11, distance: 170.1
click at [161, 11] on div "Jernbaneveien 12 lunde Nylige søk (100) [STREET_ADDRESS] • Område • [STREET_ADD…" at bounding box center [769, 16] width 1538 height 32
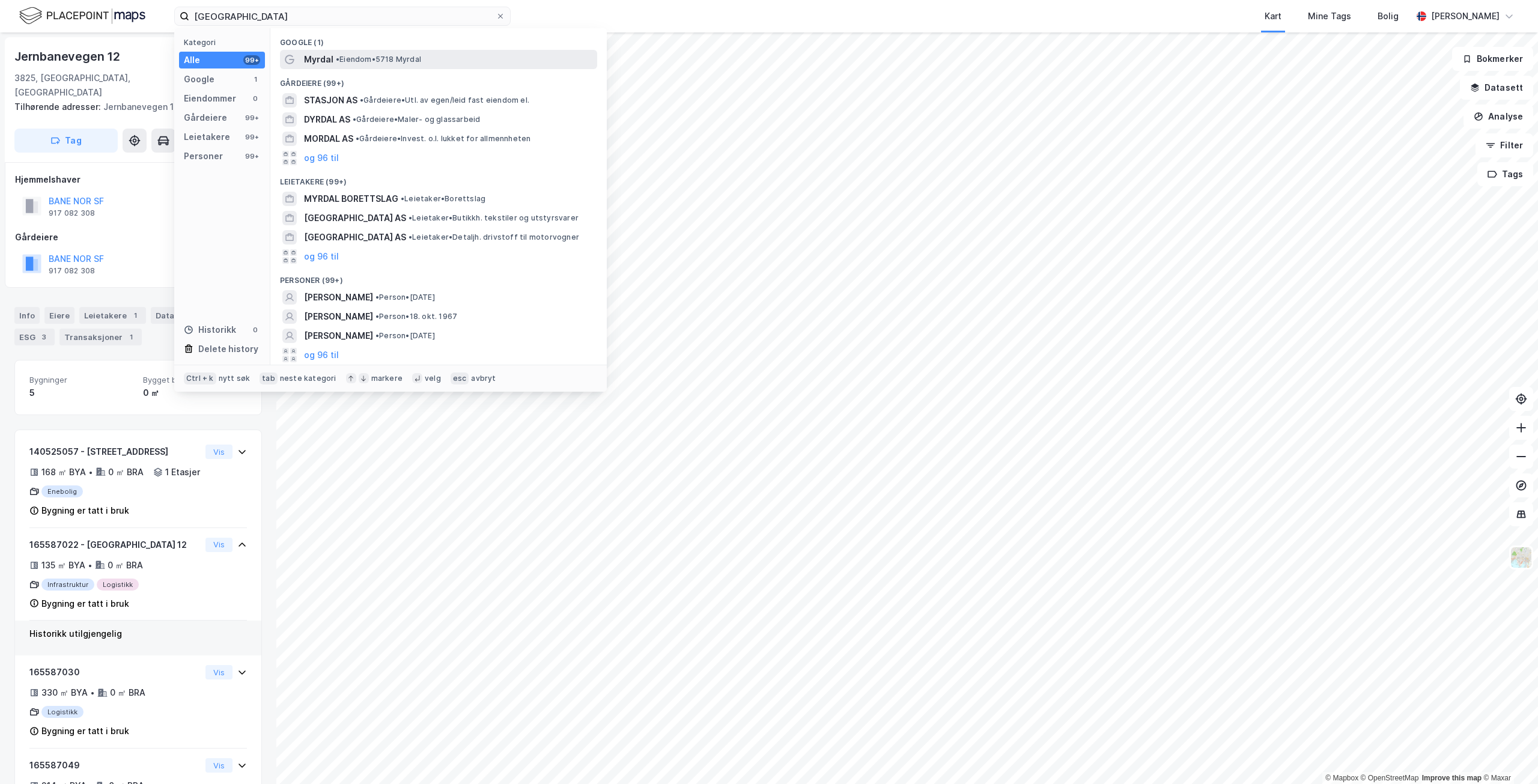
click at [364, 63] on span "• Eiendom • 5718 Myrdal" at bounding box center [379, 59] width 86 height 10
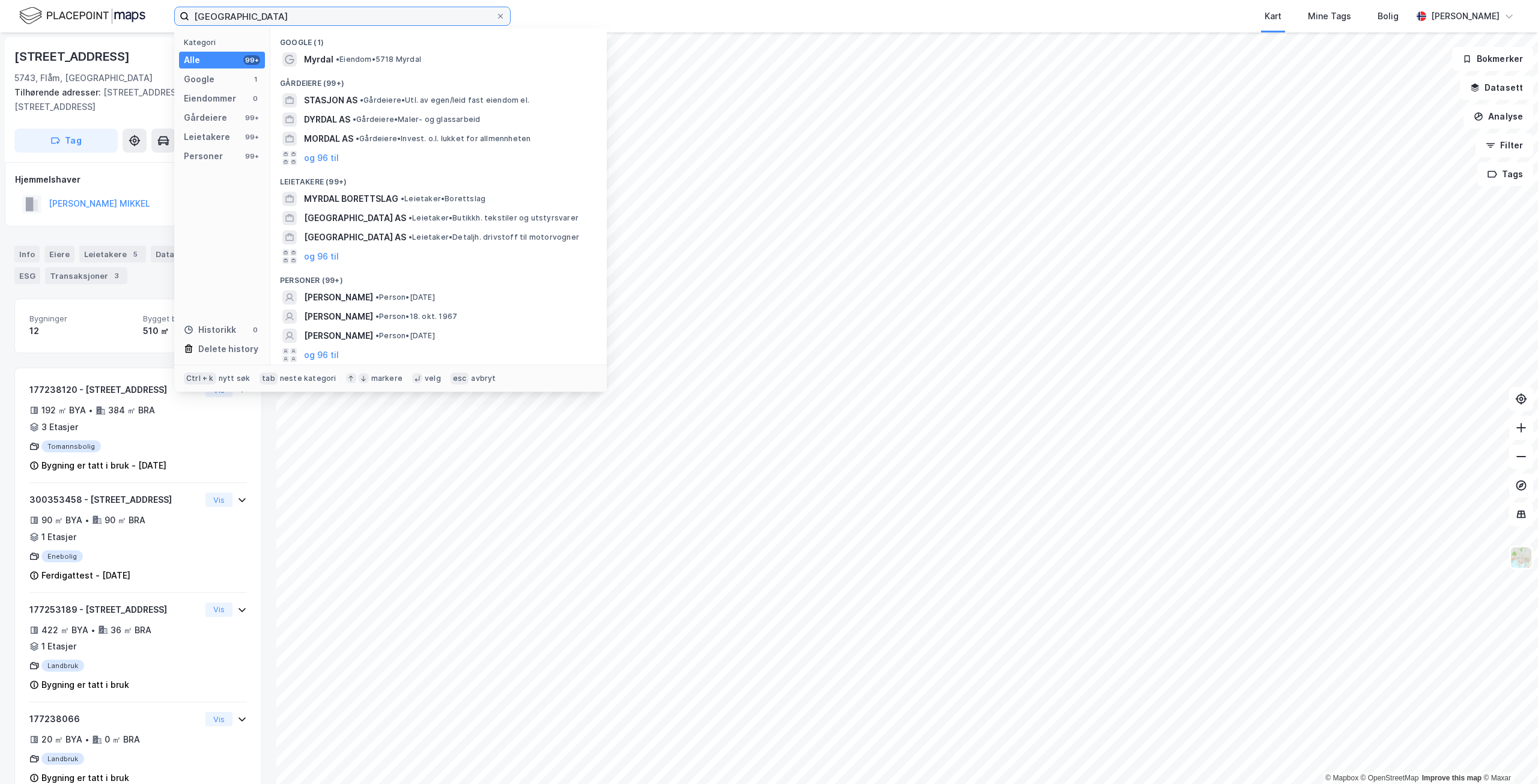
drag, startPoint x: 287, startPoint y: 13, endPoint x: 116, endPoint y: 4, distance: 171.2
click at [116, 4] on div "Myrdal stasjon Kategori Alle 99+ Google 1 Eiendommer 0 Gårdeiere 99+ Leietakere…" at bounding box center [769, 16] width 1538 height 32
type input "L"
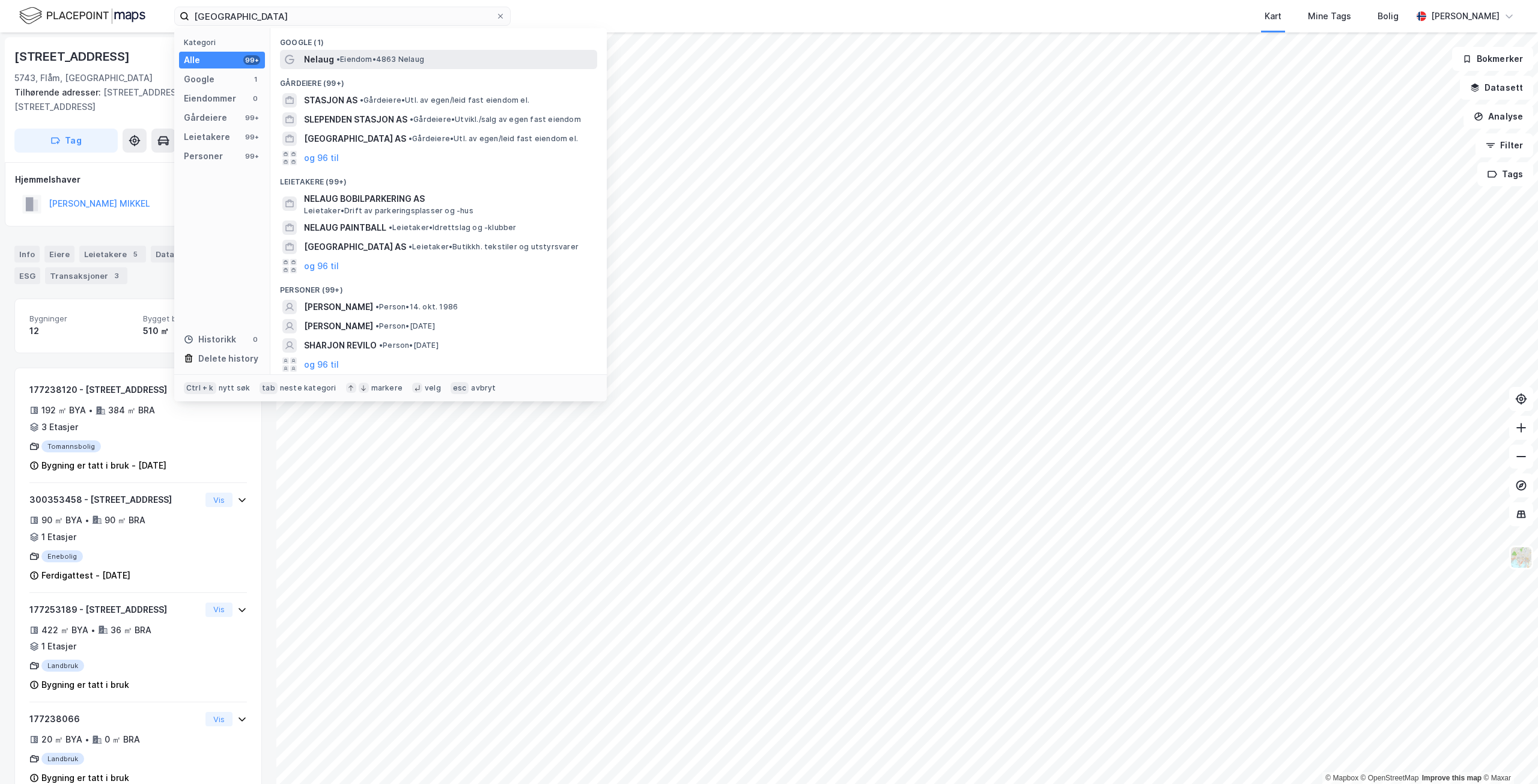
click at [409, 67] on div "Nelaug • Eiendom • 4863 [PERSON_NAME]" at bounding box center [439, 59] width 318 height 19
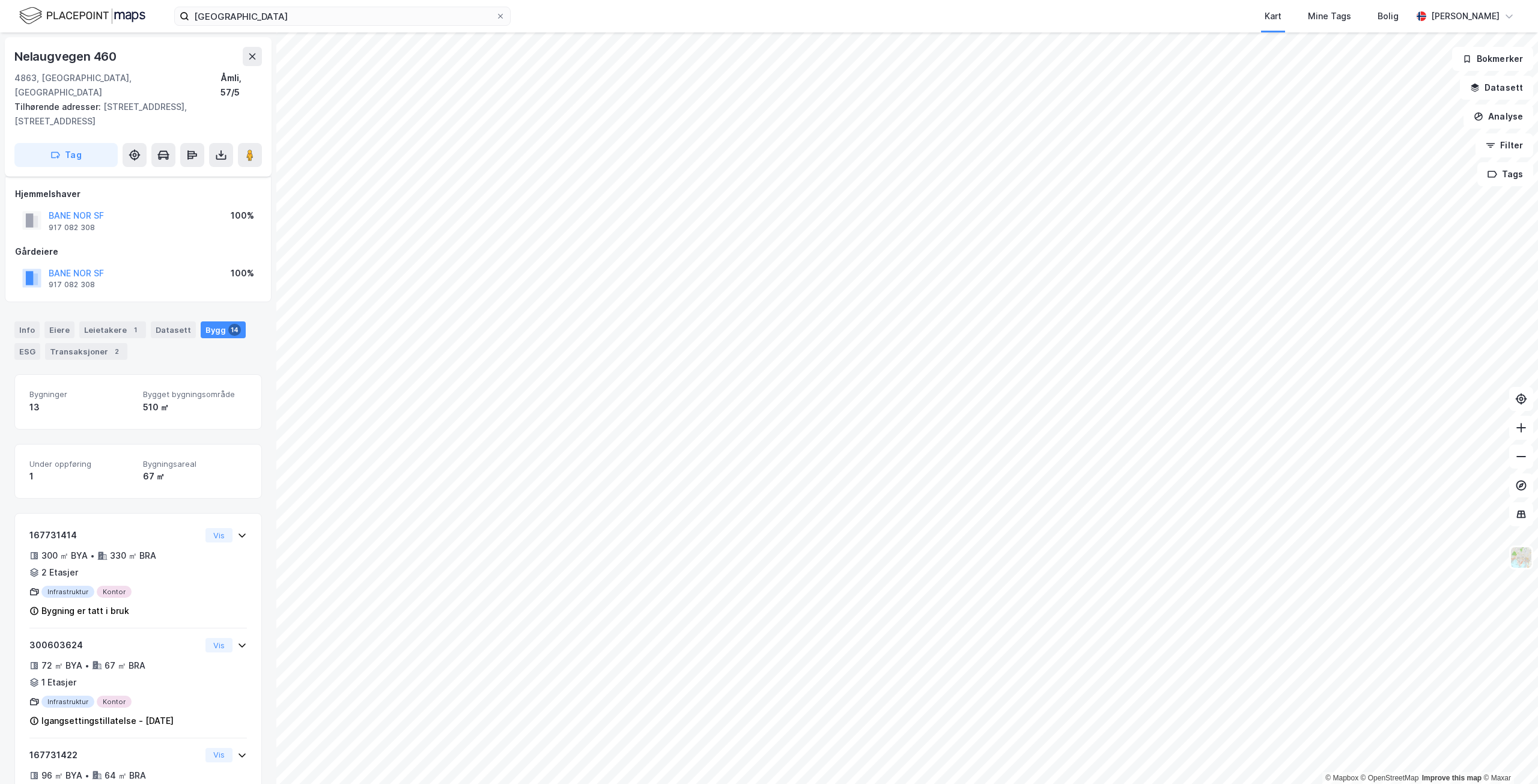
scroll to position [231, 0]
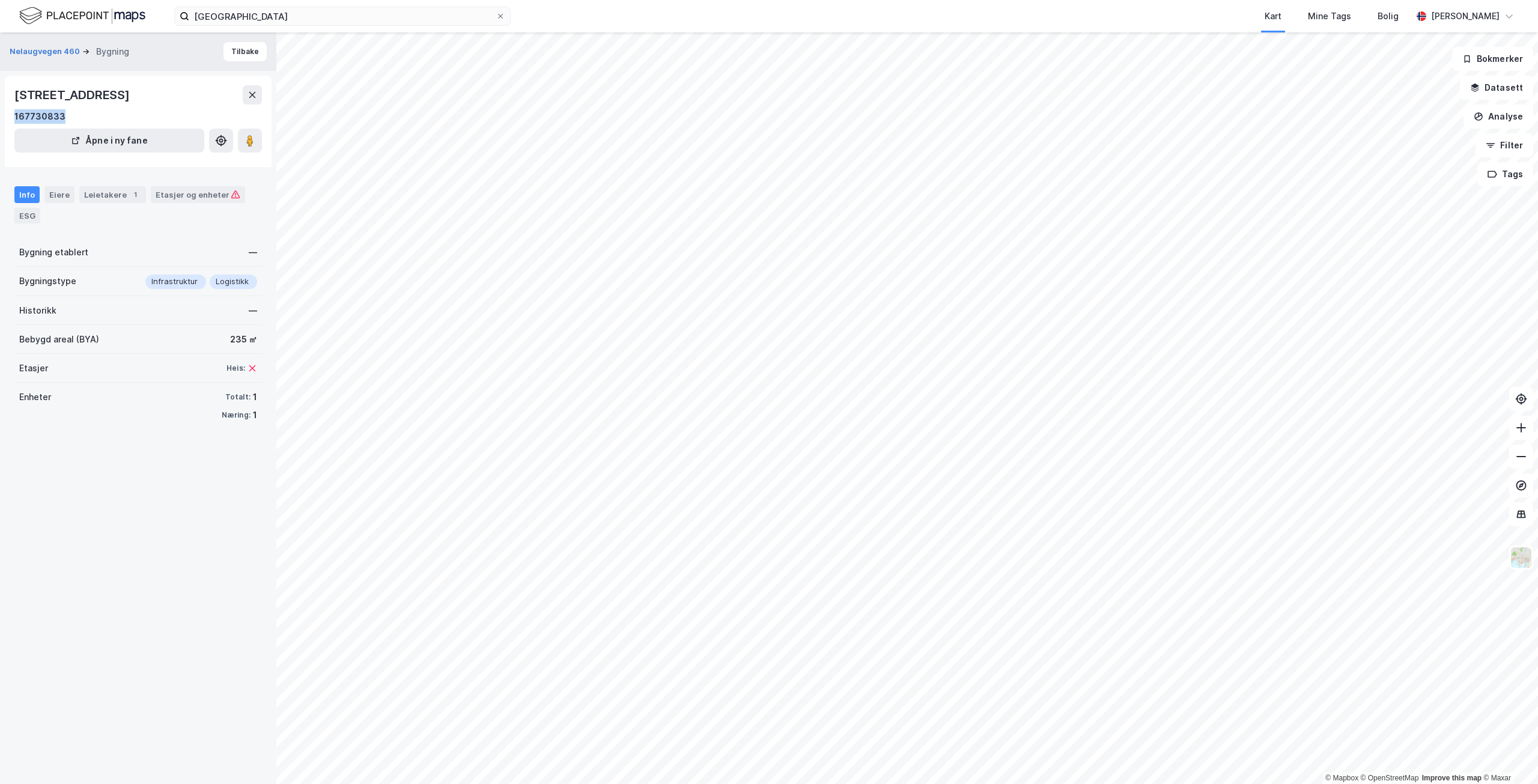
drag, startPoint x: 73, startPoint y: 108, endPoint x: 0, endPoint y: 112, distance: 73.1
click at [0, 112] on div "Nelaugvegen 460 Bygning Tilbake Nelaugvegen 460, [GEOGRAPHIC_DATA] 167730833 Åp…" at bounding box center [138, 408] width 276 height 752
click at [305, 20] on input "[GEOGRAPHIC_DATA]" at bounding box center [342, 16] width 306 height 18
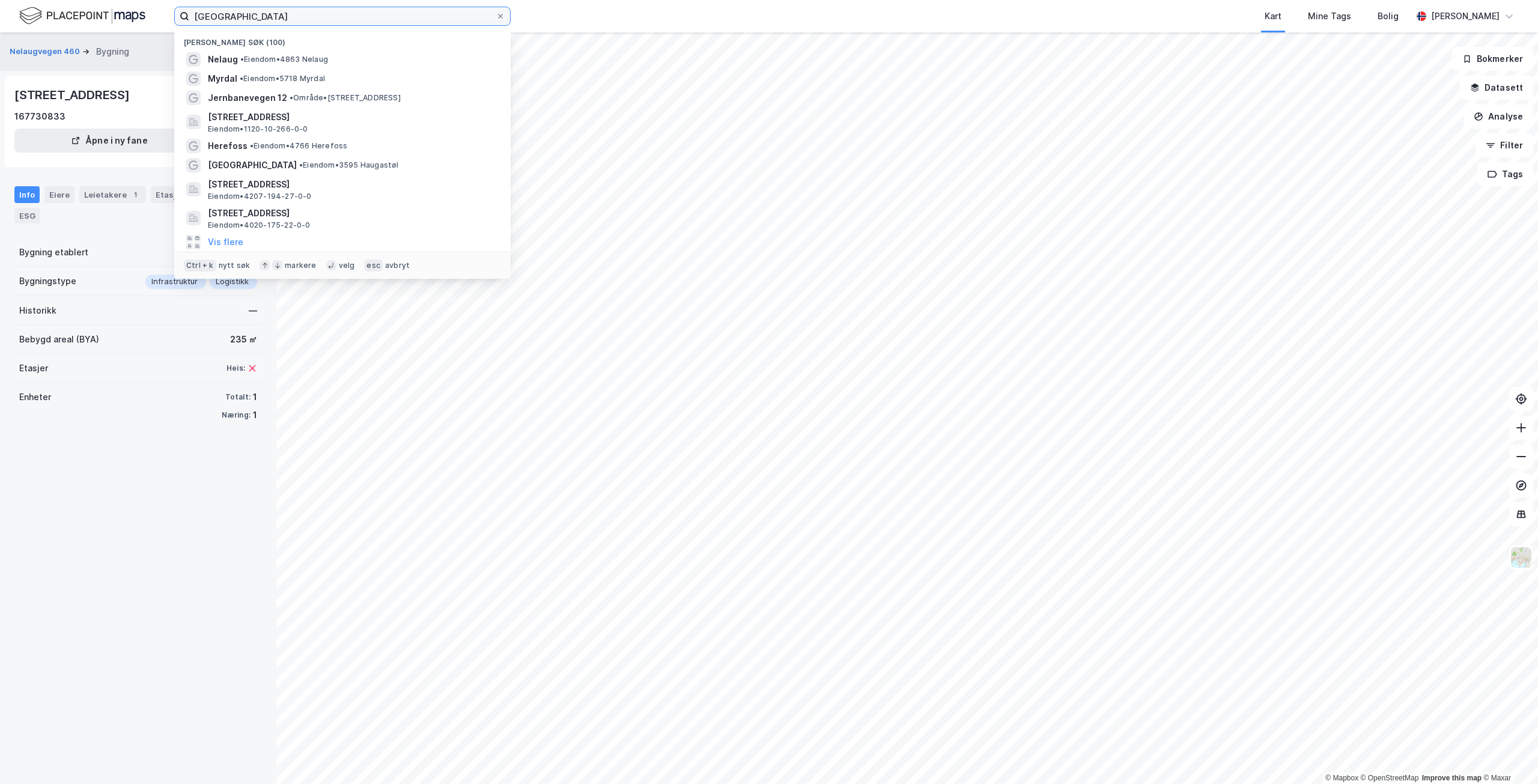
drag, startPoint x: 304, startPoint y: 19, endPoint x: 0, endPoint y: -31, distance: 308.1
click at [0, 0] on html "[GEOGRAPHIC_DATA] Nylige søk (100) Nelaug • Eiendom • 4863 [PERSON_NAME] • Eien…" at bounding box center [769, 392] width 1538 height 784
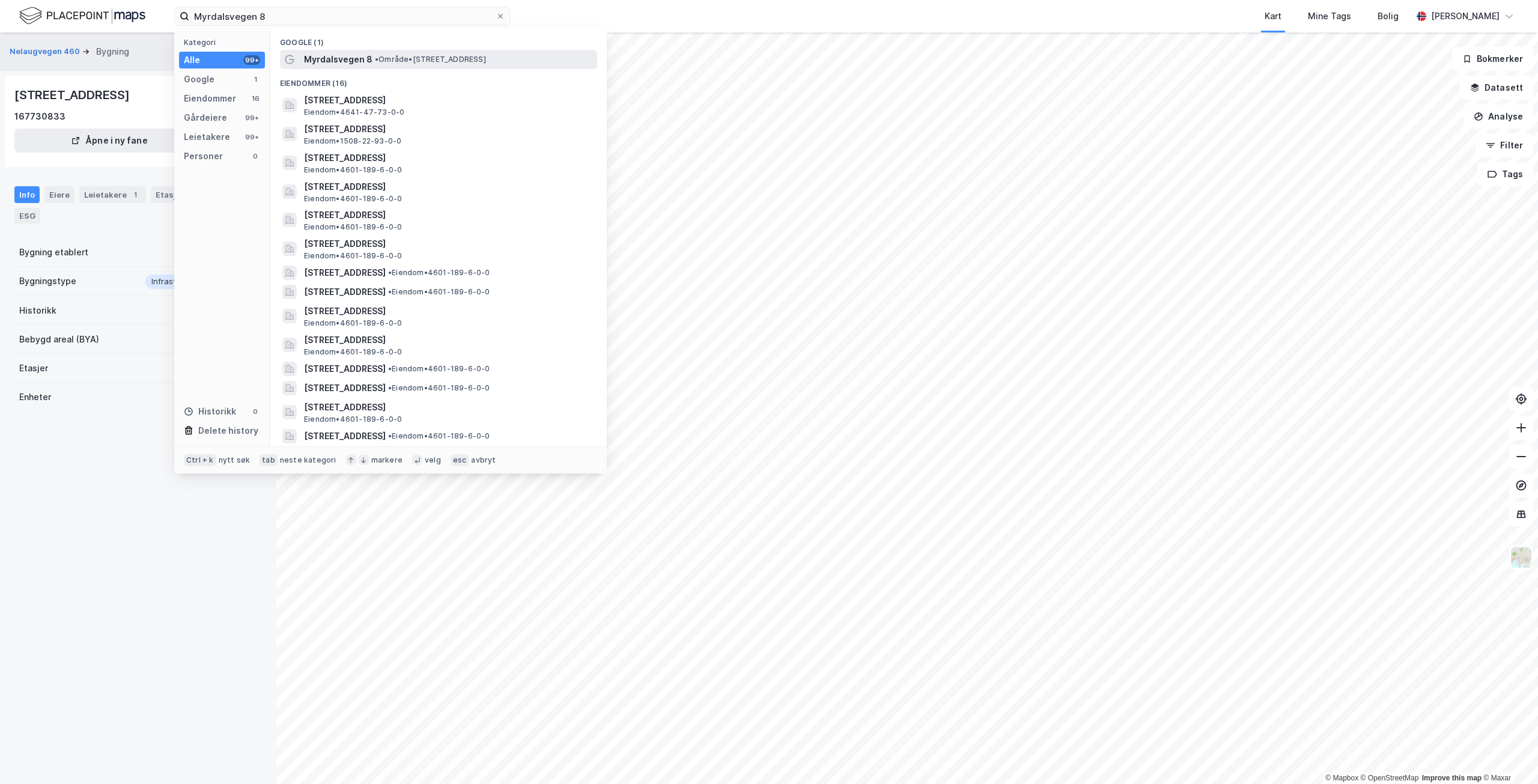
click at [389, 63] on span "• Område • [STREET_ADDRESS]" at bounding box center [430, 59] width 111 height 10
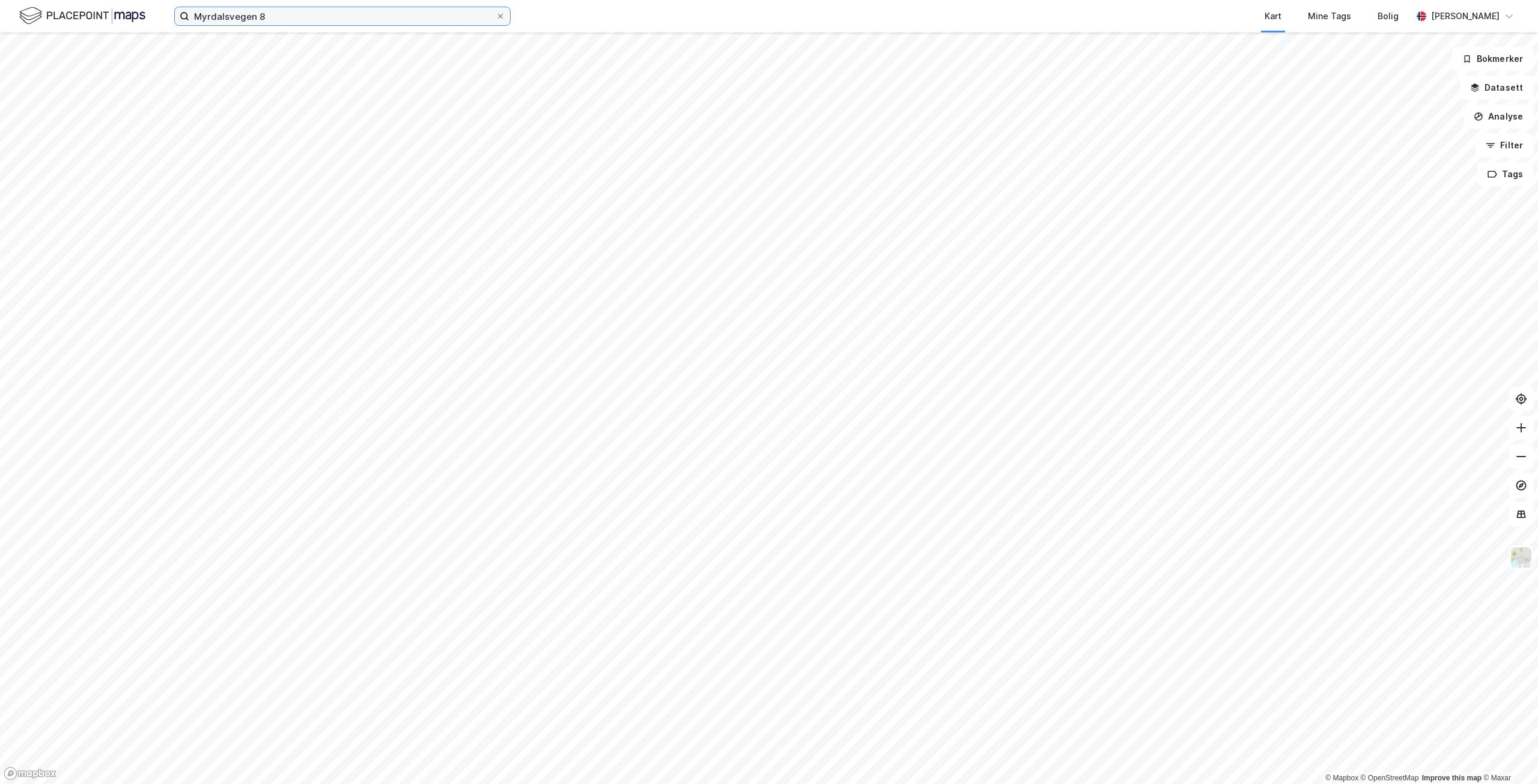
click at [300, 19] on input "Myrdalsvegen 8" at bounding box center [342, 16] width 306 height 18
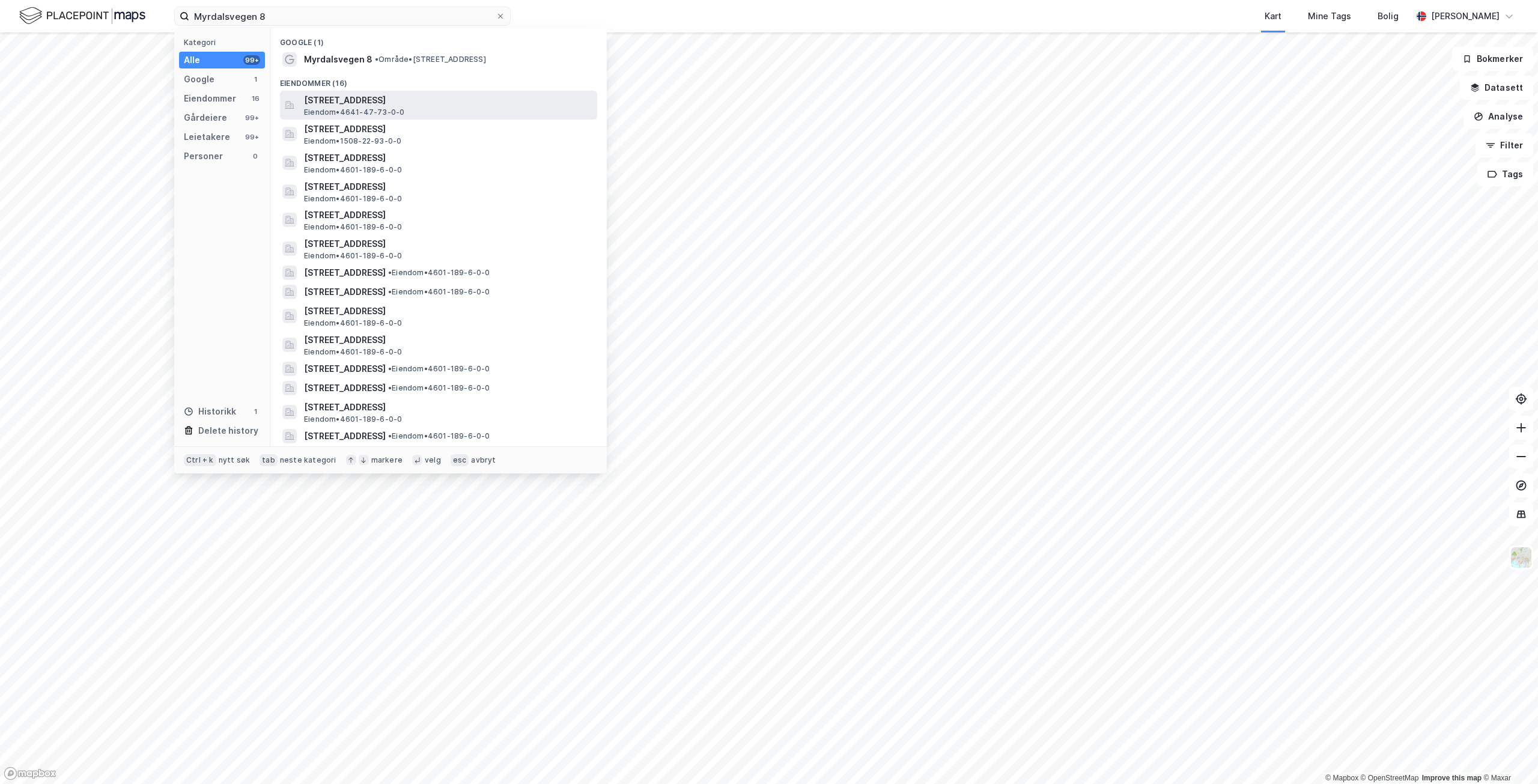
click at [455, 105] on span "[STREET_ADDRESS]" at bounding box center [448, 101] width 288 height 14
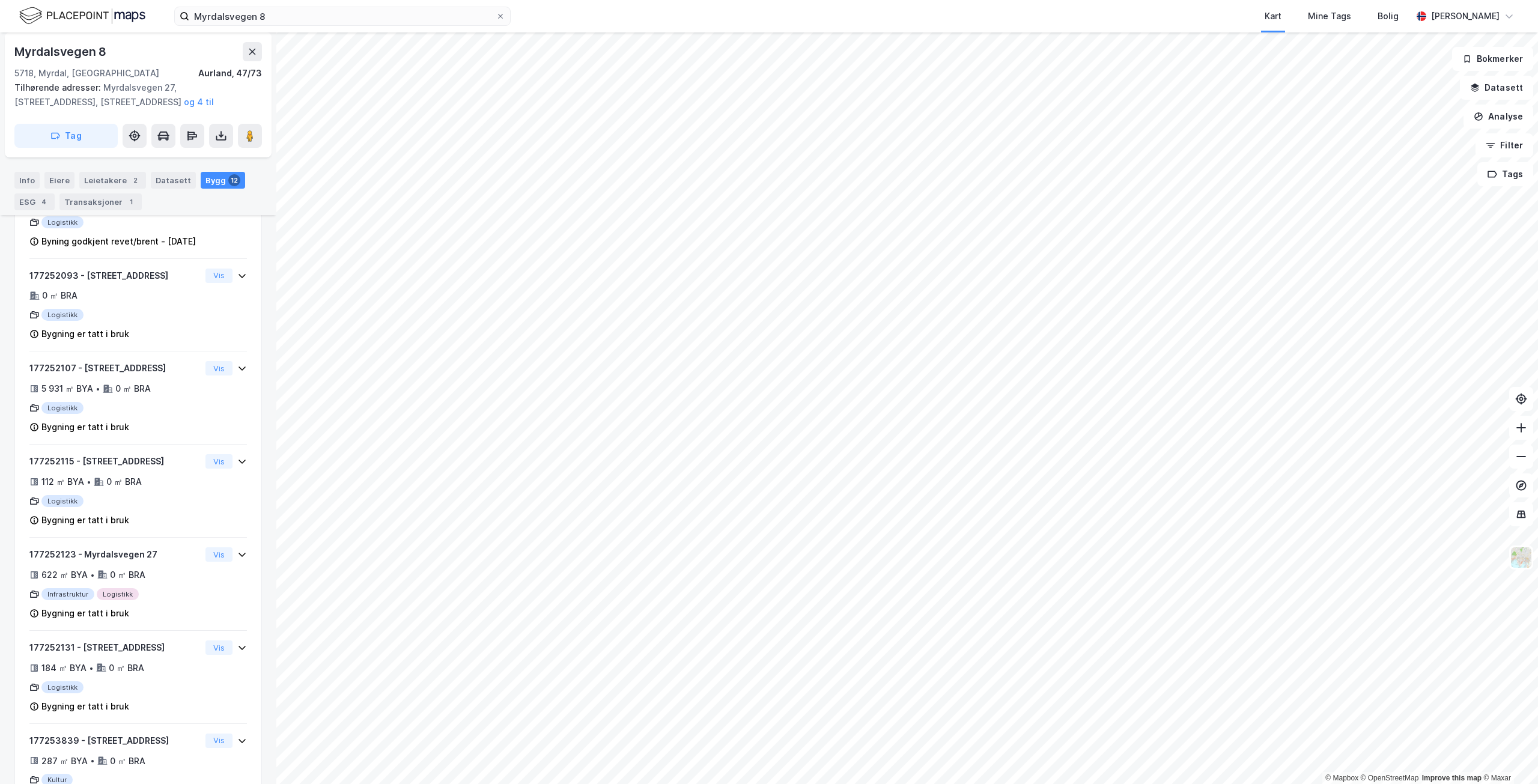
scroll to position [789, 0]
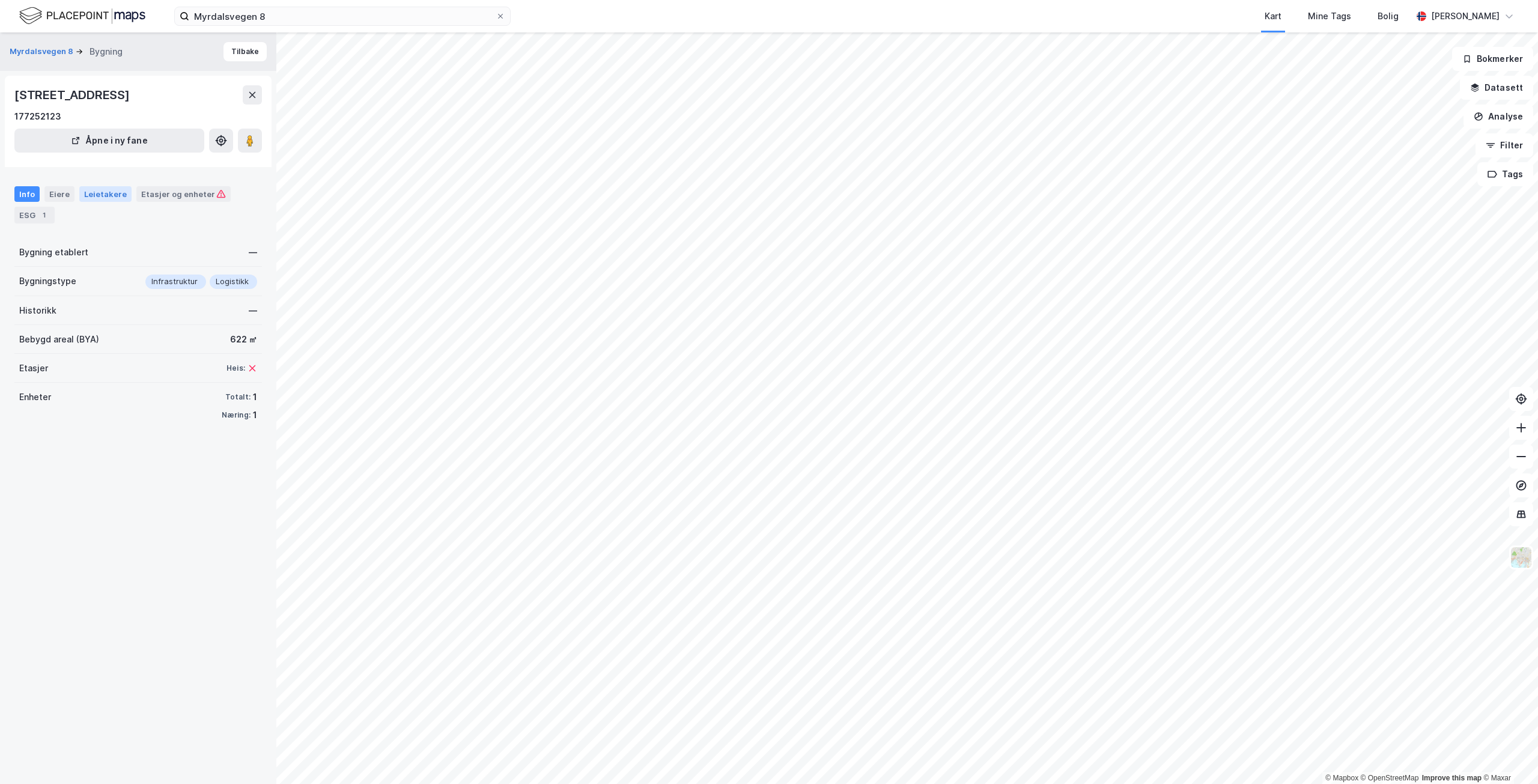
click at [103, 188] on div "Leietakere" at bounding box center [105, 194] width 52 height 16
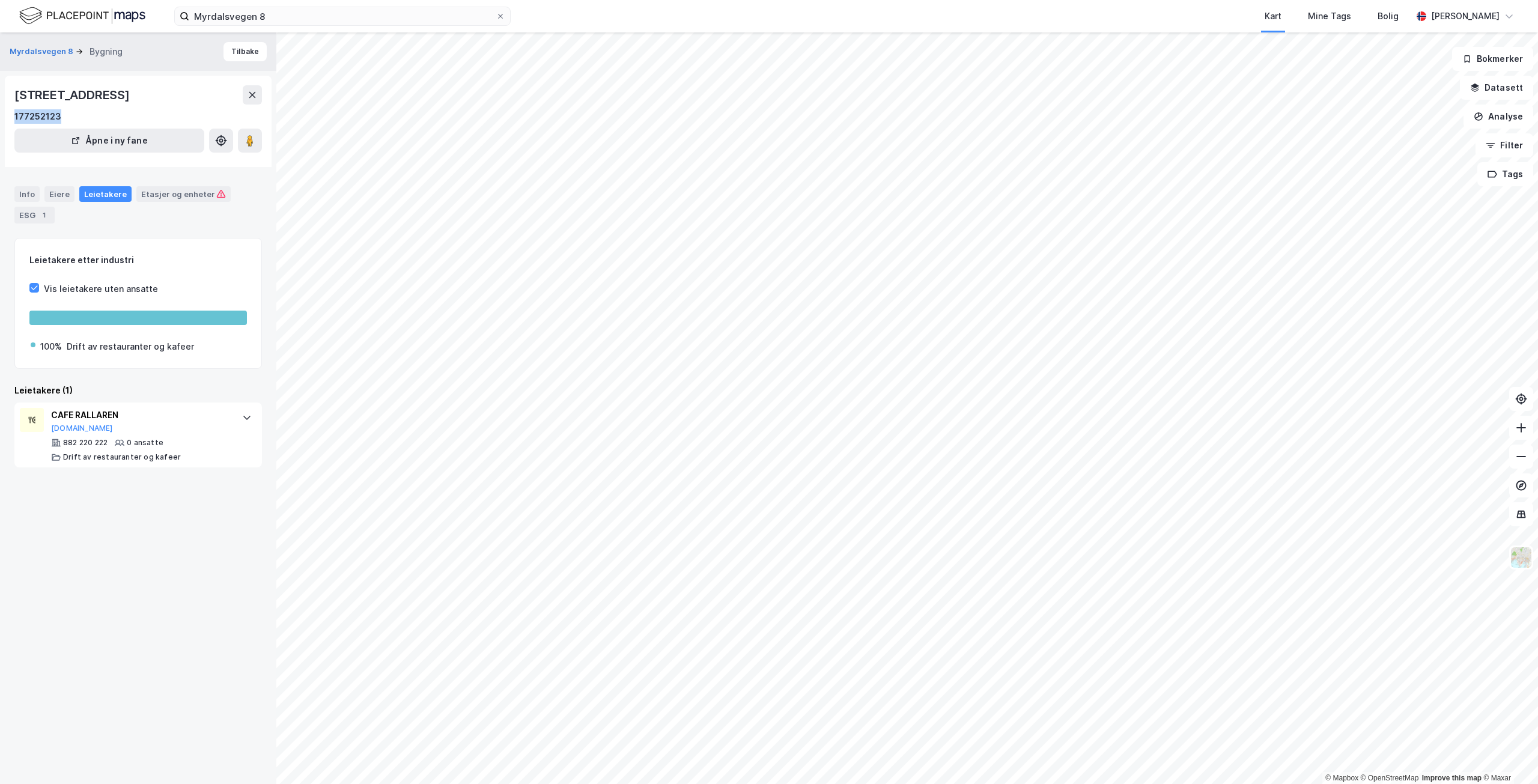
drag, startPoint x: 74, startPoint y: 112, endPoint x: 2, endPoint y: 112, distance: 72.0
click at [2, 112] on div "Myrdalsvegen 8 Bygning Tilbake [STREET_ADDRESS] 177252123 Åpne i ny fane Info E…" at bounding box center [138, 408] width 276 height 752
click at [60, 193] on div "Eiere" at bounding box center [59, 194] width 30 height 16
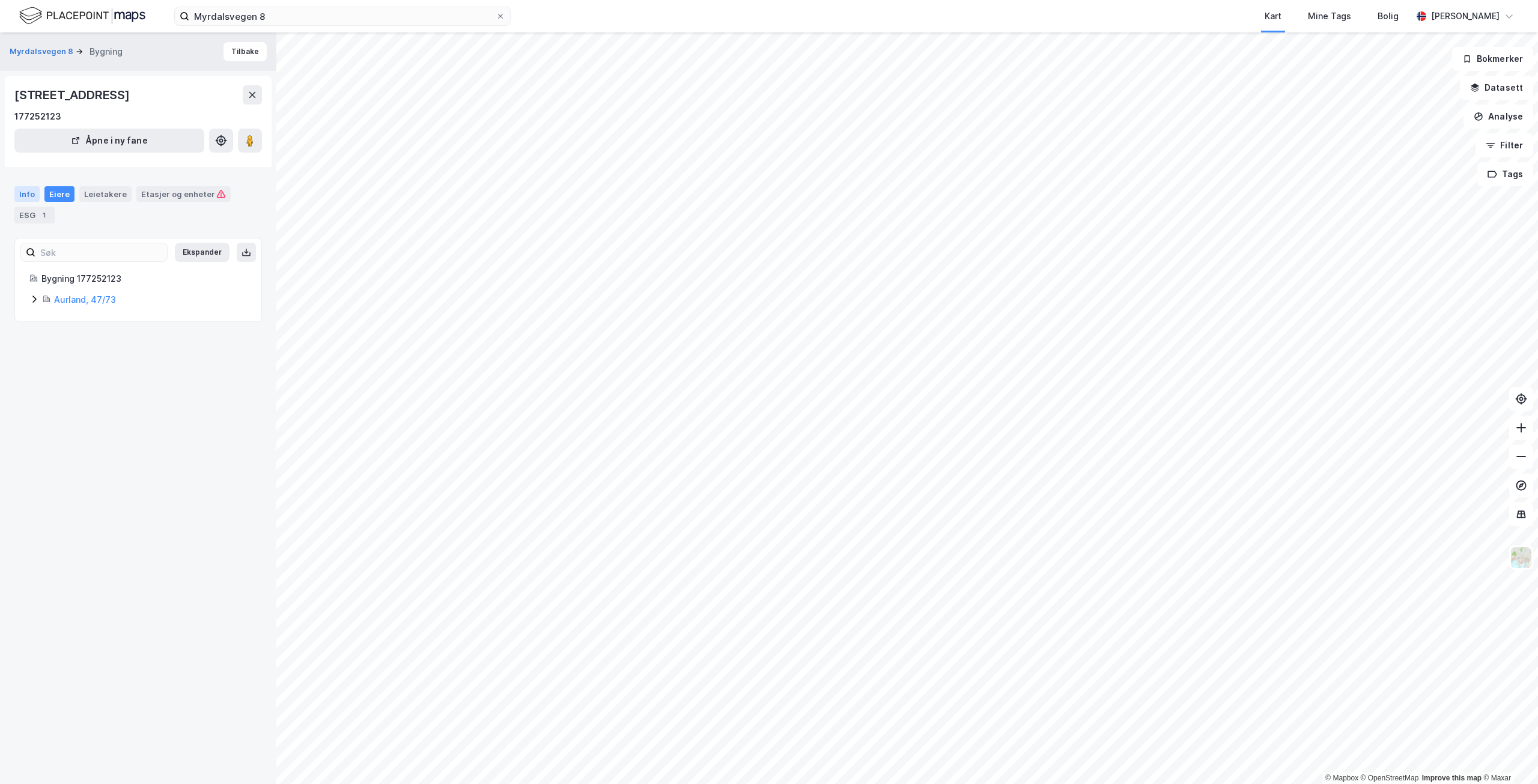
click at [22, 188] on div "Info" at bounding box center [27, 194] width 25 height 16
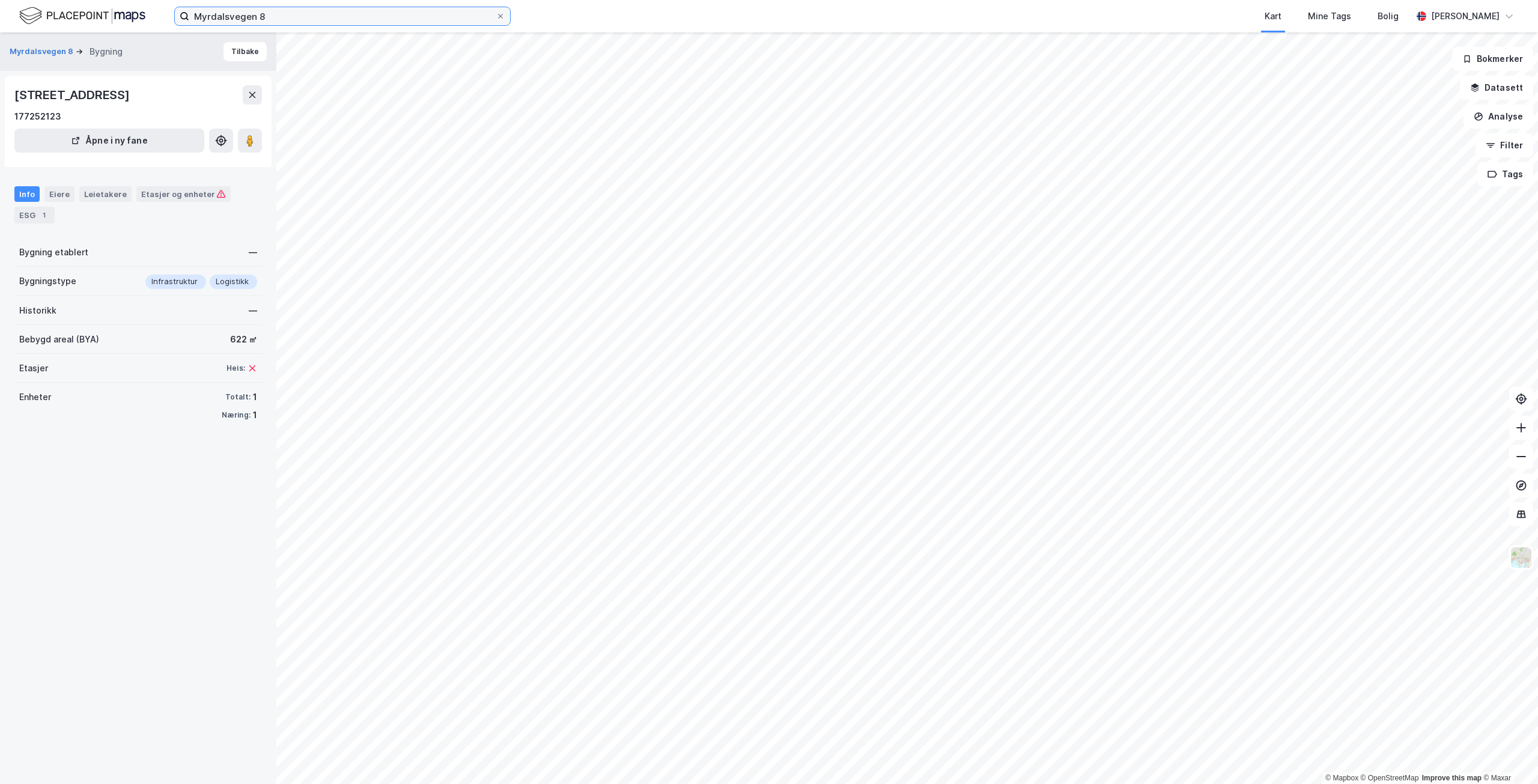
click at [350, 14] on input "Myrdalsvegen 8" at bounding box center [342, 16] width 306 height 18
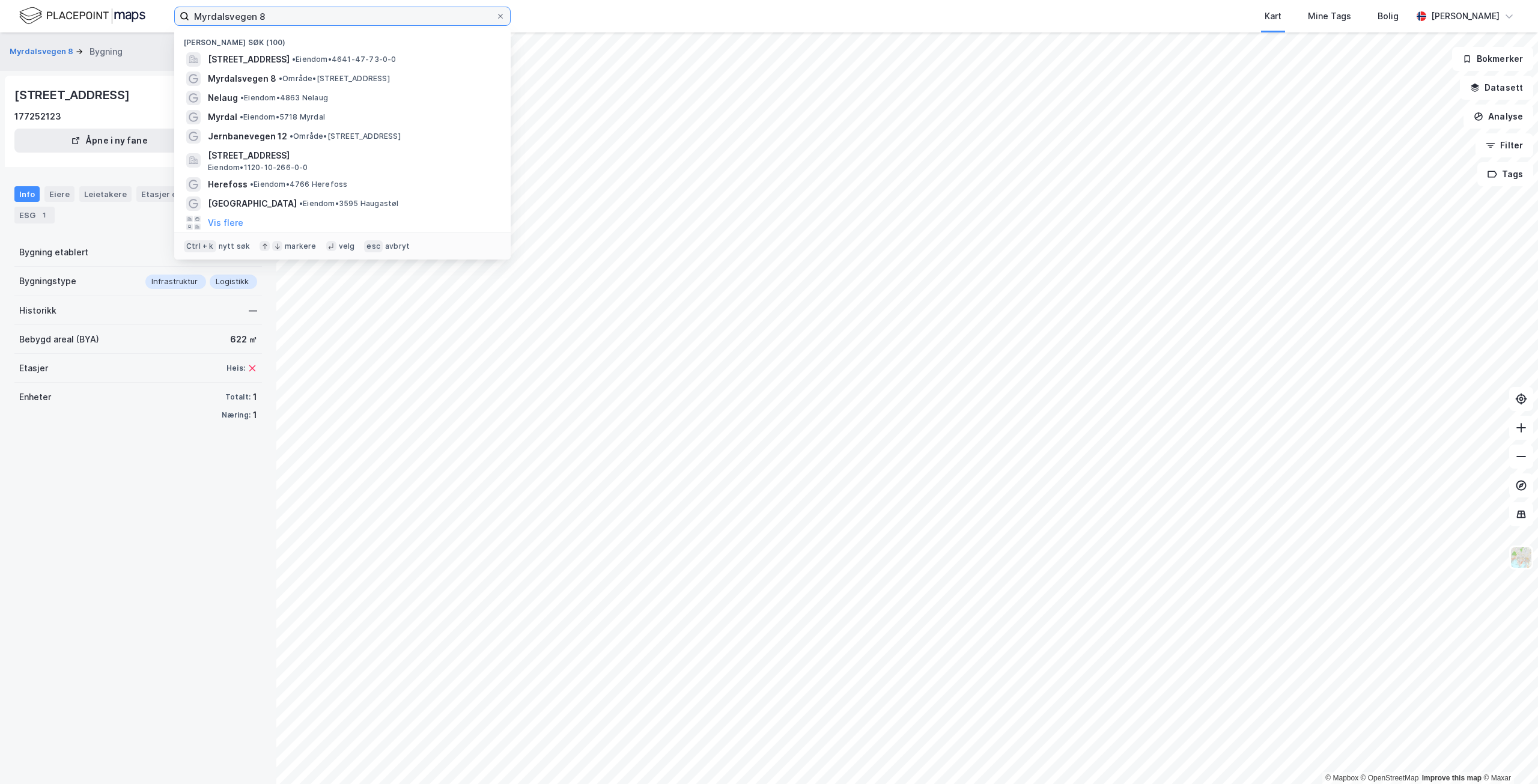
drag, startPoint x: 357, startPoint y: 20, endPoint x: 102, endPoint y: 7, distance: 255.3
click at [102, 7] on div "Myrdalsvegen 8 Nylige søk (100) [STREET_ADDRESS] • Eiendom • 4641-47-73-0-0 Myr…" at bounding box center [769, 16] width 1538 height 32
paste input "Nordagutuvegen 663"
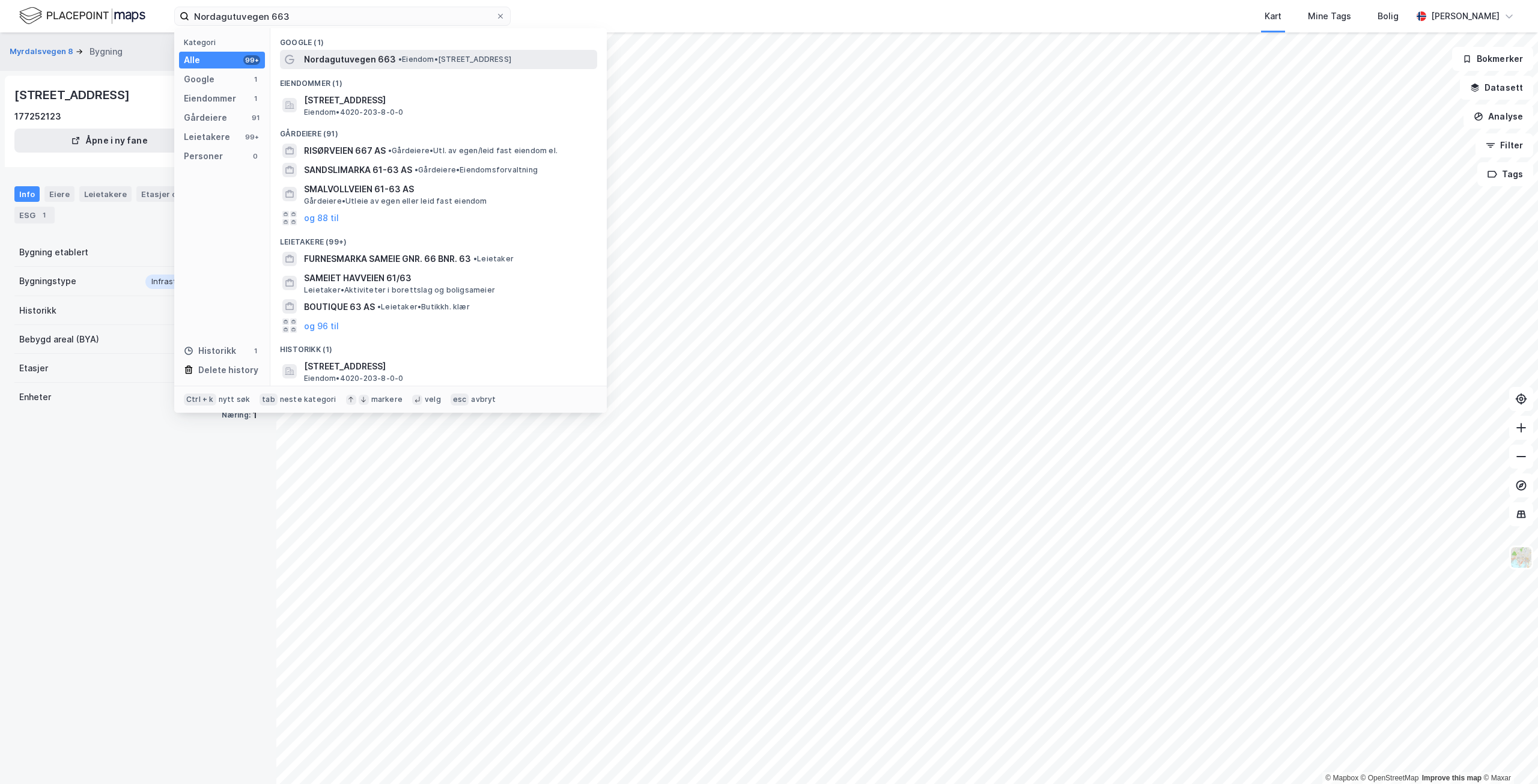
click at [360, 56] on span "Nordagutuvegen 663" at bounding box center [350, 59] width 92 height 14
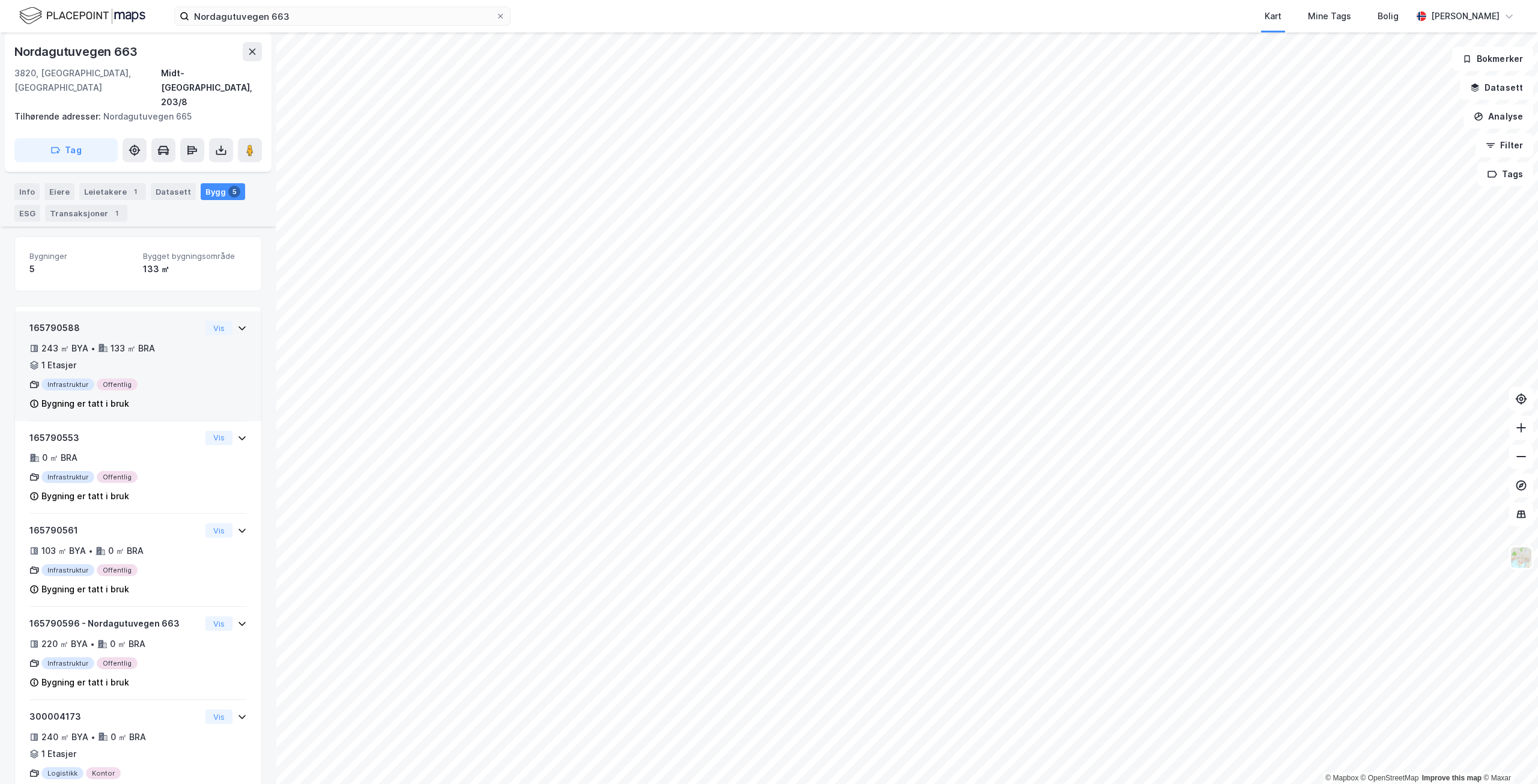
scroll to position [154, 0]
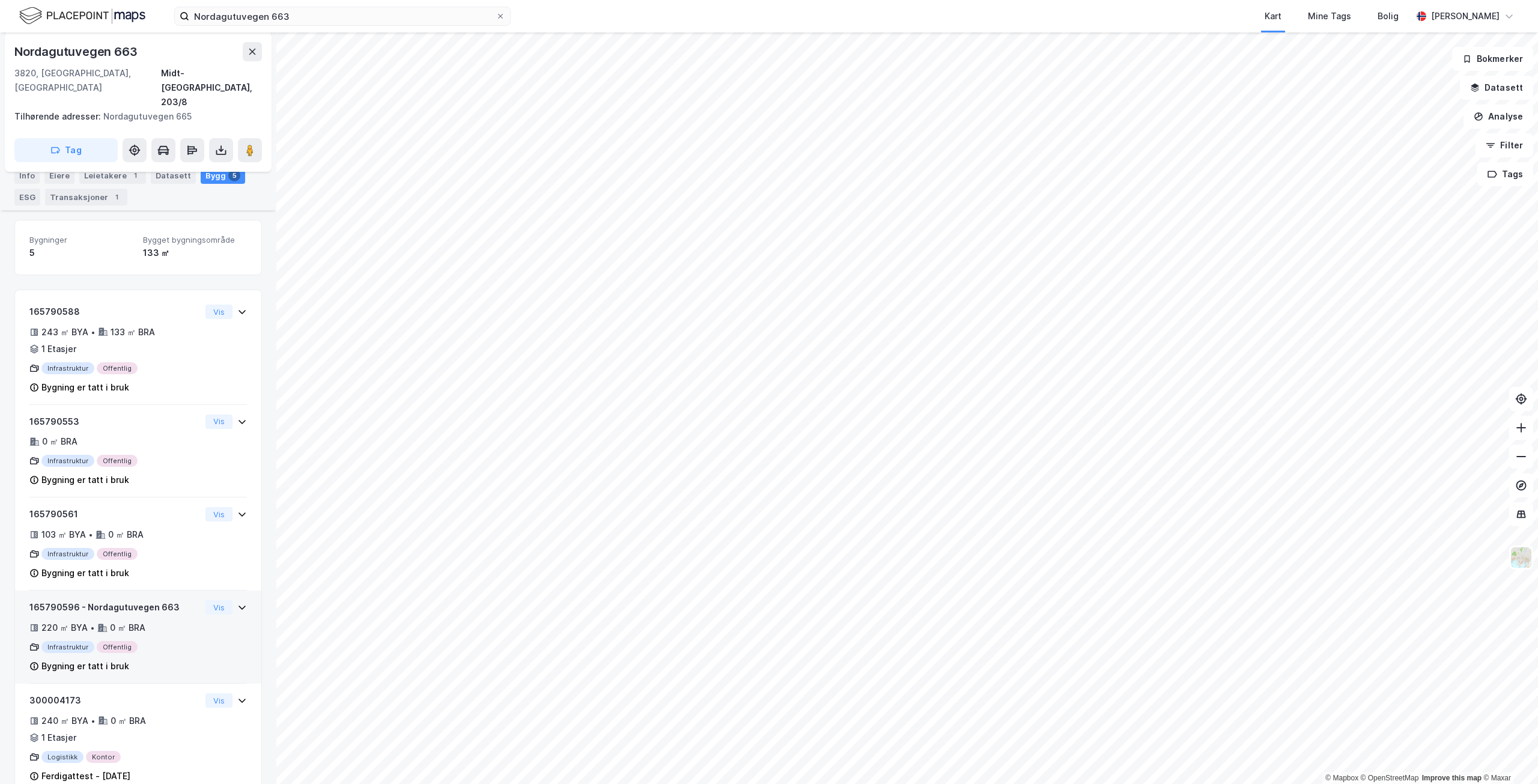
click at [151, 621] on div "220 ㎡ BYA • 0 ㎡ BRA" at bounding box center [115, 628] width 171 height 14
click at [216, 600] on button "Vis" at bounding box center [219, 607] width 27 height 14
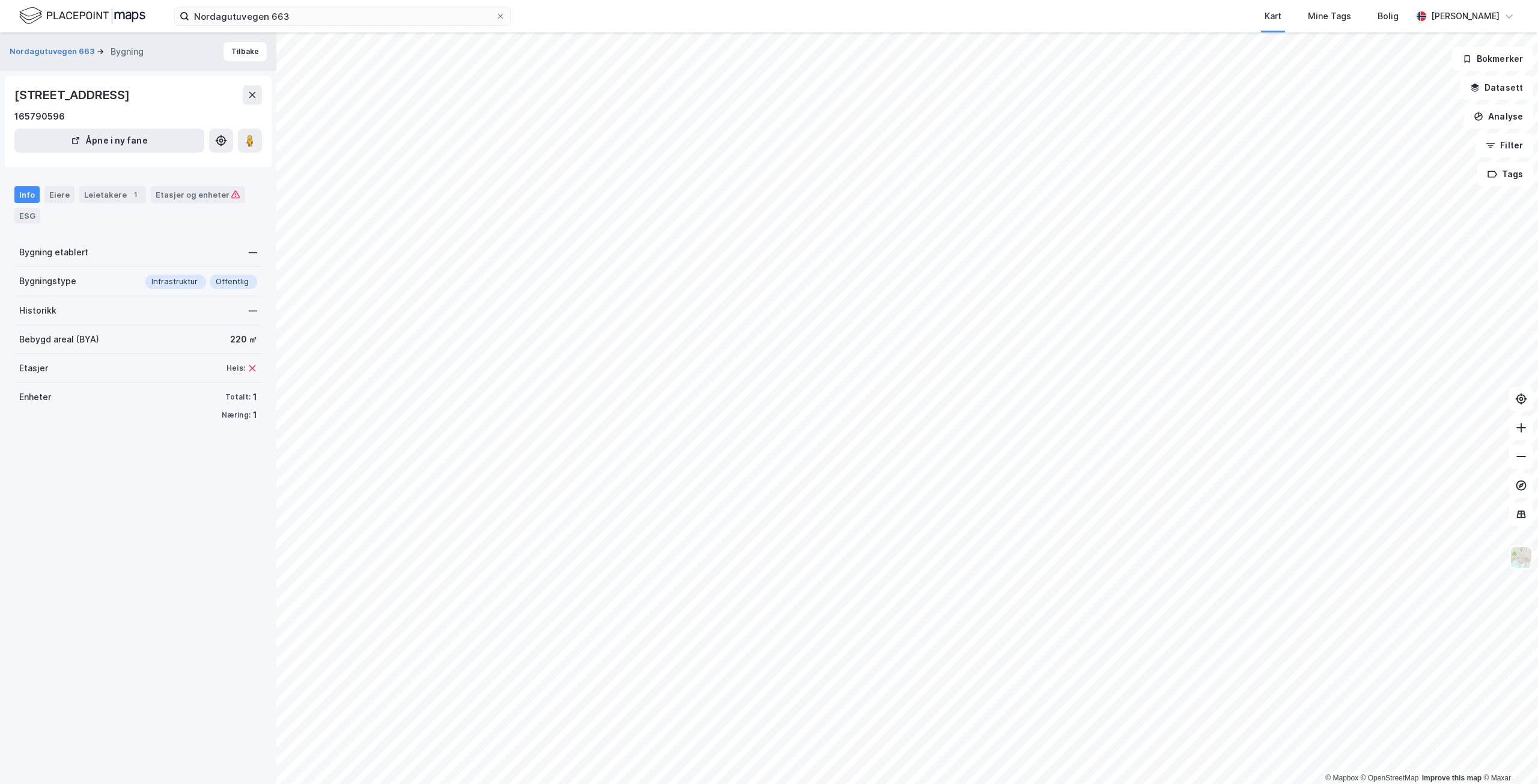
drag, startPoint x: 84, startPoint y: 148, endPoint x: 125, endPoint y: 129, distance: 45.2
click at [64, 139] on div "Nordagutuvegen 663, 3820, [GEOGRAPHIC_DATA] 165790596 Åpne i ny fane" at bounding box center [138, 121] width 267 height 91
drag, startPoint x: 126, startPoint y: 130, endPoint x: 0, endPoint y: 132, distance: 126.0
click at [0, 132] on div "Nordagutuvegen 663 Bygning Tilbake Nordagutuvegen 663, 3820, [GEOGRAPHIC_DATA] …" at bounding box center [138, 408] width 276 height 752
click at [313, 21] on input "Nordagutuvegen 663" at bounding box center [342, 16] width 306 height 18
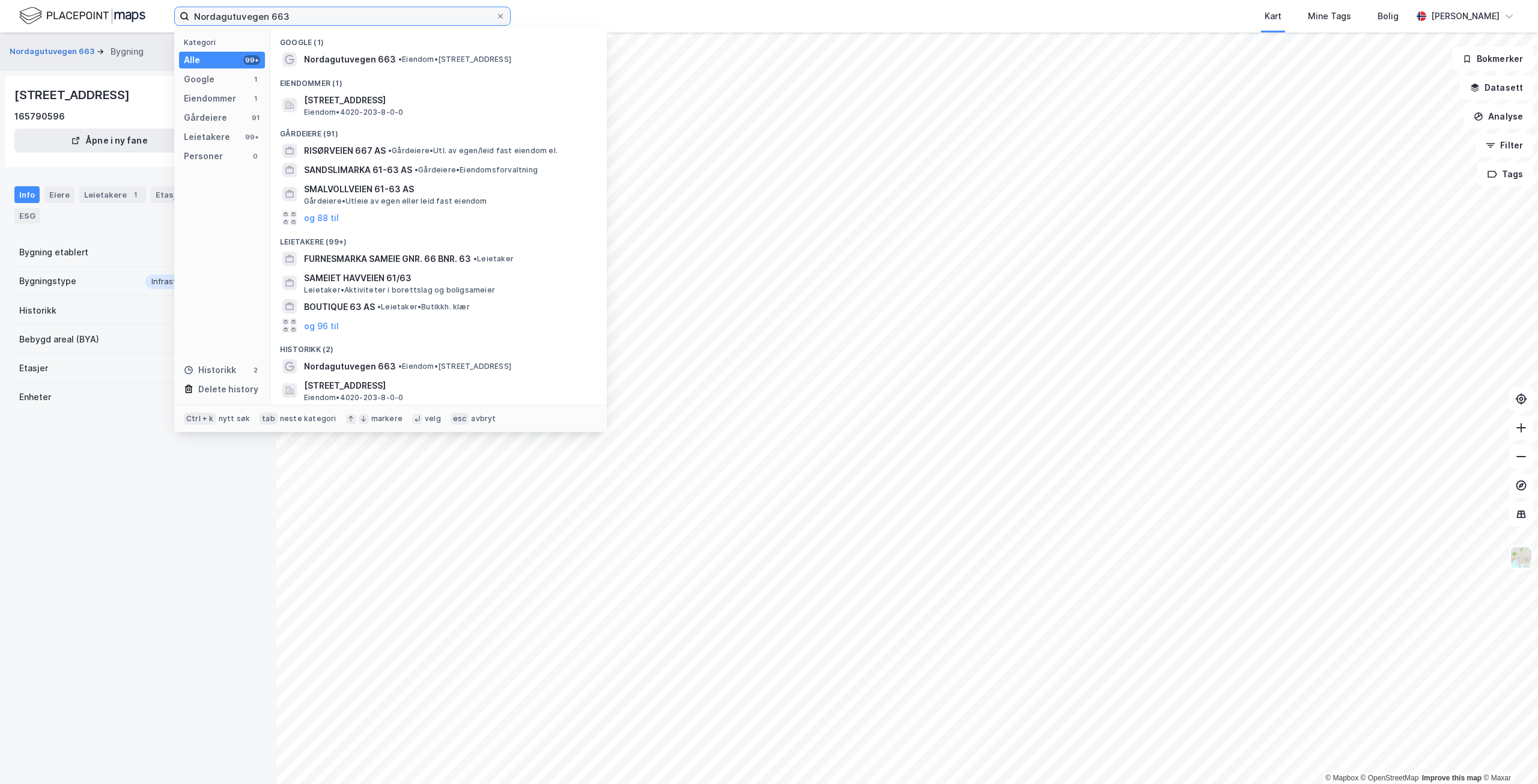
drag, startPoint x: 321, startPoint y: 12, endPoint x: 151, endPoint y: 2, distance: 170.3
click at [155, 2] on div "Nordagutuvegen 663 Kategori Alle 99+ Google 1 Eiendommer 1 Gårdeiere 91 Leietak…" at bounding box center [769, 16] width 1538 height 32
paste input "[STREET_ADDRESS]"
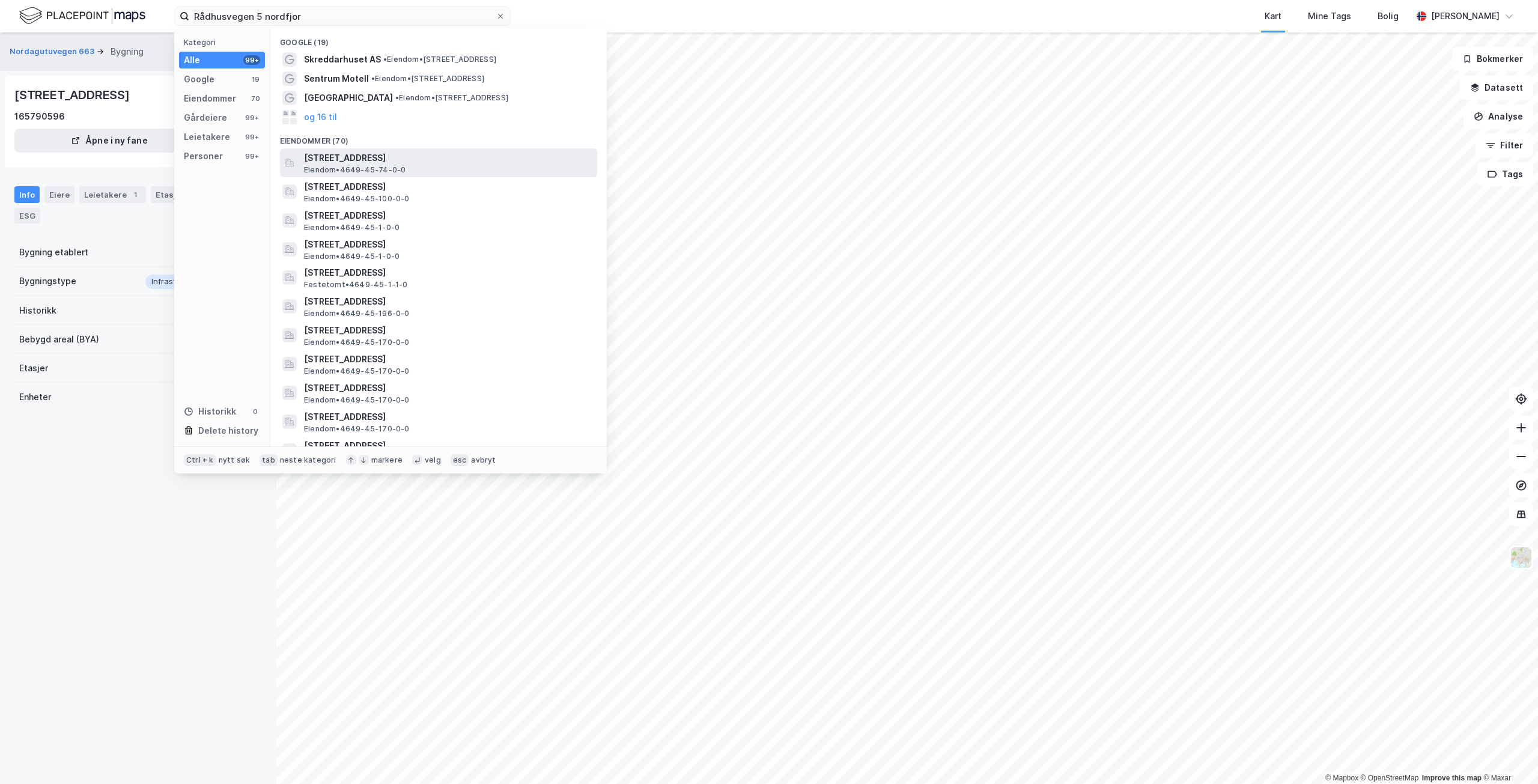
click at [481, 163] on span "[STREET_ADDRESS]" at bounding box center [448, 158] width 288 height 14
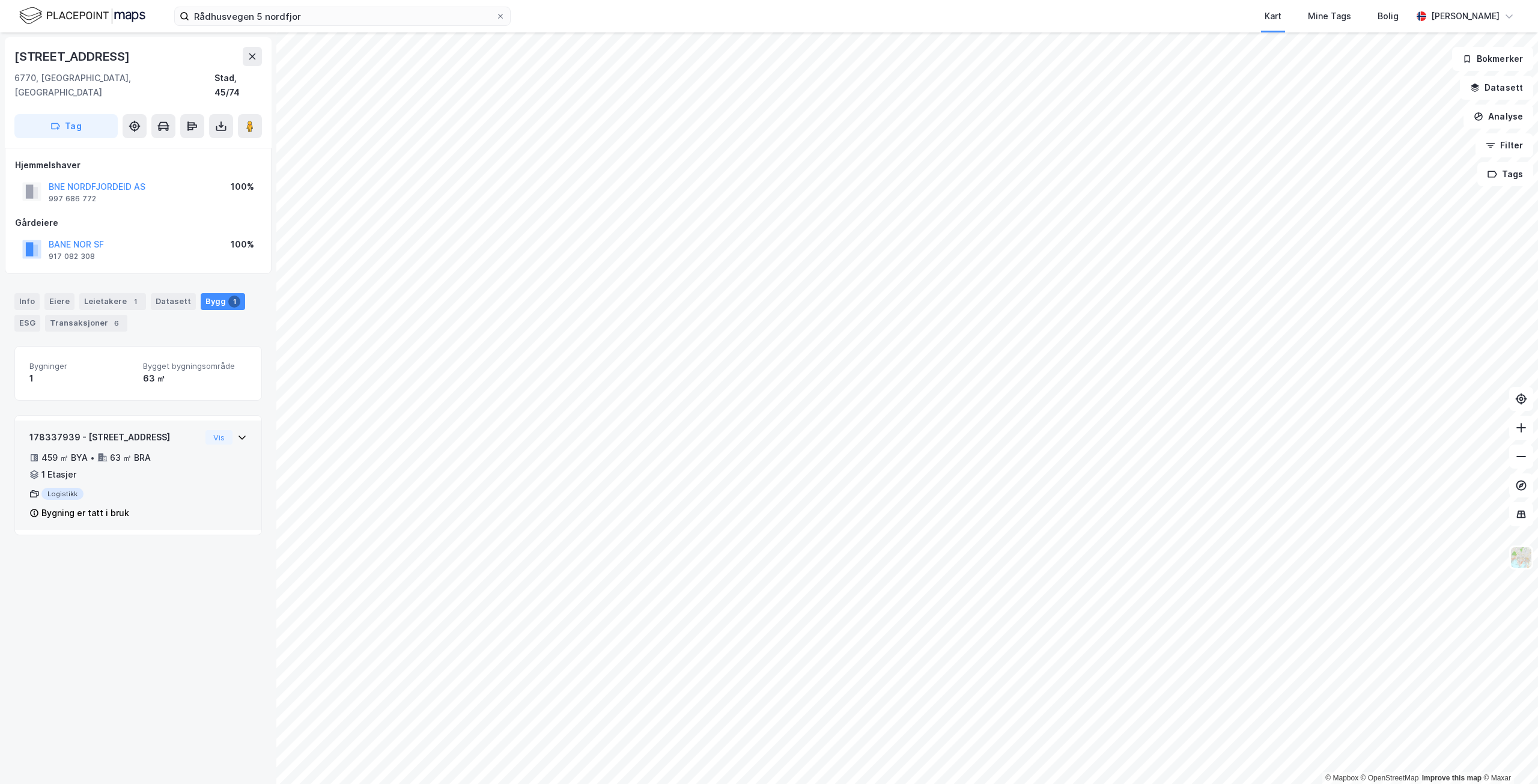
click at [169, 430] on div "178337939 - [STREET_ADDRESS]" at bounding box center [115, 437] width 171 height 14
drag, startPoint x: 76, startPoint y: 424, endPoint x: 6, endPoint y: 420, distance: 70.1
click at [6, 420] on div "[STREET_ADDRESS], [GEOGRAPHIC_DATA], 45/74 Tag Hjemmelshaver [GEOGRAPHIC_DATA] …" at bounding box center [138, 408] width 276 height 752
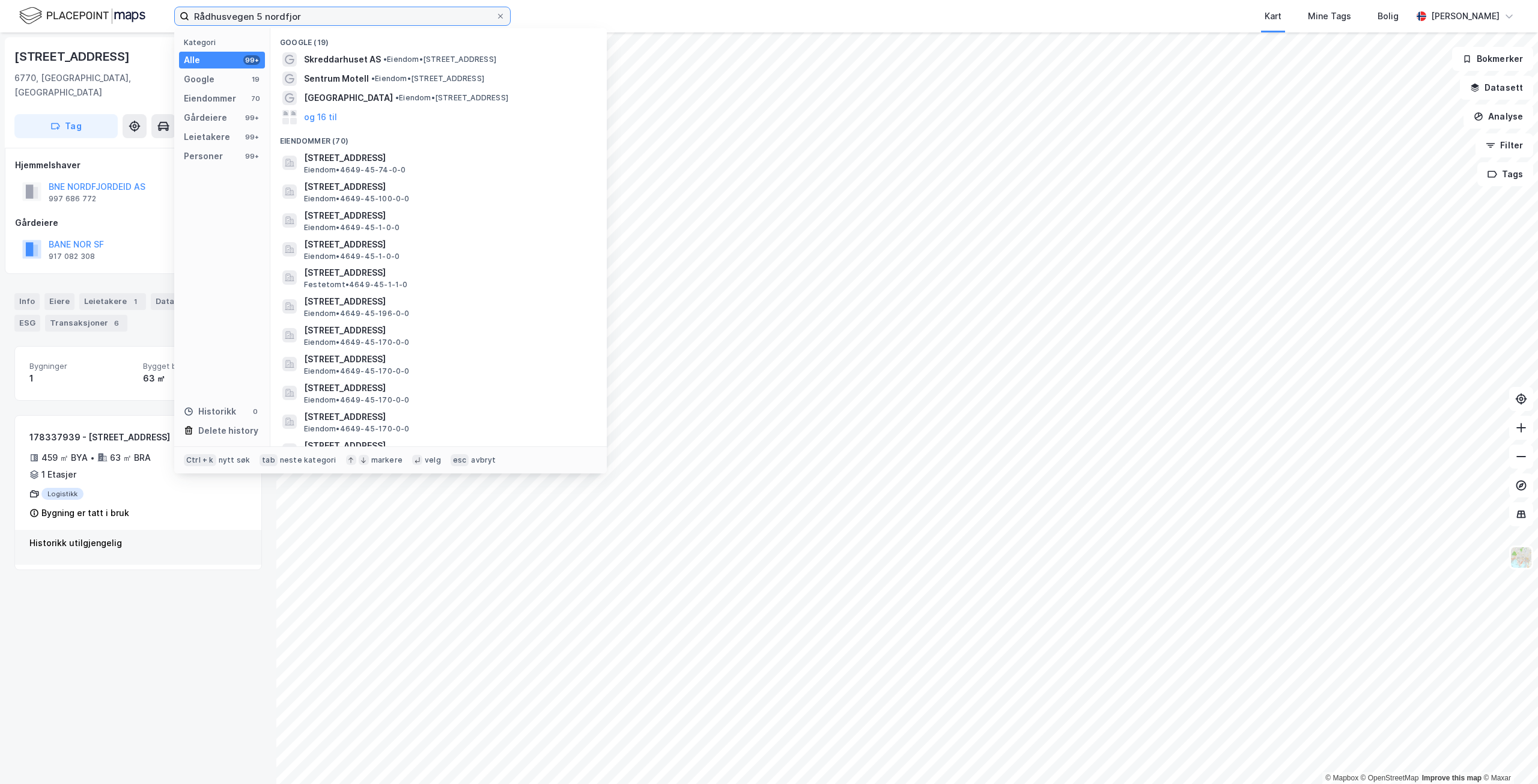
drag, startPoint x: 327, startPoint y: 16, endPoint x: 130, endPoint y: 5, distance: 197.3
click at [130, 5] on div "Rådhusvegen 5 nordfjor Kategori Alle 99+ Google 19 Eiendommer 70 Gårdeiere 99+ …" at bounding box center [769, 16] width 1538 height 32
paste input "Jadarvegen 2"
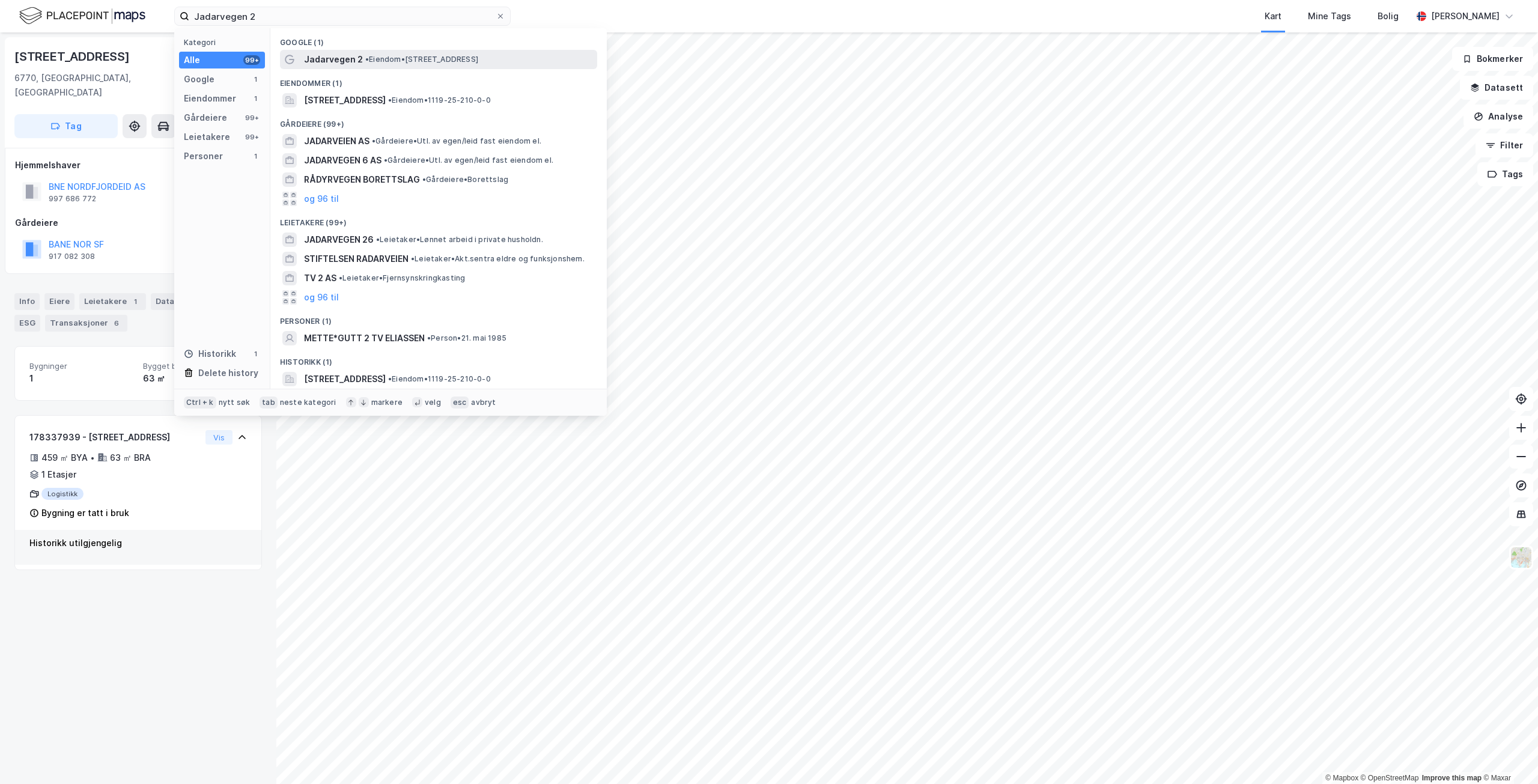
click at [432, 55] on span "• Eiendom • [STREET_ADDRESS]" at bounding box center [421, 59] width 113 height 10
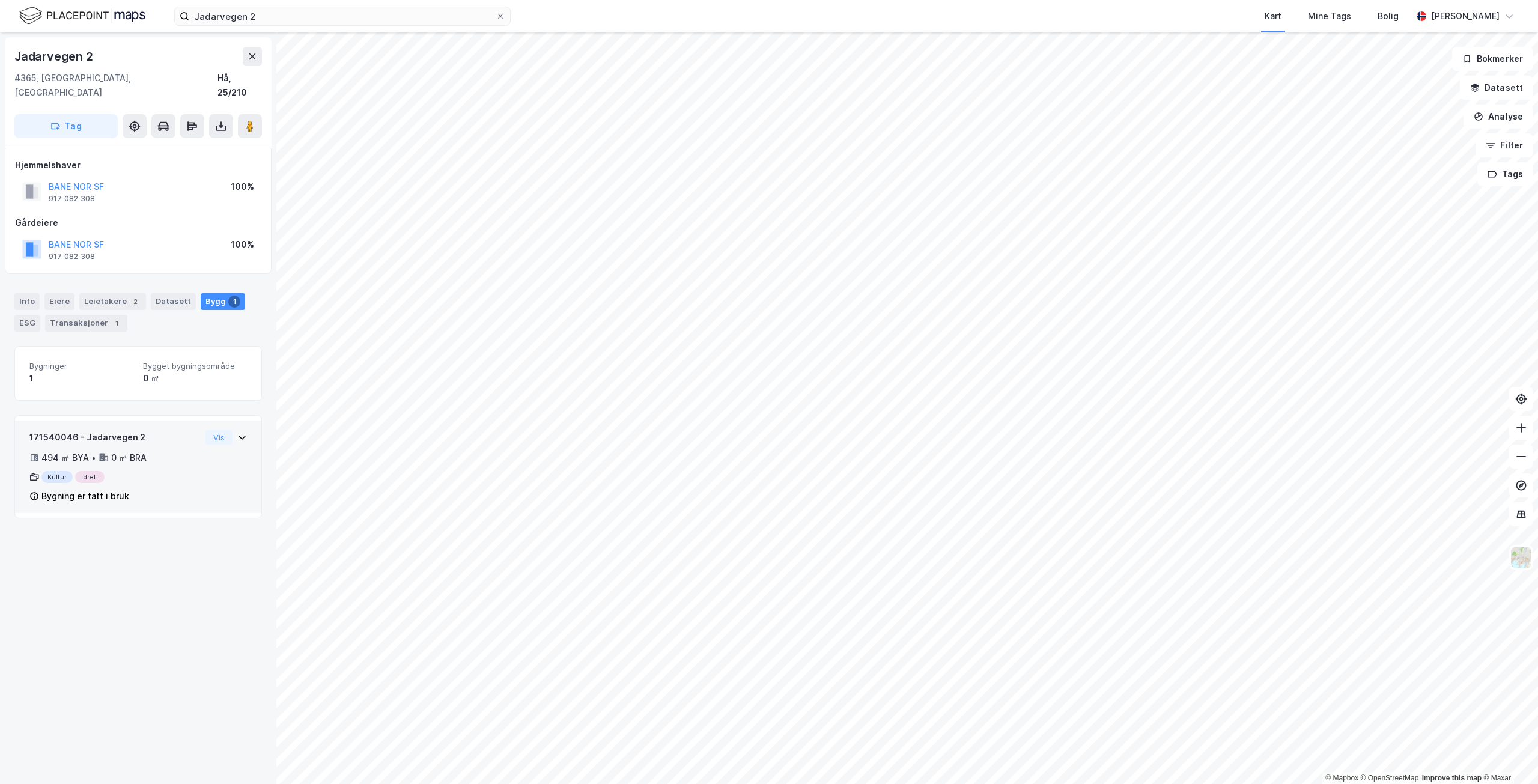
click at [181, 497] on div "171540046 - Jadarvegen 2 494 ㎡ BYA • 0 ㎡ BRA Kultur Idrett Bygning er tatt i br…" at bounding box center [115, 471] width 171 height 83
drag, startPoint x: 76, startPoint y: 424, endPoint x: 11, endPoint y: 422, distance: 65.0
click at [11, 422] on div "Jadarvegen 2 4365, [GEOGRAPHIC_DATA], [GEOGRAPHIC_DATA], 25/210 Tag Hjemmelshav…" at bounding box center [138, 408] width 276 height 752
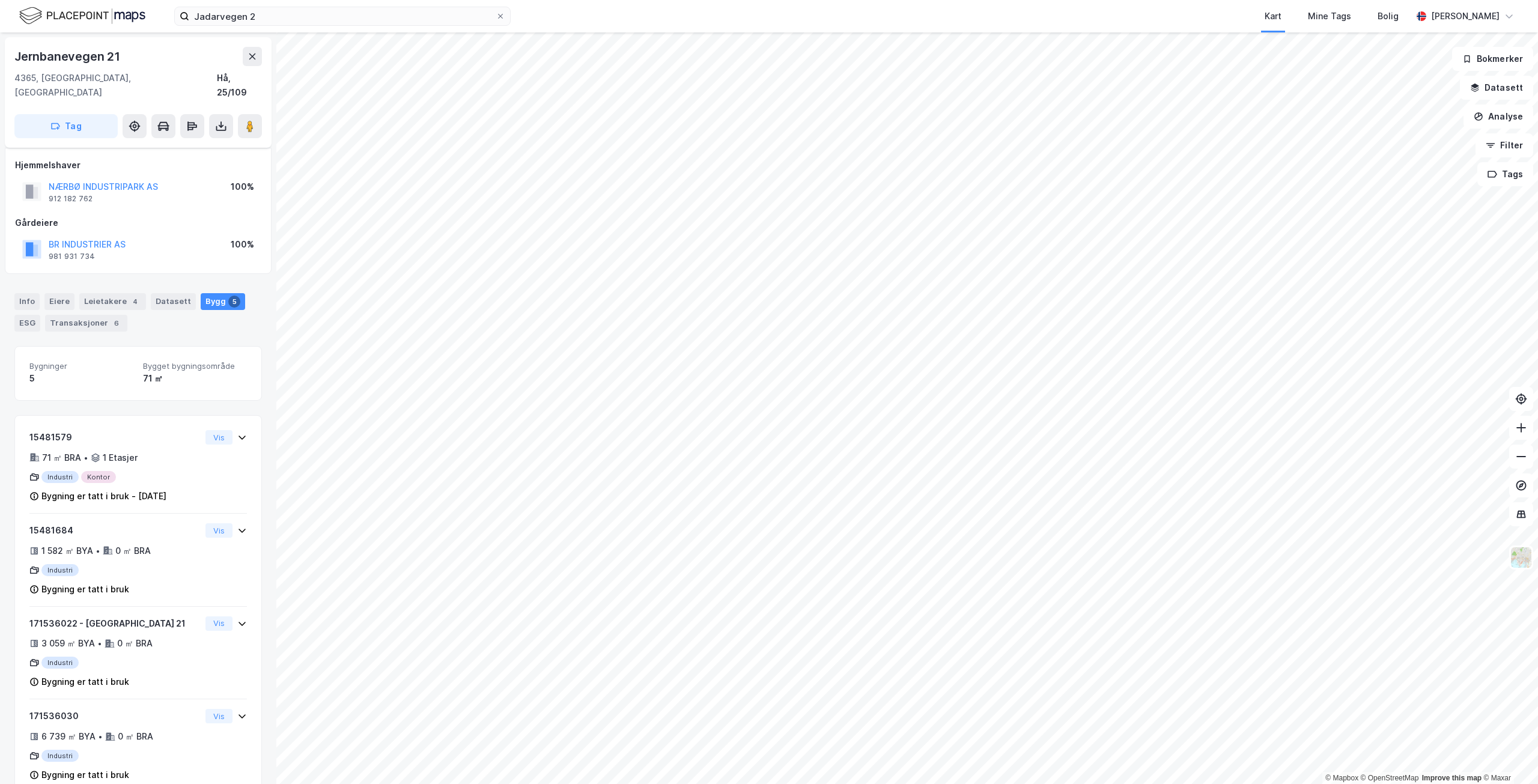
scroll to position [106, 0]
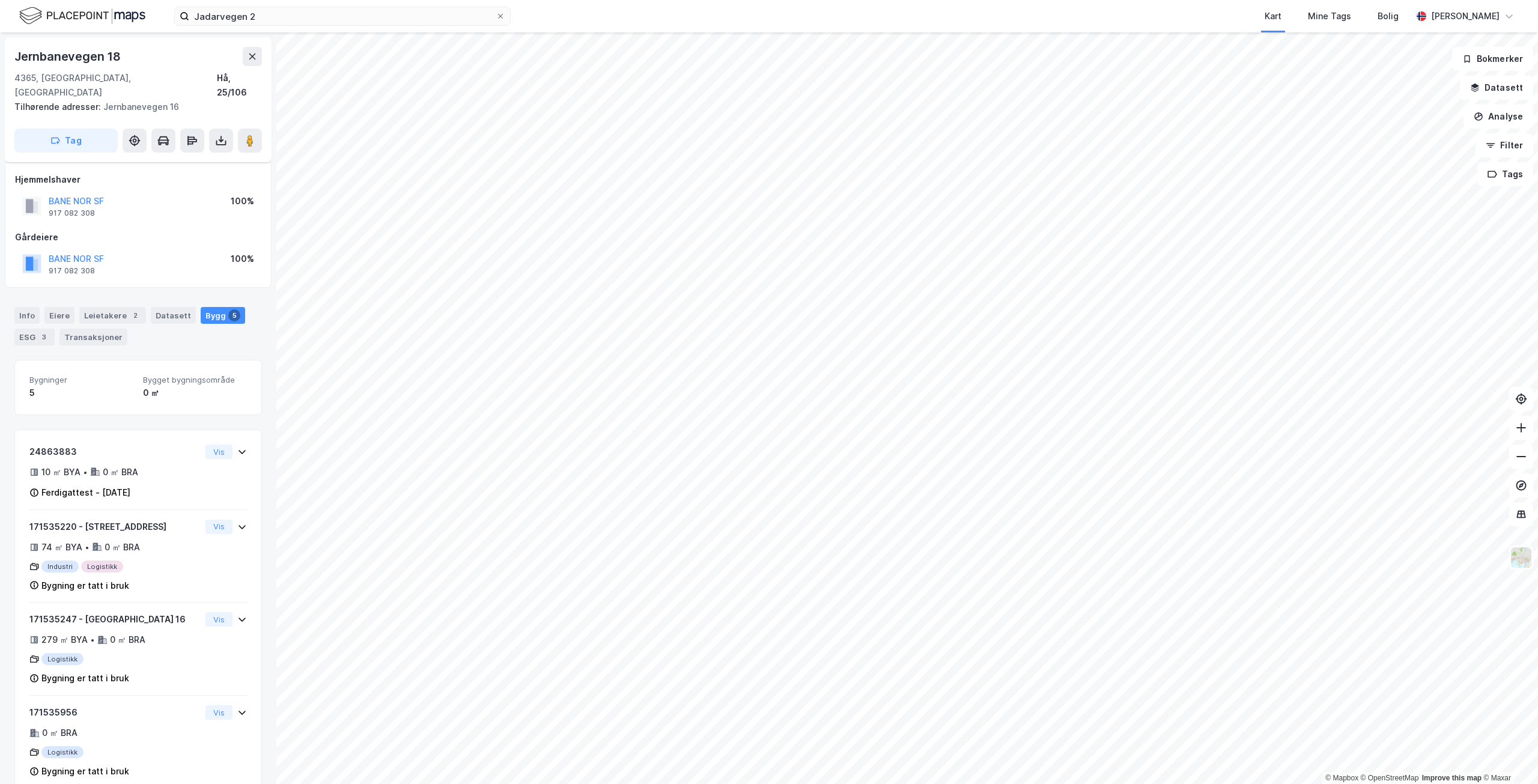
scroll to position [103, 0]
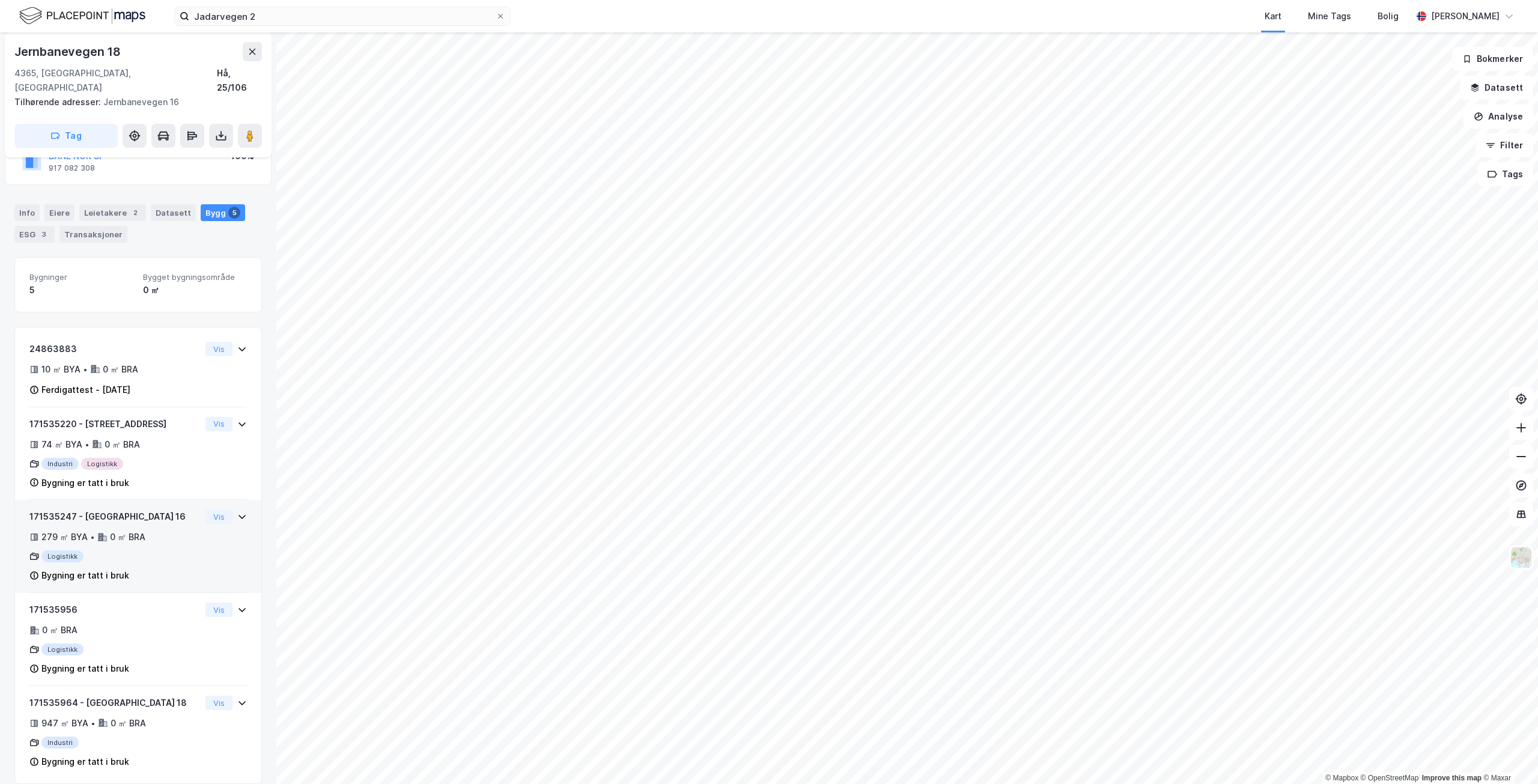
click at [192, 530] on div "279 ㎡ BYA • 0 ㎡ BRA" at bounding box center [115, 537] width 171 height 14
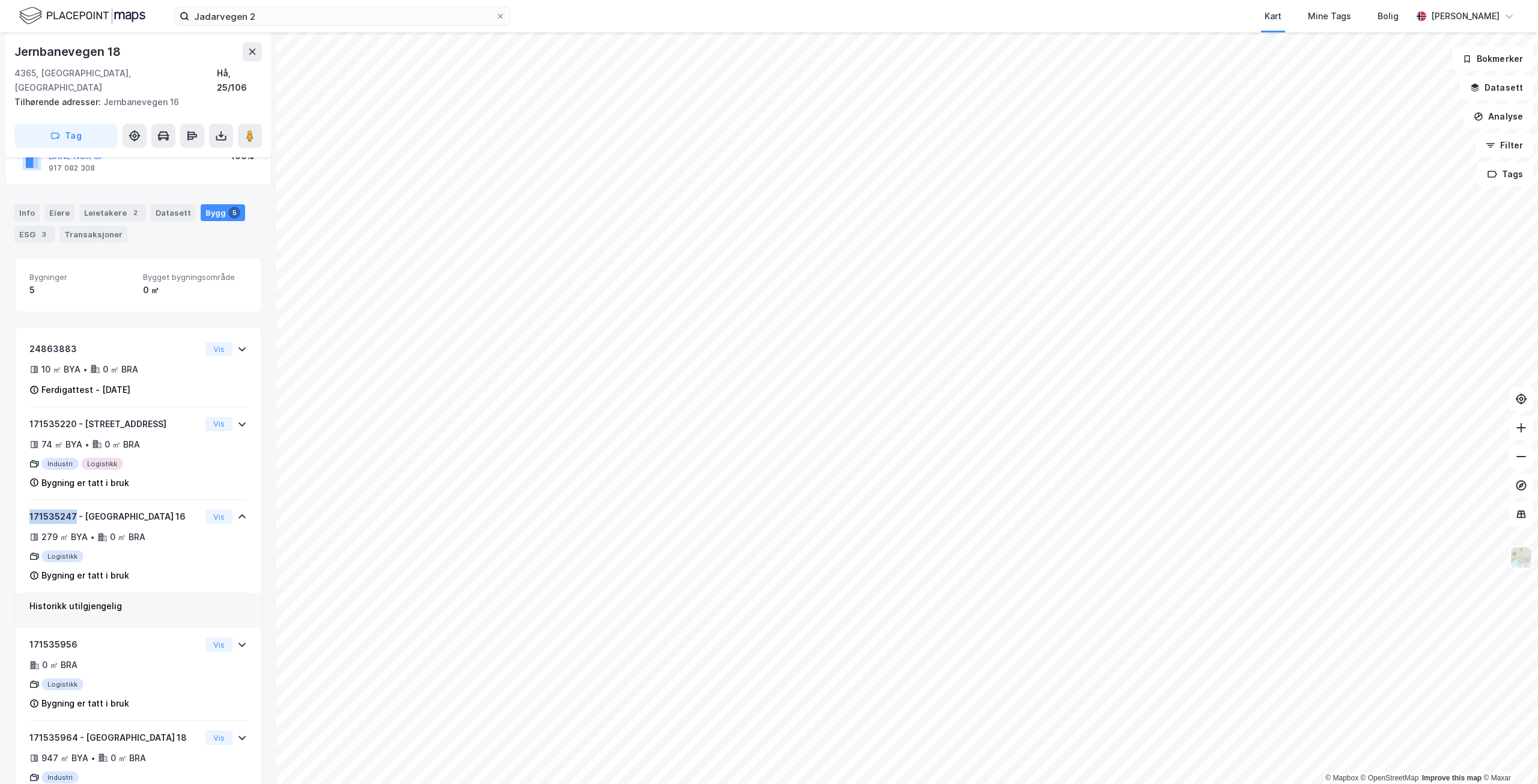
drag, startPoint x: 74, startPoint y: 505, endPoint x: 6, endPoint y: 504, distance: 68.0
click at [6, 504] on div "[STREET_ADDRESS] Hå, 25/106 Tilhørende adresser: [STREET_ADDRESS] Tag Hjemmelsh…" at bounding box center [138, 408] width 276 height 752
click at [1054, 0] on html "Jadarvegen 2 Kart Mine Tags Bolig [PERSON_NAME] © Mapbox © OpenStreetMap Improv…" at bounding box center [769, 392] width 1538 height 784
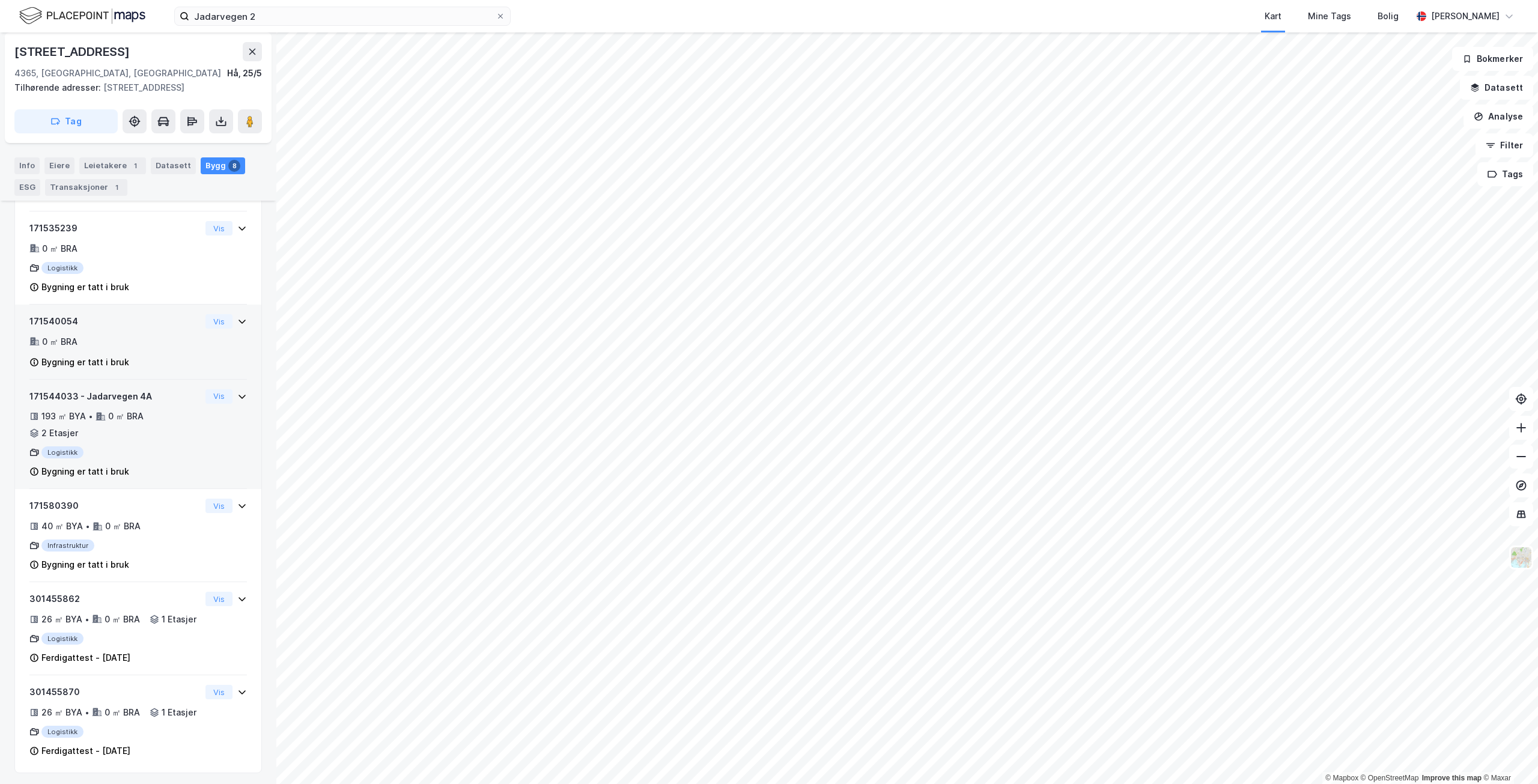
scroll to position [481, 0]
click at [188, 409] on div "193 ㎡ BYA • 0 ㎡ BRA • 2 Etasjer" at bounding box center [115, 421] width 171 height 31
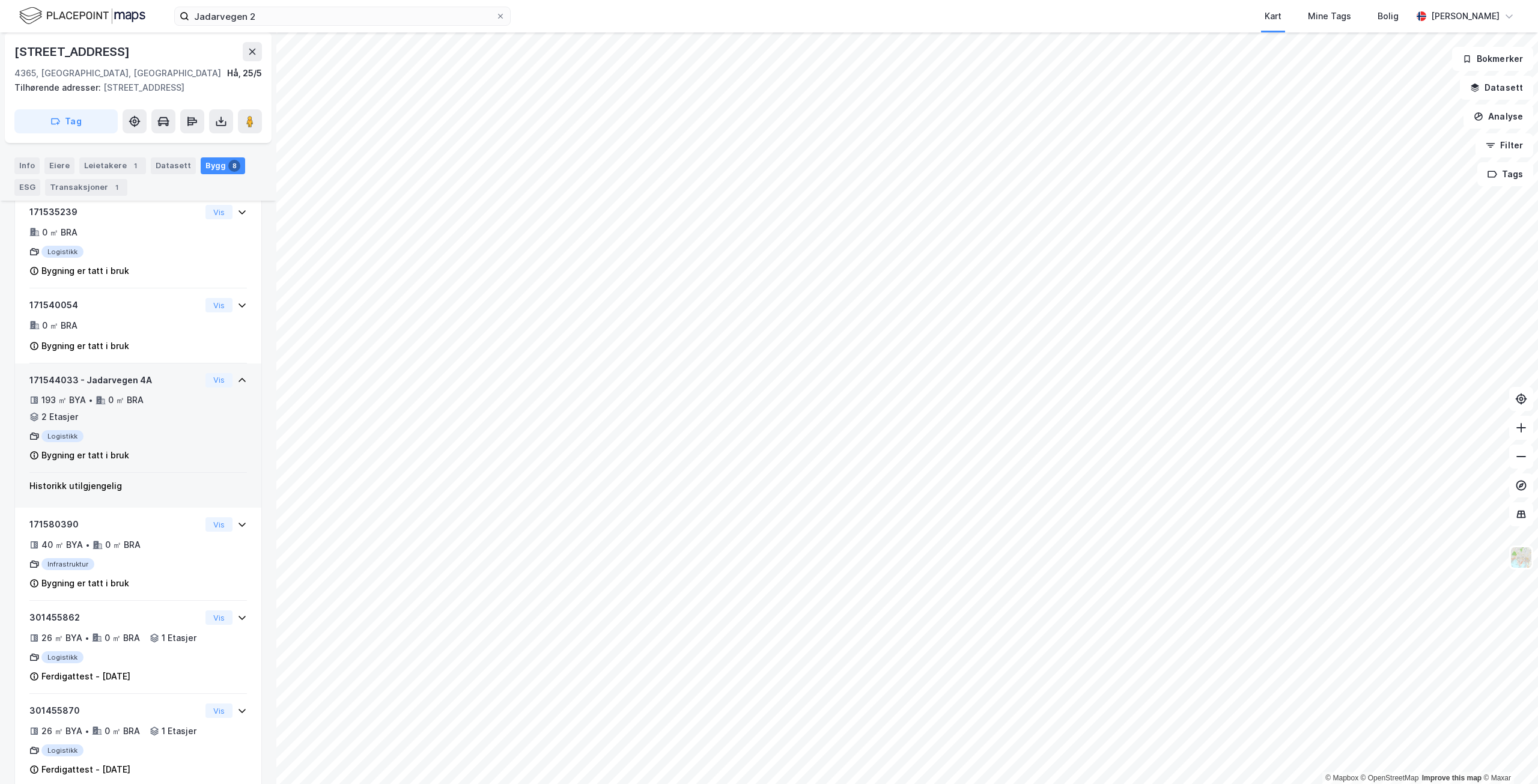
click at [188, 423] on div "193 ㎡ BYA • 0 ㎡ BRA • 2 Etasjer" at bounding box center [115, 408] width 171 height 31
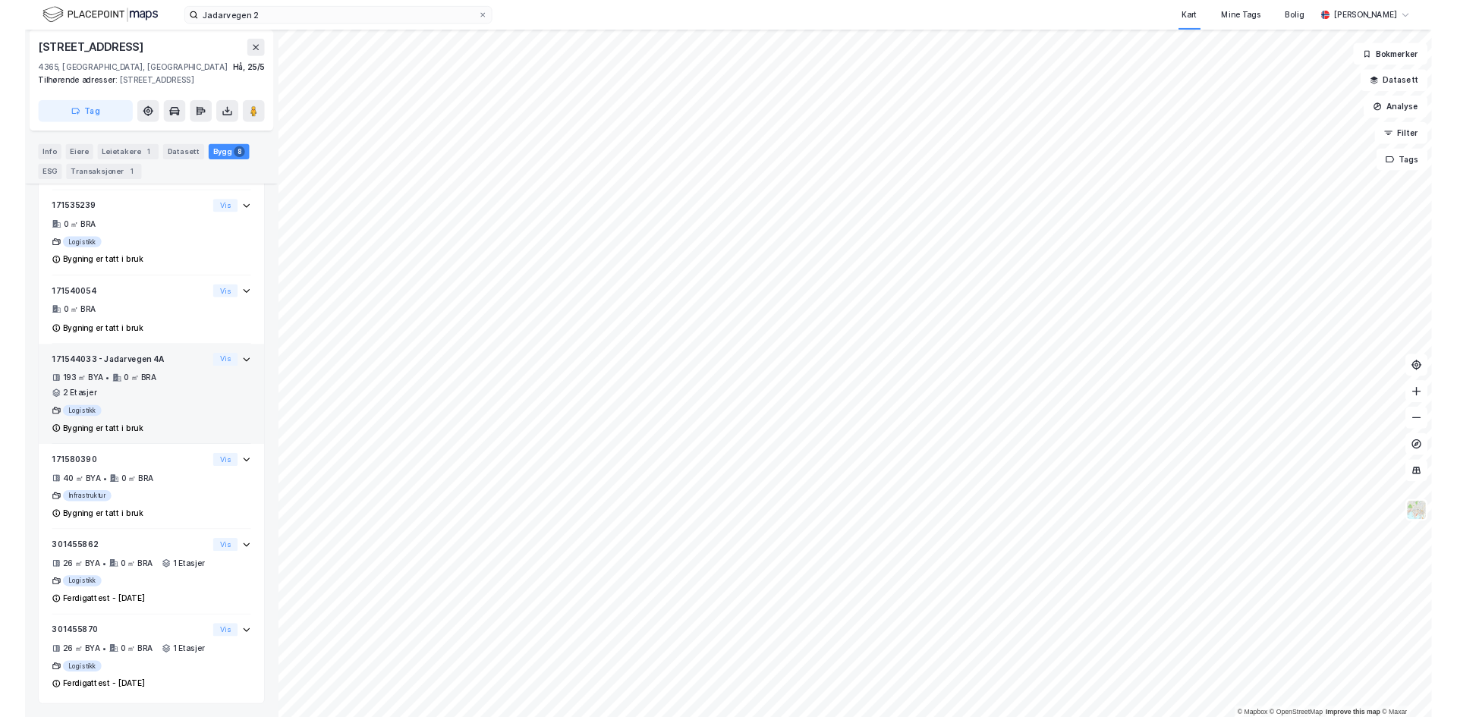
scroll to position [633, 0]
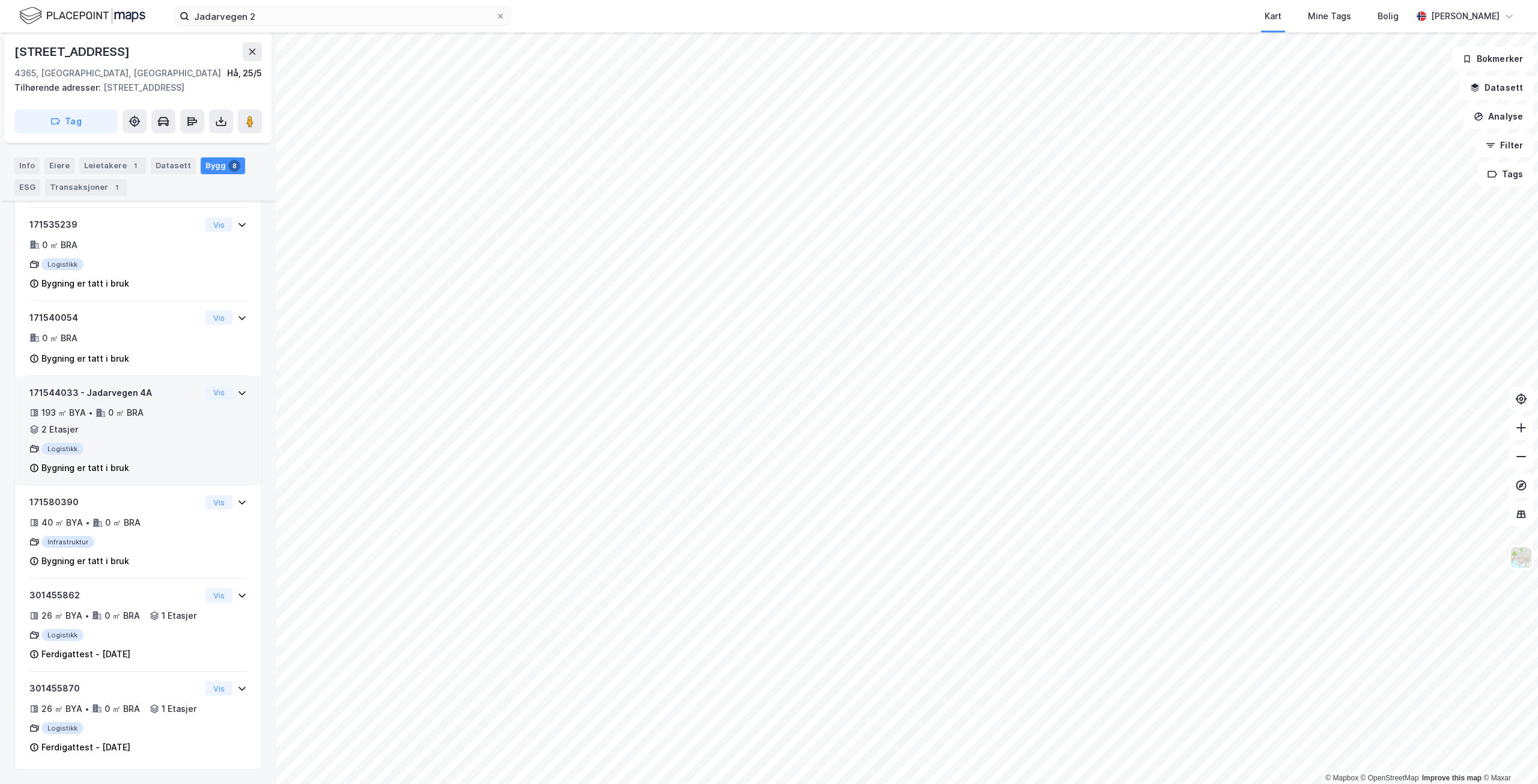
click at [178, 405] on div "193 ㎡ BYA • 0 ㎡ BRA • 2 Etasjer" at bounding box center [115, 421] width 171 height 31
click at [207, 356] on button "Vis" at bounding box center [219, 360] width 27 height 14
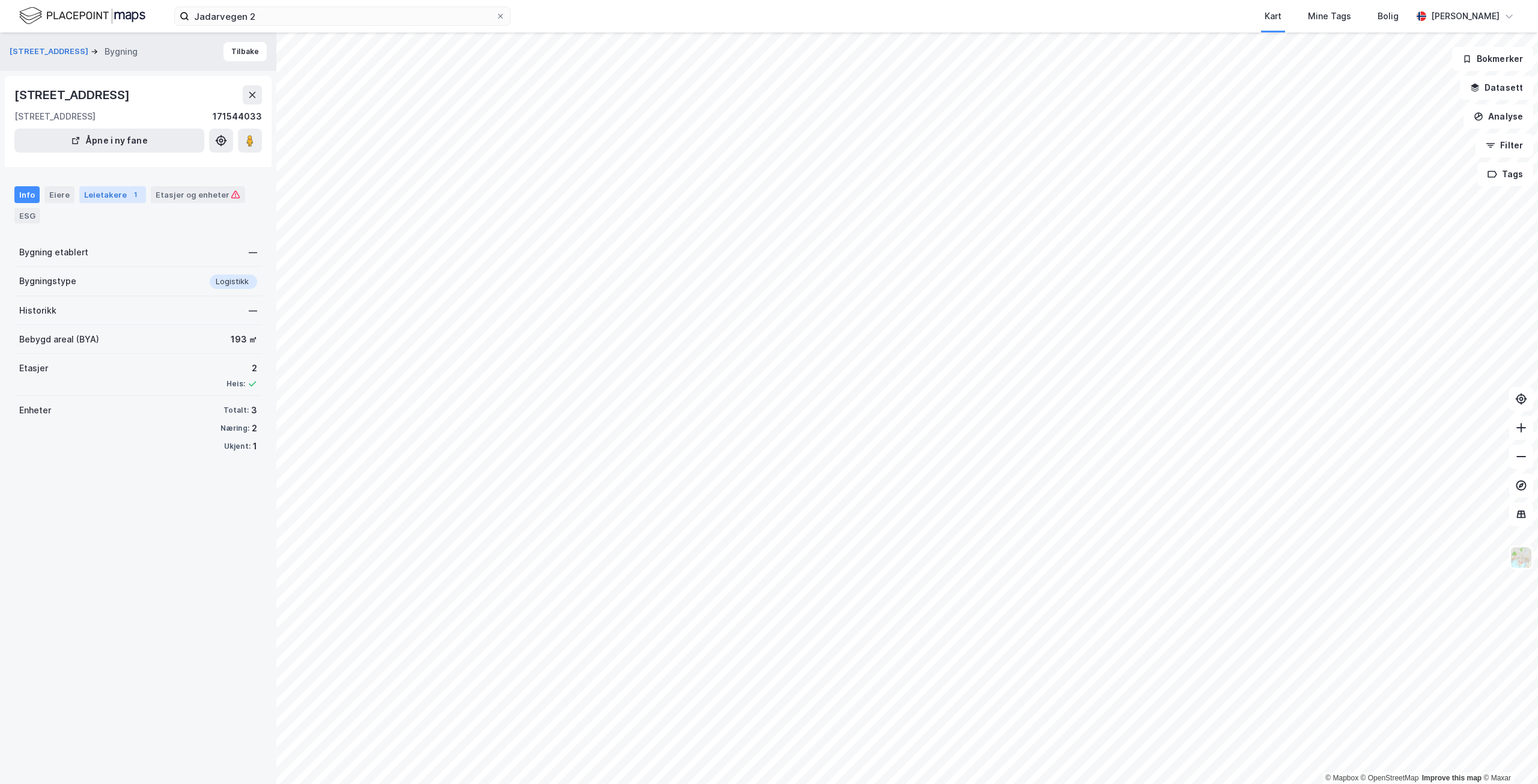
click at [96, 195] on div "Leietakere 1" at bounding box center [112, 194] width 67 height 17
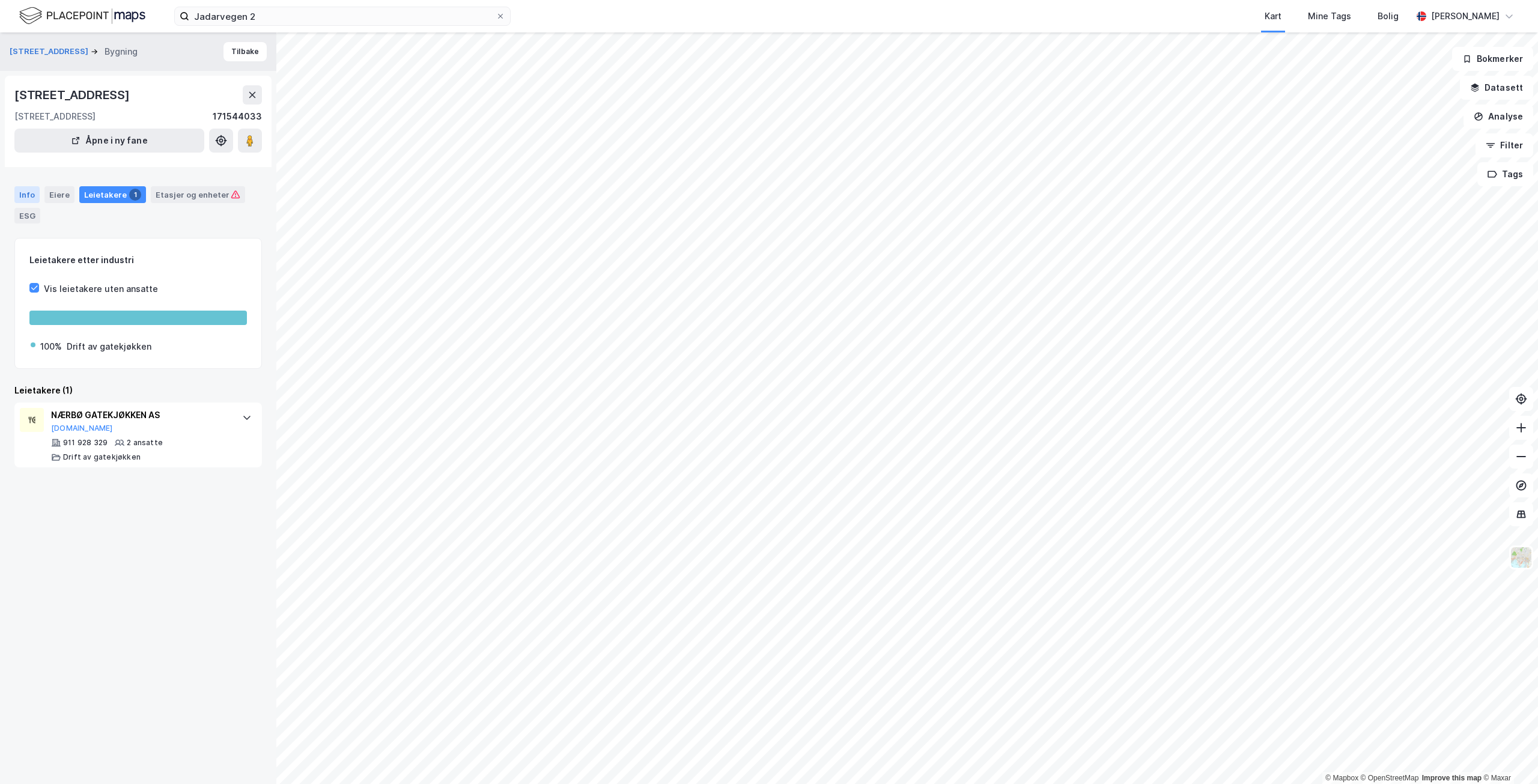
click at [32, 199] on div "Info" at bounding box center [27, 194] width 25 height 17
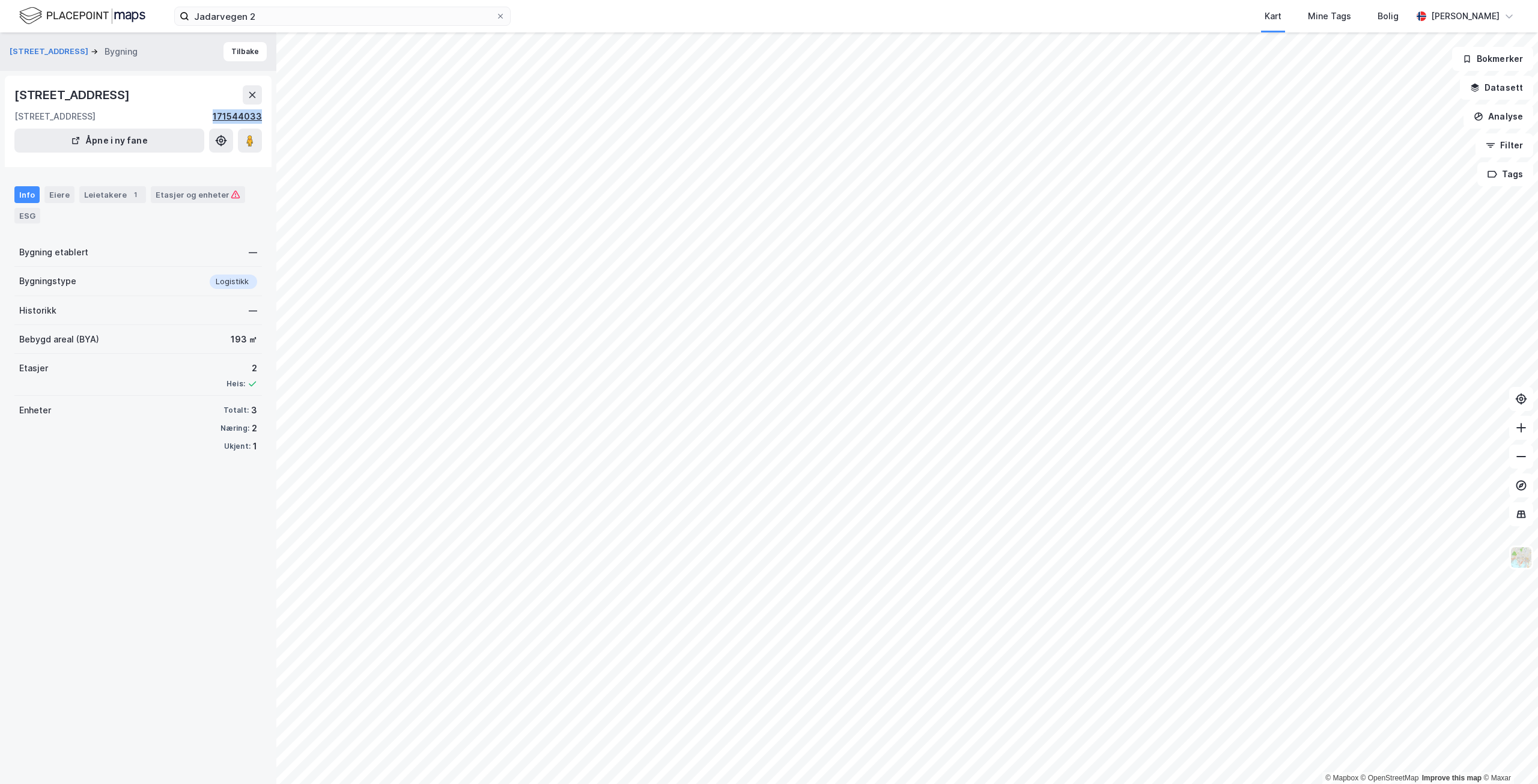
drag, startPoint x: 200, startPoint y: 108, endPoint x: 260, endPoint y: 116, distance: 60.5
click at [260, 116] on div "[STREET_ADDRESS] 171544033" at bounding box center [138, 105] width 248 height 39
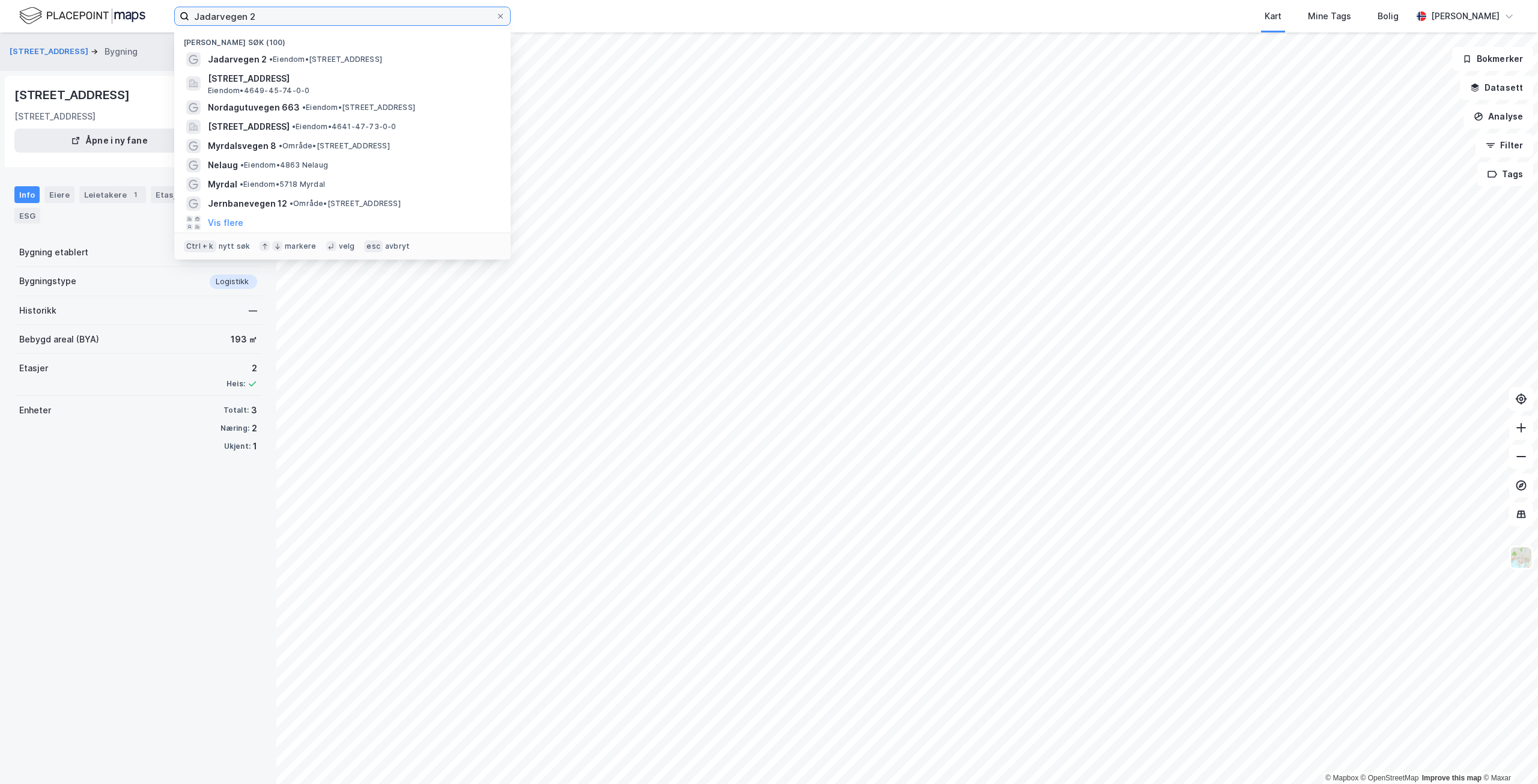
drag, startPoint x: 275, startPoint y: 17, endPoint x: 178, endPoint y: 6, distance: 97.6
click at [178, 6] on div "Jadarvegen 2 Nylige søk (100) Jadarvegen 2 • Eiendom • [STREET_ADDRESS] • 4649-…" at bounding box center [769, 16] width 1538 height 32
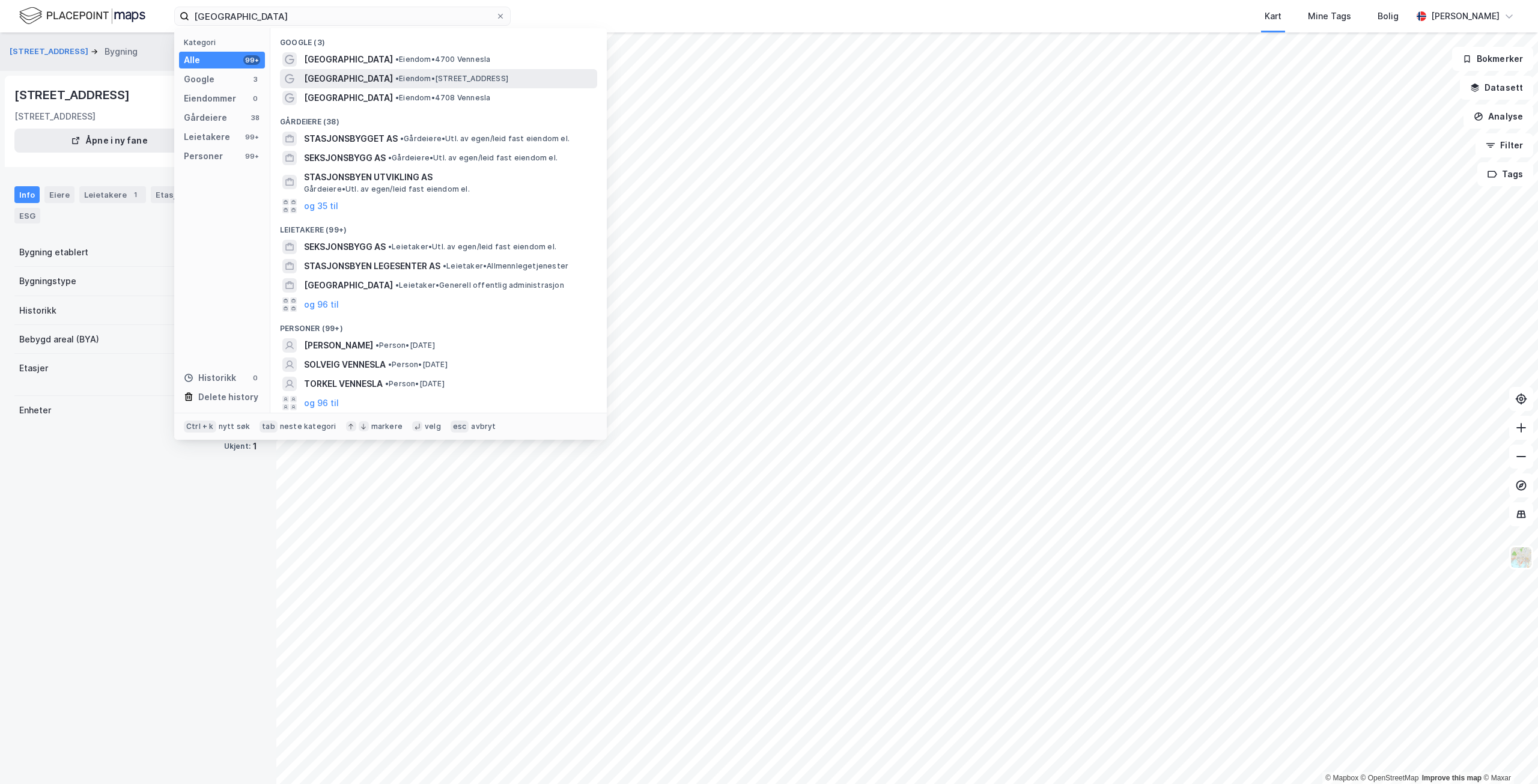
click at [504, 79] on span "• Eiendom • [STREET_ADDRESS]" at bounding box center [451, 78] width 113 height 10
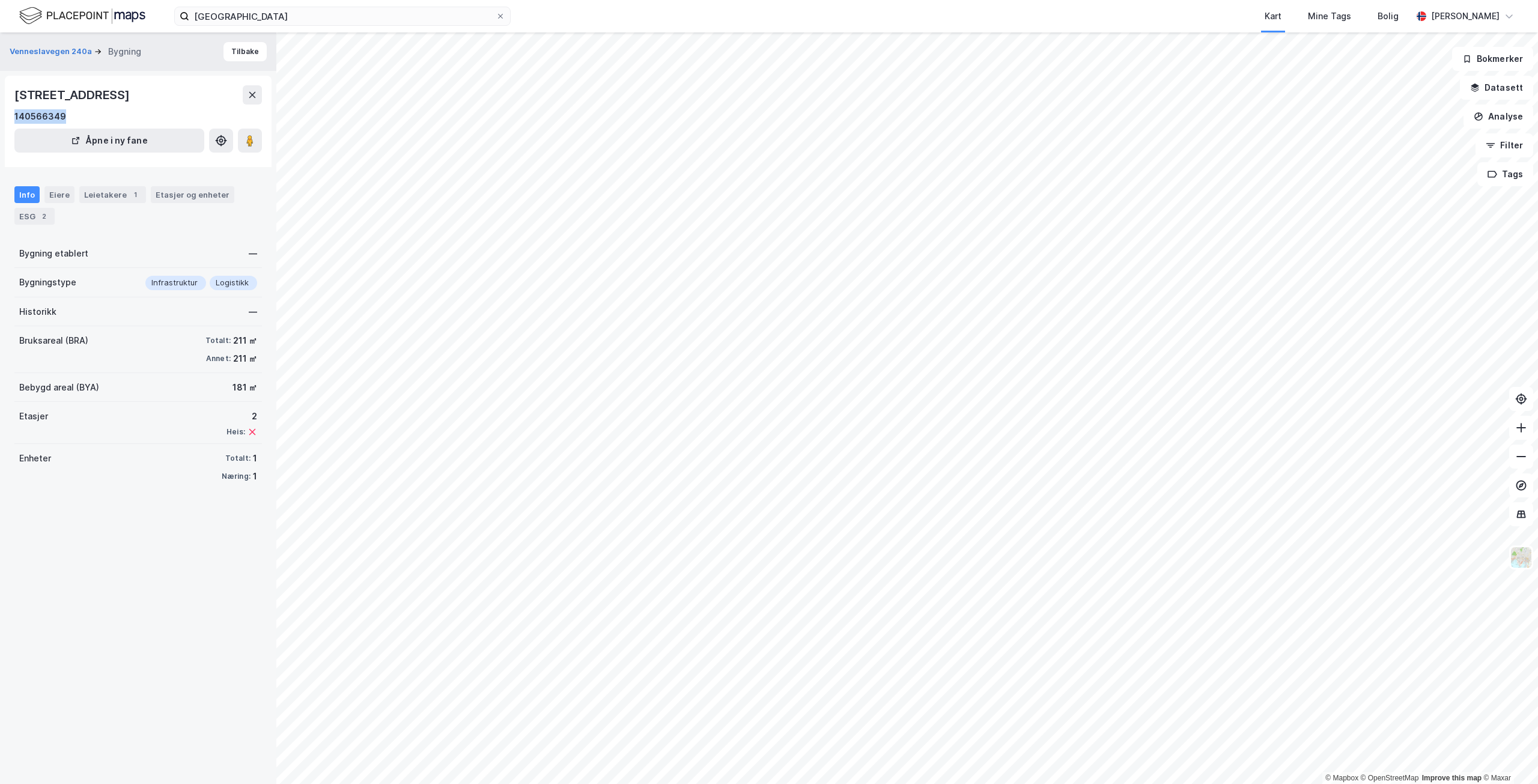
drag, startPoint x: 82, startPoint y: 111, endPoint x: 2, endPoint y: 108, distance: 80.1
click at [2, 108] on div "Venneslavegen 240a Bygning Tilbake Venneslavegen 240, [GEOGRAPHIC_DATA] Åpne i …" at bounding box center [138, 408] width 276 height 752
click at [36, 215] on div "ESG 2" at bounding box center [34, 215] width 40 height 17
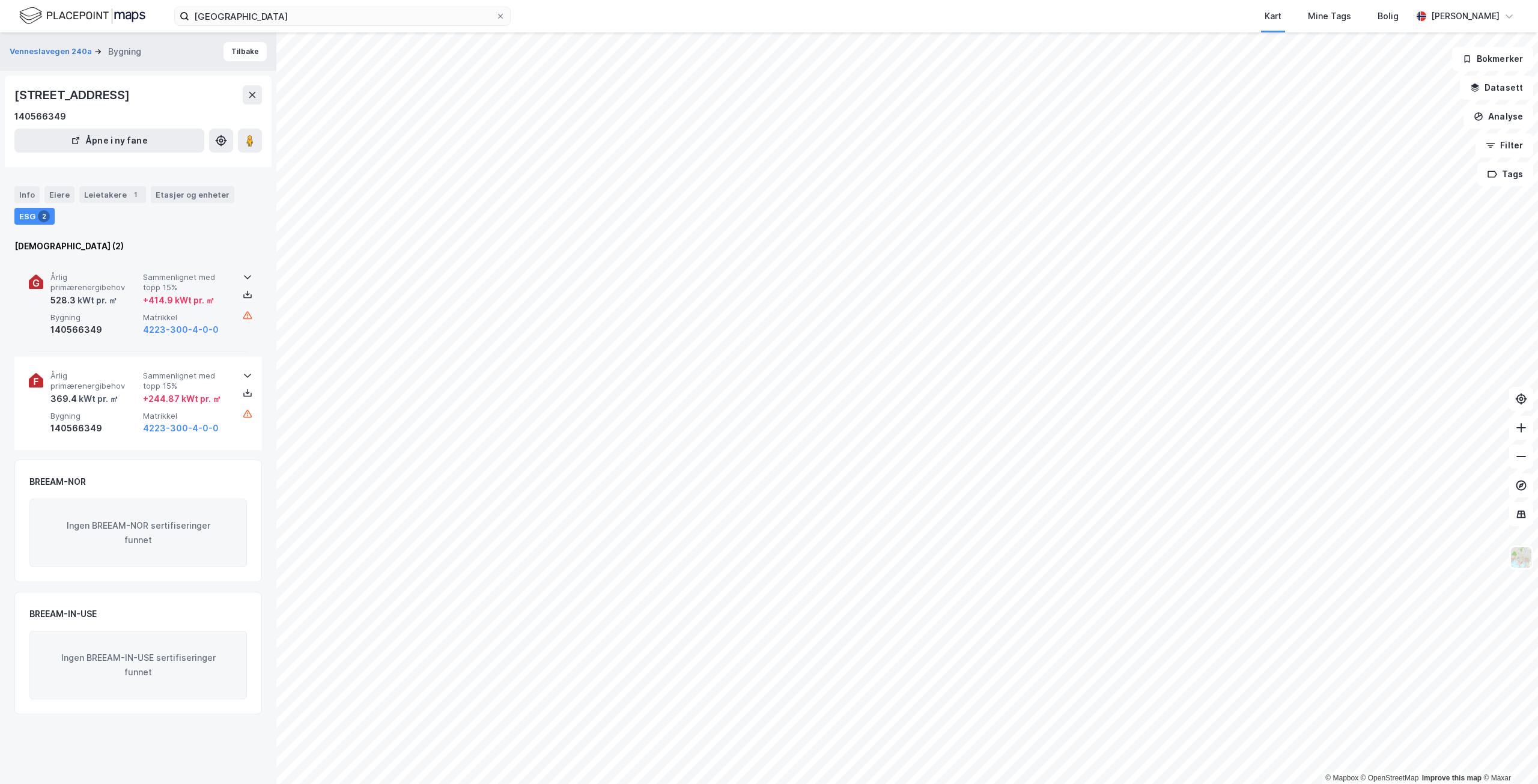
click at [135, 306] on div "528.3 kWt pr. ㎡" at bounding box center [94, 300] width 88 height 14
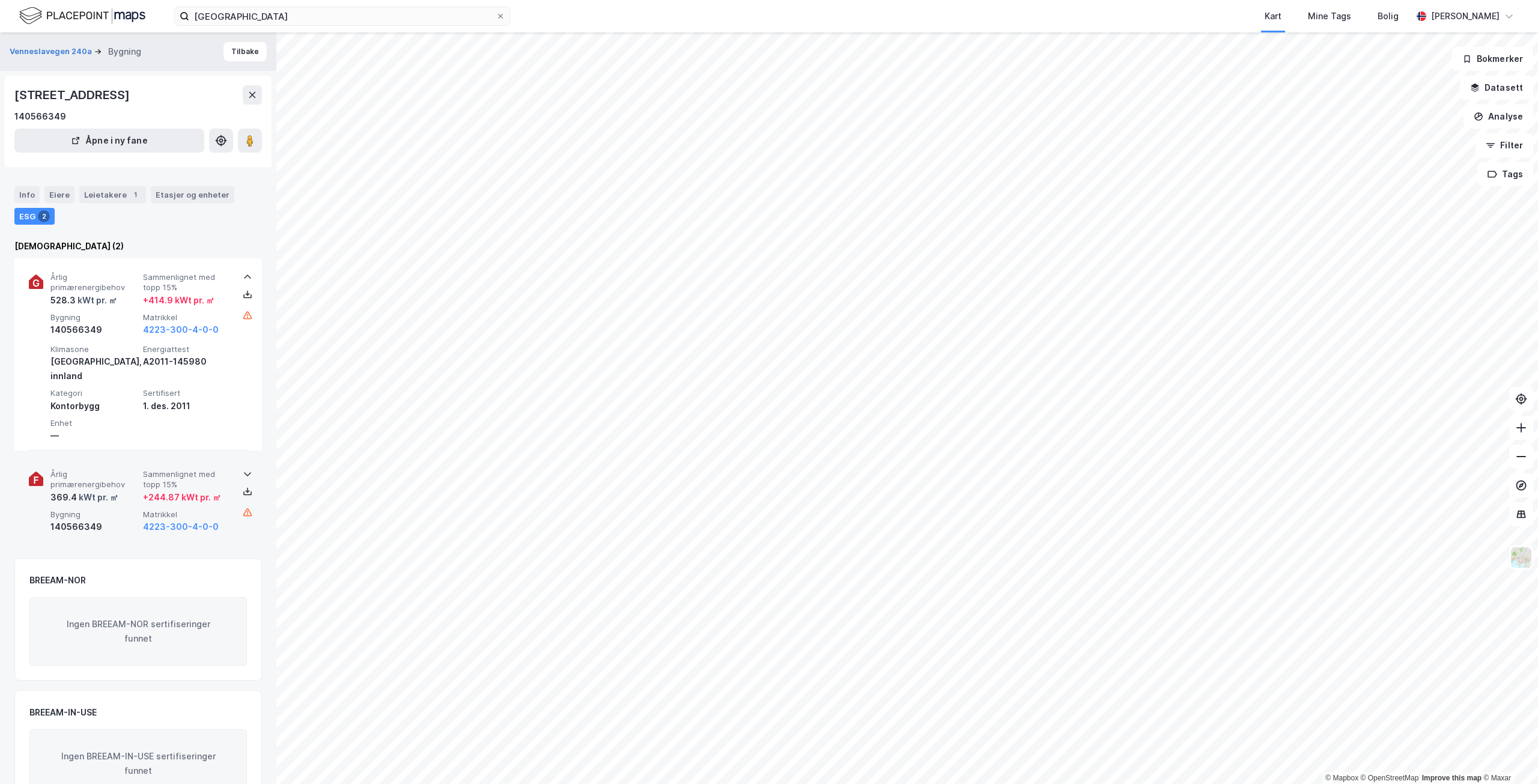
click at [129, 490] on div "369.4 kWt pr. ㎡" at bounding box center [94, 497] width 88 height 14
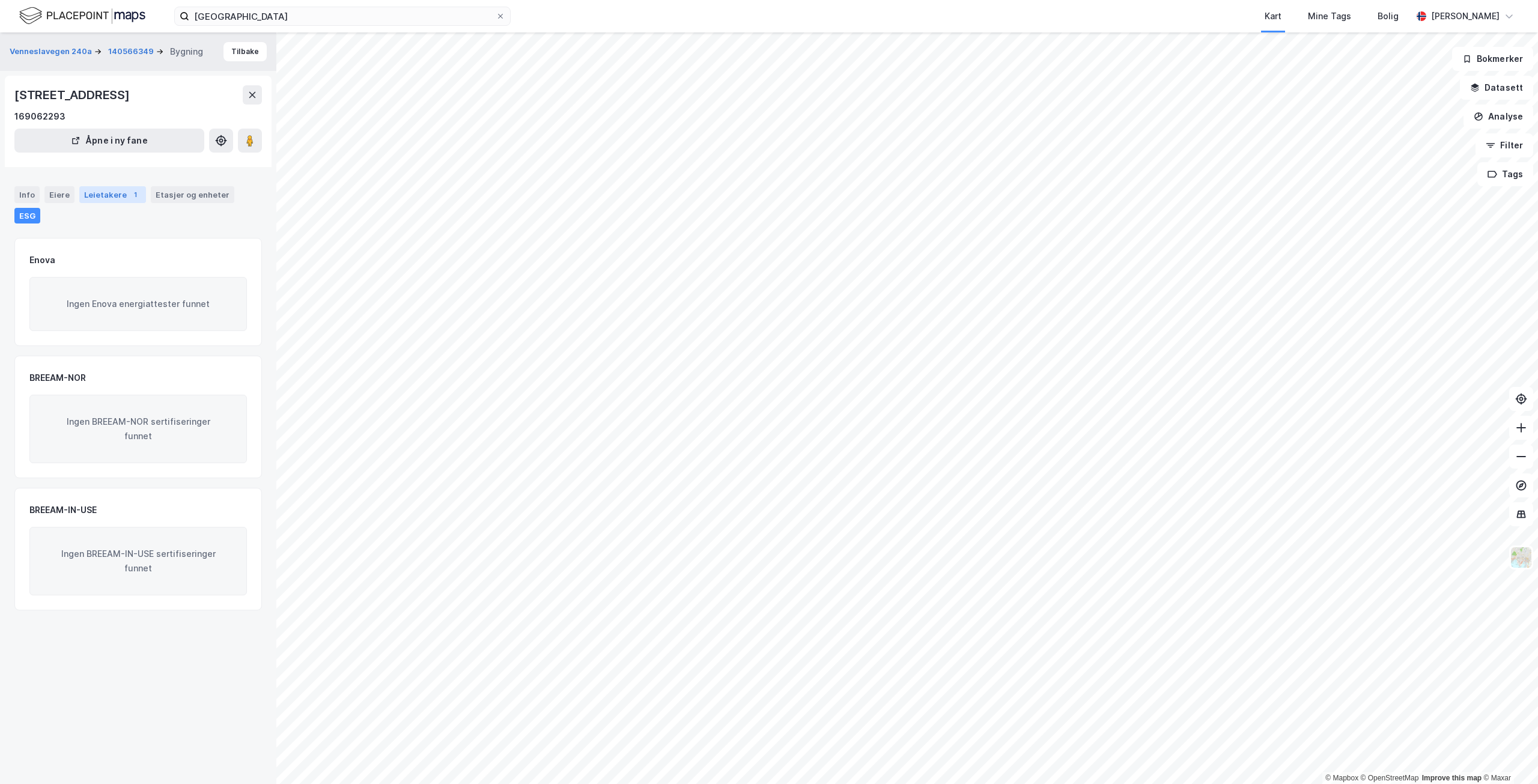
click at [116, 190] on div "Leietakere 1" at bounding box center [112, 194] width 67 height 17
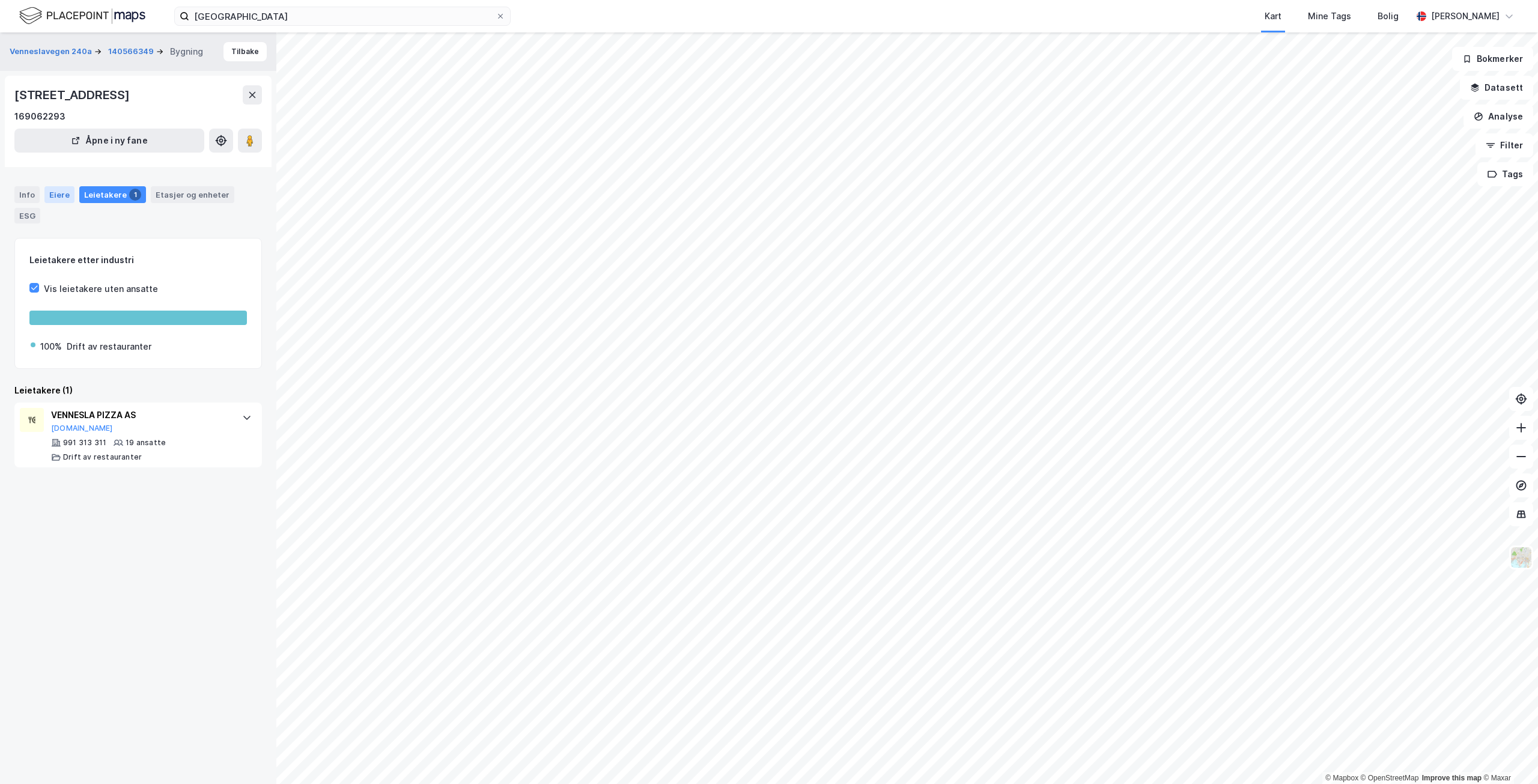
click at [50, 196] on div "Eiere" at bounding box center [59, 194] width 30 height 17
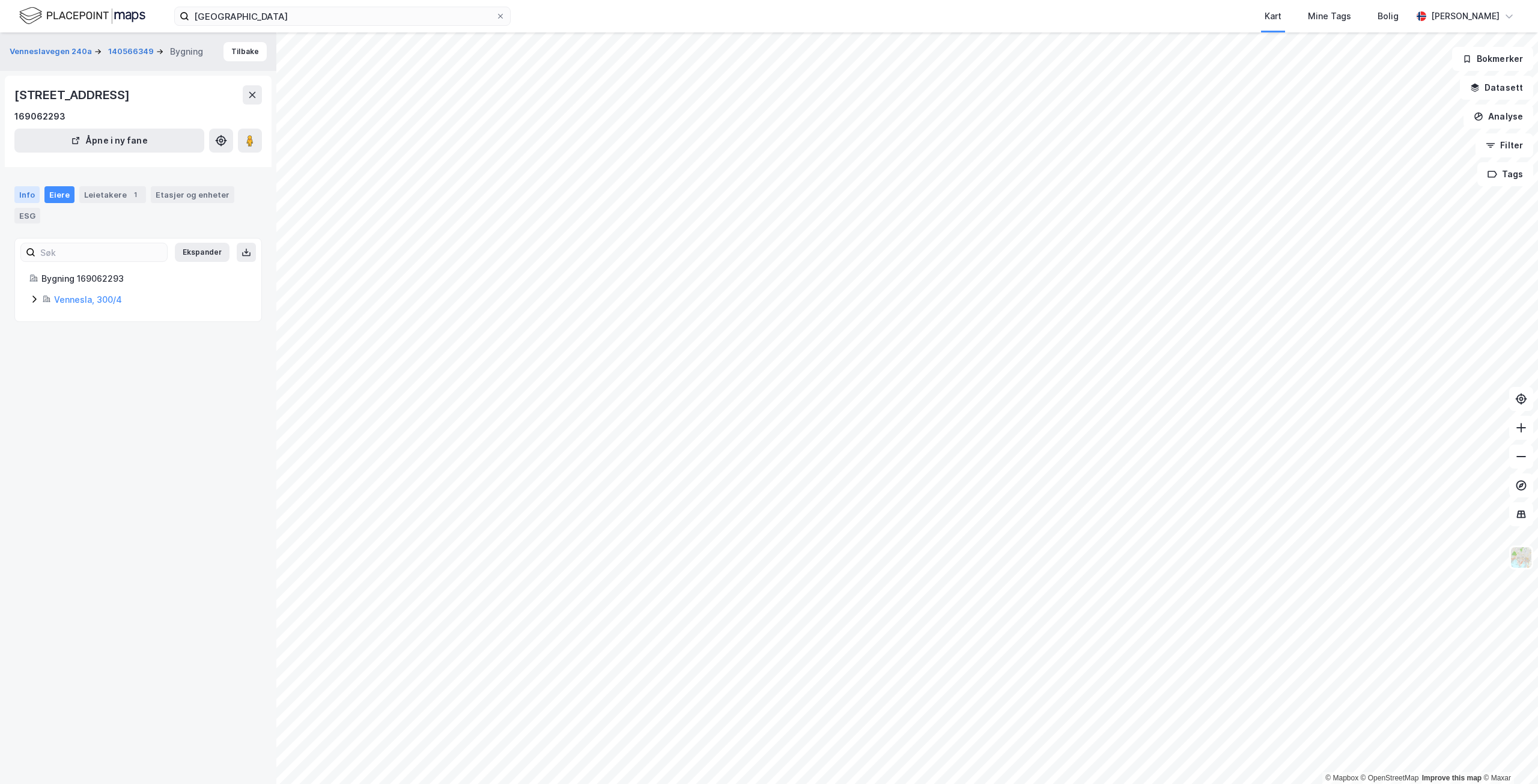
click at [31, 193] on div "Info" at bounding box center [27, 194] width 25 height 17
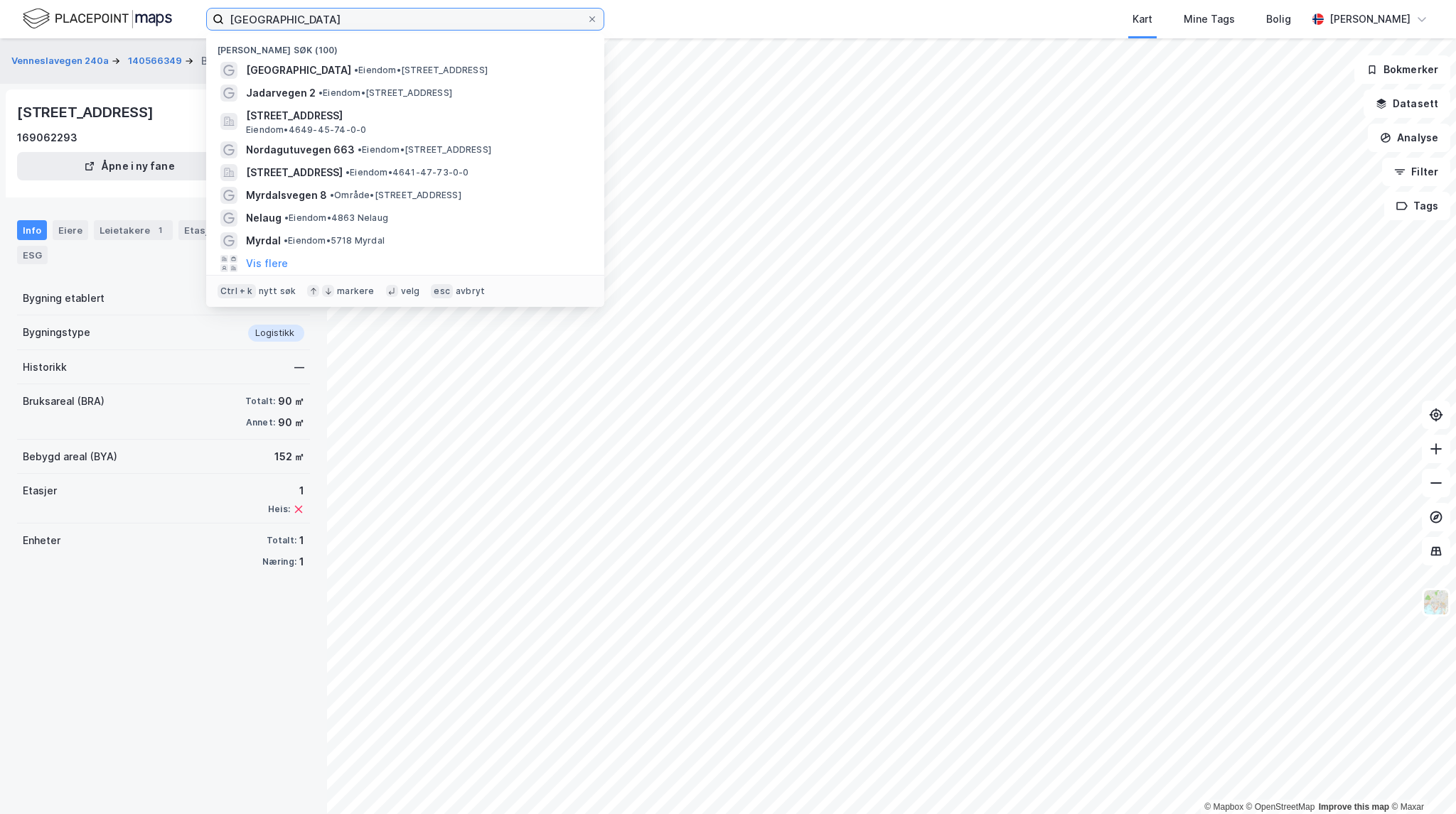
drag, startPoint x: 388, startPoint y: 18, endPoint x: 214, endPoint y: 12, distance: 174.1
click at [214, 12] on label "[GEOGRAPHIC_DATA]" at bounding box center [405, 19] width 398 height 22
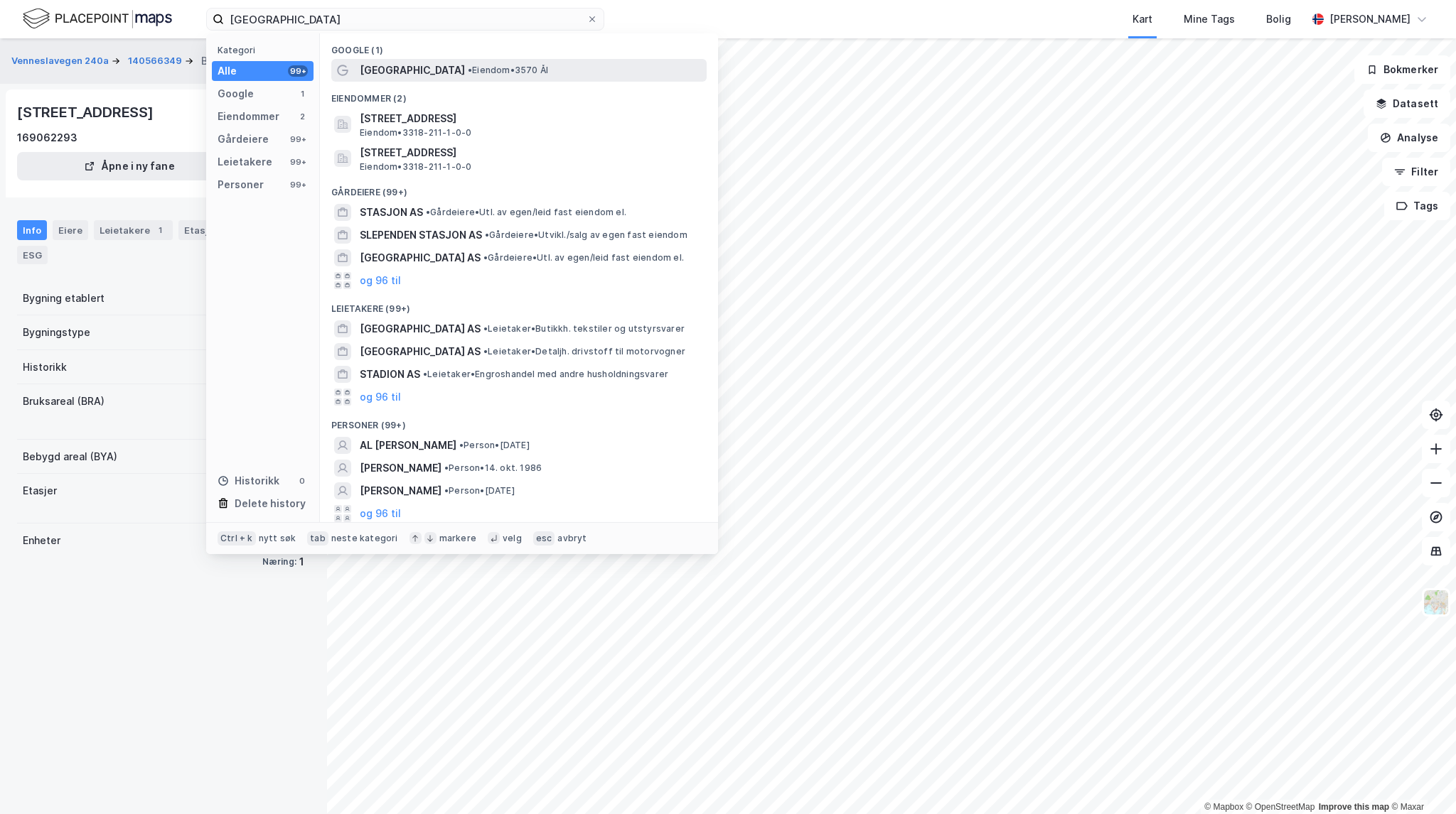
click at [468, 72] on span "• Eiendom • 3570 Ål" at bounding box center [508, 70] width 81 height 11
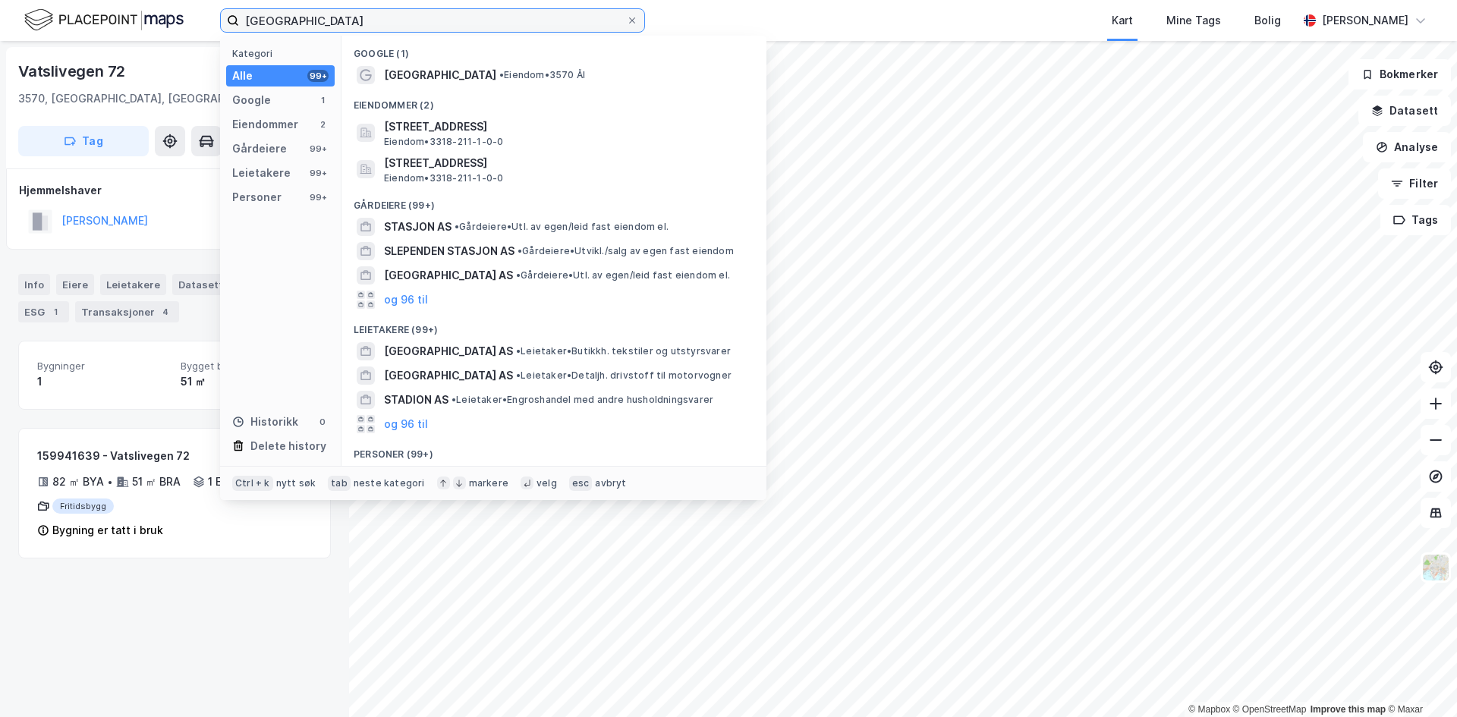
drag, startPoint x: 350, startPoint y: 23, endPoint x: 231, endPoint y: 17, distance: 119.2
click at [231, 17] on label "[GEOGRAPHIC_DATA]" at bounding box center [432, 20] width 425 height 24
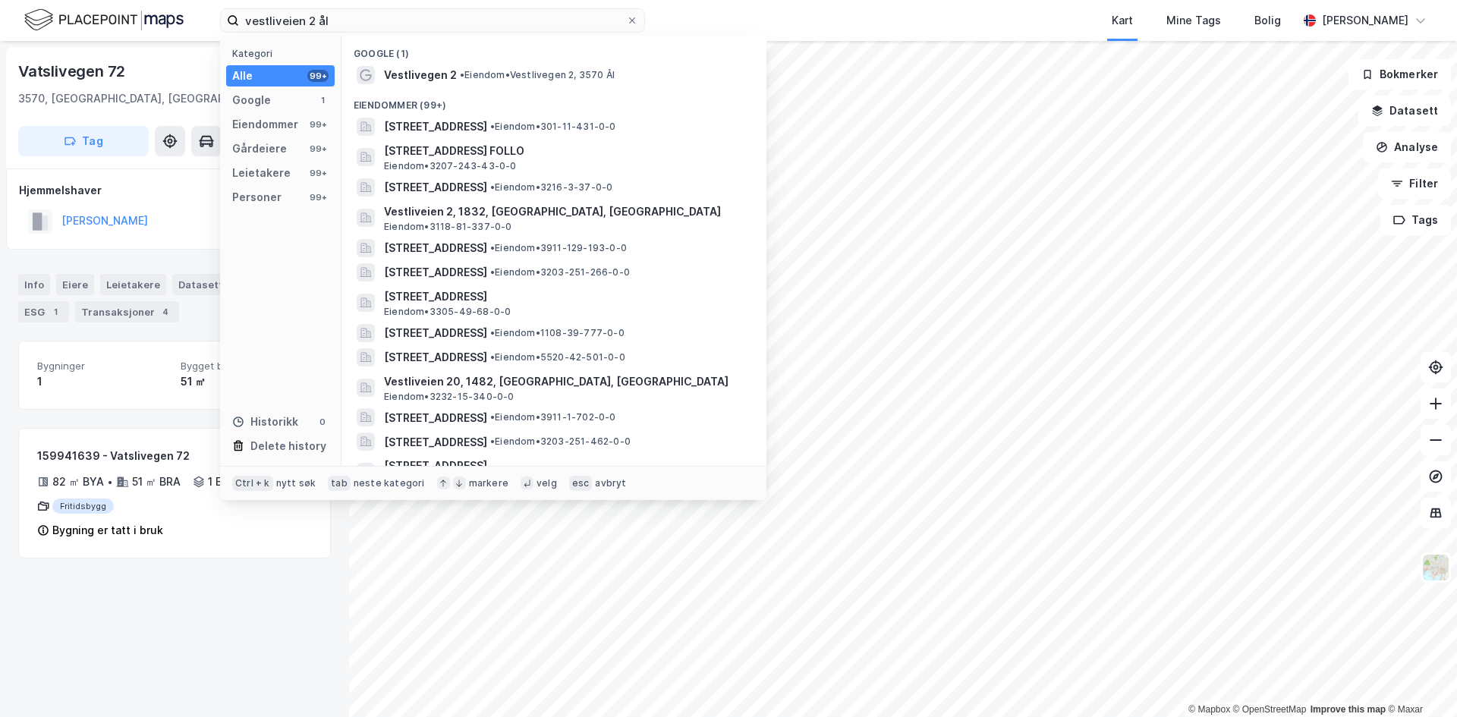
click at [535, 72] on span "• Eiendom • Vestlivegen 2, 3570 Ål" at bounding box center [537, 75] width 155 height 12
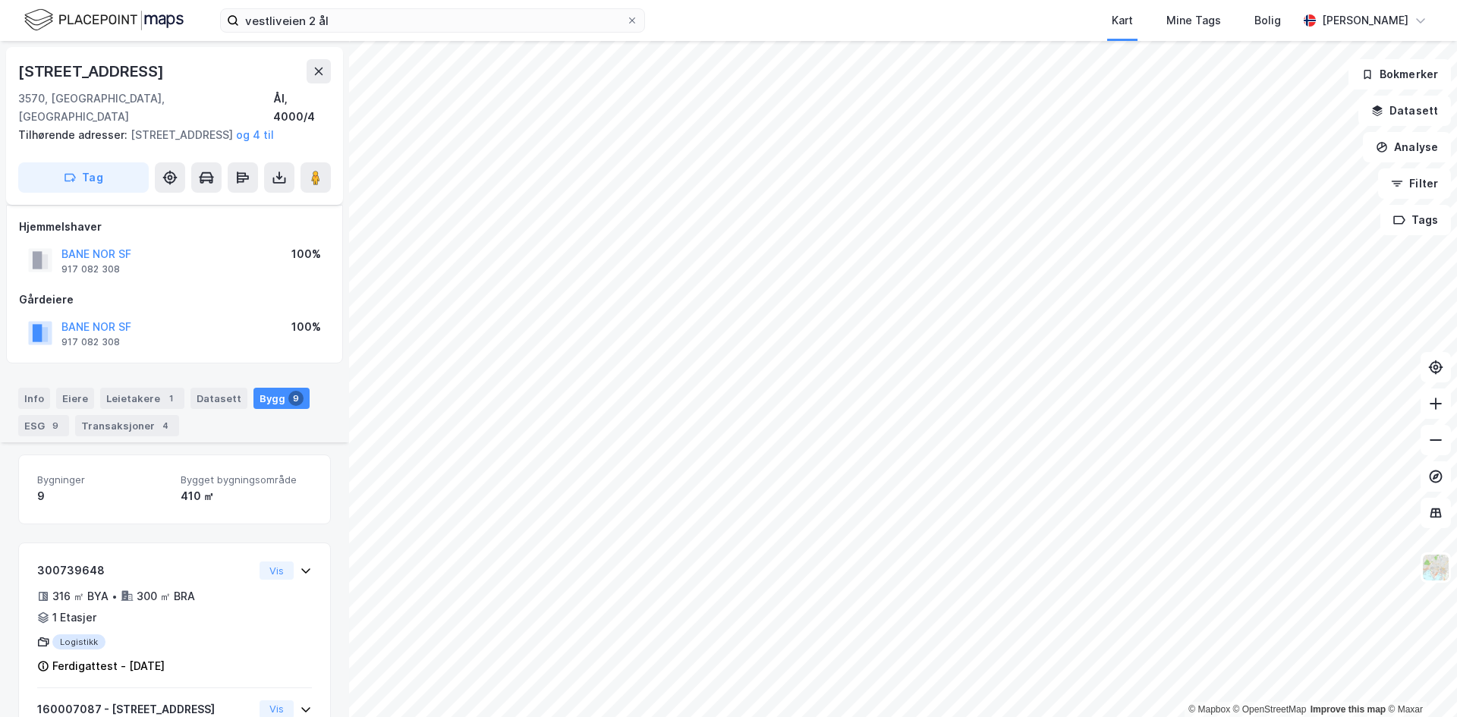
scroll to position [624, 0]
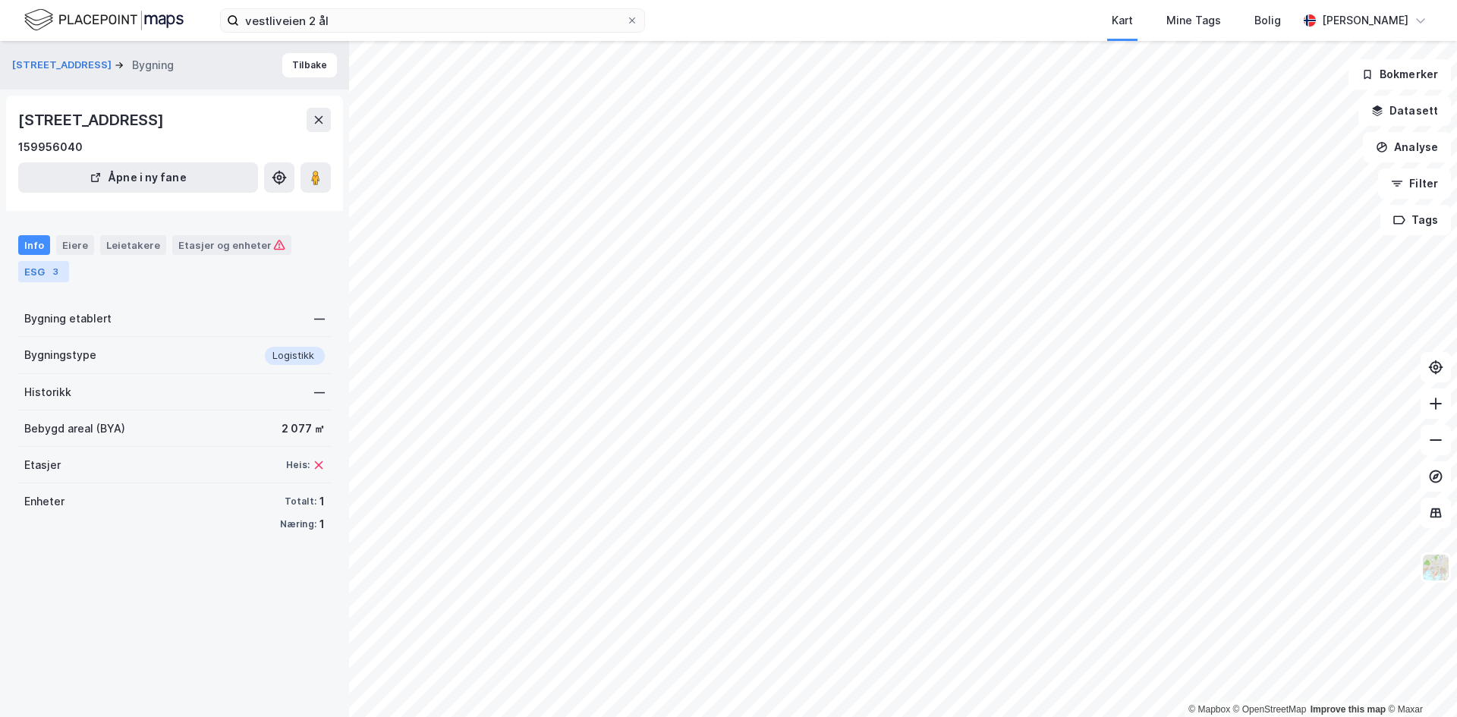
click at [35, 272] on div "ESG 3" at bounding box center [43, 271] width 51 height 21
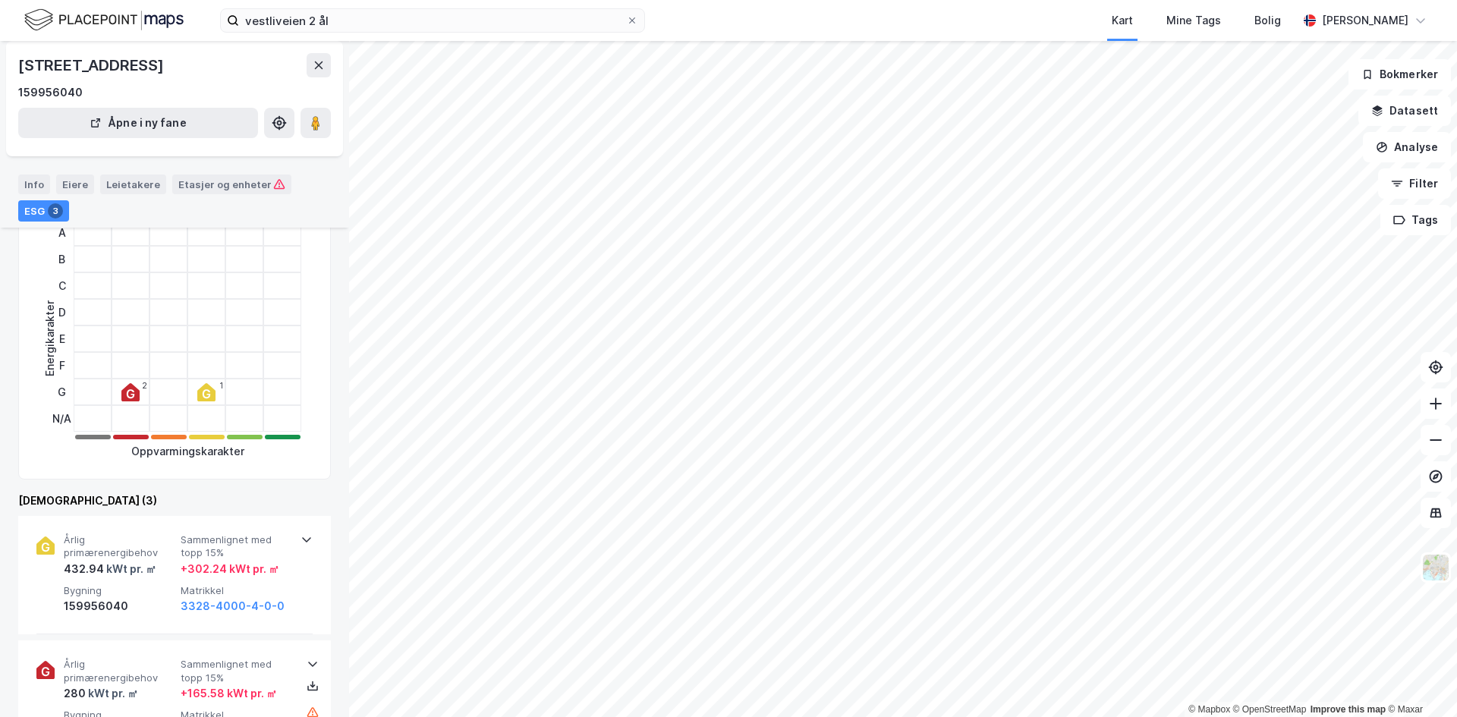
scroll to position [228, 0]
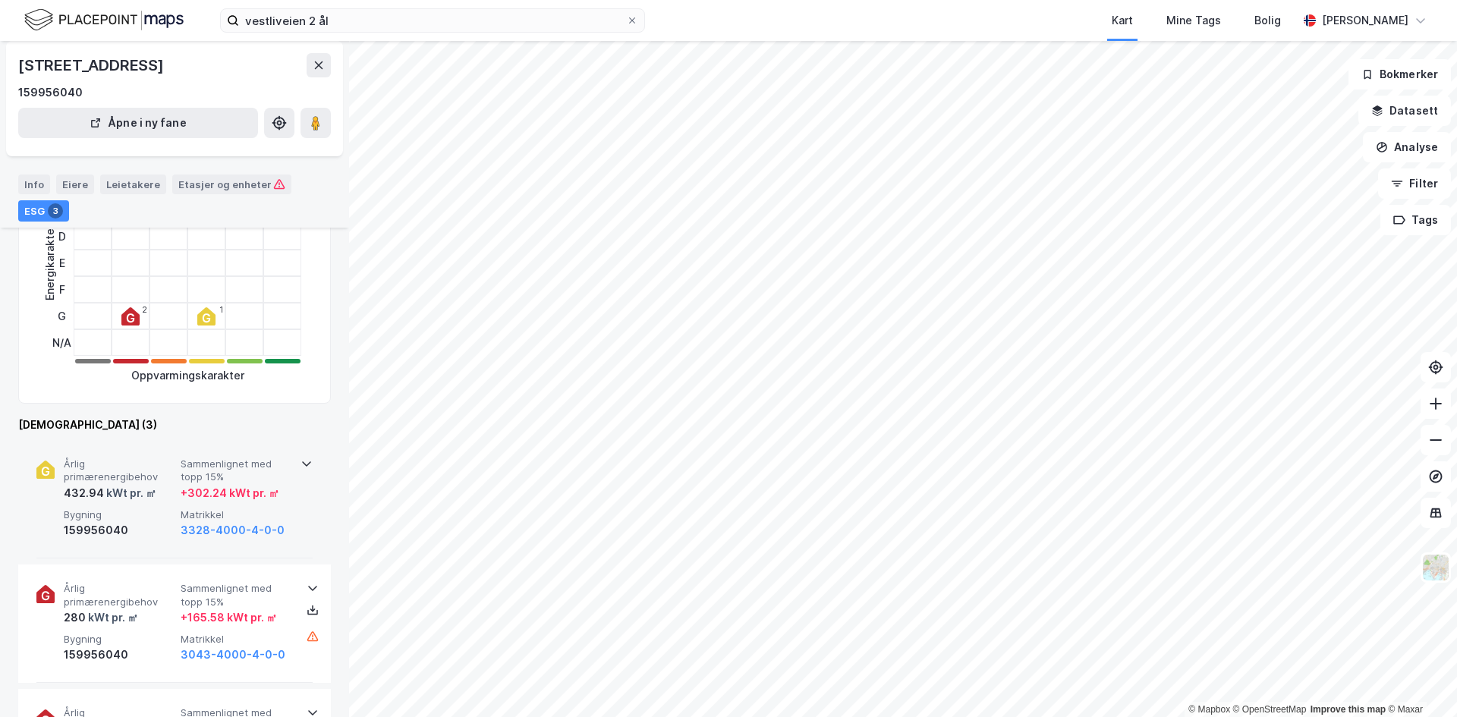
click at [175, 460] on div "Årlig primærenergibehov 432.94 kWt pr. ㎡ Sammenlignet med topp 15% + 302.24 kWt…" at bounding box center [178, 498] width 228 height 82
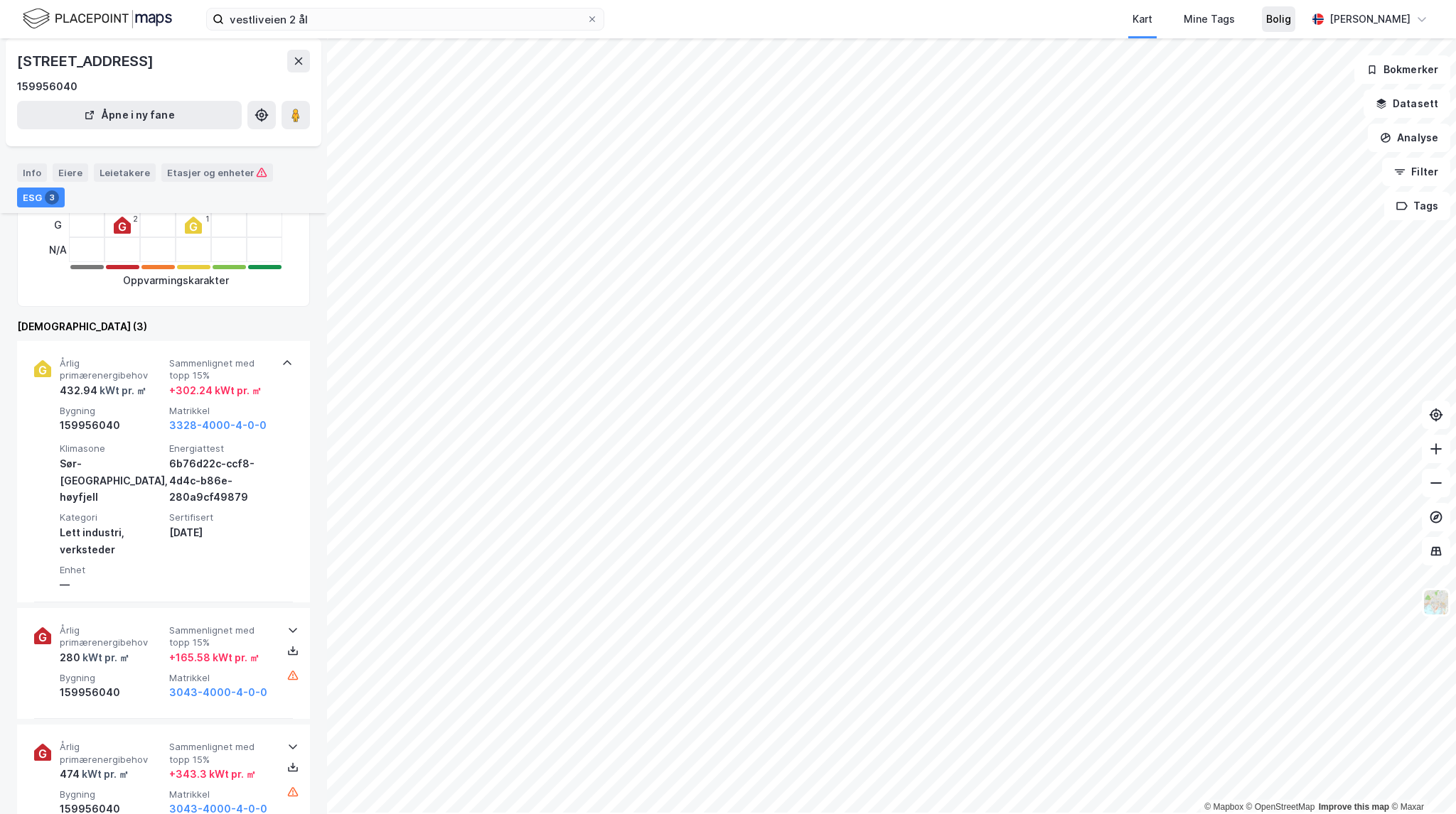
scroll to position [284, 0]
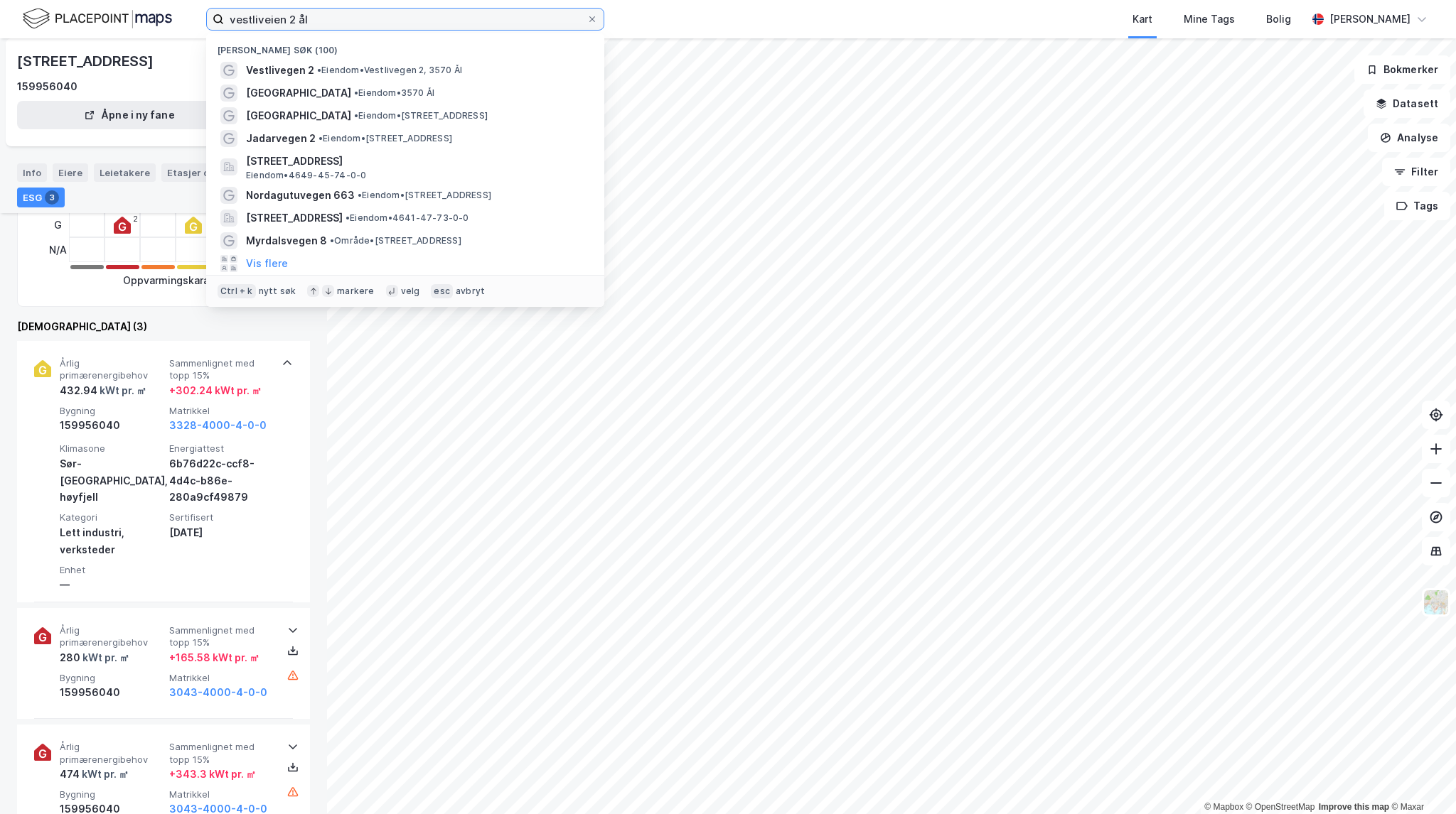
drag, startPoint x: 333, startPoint y: 14, endPoint x: 195, endPoint y: 7, distance: 138.2
click at [195, 7] on div "vestliveien 2 ål Nylige søk (100) Vestlivegen 2 • Eiendom • [STREET_ADDRESS] st…" at bounding box center [728, 19] width 1456 height 38
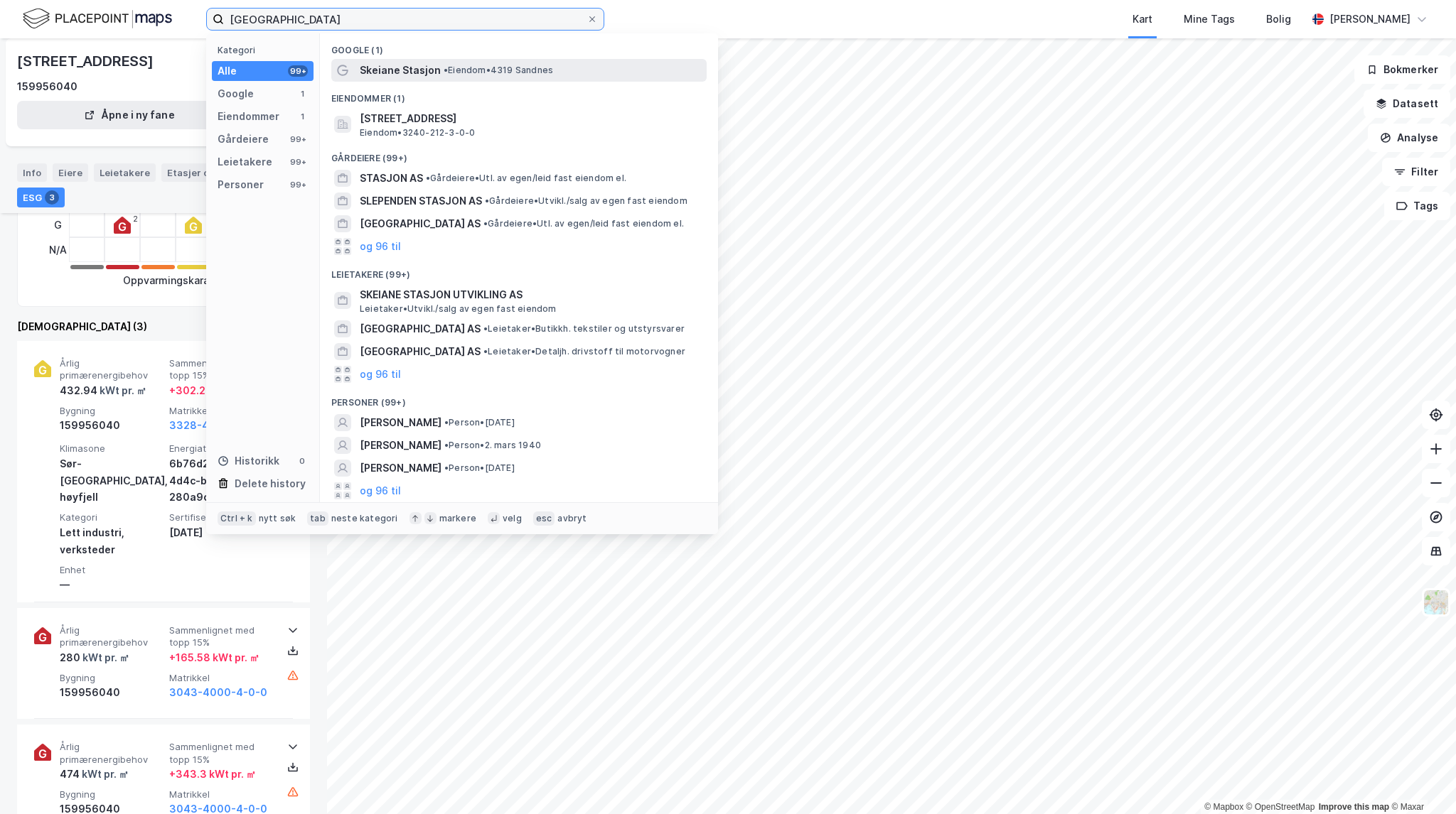
type input "[GEOGRAPHIC_DATA]"
click at [503, 72] on span "• Eiendom • 4319 [GEOGRAPHIC_DATA]" at bounding box center [498, 70] width 110 height 11
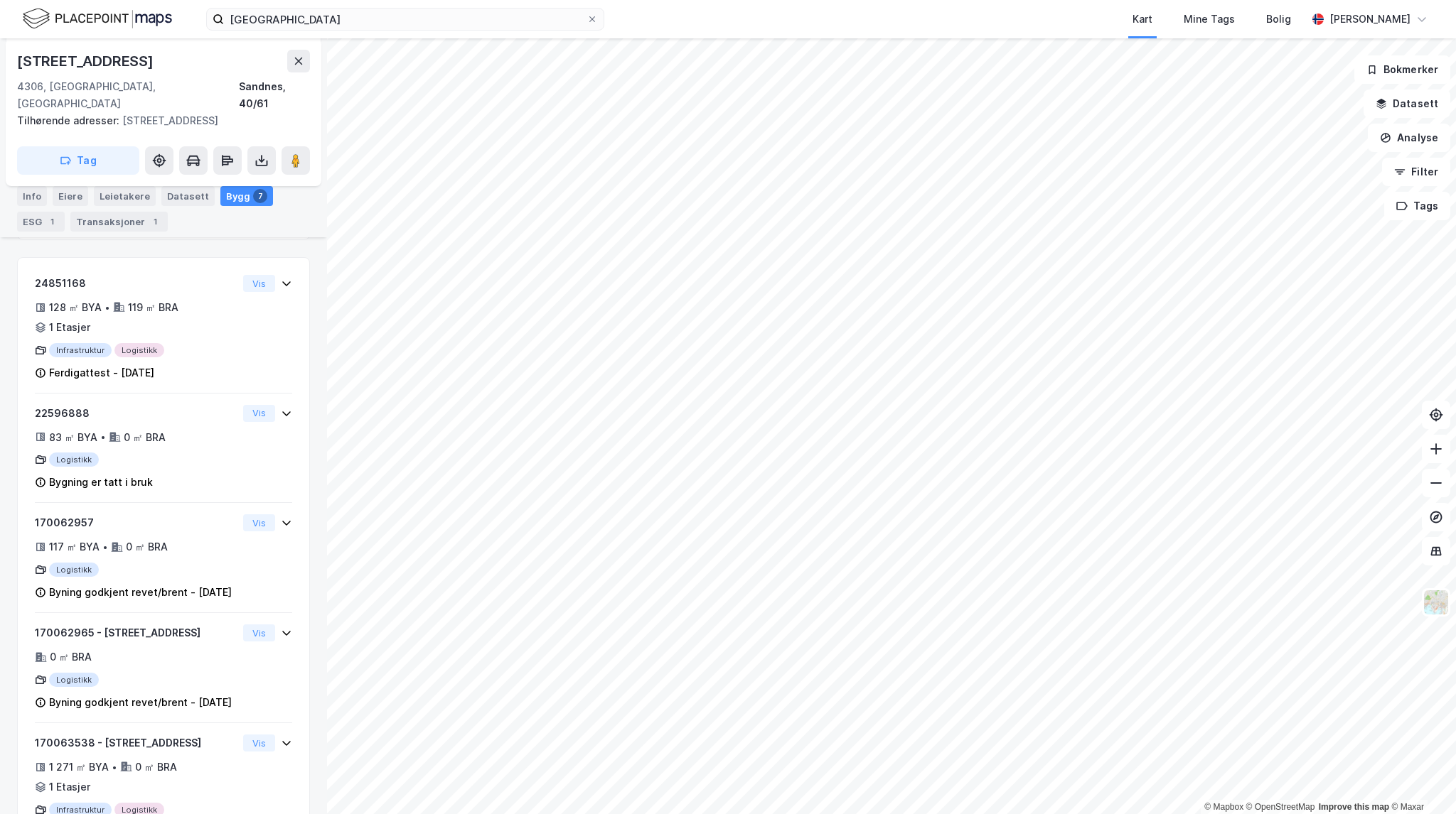
scroll to position [255, 0]
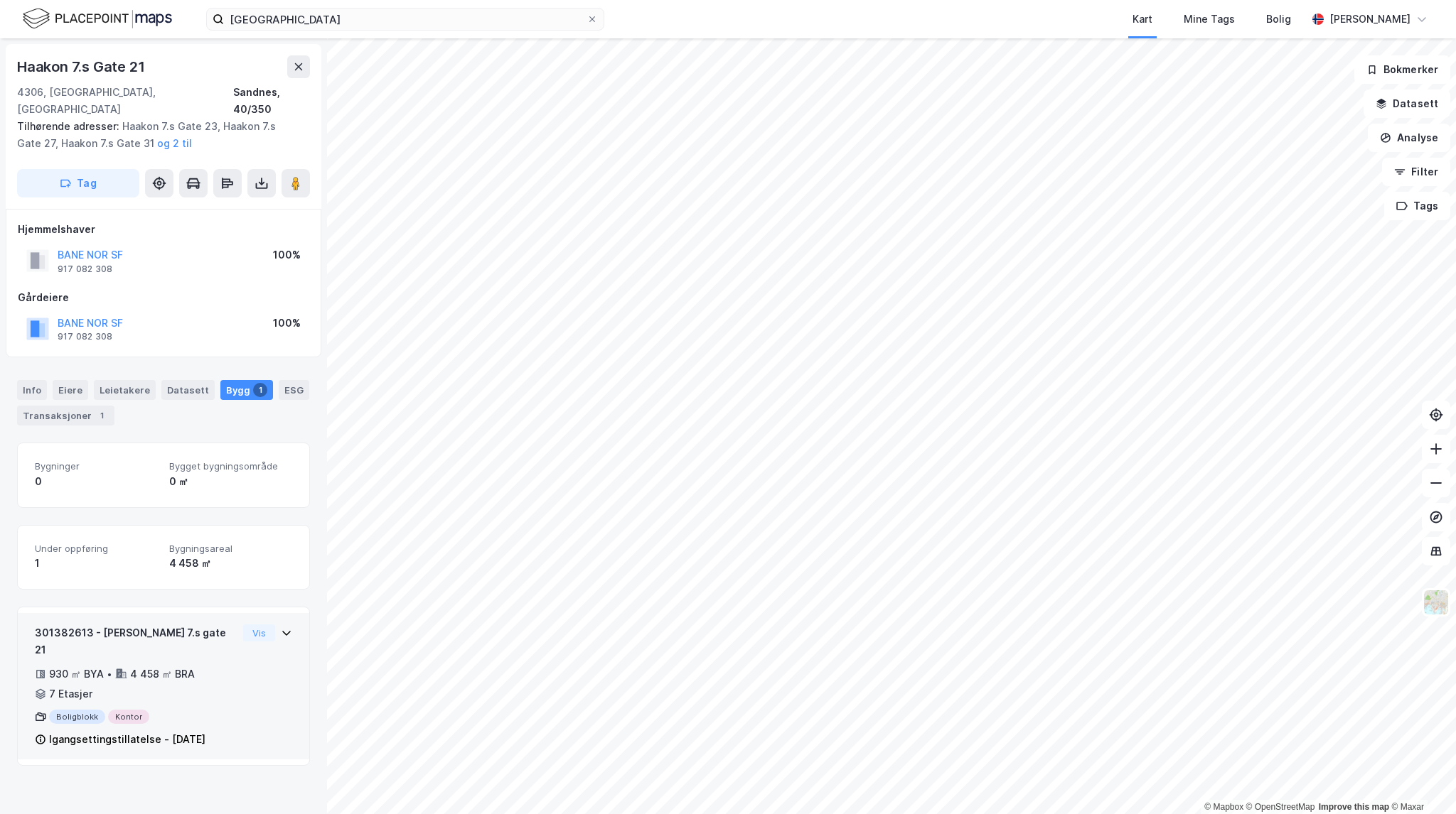
click at [233, 650] on div "301382613 - [PERSON_NAME] 7.s gate 21 930 ㎡ BYA • 4 458 ㎡ BRA • 7 Etasjer Bolig…" at bounding box center [163, 692] width 258 height 135
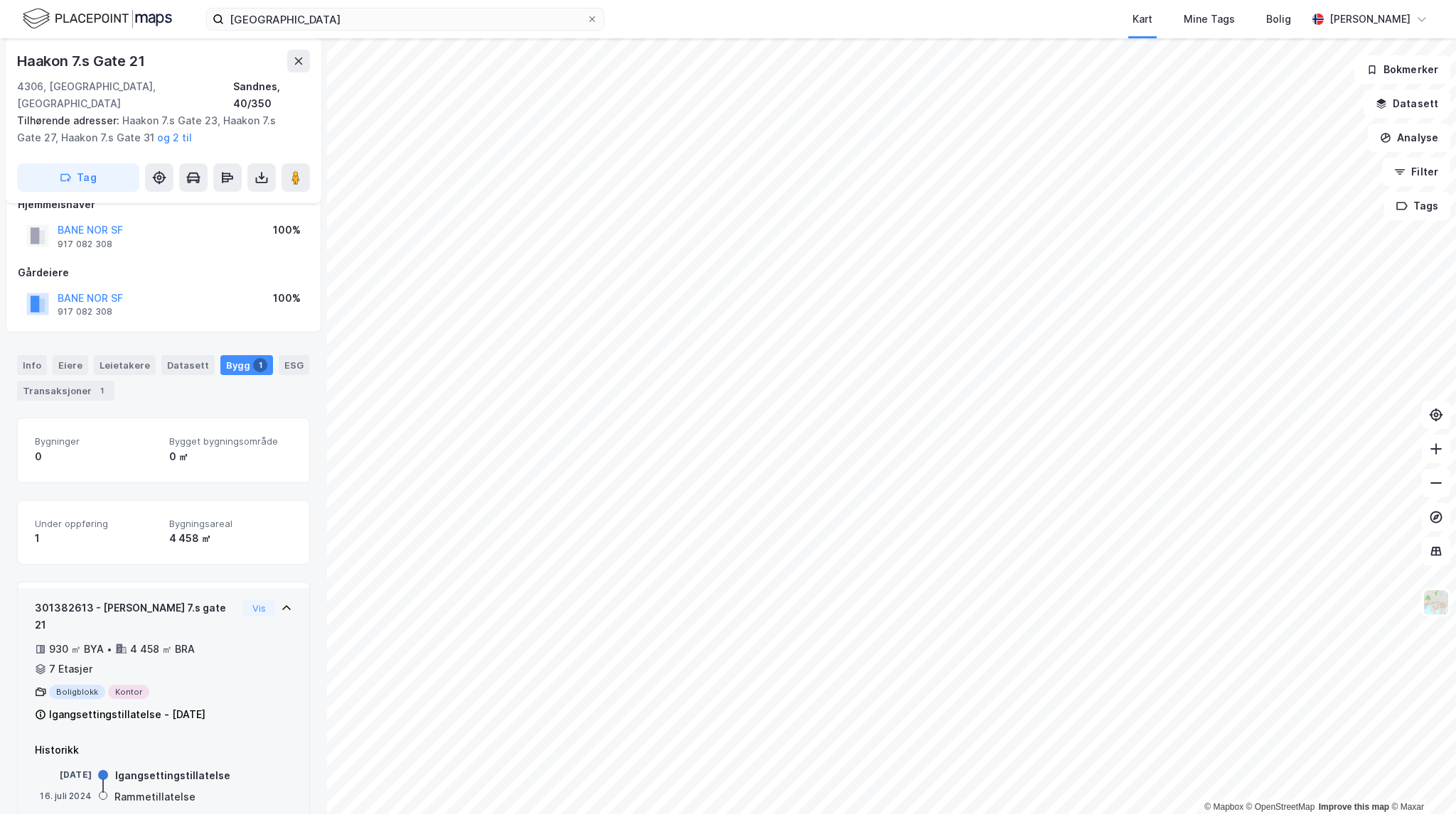
scroll to position [38, 0]
